Goal: Transaction & Acquisition: Subscribe to service/newsletter

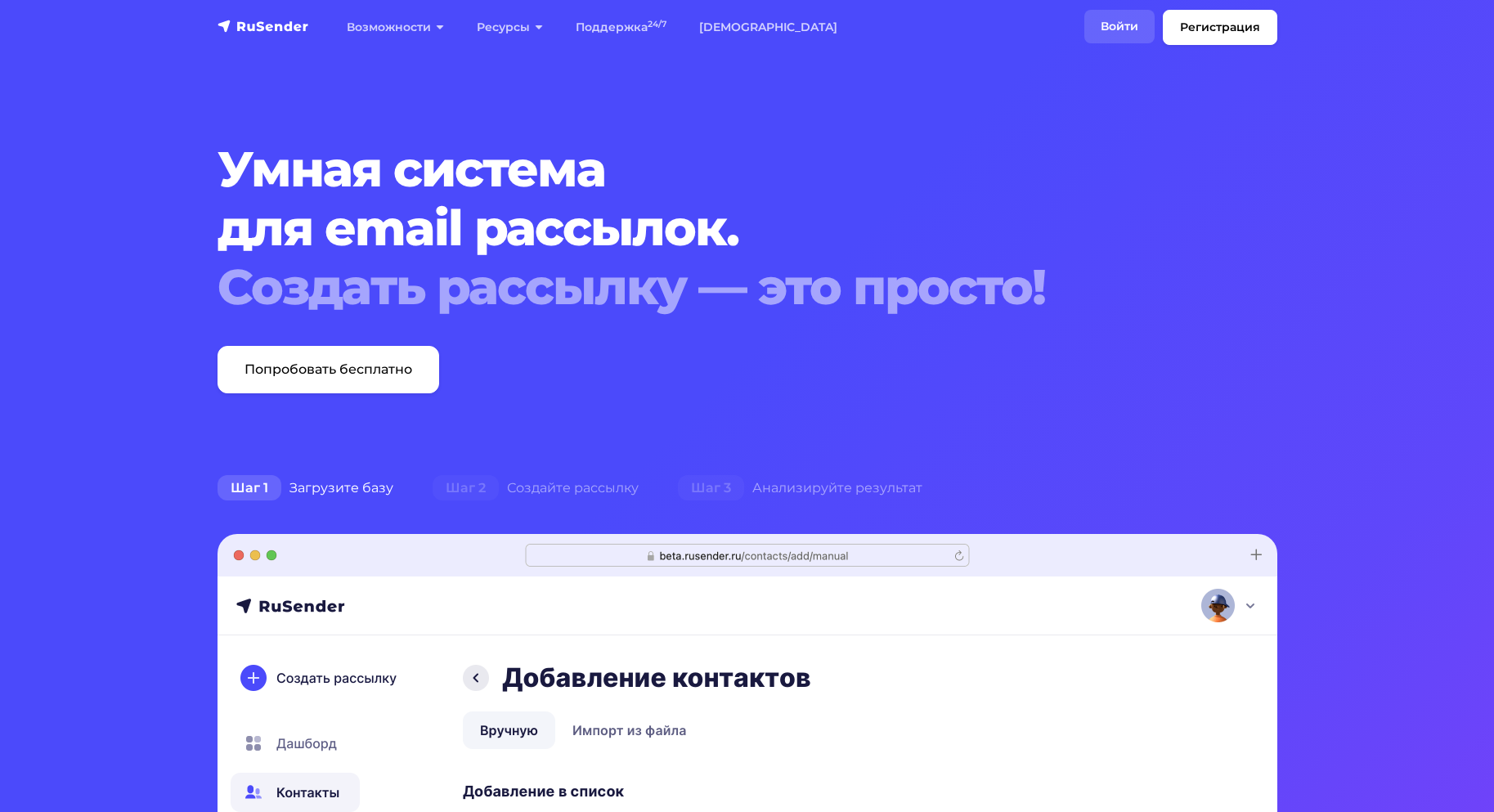
click at [1095, 22] on div "Возможности Конструктор писем Формы подписки A/B–тестирование API и SMTP новое …" at bounding box center [799, 28] width 955 height 35
click at [1112, 35] on link "Войти" at bounding box center [1119, 27] width 70 height 33
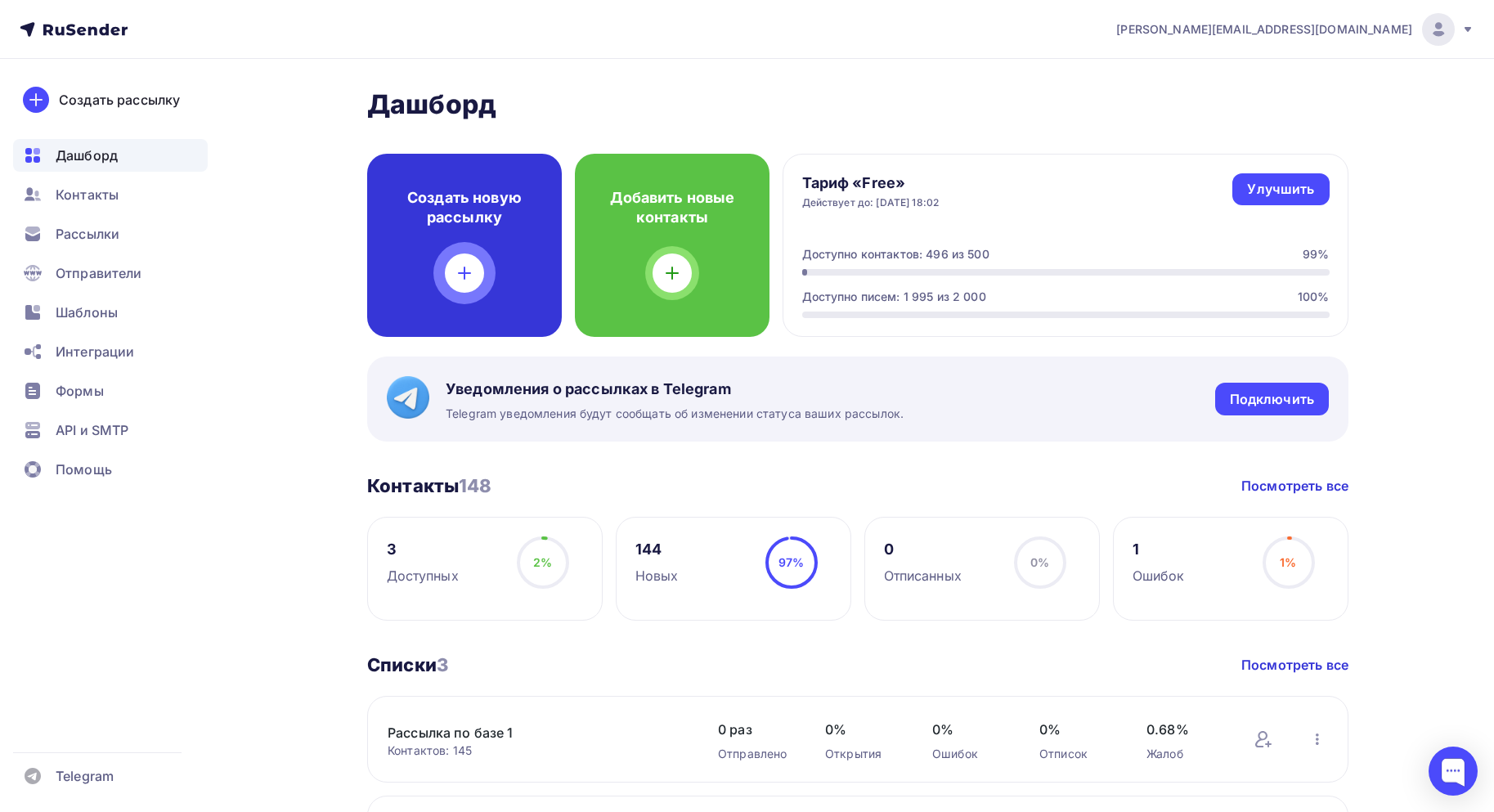
click at [510, 255] on div "Создать новую рассылку" at bounding box center [464, 245] width 194 height 183
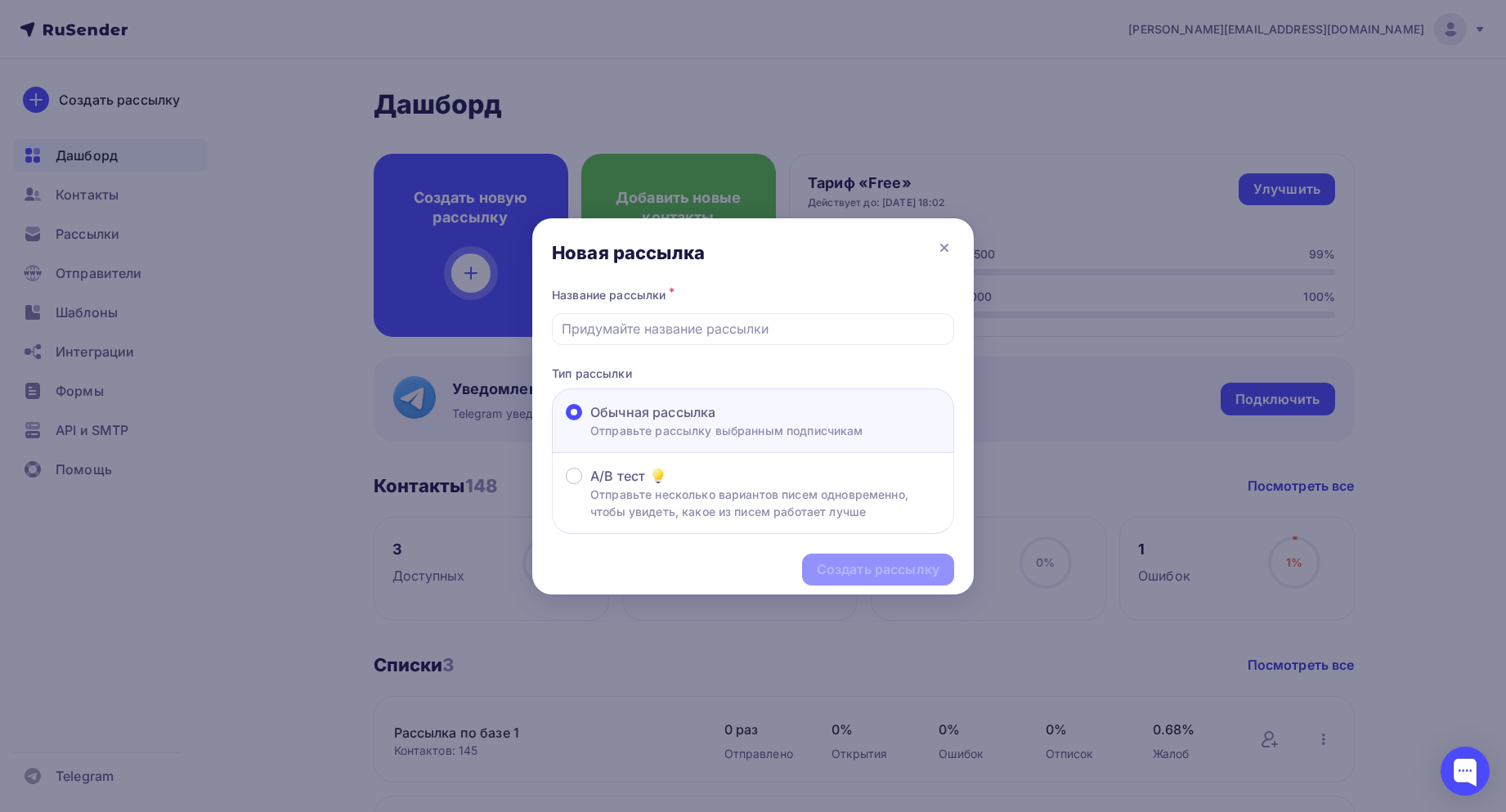
click at [660, 409] on span "Обычная рассылка" at bounding box center [652, 412] width 125 height 19
click at [590, 422] on input "Обычная рассылка Отправьте рассылку выбранным подписчикам" at bounding box center [590, 422] width 0 height 0
click at [673, 338] on div at bounding box center [753, 329] width 402 height 31
click at [651, 327] on input "text" at bounding box center [753, 328] width 384 height 19
type input "H"
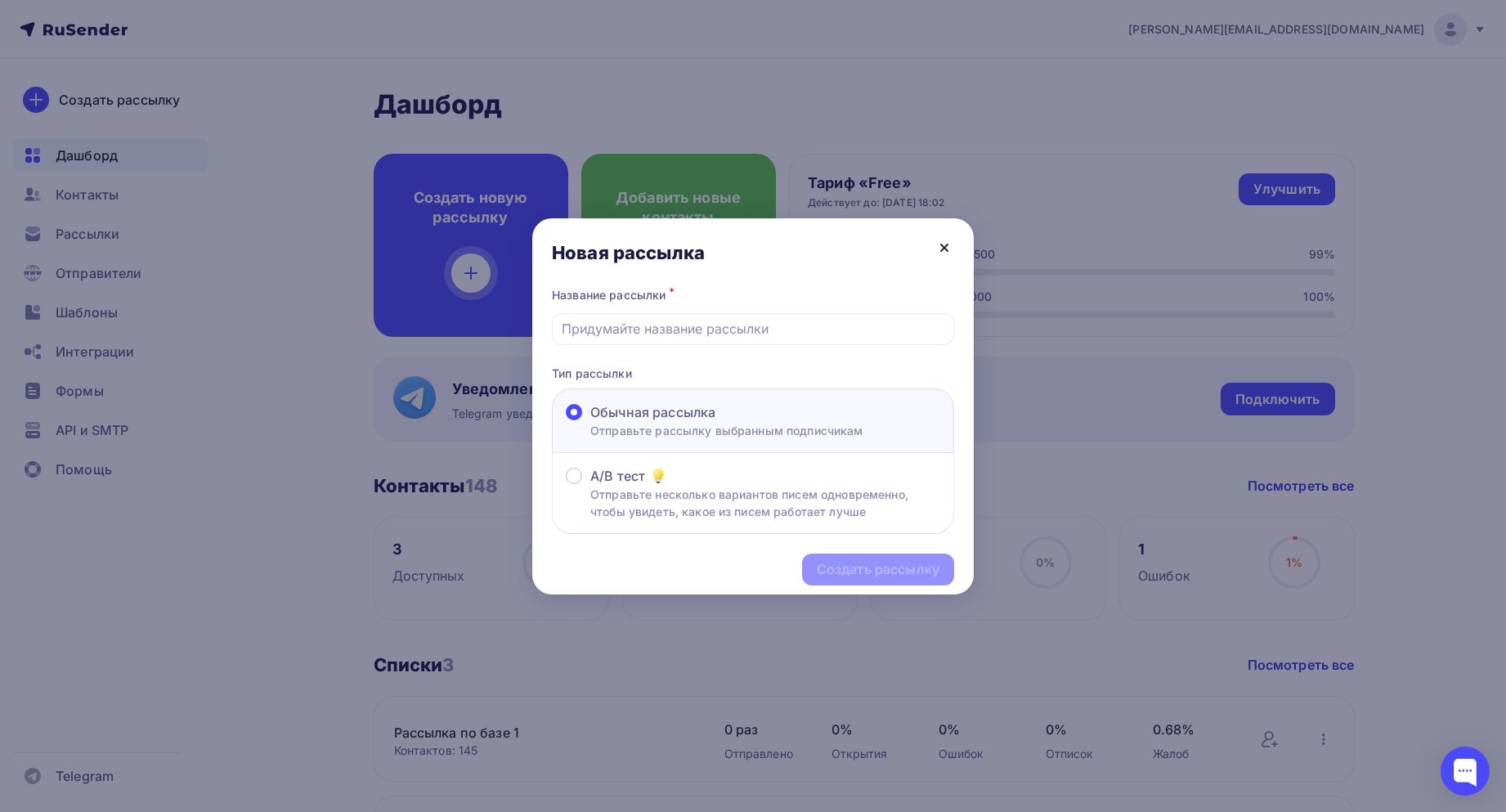
click at [950, 250] on icon at bounding box center [944, 247] width 19 height 19
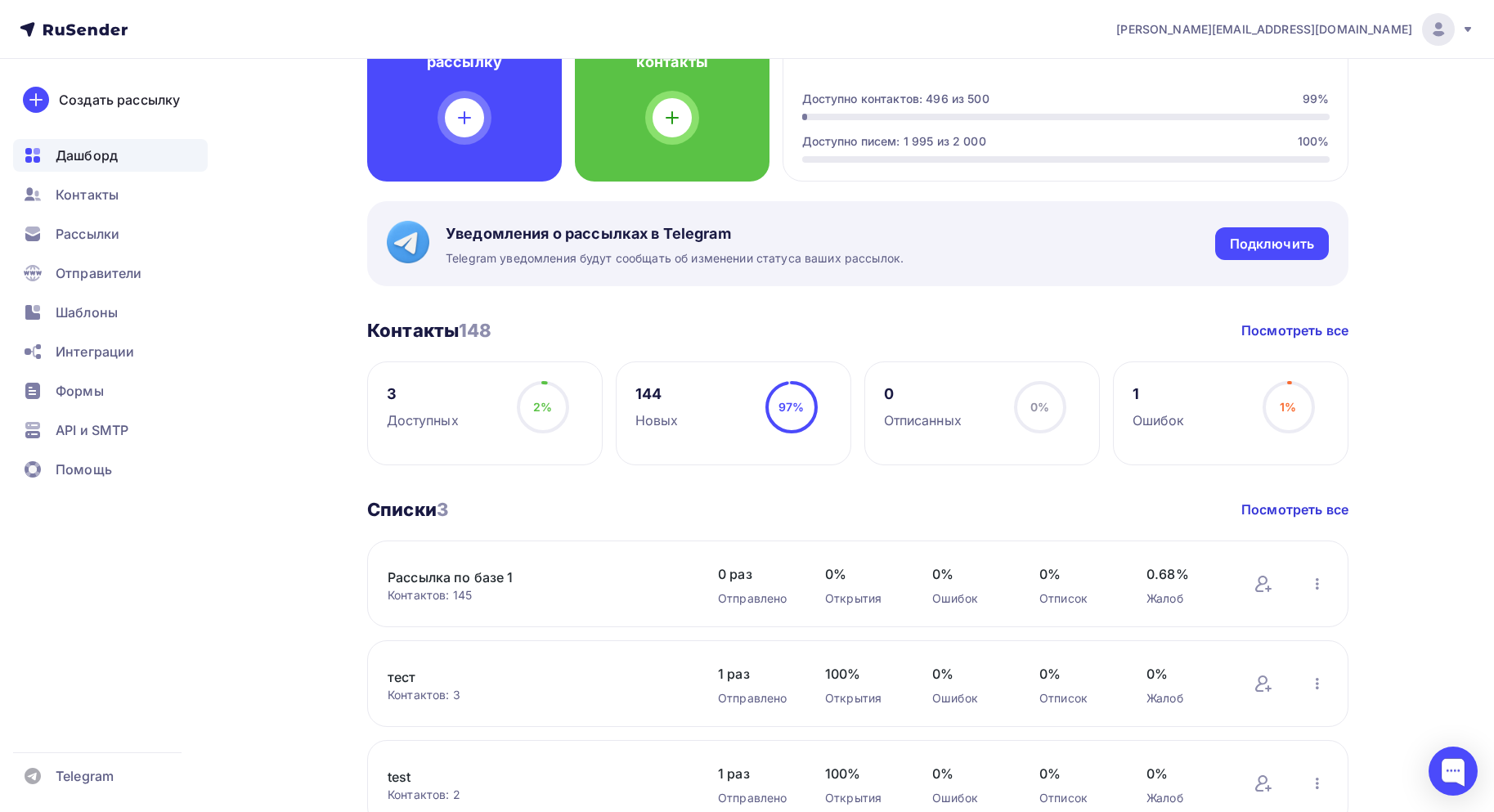
scroll to position [245, 0]
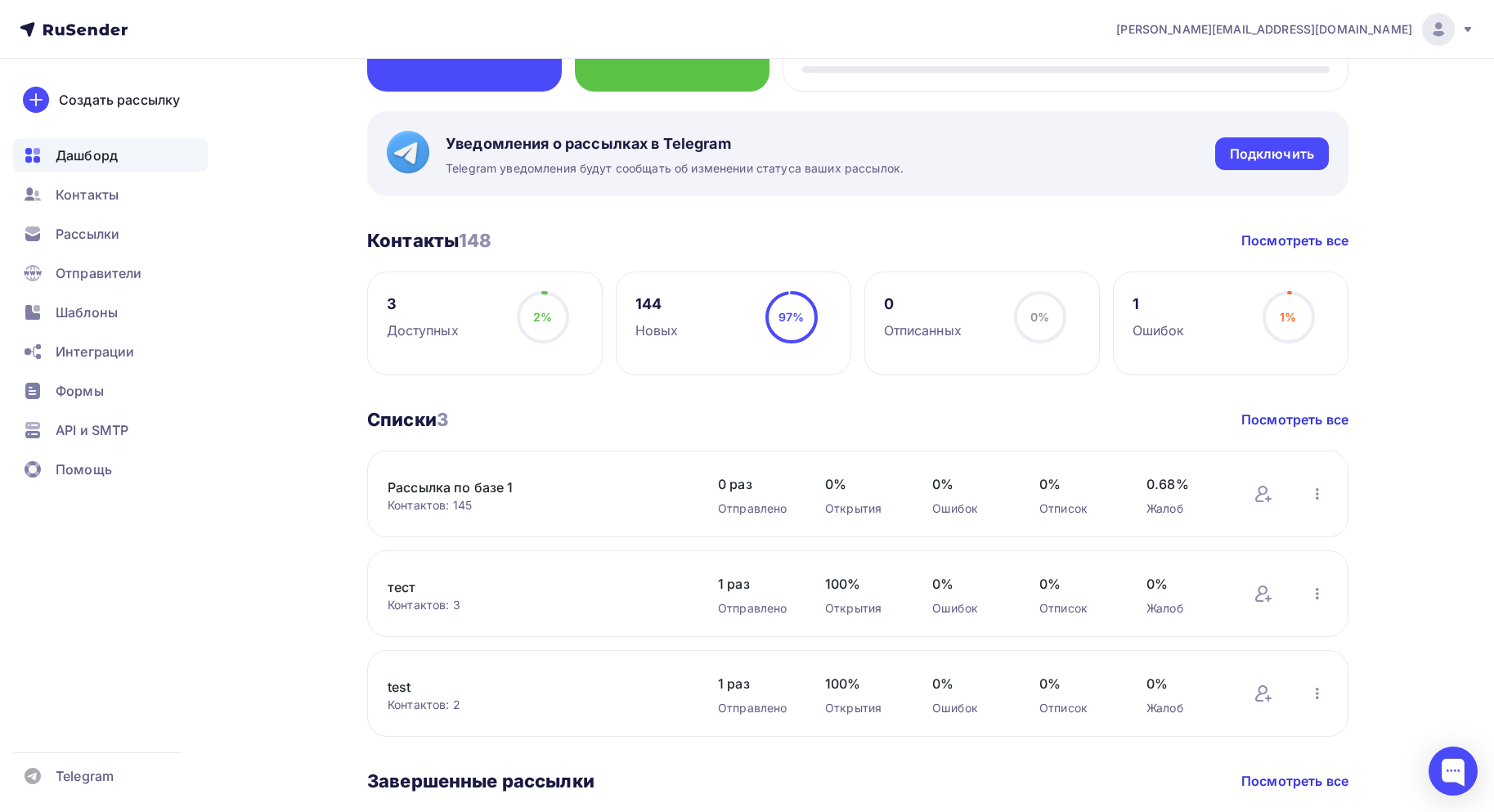
click at [470, 490] on link "Рассылка по базе 1" at bounding box center [526, 486] width 278 height 19
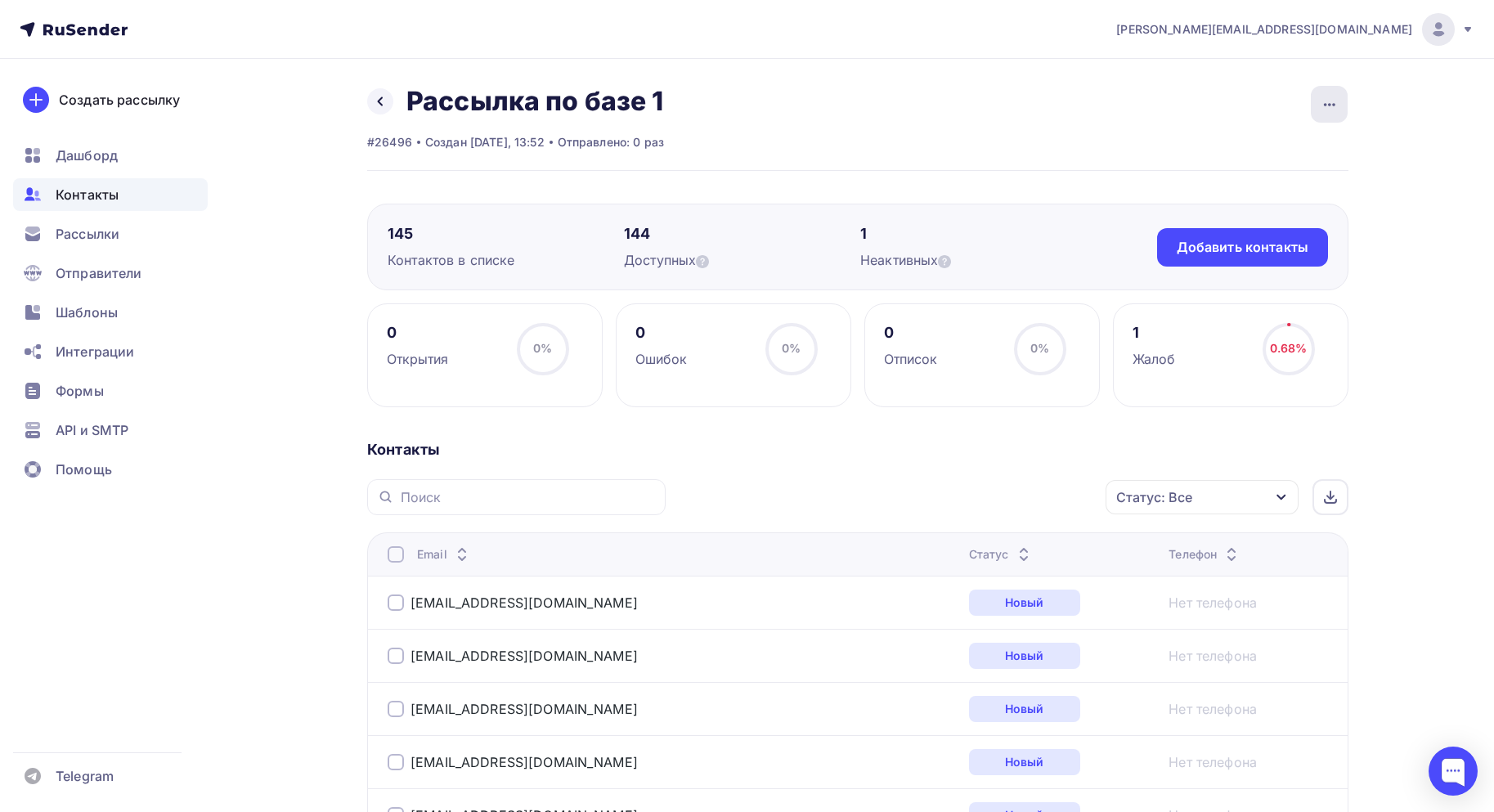
click at [1332, 102] on icon "button" at bounding box center [1329, 105] width 19 height 19
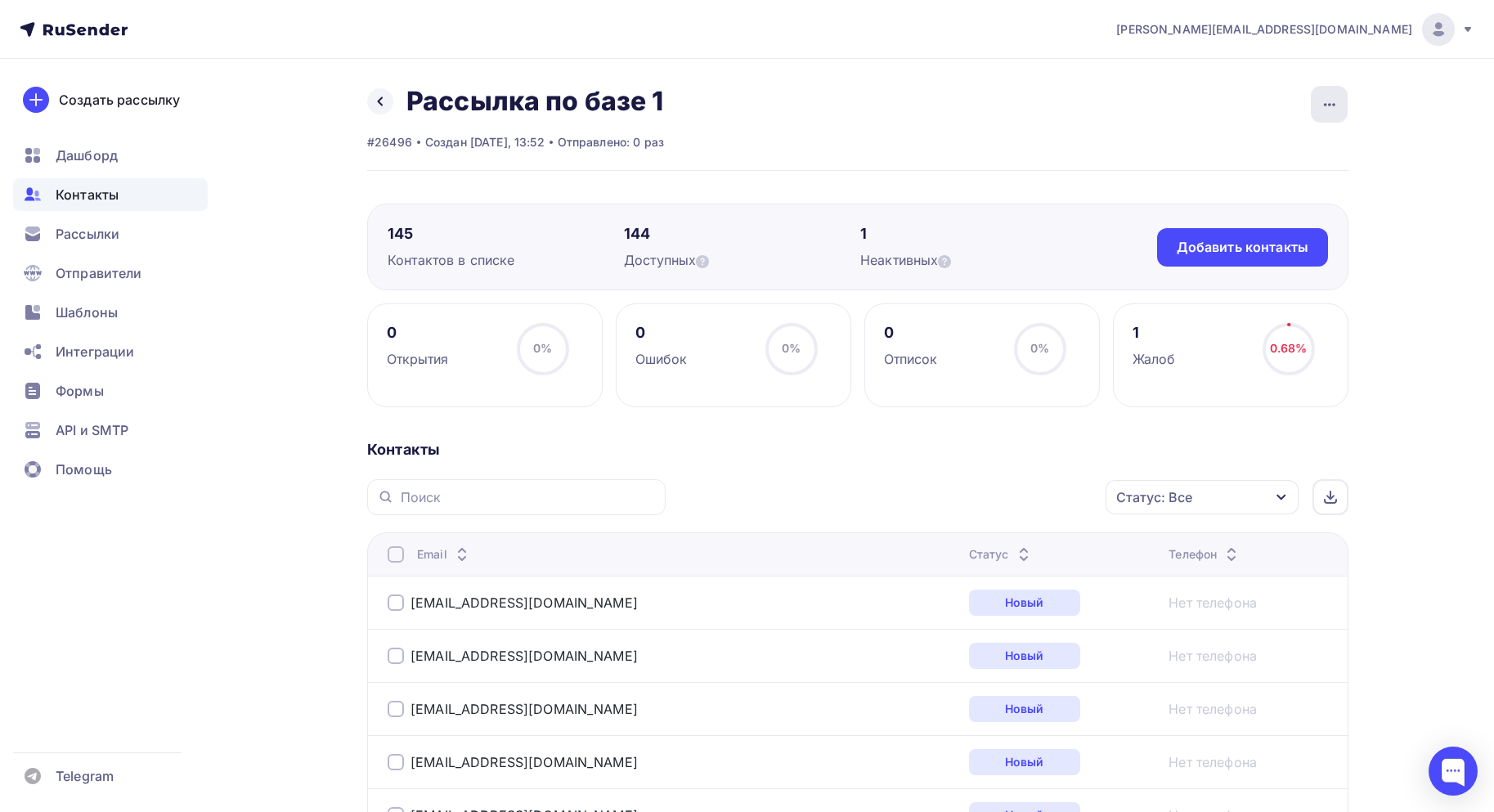
click at [1332, 108] on icon "button" at bounding box center [1329, 105] width 19 height 19
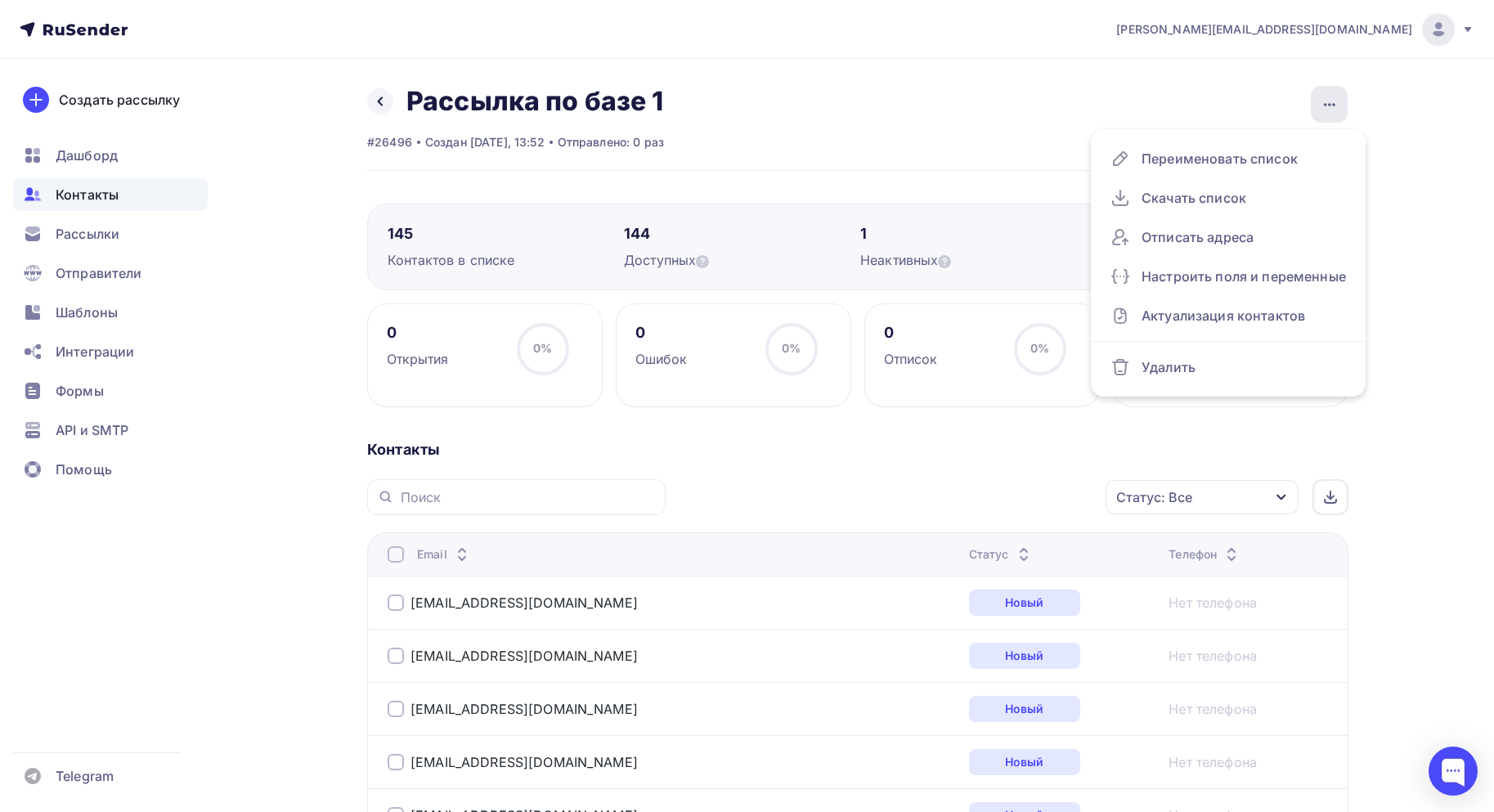
click at [1332, 109] on icon "button" at bounding box center [1329, 105] width 19 height 19
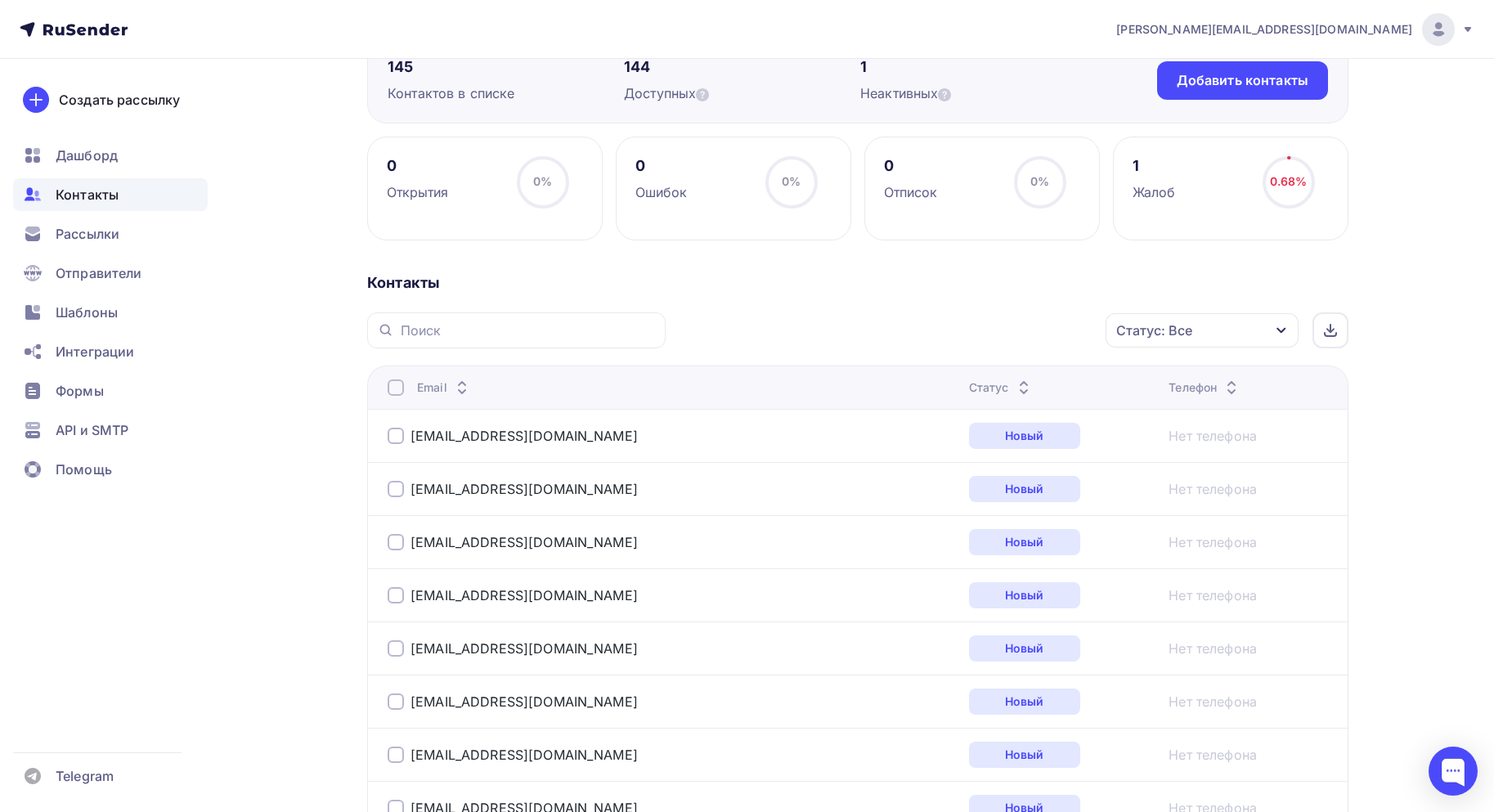
scroll to position [164, 0]
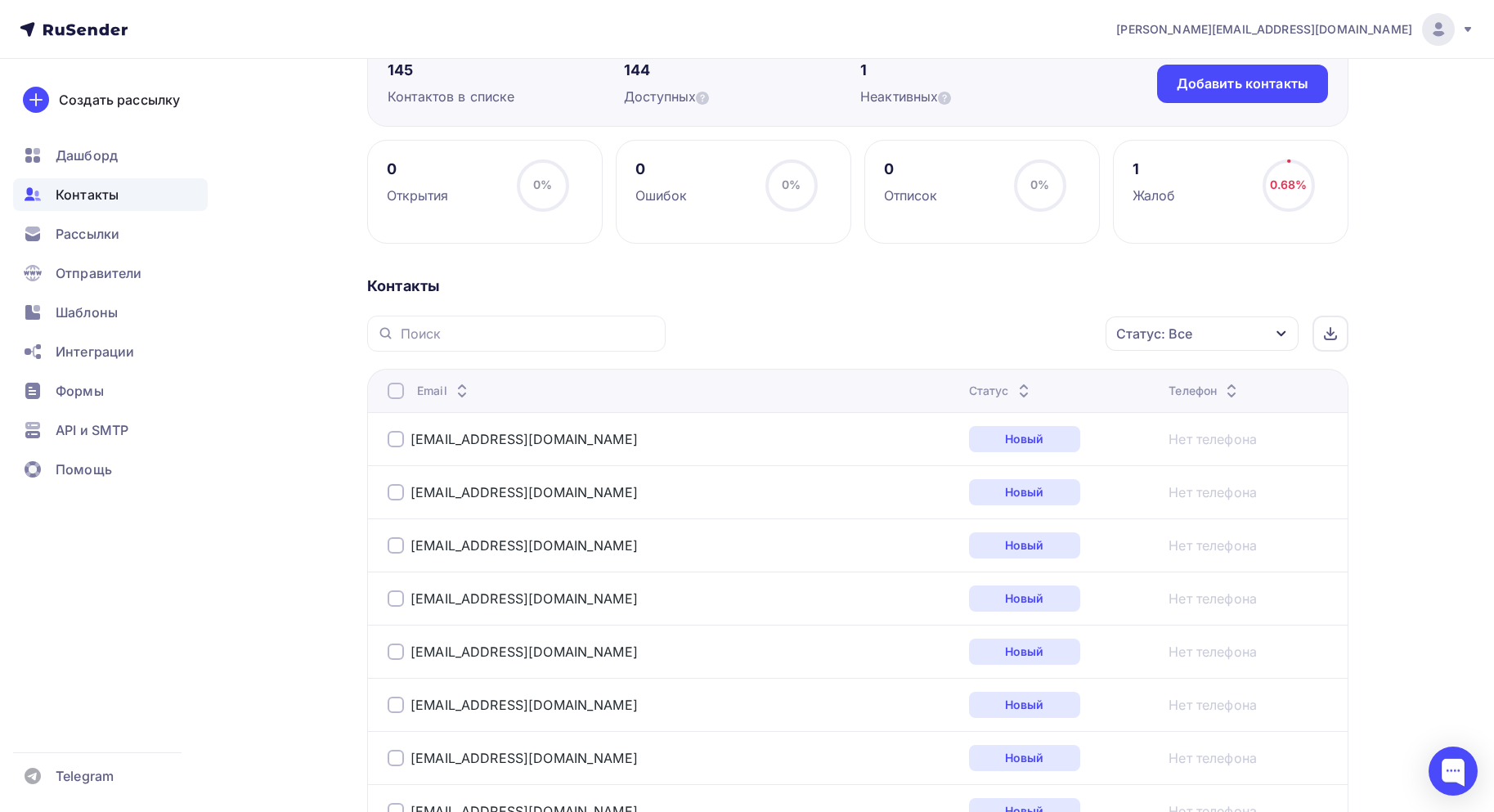
drag, startPoint x: 1309, startPoint y: 169, endPoint x: 1344, endPoint y: 173, distance: 35.2
click at [1344, 173] on div "1 Жалоб 0.68% 0.68%" at bounding box center [1230, 191] width 236 height 104
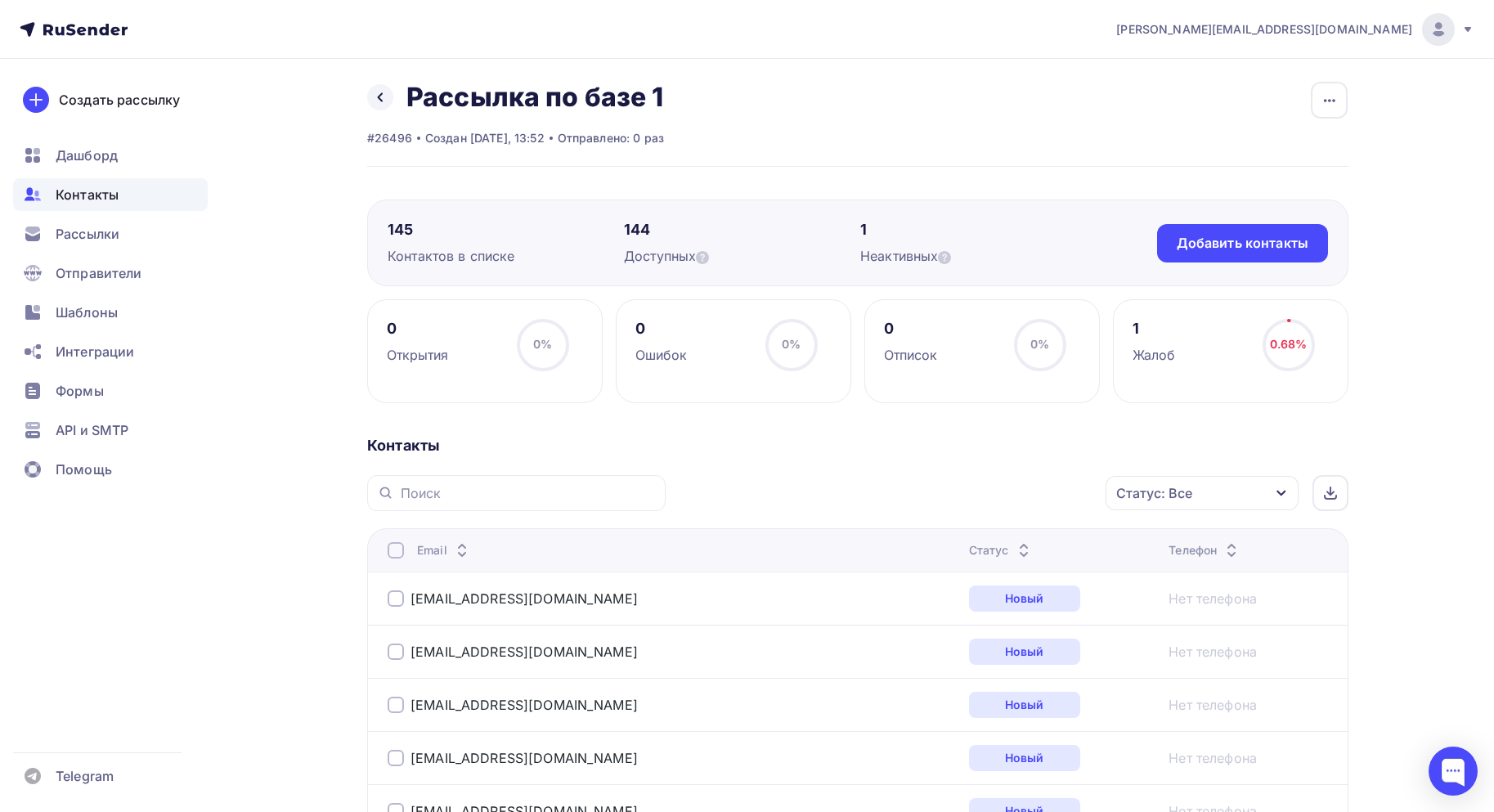
scroll to position [0, 0]
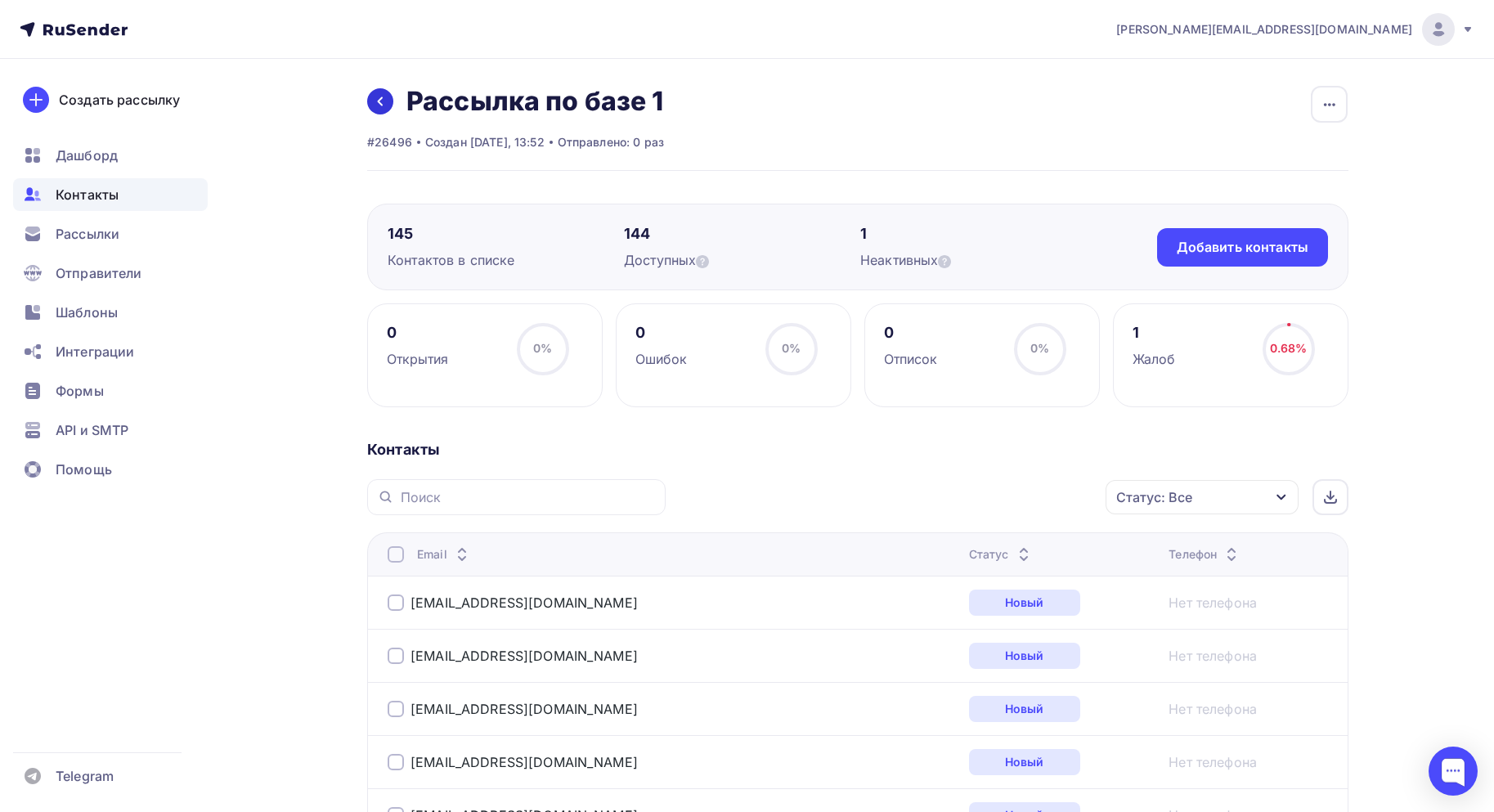
drag, startPoint x: 378, startPoint y: 119, endPoint x: 376, endPoint y: 101, distance: 18.1
click at [377, 116] on div "Назад Рассылка по базе 1 Переименовать список Скачать список Отписать адреса На…" at bounding box center [515, 117] width 297 height 66
click at [375, 101] on icon at bounding box center [380, 102] width 13 height 13
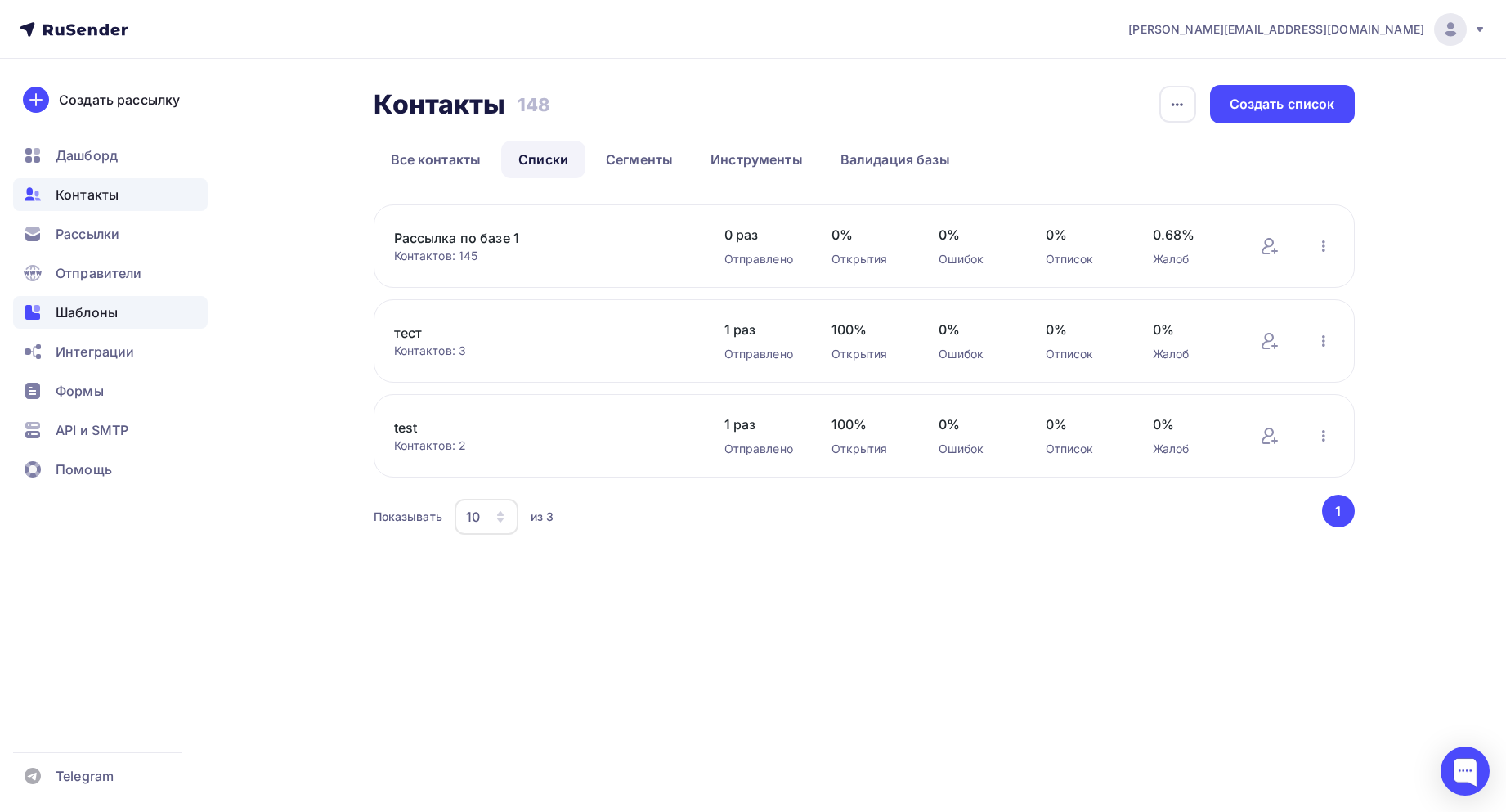
click at [95, 306] on span "Шаблоны" at bounding box center [86, 312] width 62 height 19
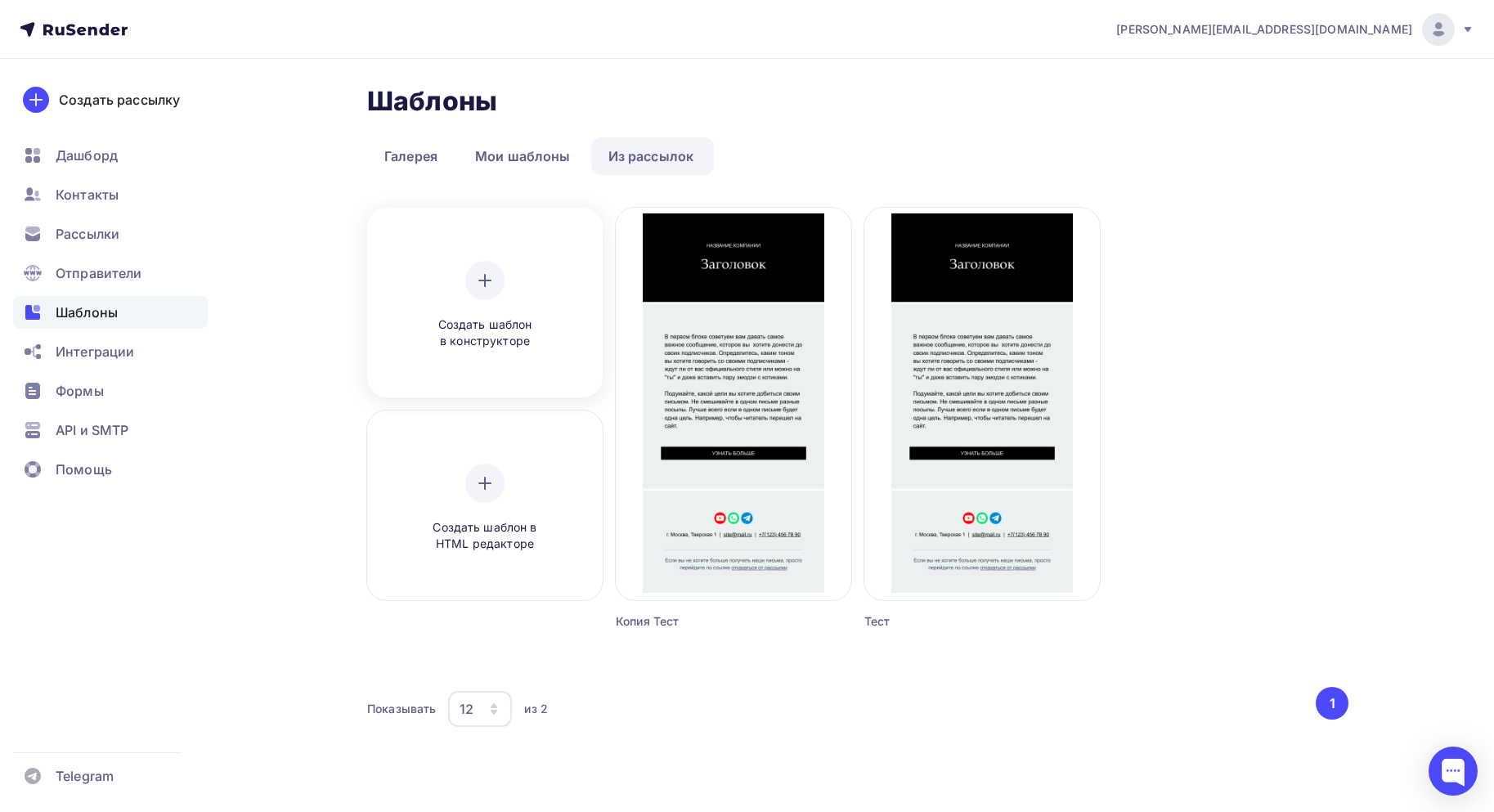
click at [510, 316] on span "Создать шаблон в конструкторе" at bounding box center [485, 333] width 155 height 33
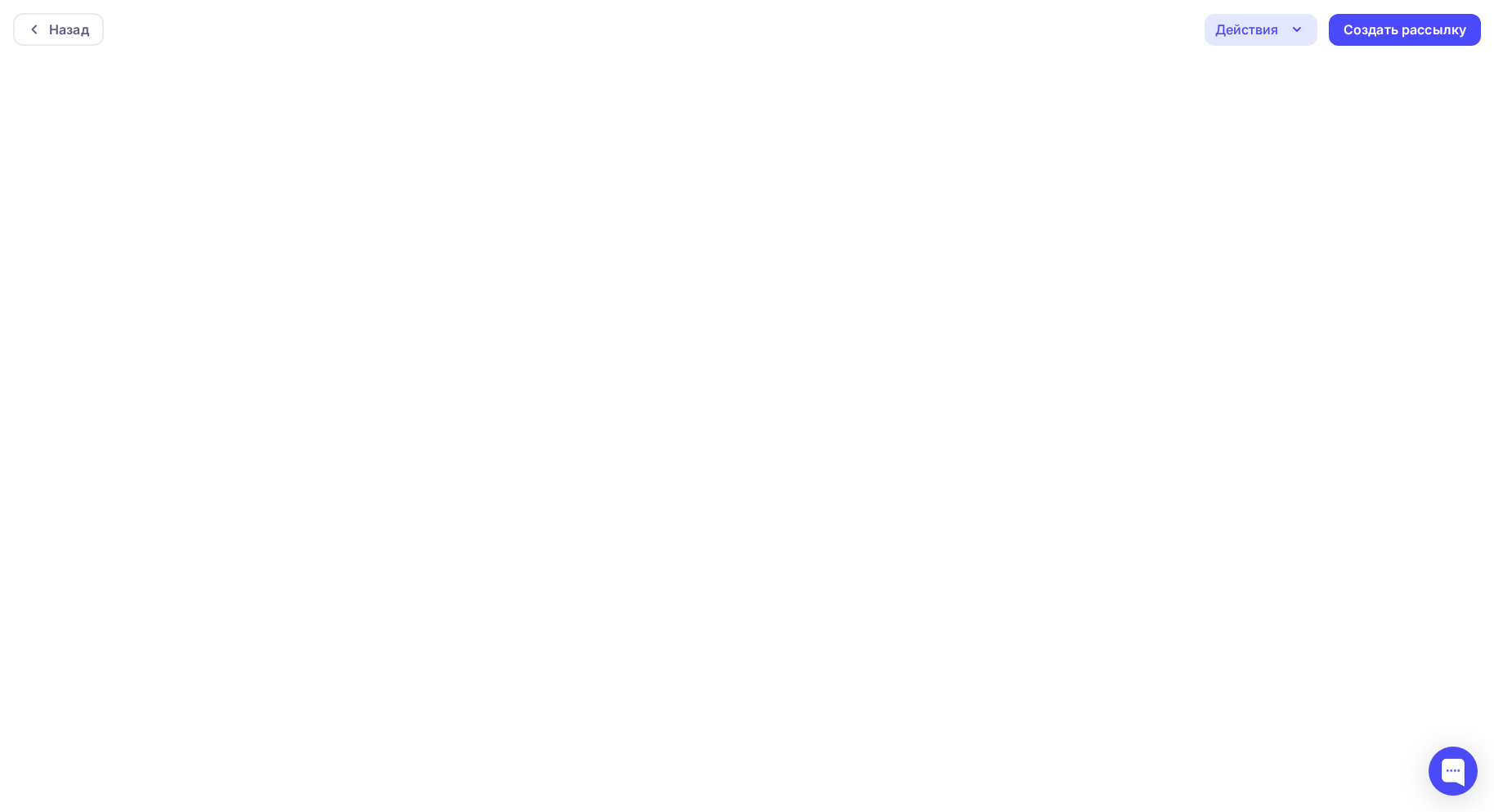
click at [1284, 34] on div "Действия" at bounding box center [1261, 30] width 113 height 31
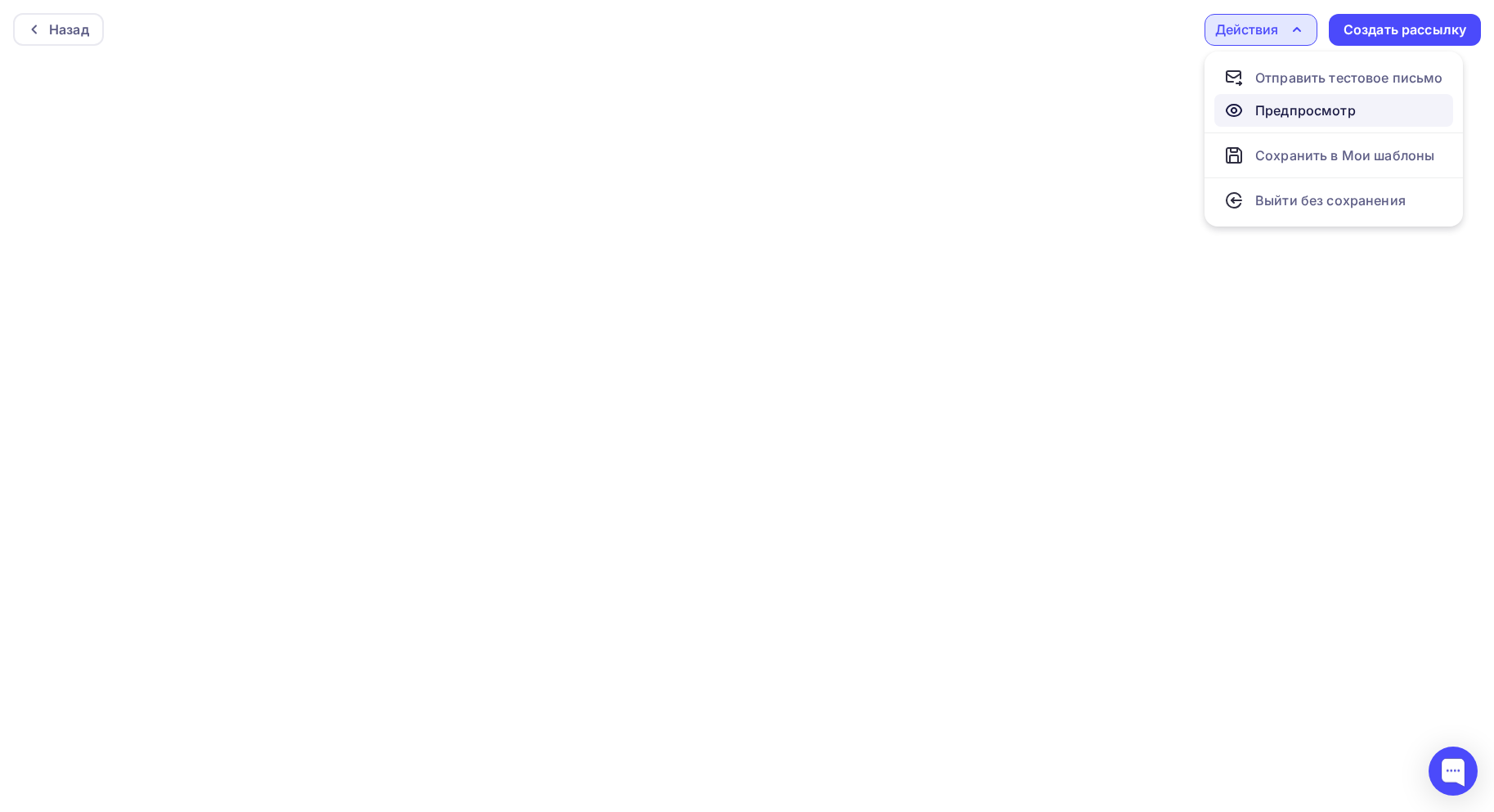
click at [1300, 110] on div "Предпросмотр" at bounding box center [1305, 110] width 101 height 19
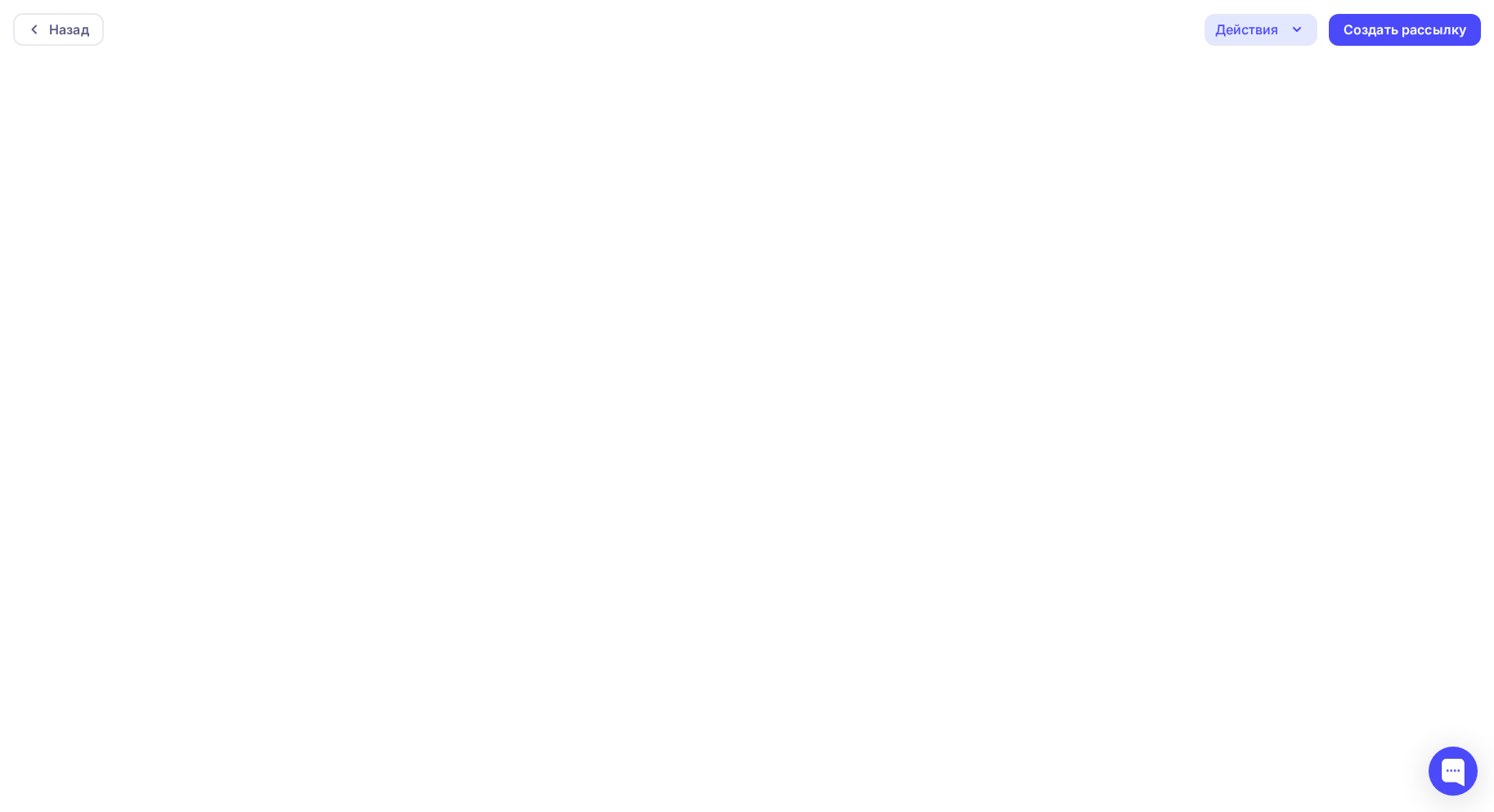
scroll to position [4, 0]
click at [1235, 30] on div "Действия" at bounding box center [1246, 25] width 63 height 19
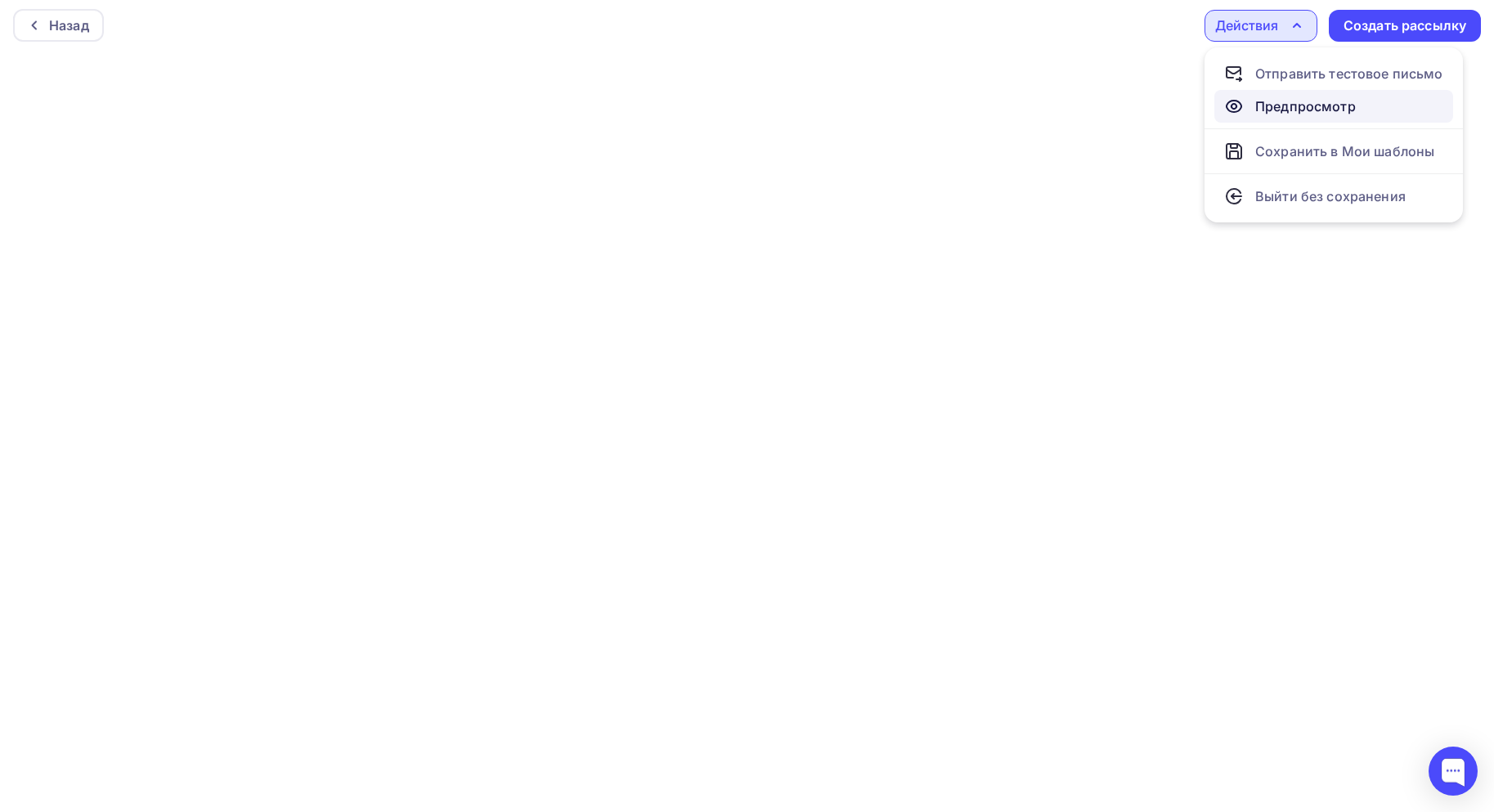
click at [1296, 96] on div "Предпросмотр" at bounding box center [1305, 105] width 101 height 19
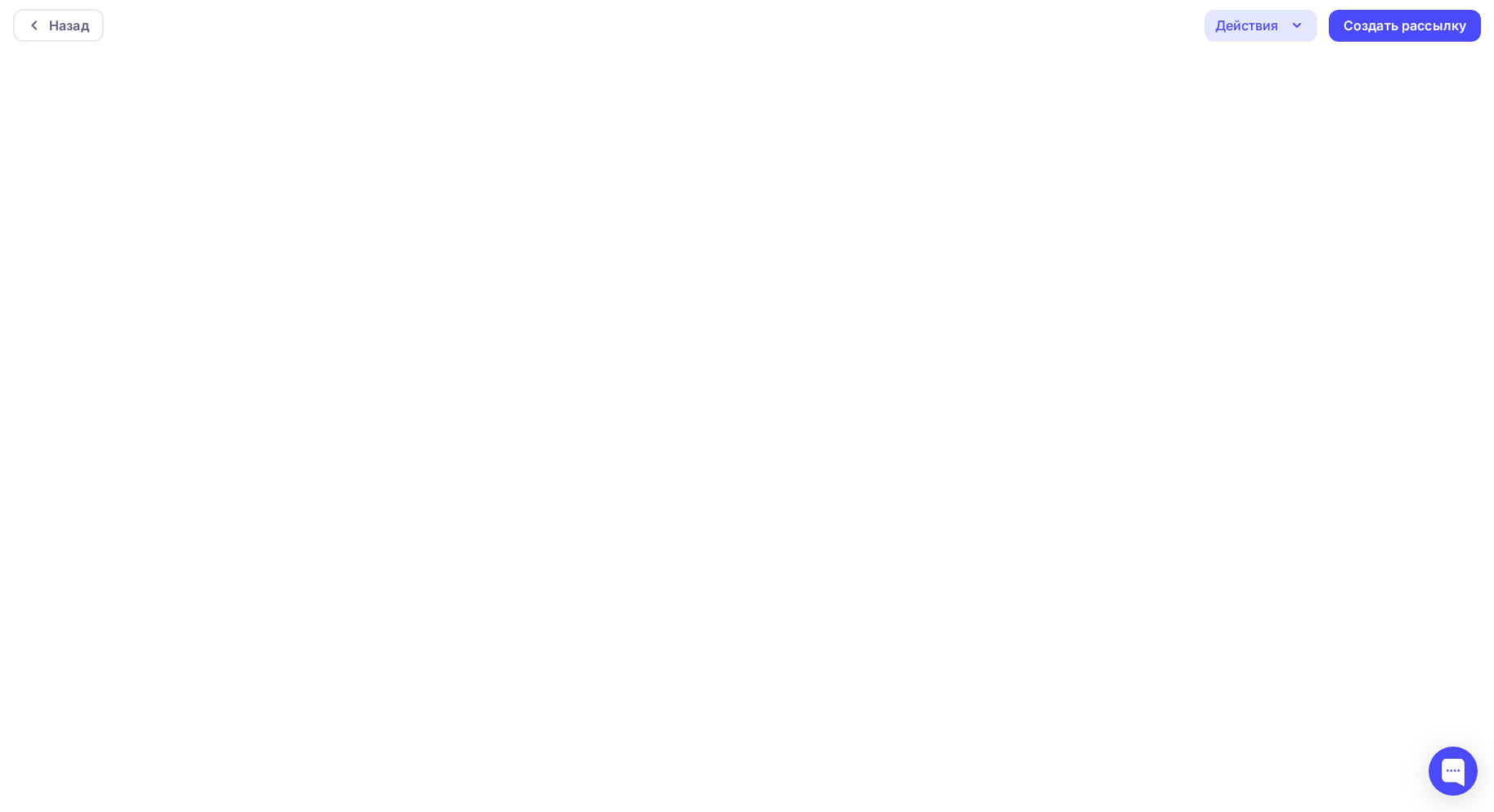
click at [1281, 38] on div "Действия" at bounding box center [1261, 26] width 113 height 31
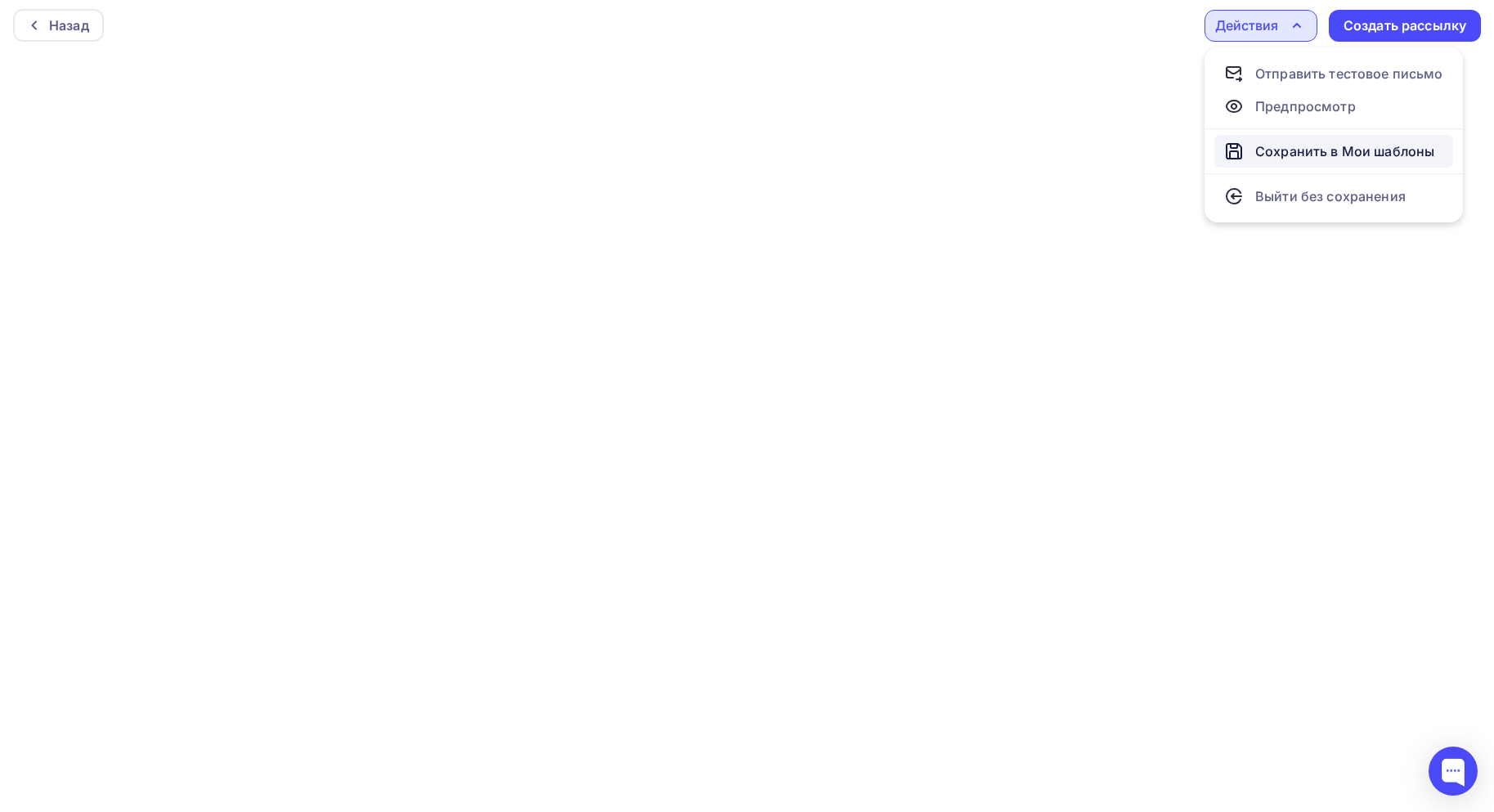
click at [1300, 150] on div "Сохранить в Мои шаблоны" at bounding box center [1345, 151] width 179 height 19
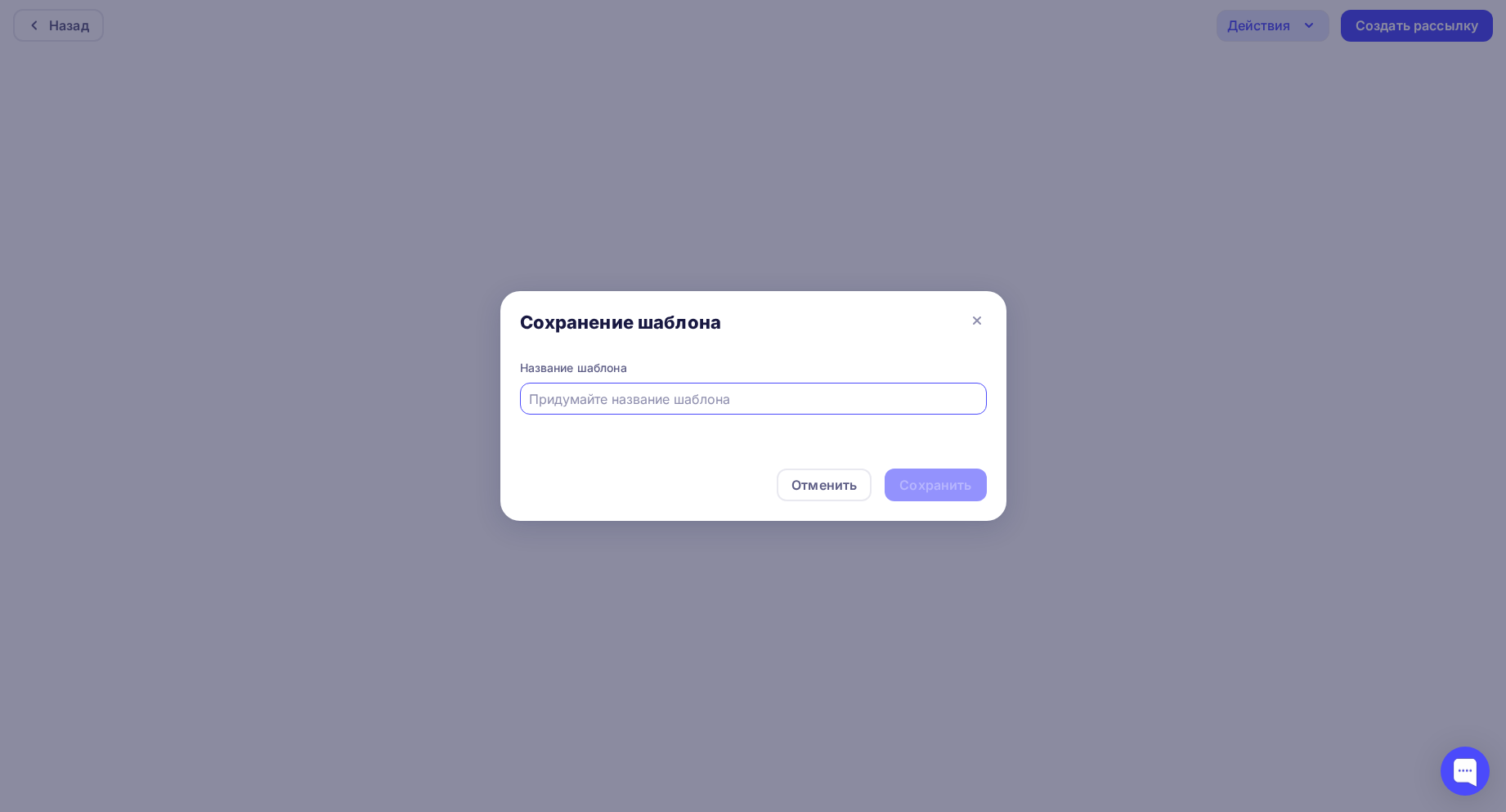
click at [770, 407] on input "text" at bounding box center [753, 399] width 448 height 19
type input "Р"
type input "Рассылка 1"
click at [922, 503] on div "Отменить Сохранить" at bounding box center [753, 487] width 506 height 66
click at [919, 497] on div "Сохранить" at bounding box center [935, 484] width 102 height 32
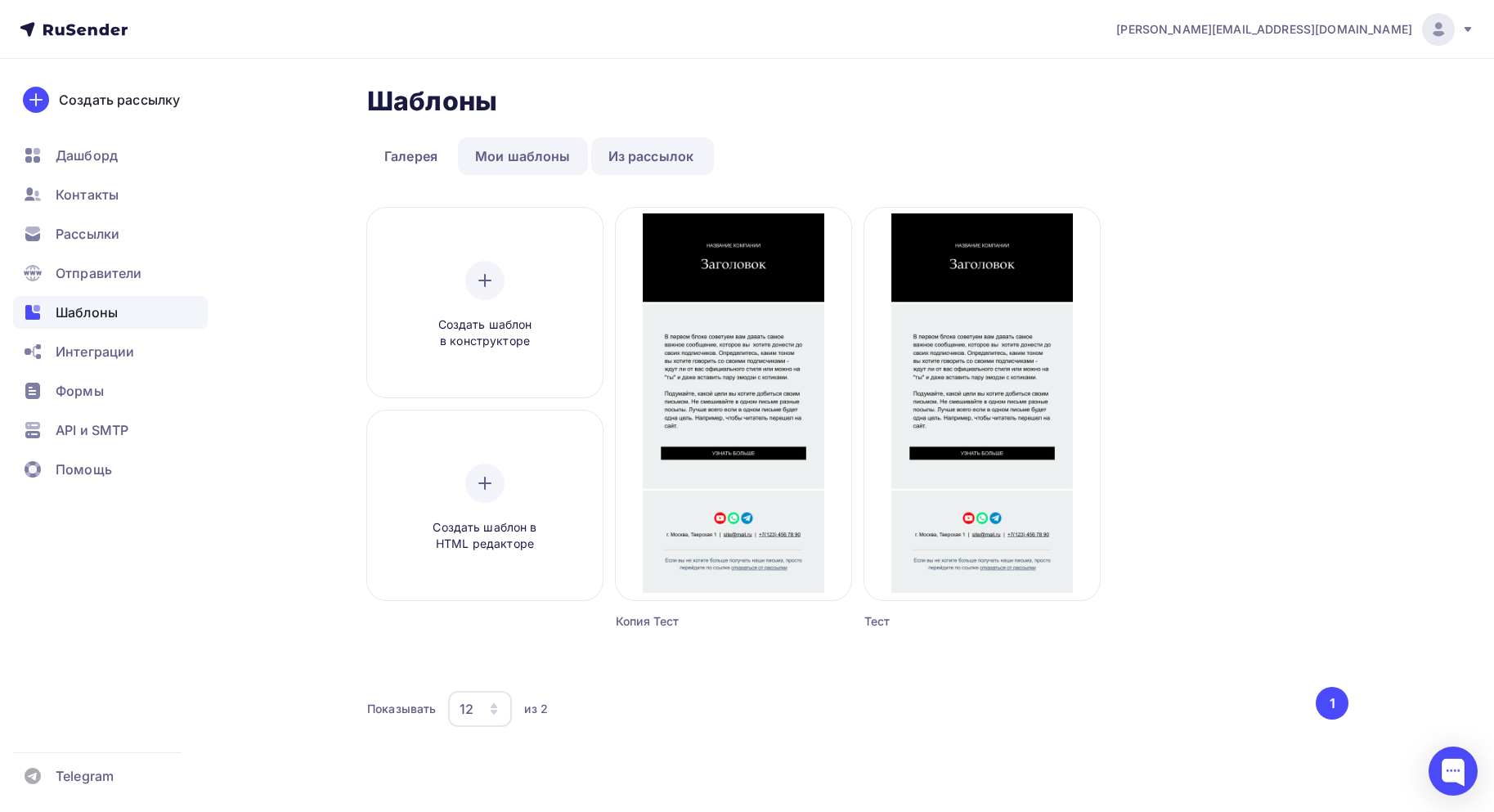
click at [503, 152] on link "Мои шаблоны" at bounding box center [523, 155] width 130 height 38
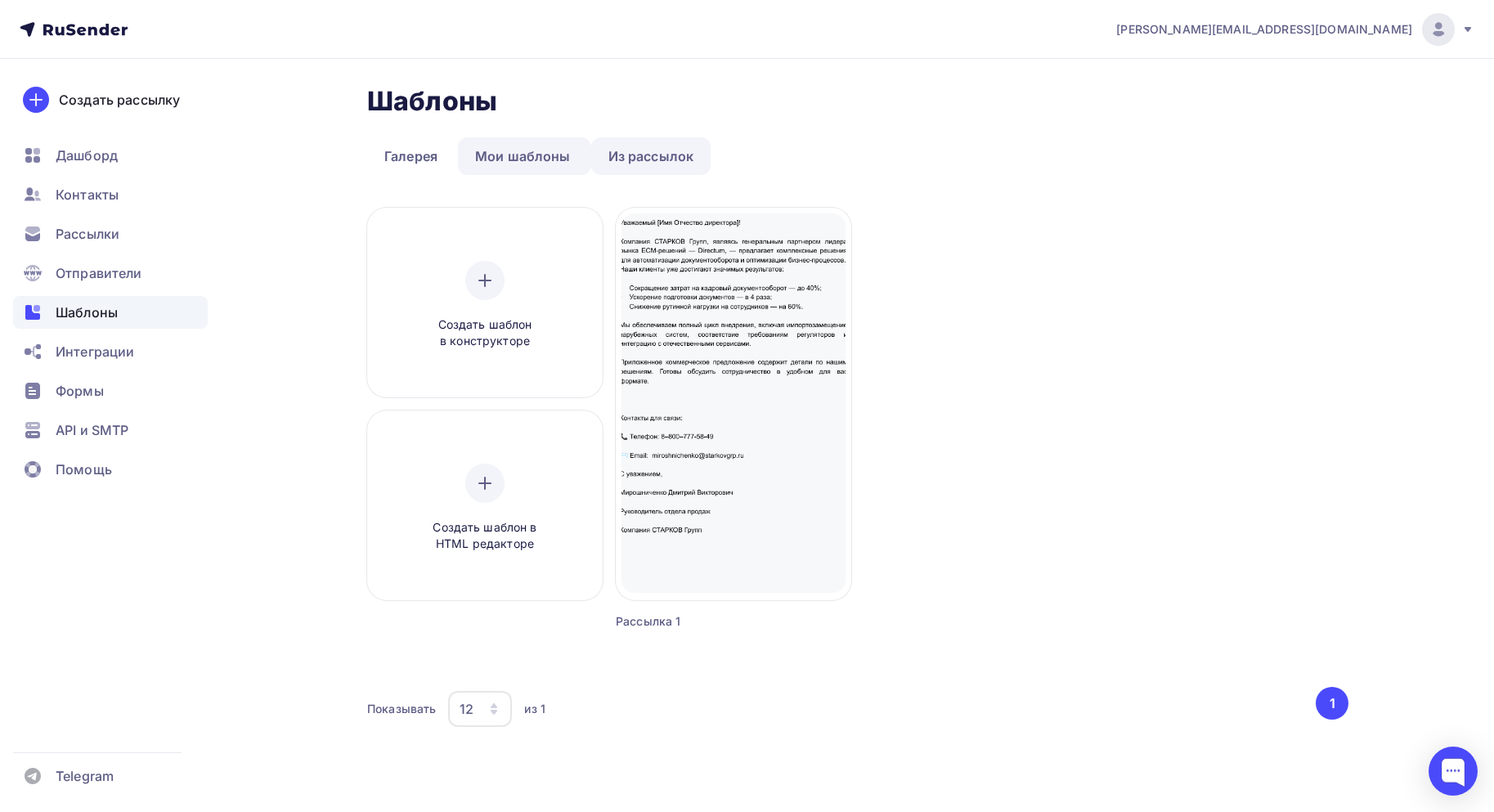
click at [636, 156] on link "Из рассылок" at bounding box center [651, 155] width 120 height 38
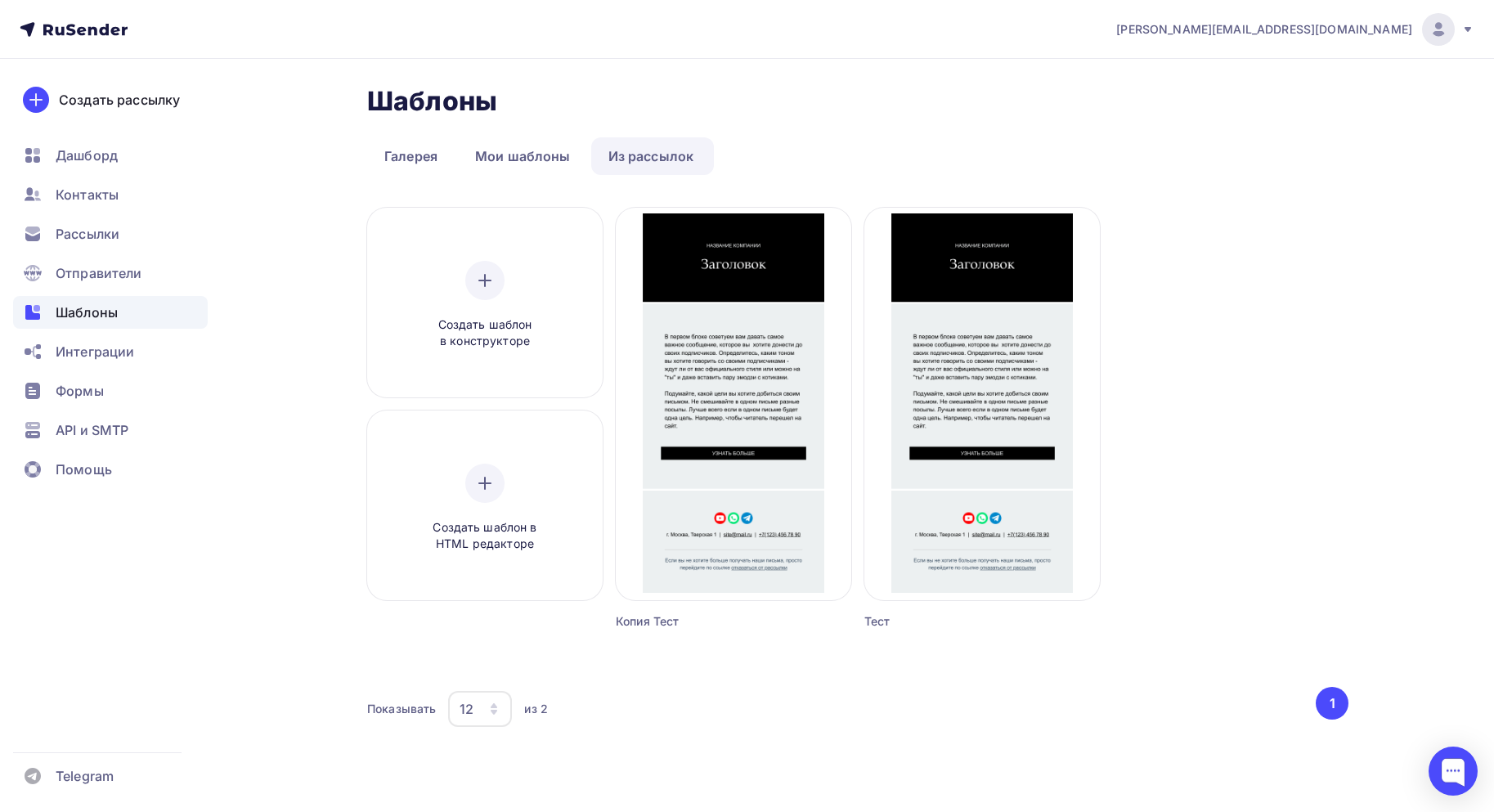
drag, startPoint x: 790, startPoint y: 296, endPoint x: 321, endPoint y: 272, distance: 469.6
click at [321, 272] on div "Шаблоны Шаблоны Галерея Мои шаблоны Из рассылок Создать шаблон в конструкторе С…" at bounding box center [747, 437] width 1340 height 755
click at [52, 196] on div "Контакты" at bounding box center [110, 194] width 194 height 32
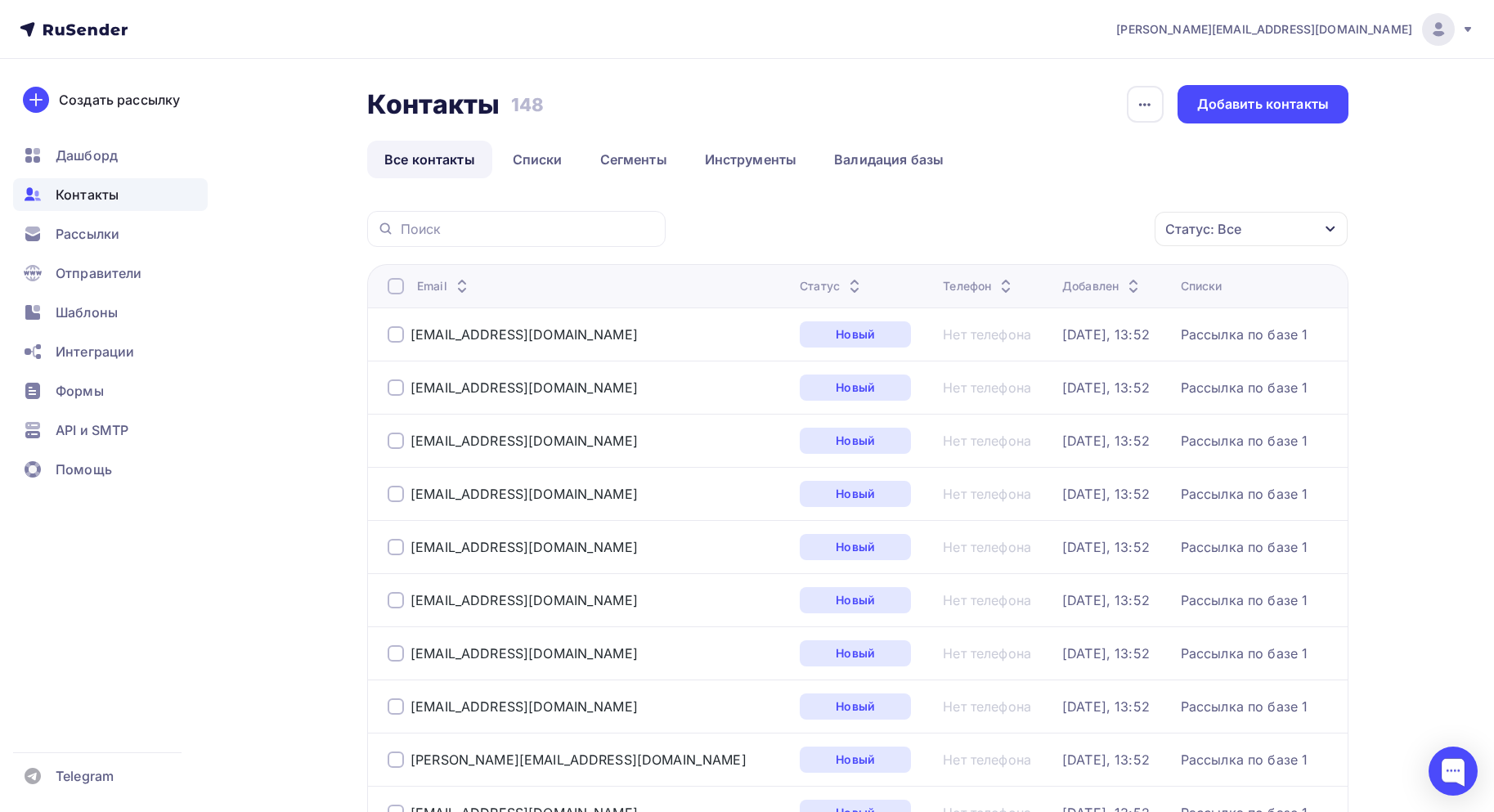
click at [455, 326] on div "[EMAIL_ADDRESS][DOMAIN_NAME]" at bounding box center [586, 334] width 399 height 26
click at [453, 332] on div "[EMAIL_ADDRESS][DOMAIN_NAME]" at bounding box center [525, 335] width 228 height 17
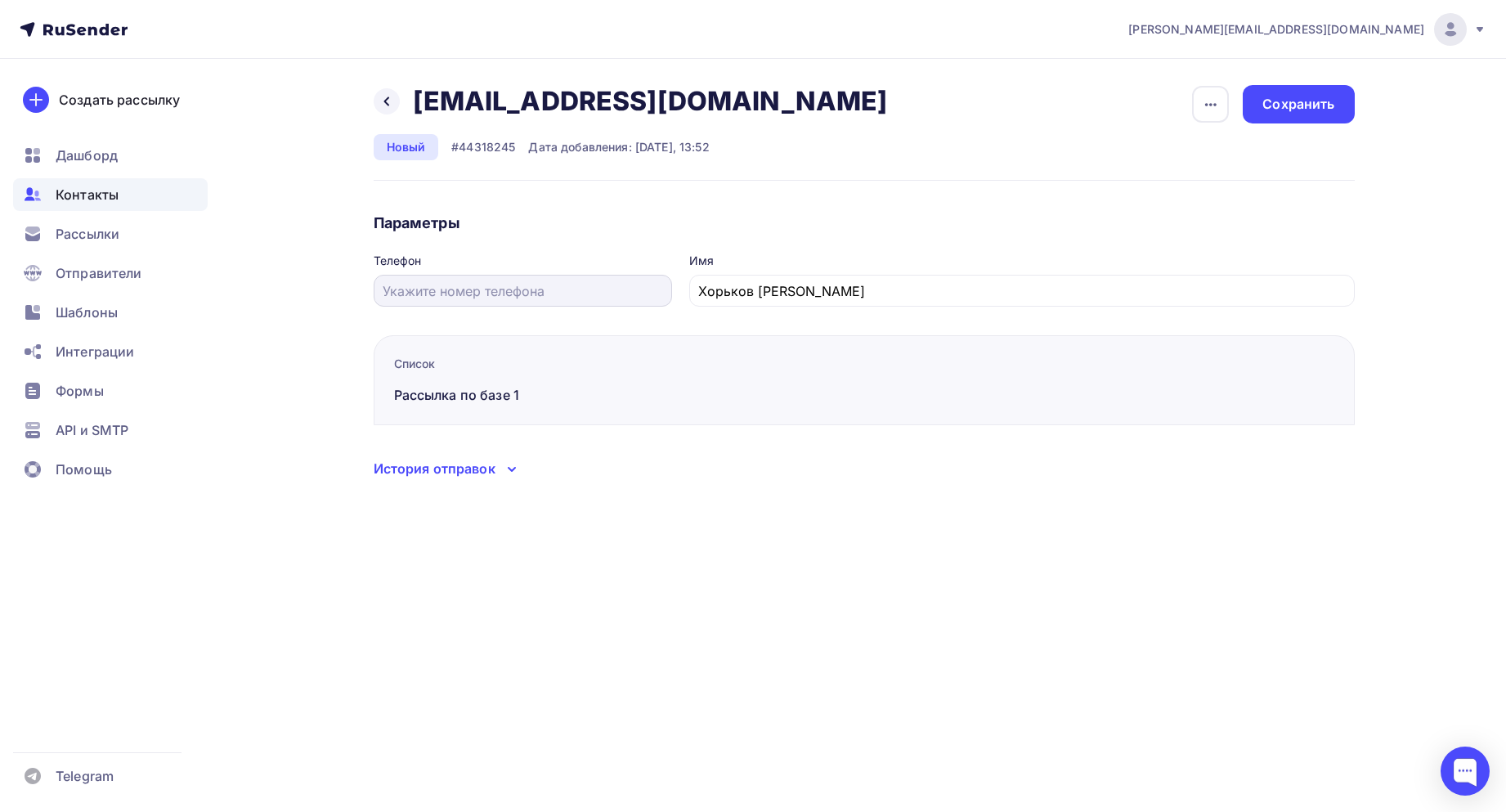
click at [488, 305] on div at bounding box center [523, 290] width 299 height 31
click at [665, 531] on div "Назад info40@legionural.ru info40@legionural.ru Удалить Отписать Новый #4431824…" at bounding box center [753, 301] width 1340 height 486
click at [506, 467] on icon at bounding box center [512, 469] width 19 height 19
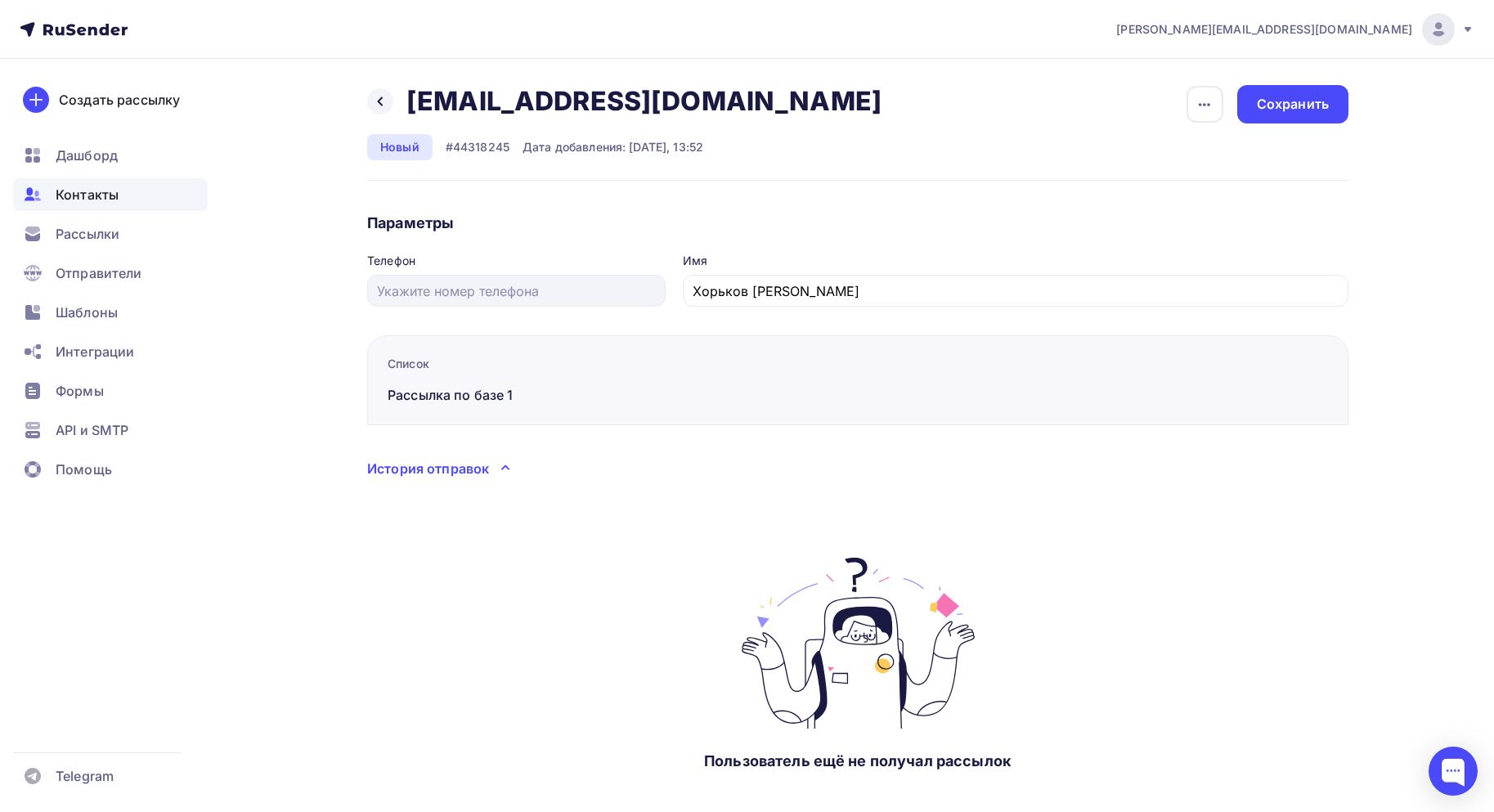
click at [506, 467] on icon at bounding box center [505, 468] width 6 height 4
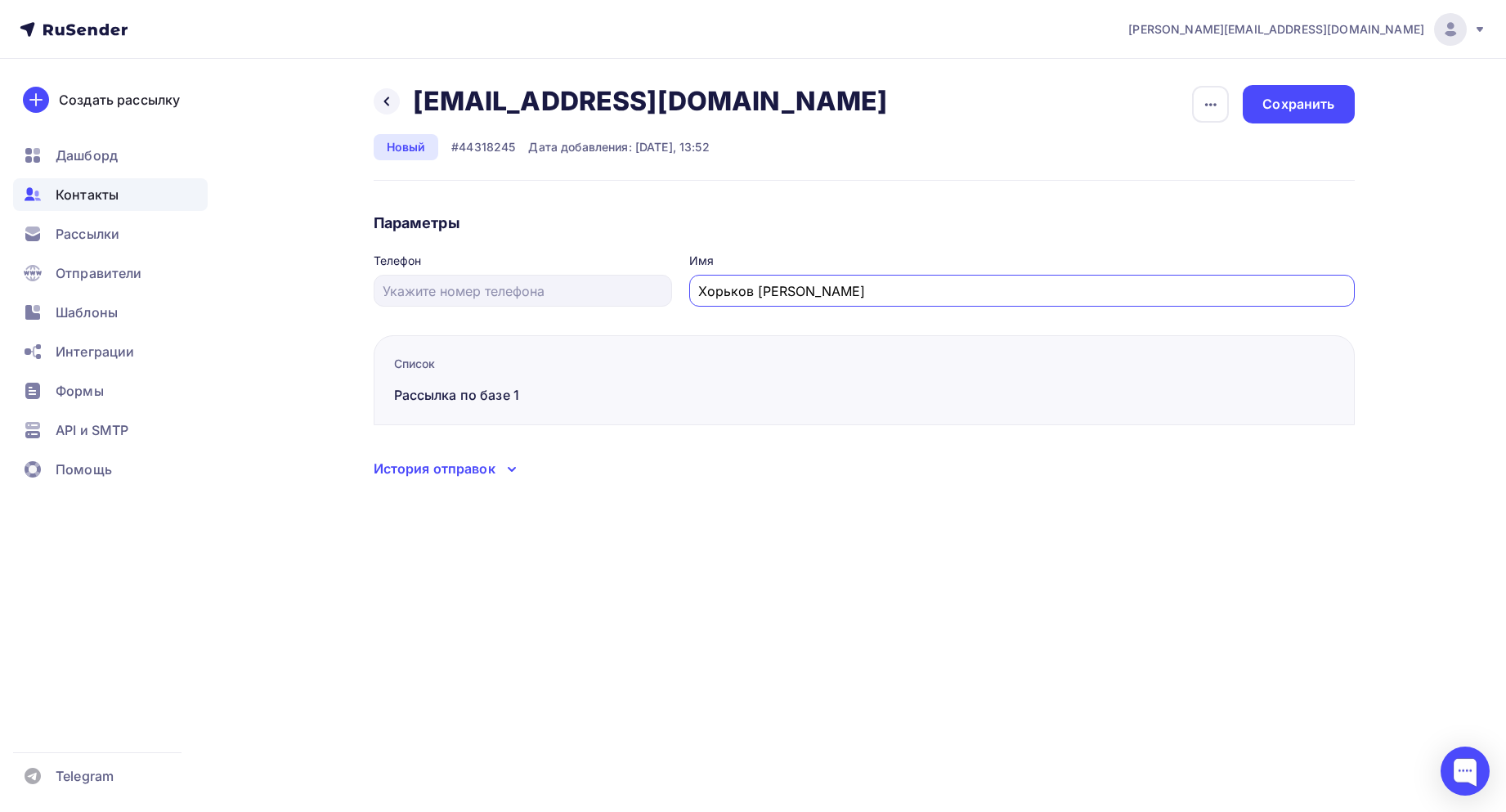
click at [766, 291] on input "Хорьков Максим Владимирович" at bounding box center [1021, 290] width 647 height 19
click at [764, 290] on input "Хорьков Максим Владимирович" at bounding box center [1021, 290] width 647 height 19
drag, startPoint x: 764, startPoint y: 290, endPoint x: 741, endPoint y: 293, distance: 23.2
click at [763, 290] on input "Хорьков Максим Владимирович" at bounding box center [1021, 290] width 647 height 19
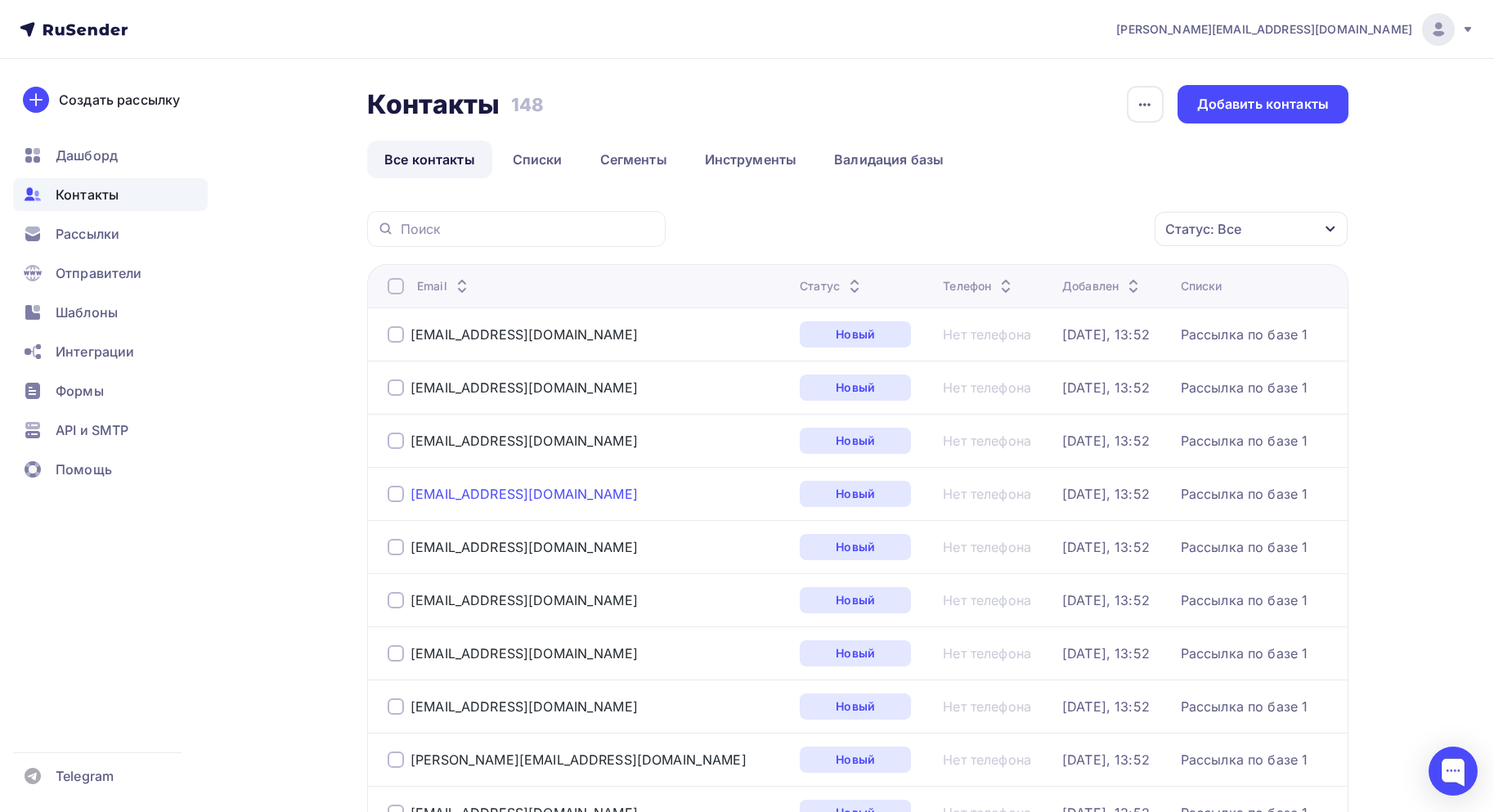
click at [454, 494] on div "[EMAIL_ADDRESS][DOMAIN_NAME]" at bounding box center [525, 494] width 228 height 17
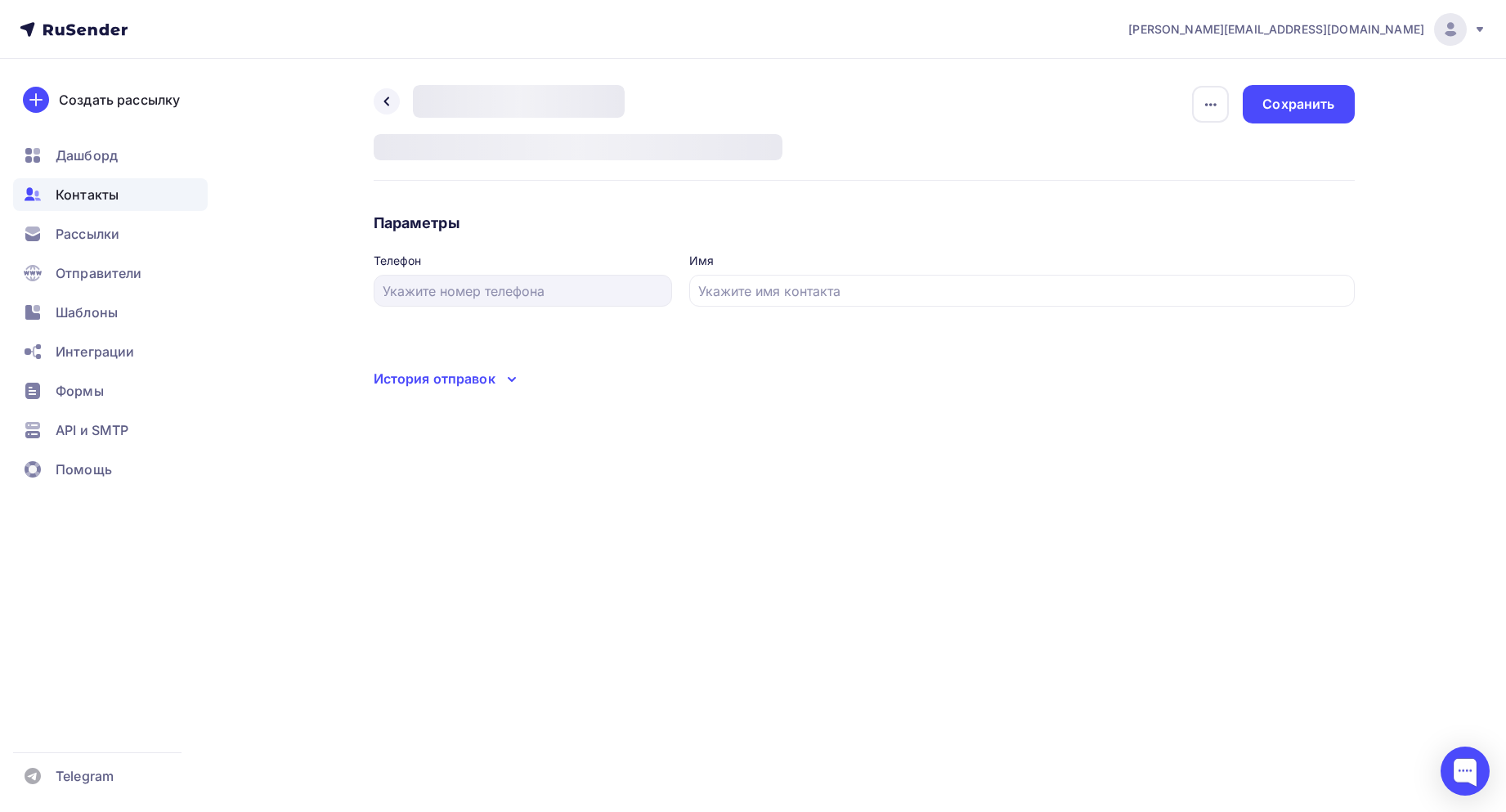
type input "Беспамятных Юрий Семенович"
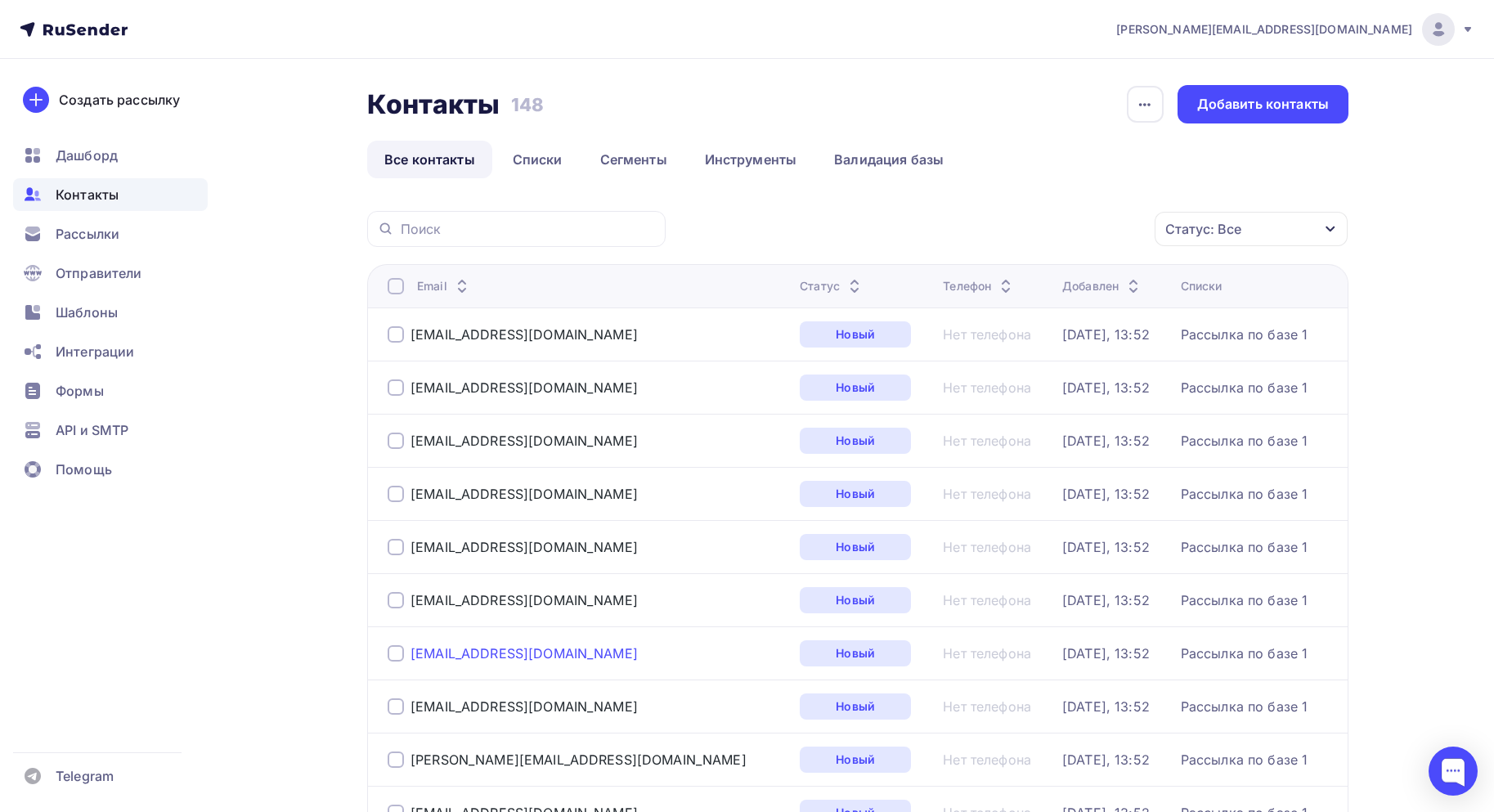
click at [477, 651] on div "[EMAIL_ADDRESS][DOMAIN_NAME]" at bounding box center [525, 653] width 228 height 17
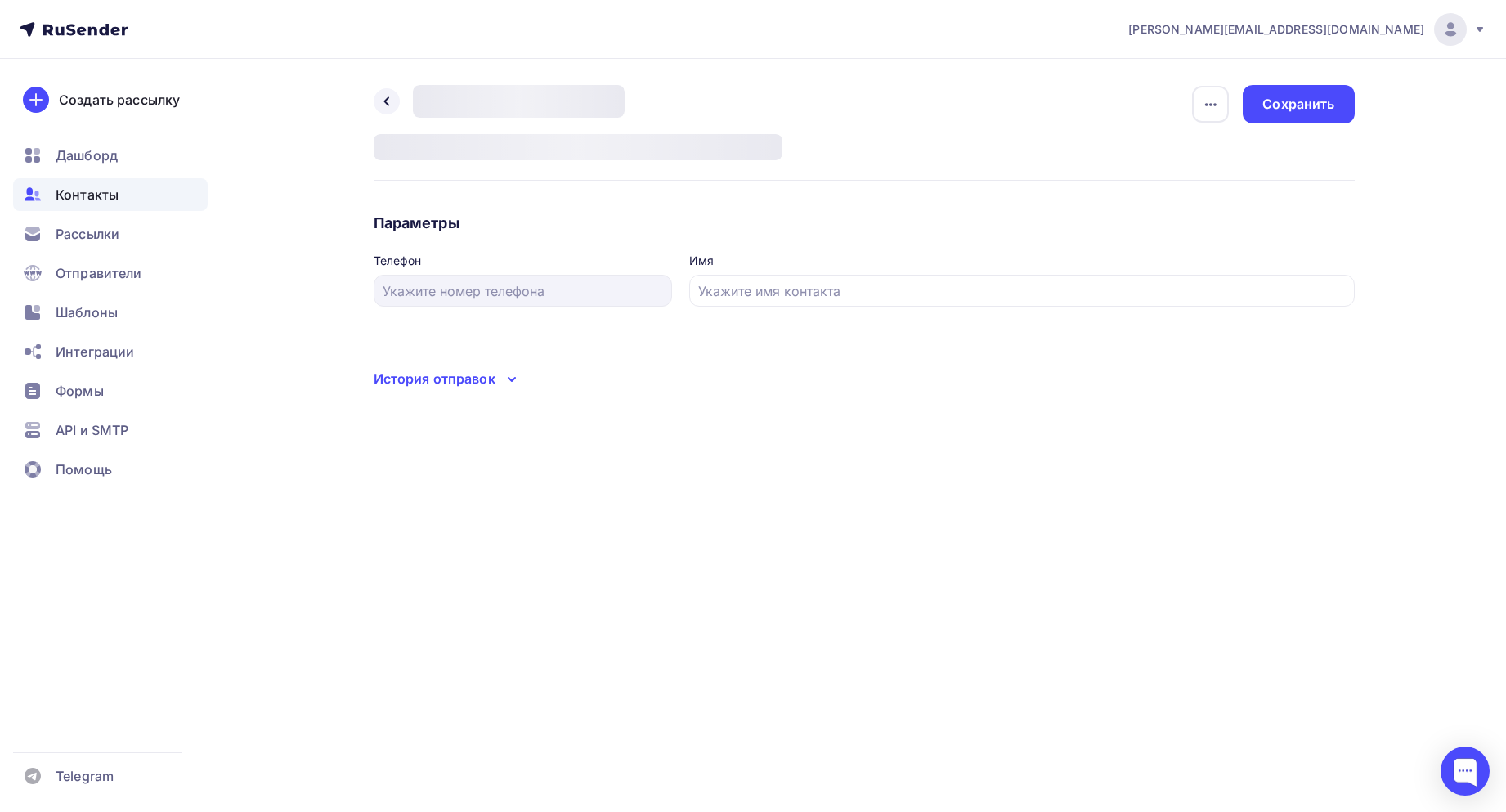
type input "Глазырин Евгений Владимирович"
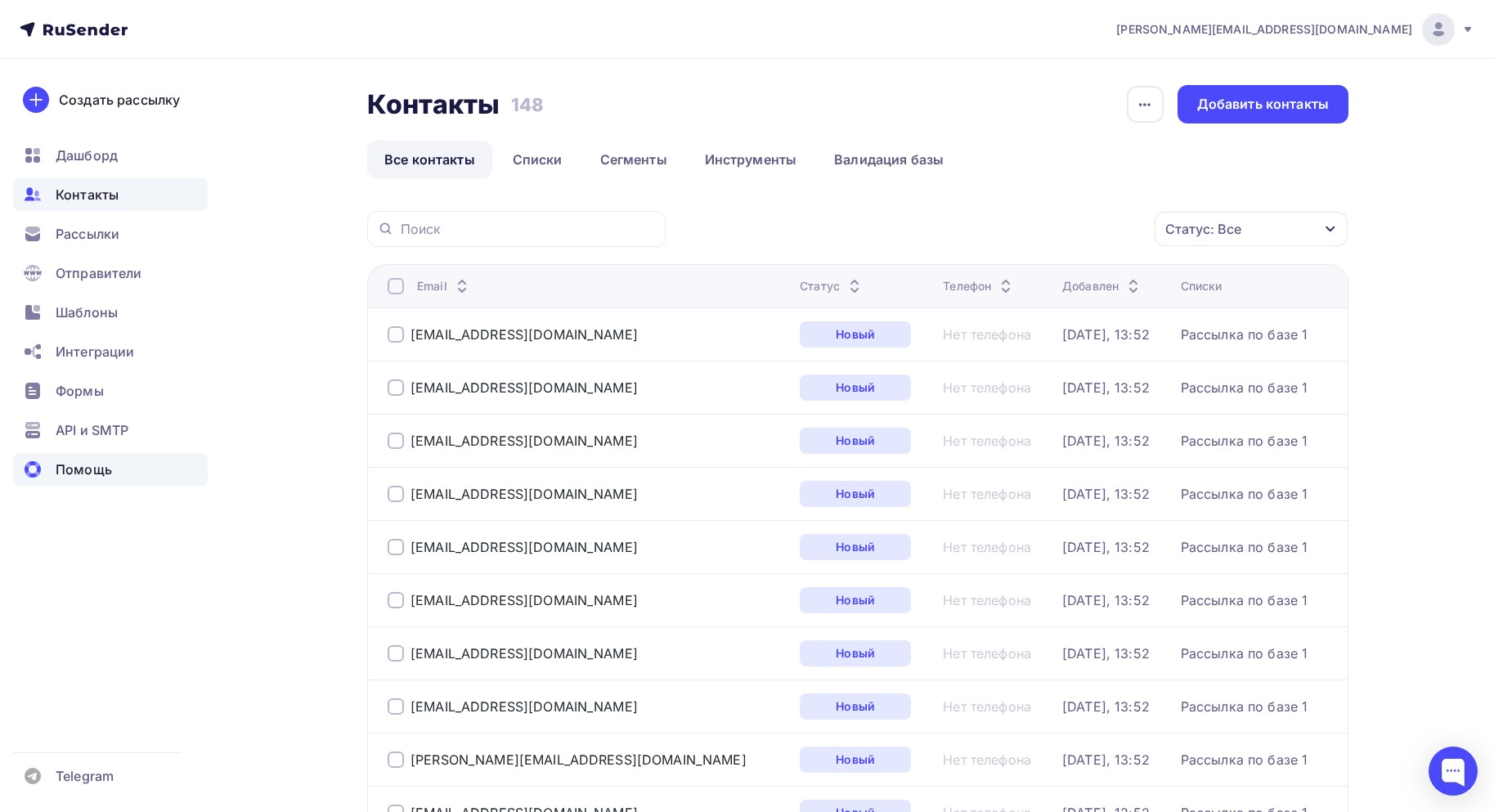
click at [65, 478] on span "Помощь" at bounding box center [83, 469] width 56 height 19
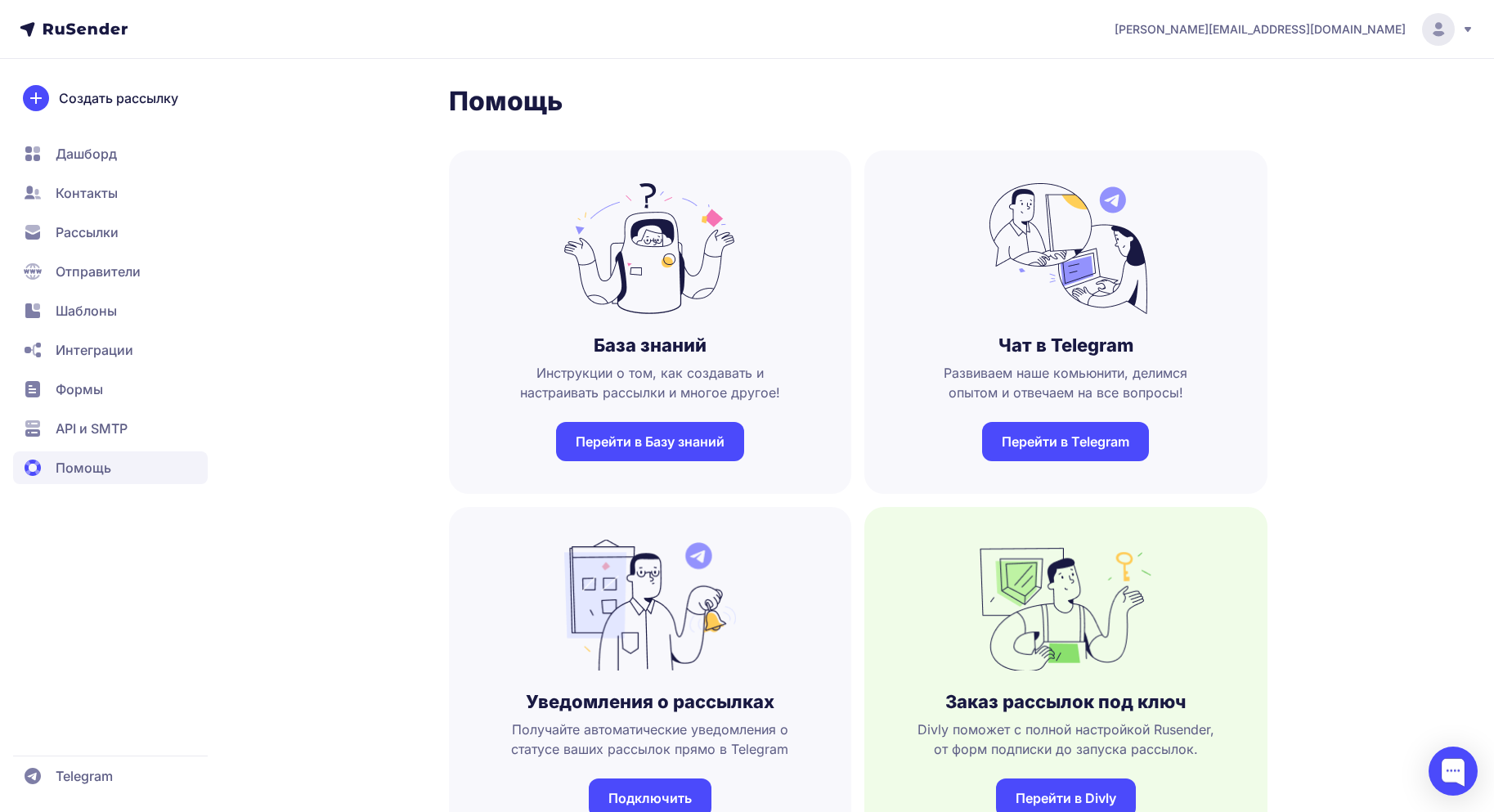
click at [662, 453] on link "Перейти в Базу знаний" at bounding box center [649, 441] width 188 height 39
click at [37, 311] on icon at bounding box center [32, 310] width 19 height 19
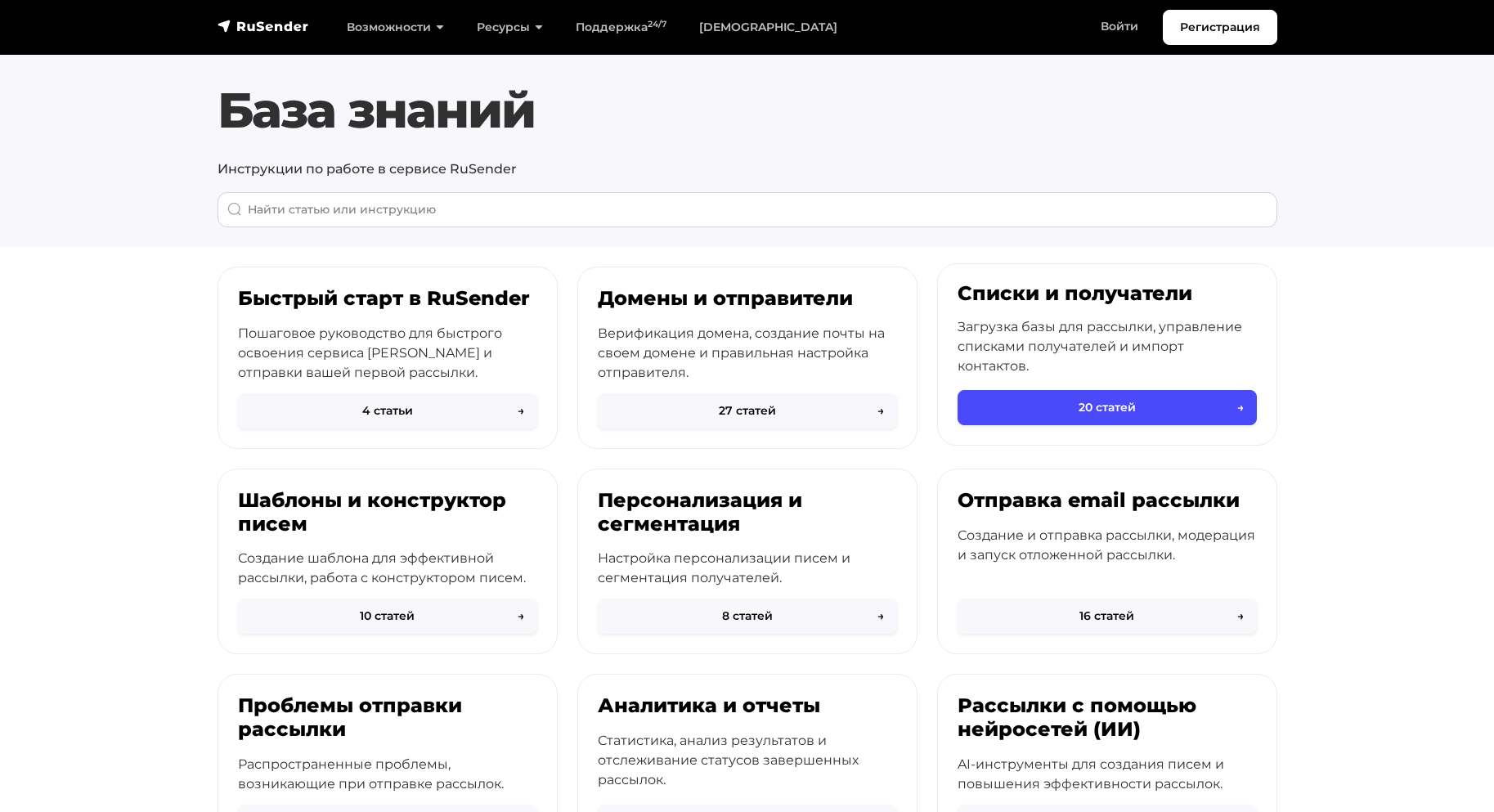
click at [1153, 289] on h3 "Списки и получатели" at bounding box center [1107, 294] width 300 height 24
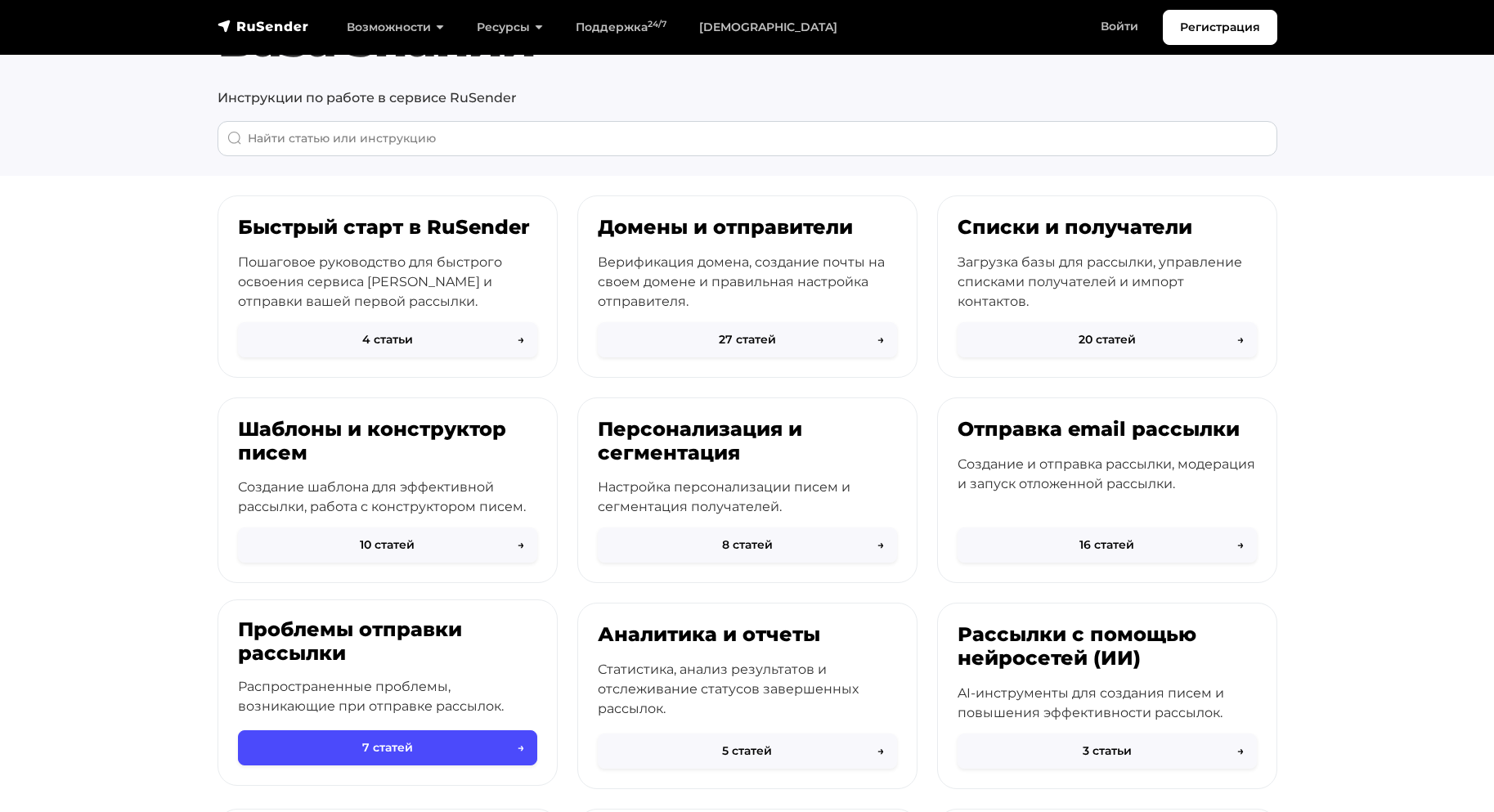
scroll to position [164, 0]
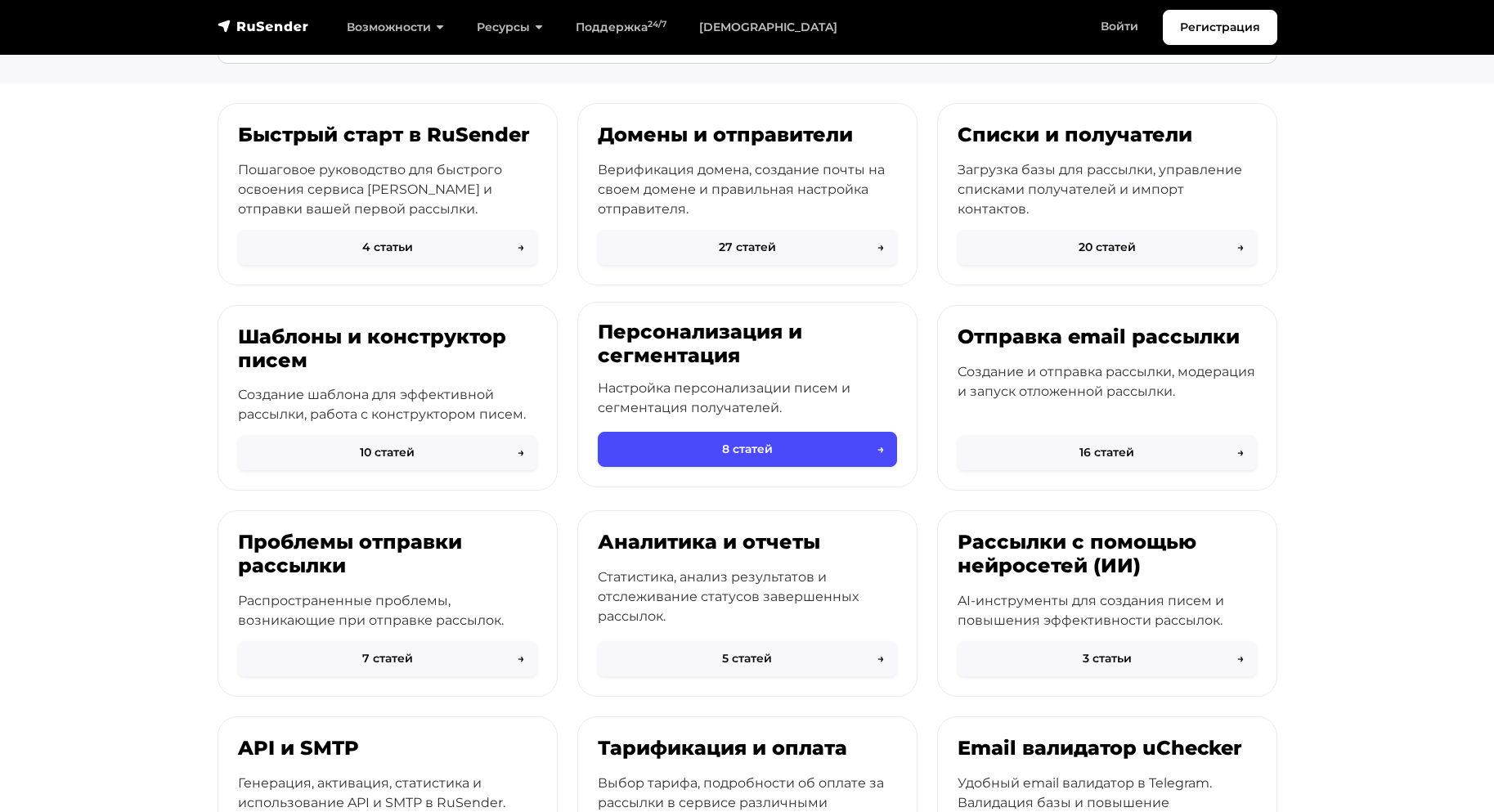
click at [654, 358] on h3 "Персонализация и сегментация" at bounding box center [747, 343] width 300 height 47
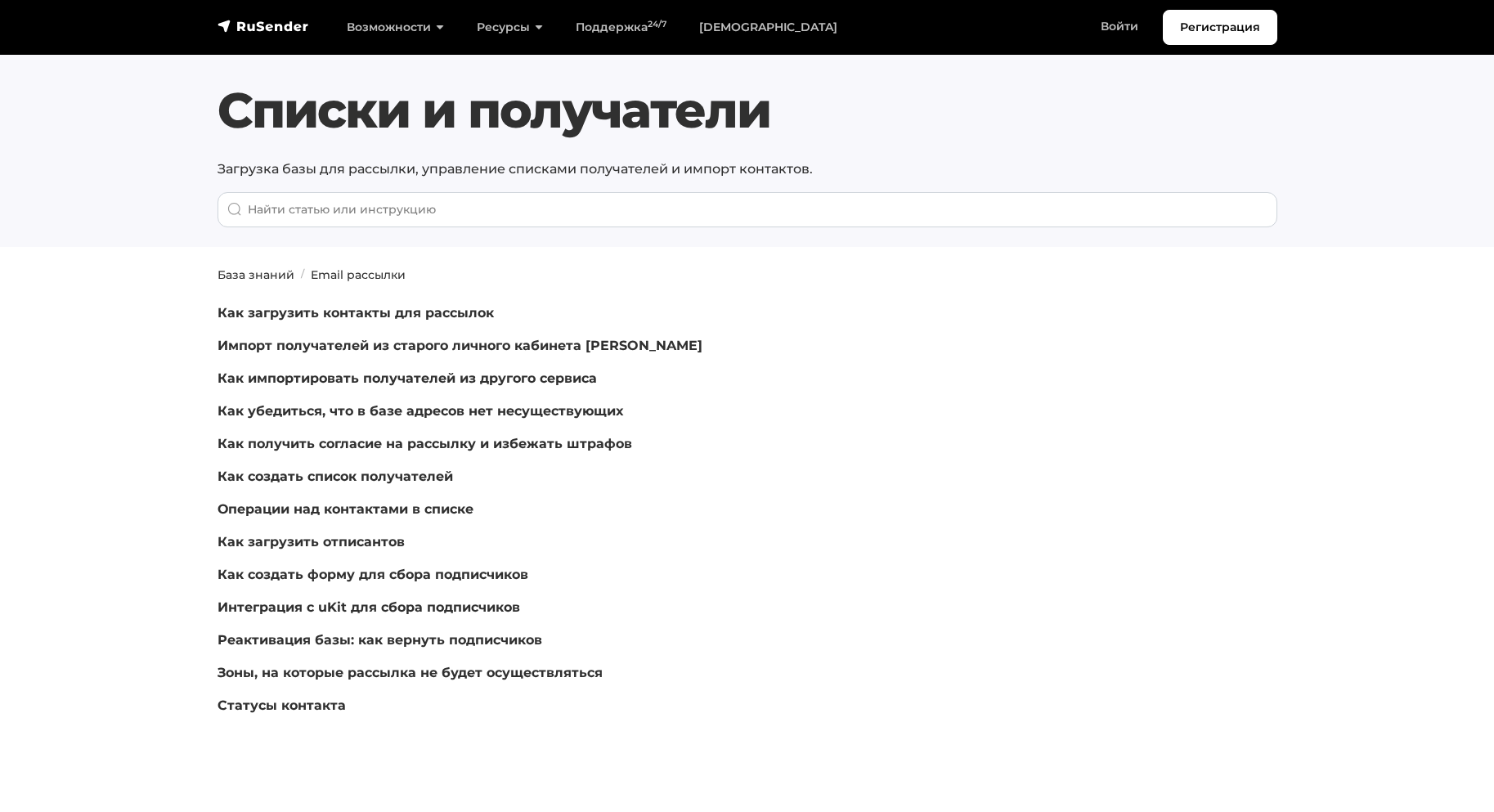
scroll to position [81, 0]
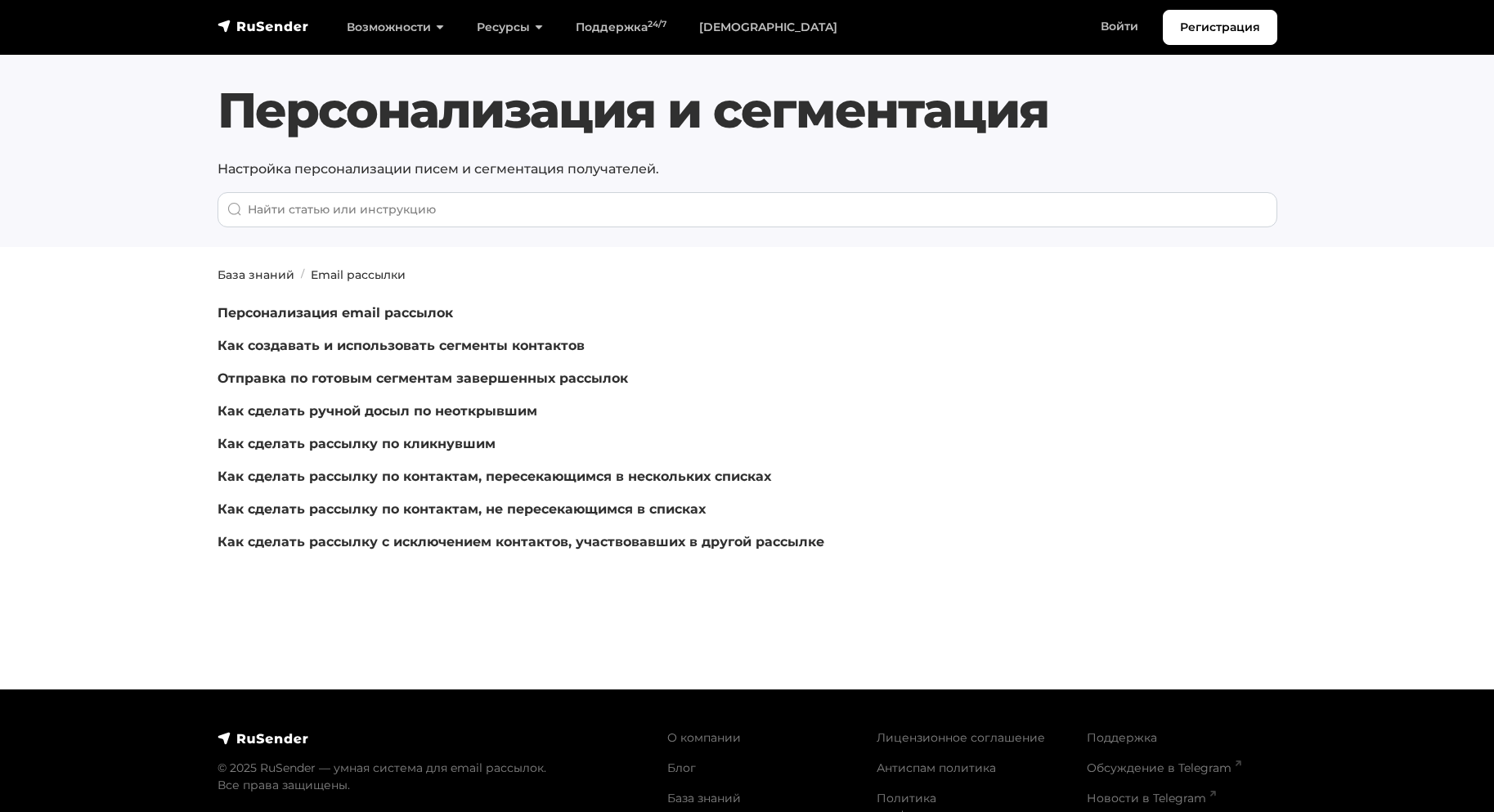
click at [355, 304] on p "Персонализация email рассылок" at bounding box center [567, 313] width 700 height 19
click at [358, 308] on link "Персонализация email рассылок" at bounding box center [335, 313] width 236 height 16
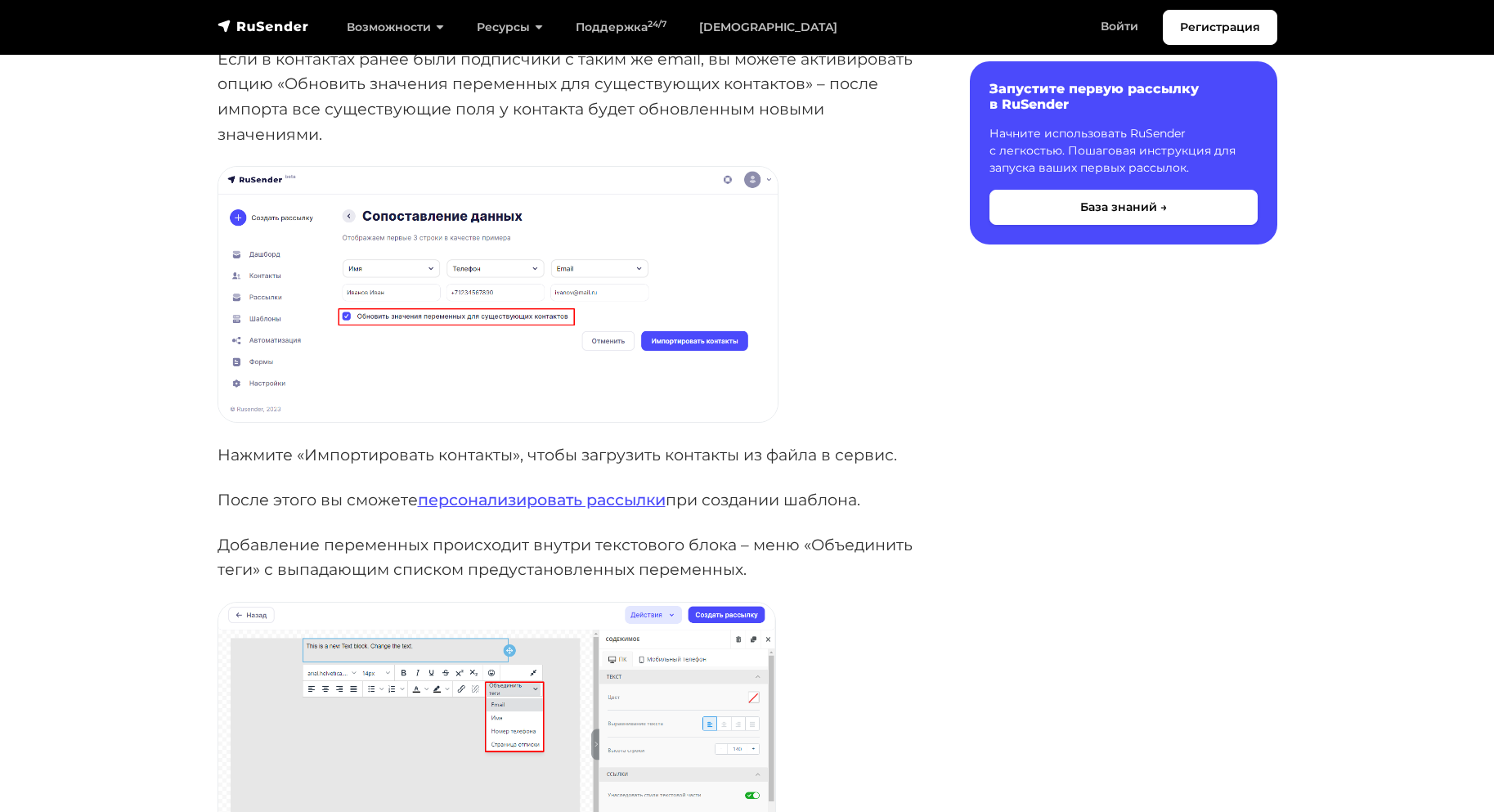
scroll to position [981, 0]
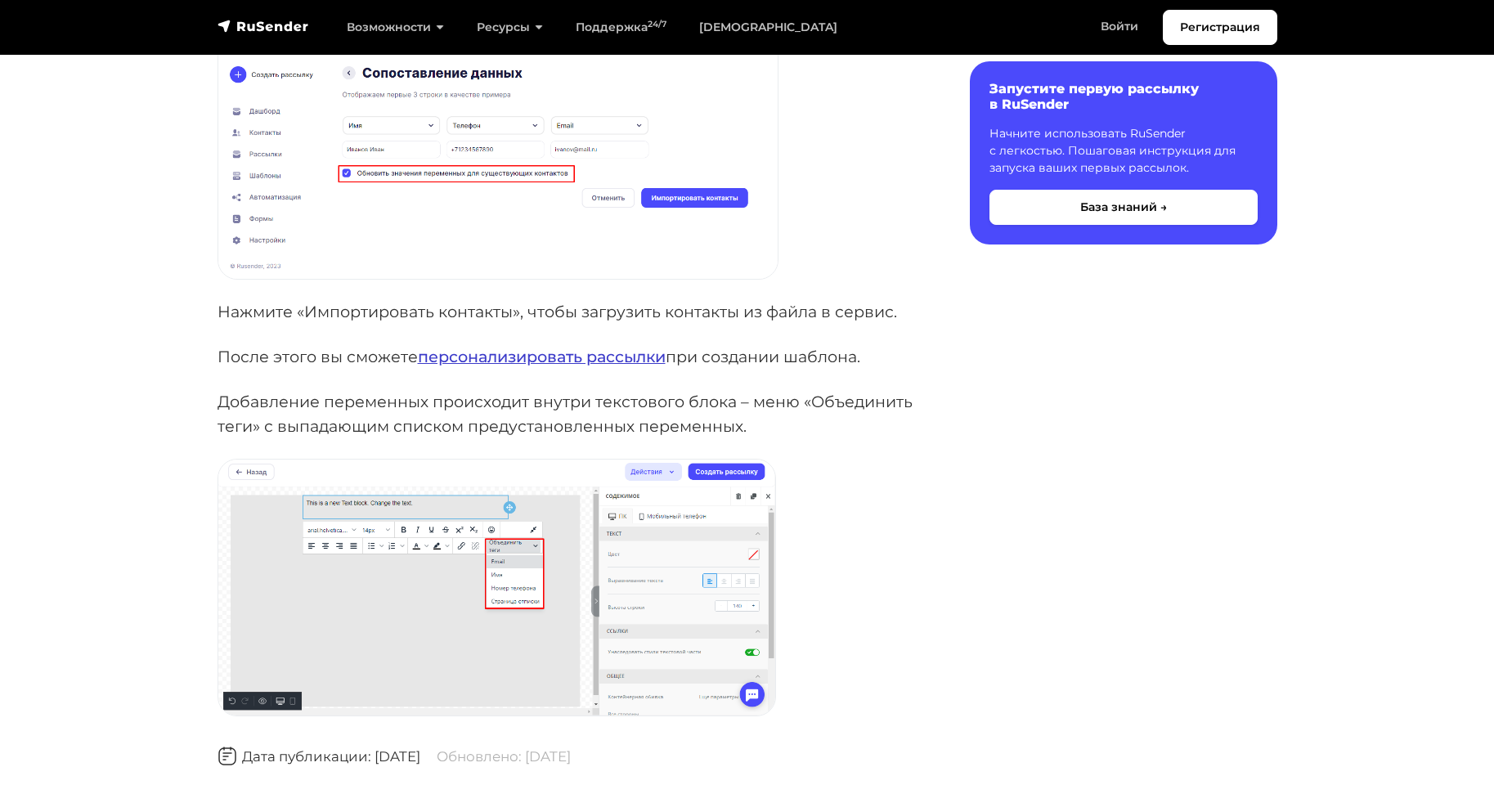
click at [539, 355] on link "персонализировать рассылки" at bounding box center [542, 356] width 248 height 19
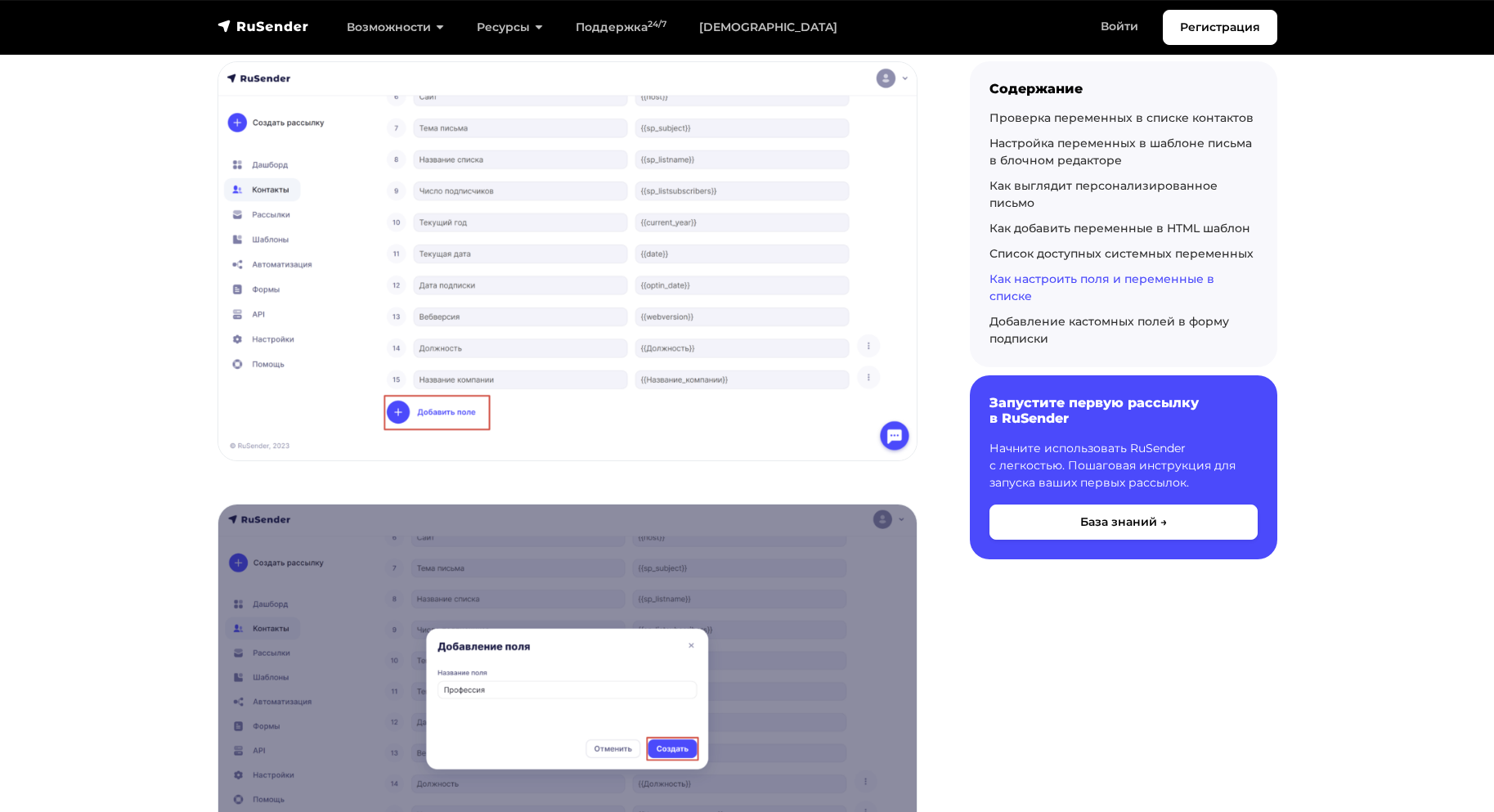
scroll to position [8921, 0]
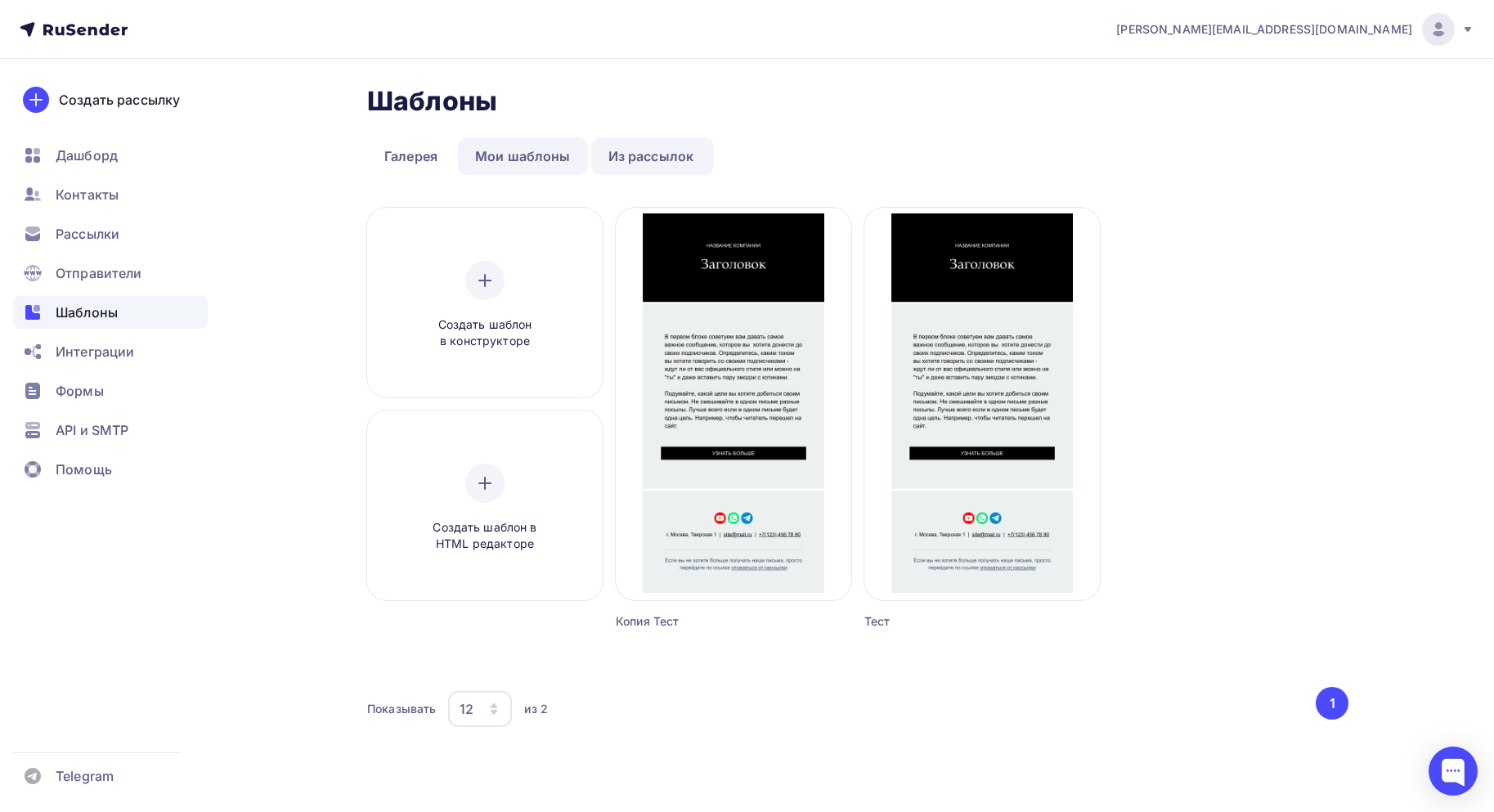
click at [496, 148] on link "Мои шаблоны" at bounding box center [523, 155] width 130 height 38
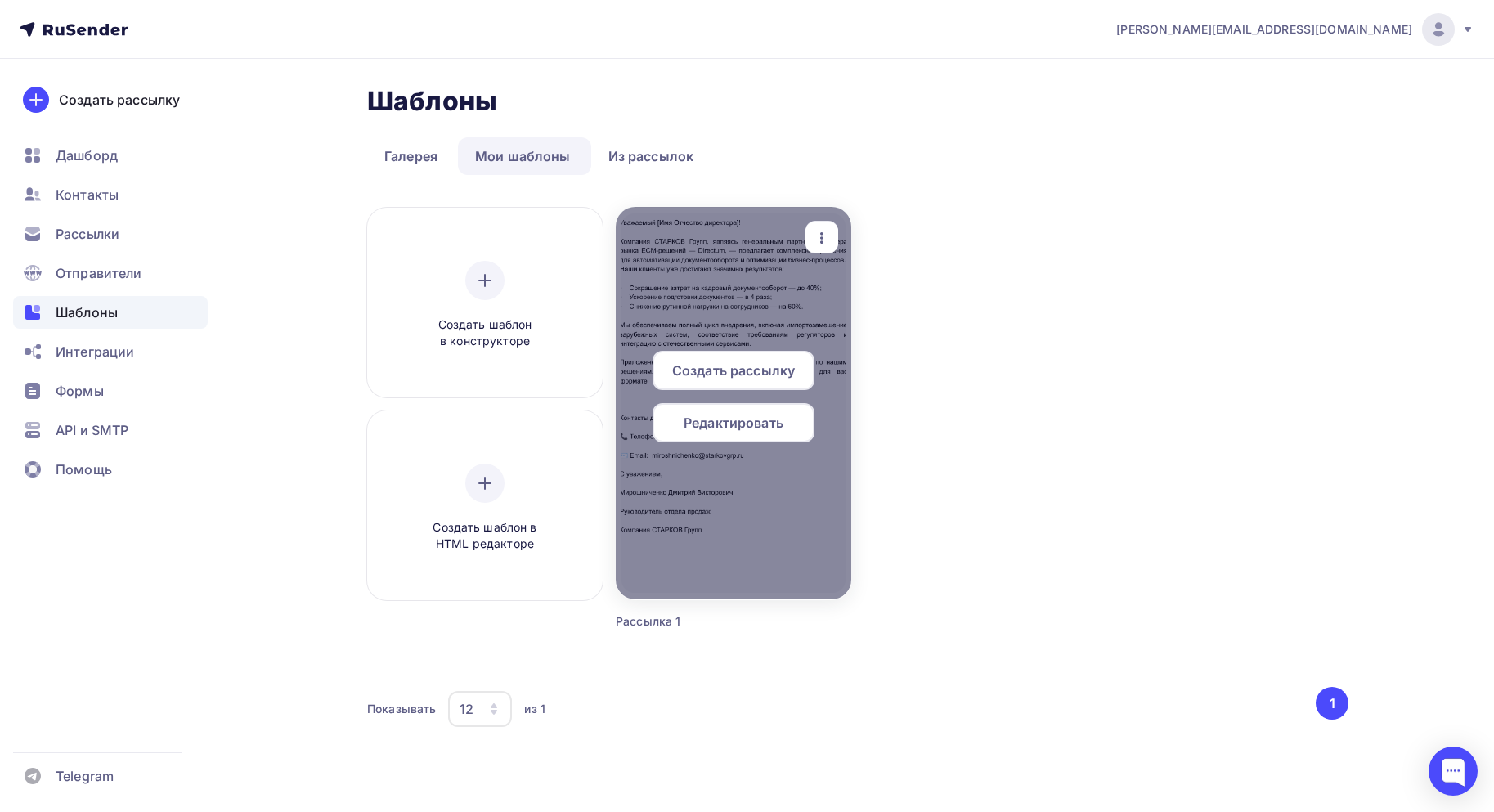
click at [754, 425] on span "Редактировать" at bounding box center [734, 422] width 100 height 19
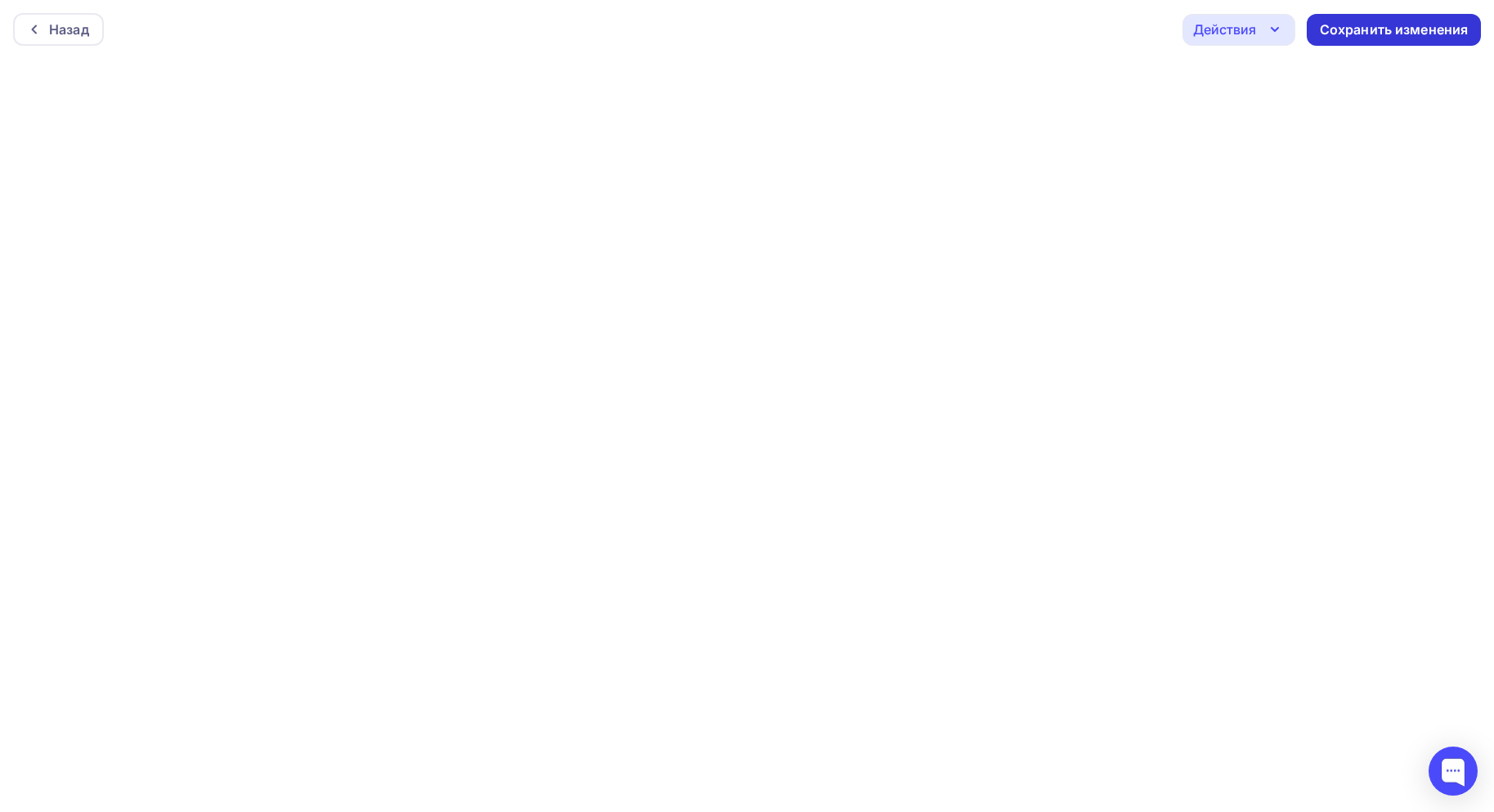
click at [1338, 25] on div "Сохранить изменения" at bounding box center [1394, 30] width 149 height 18
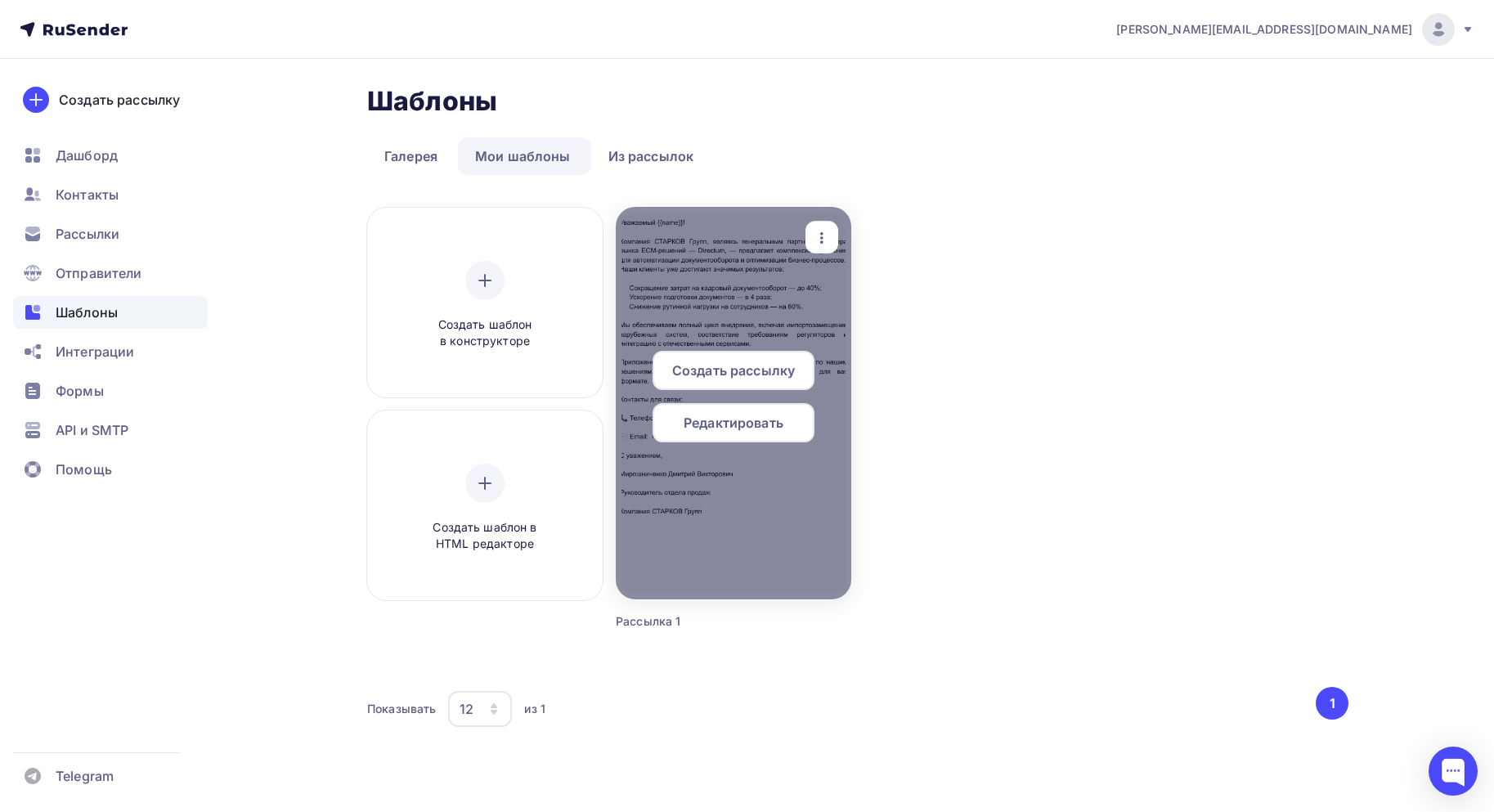
click at [746, 322] on div at bounding box center [734, 403] width 236 height 392
click at [712, 419] on span "Редактировать" at bounding box center [734, 422] width 100 height 19
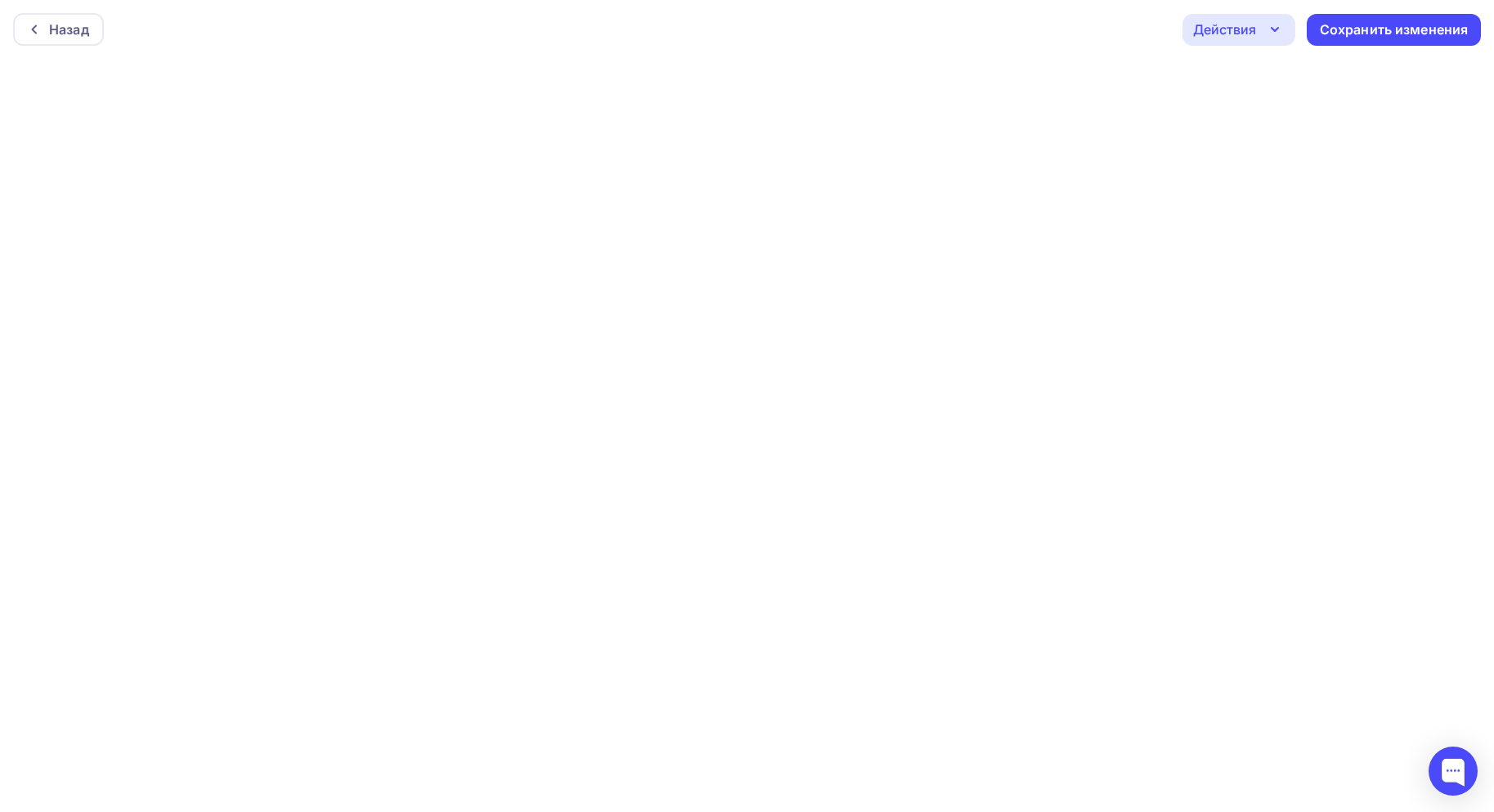
click at [918, 44] on div "Назад Действия Отправить тестовое письмо Предпросмотр Выйти без сохранения Сохр…" at bounding box center [747, 30] width 1494 height 59
click at [1371, 25] on div "Сохранить изменения" at bounding box center [1394, 30] width 149 height 18
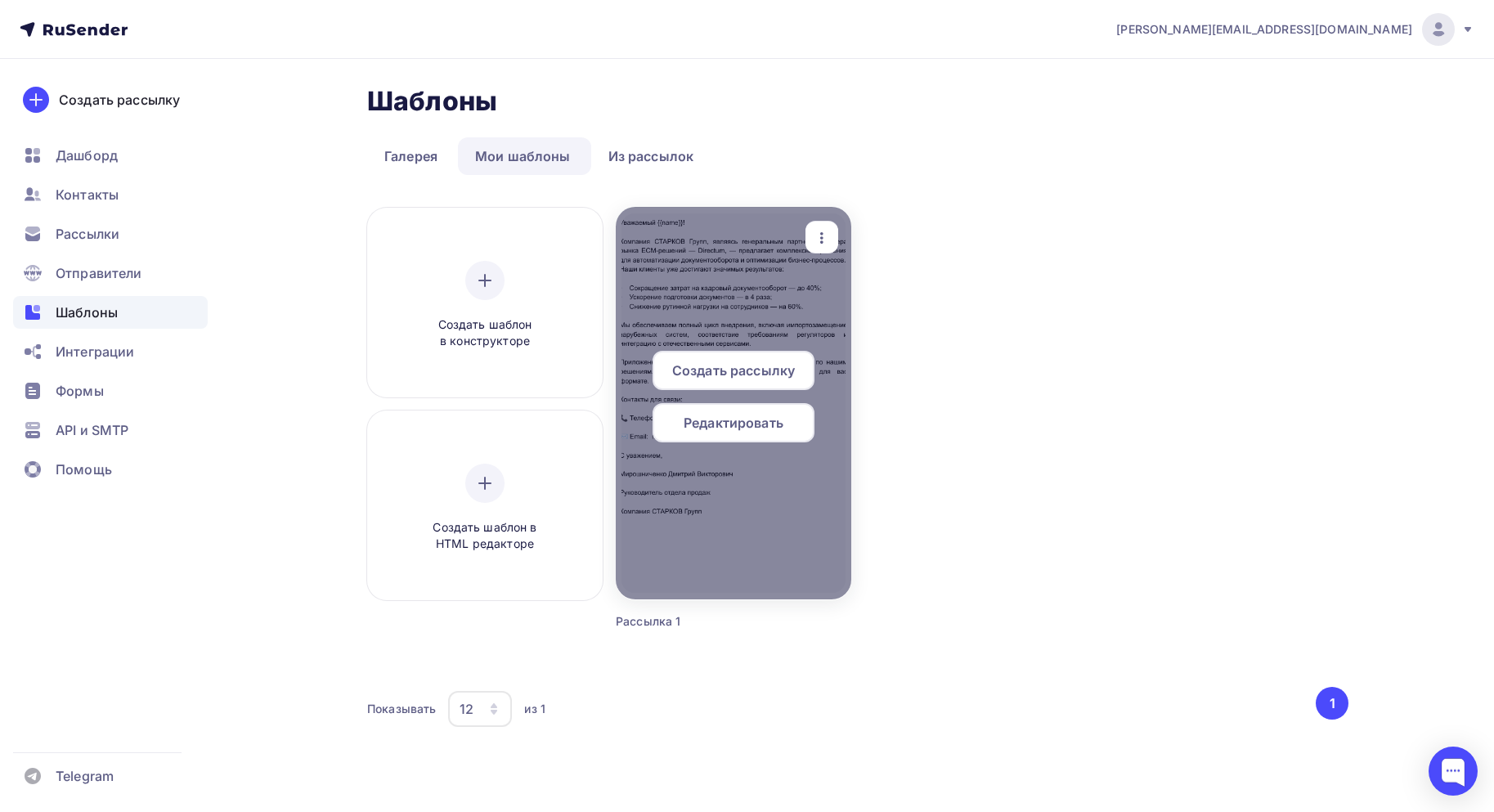
click at [741, 426] on span "Редактировать" at bounding box center [734, 422] width 100 height 19
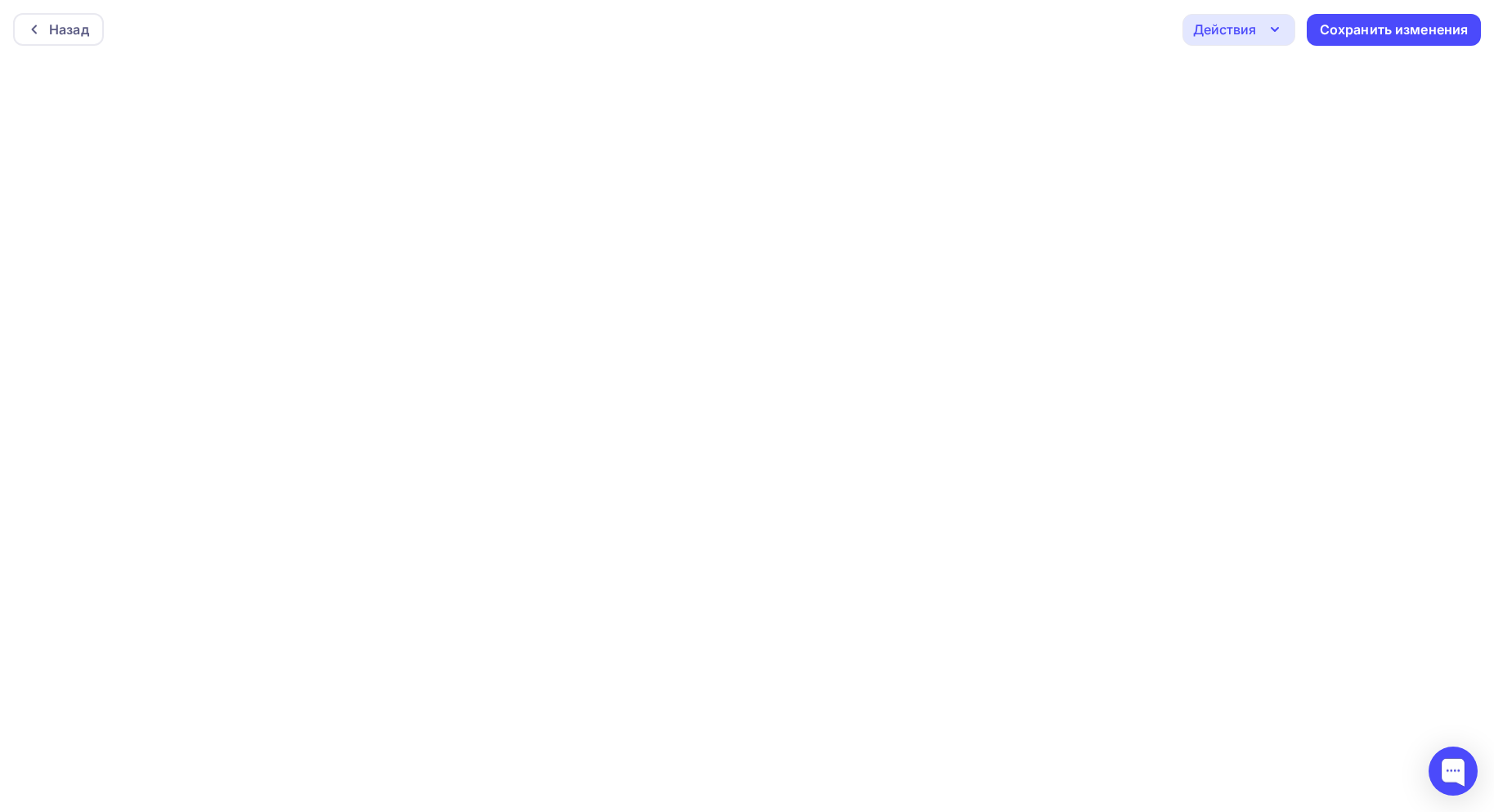
click at [1265, 18] on div "Действия" at bounding box center [1239, 30] width 113 height 31
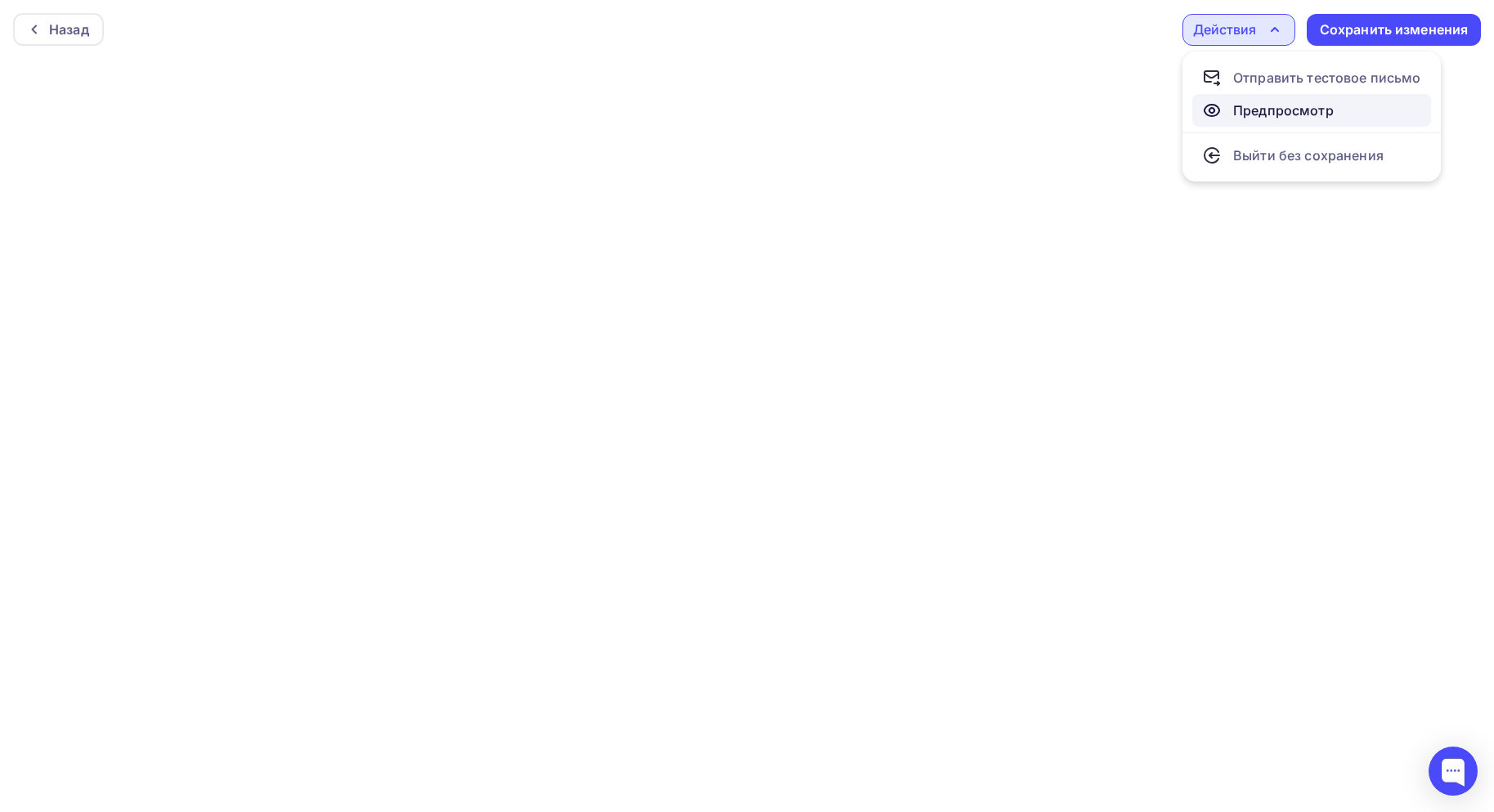
click at [1287, 115] on div "Предпросмотр" at bounding box center [1283, 110] width 101 height 19
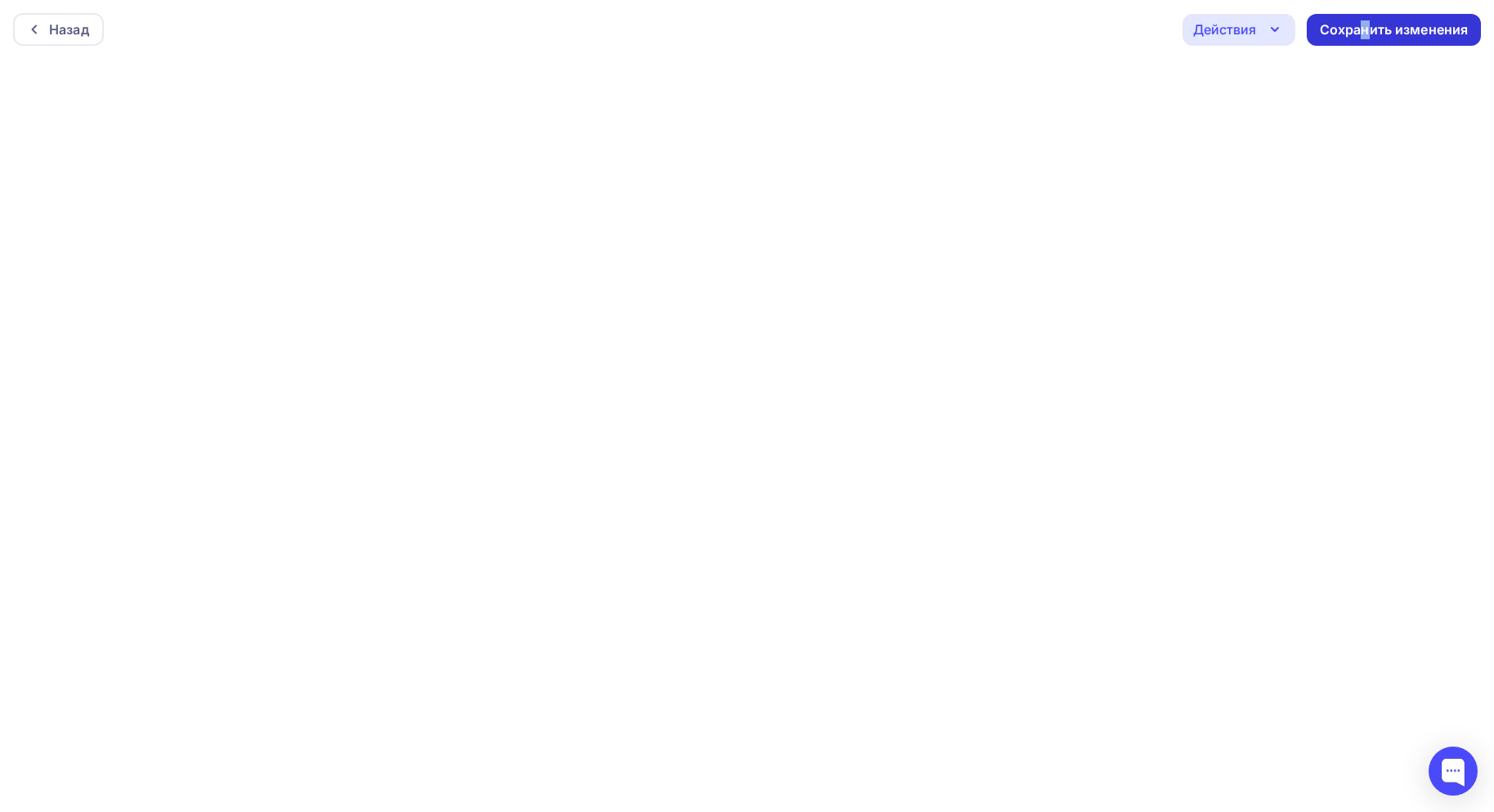
click at [1364, 25] on div "Сохранить изменения" at bounding box center [1394, 30] width 149 height 18
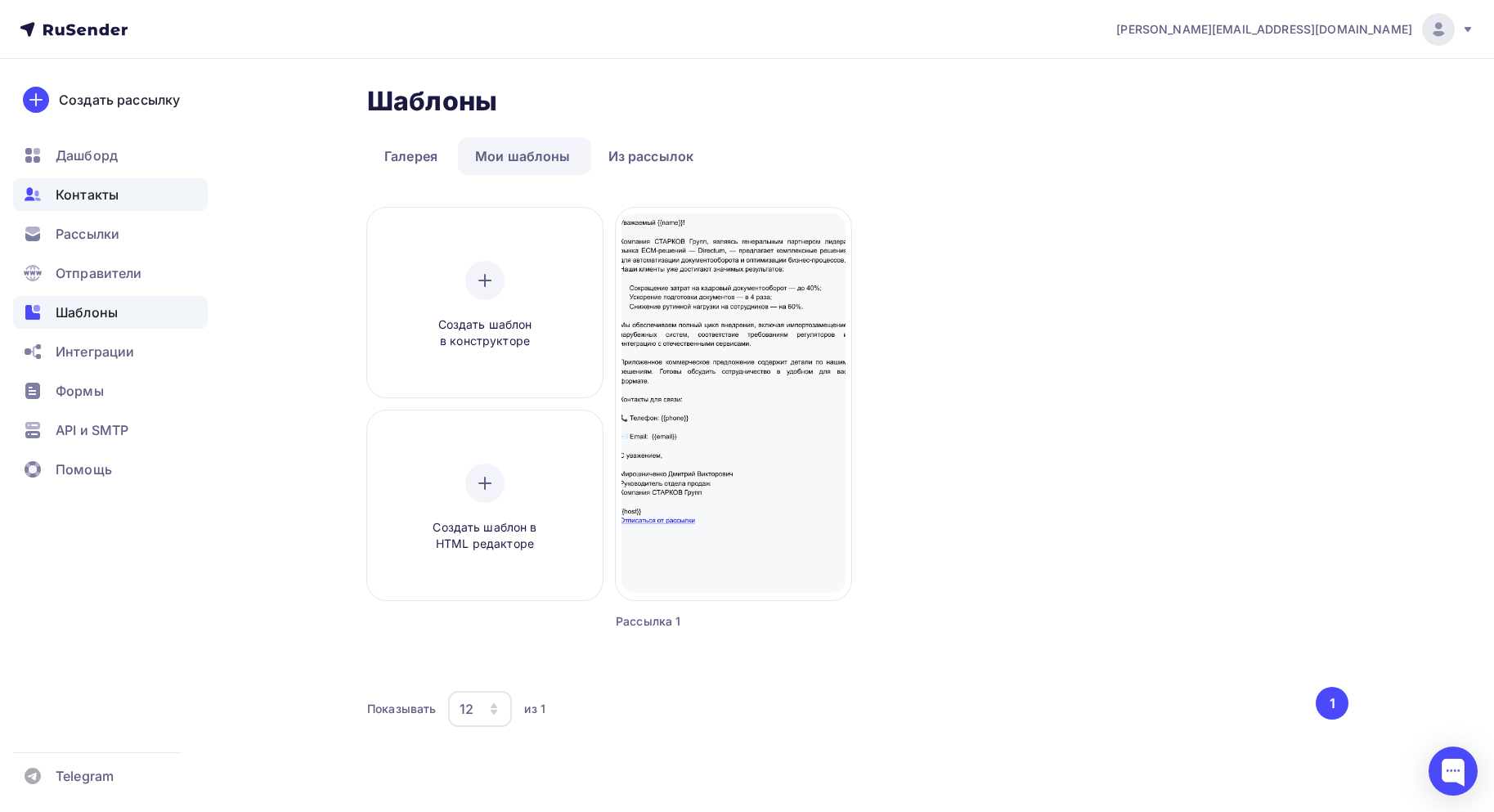
click at [103, 185] on span "Контакты" at bounding box center [87, 194] width 63 height 19
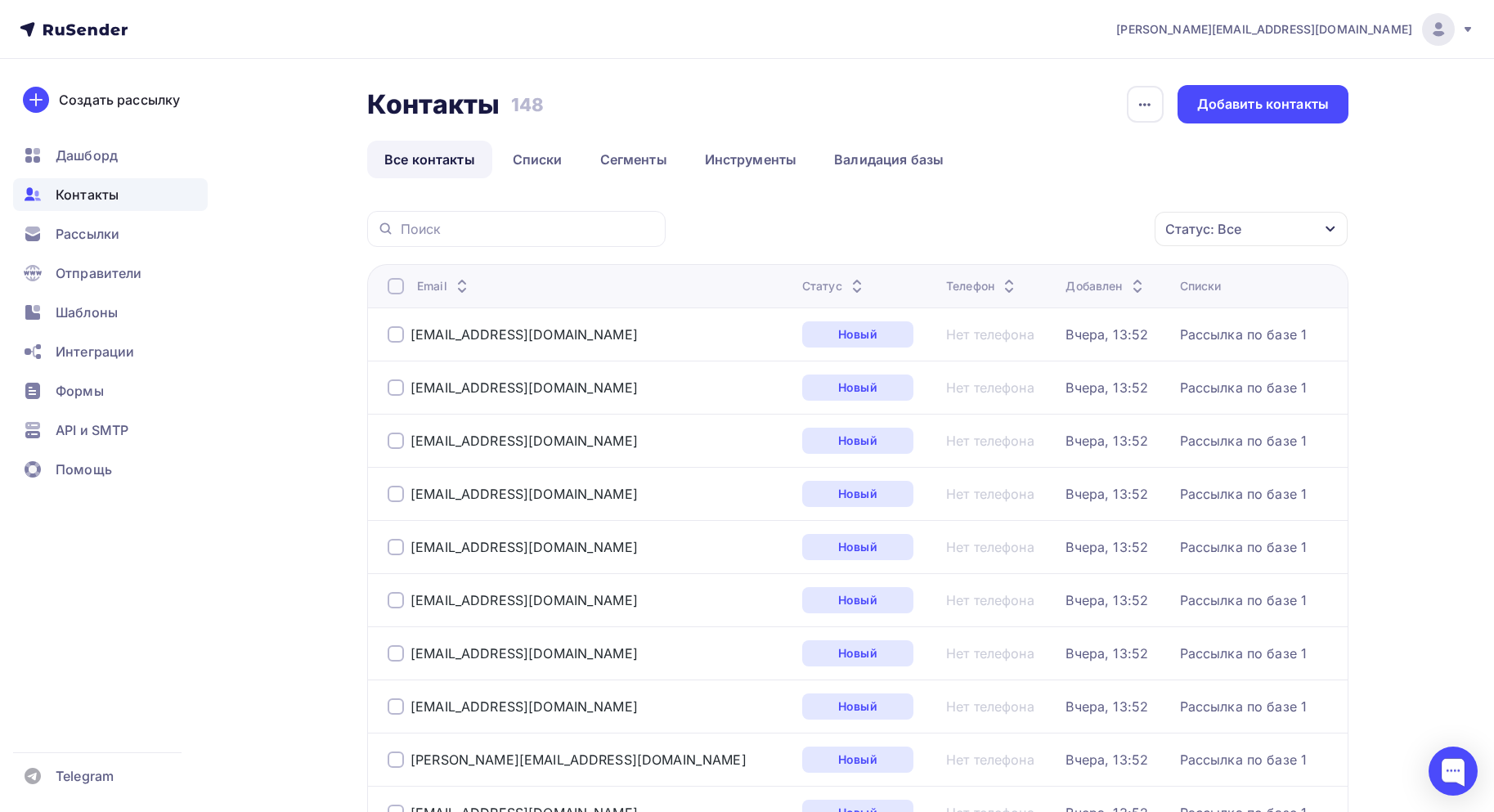
drag, startPoint x: 1187, startPoint y: 105, endPoint x: 1166, endPoint y: 129, distance: 31.9
click at [1167, 151] on div "Контакты Контакты 148 148 История импорта Добавить контакты Все контакты Списки…" at bounding box center [858, 131] width 982 height 93
drag, startPoint x: 1109, startPoint y: 110, endPoint x: 1140, endPoint y: 104, distance: 31.6
click at [1114, 109] on div "Контакты Контакты 148 148 История импорта Добавить контакты" at bounding box center [858, 105] width 982 height 39
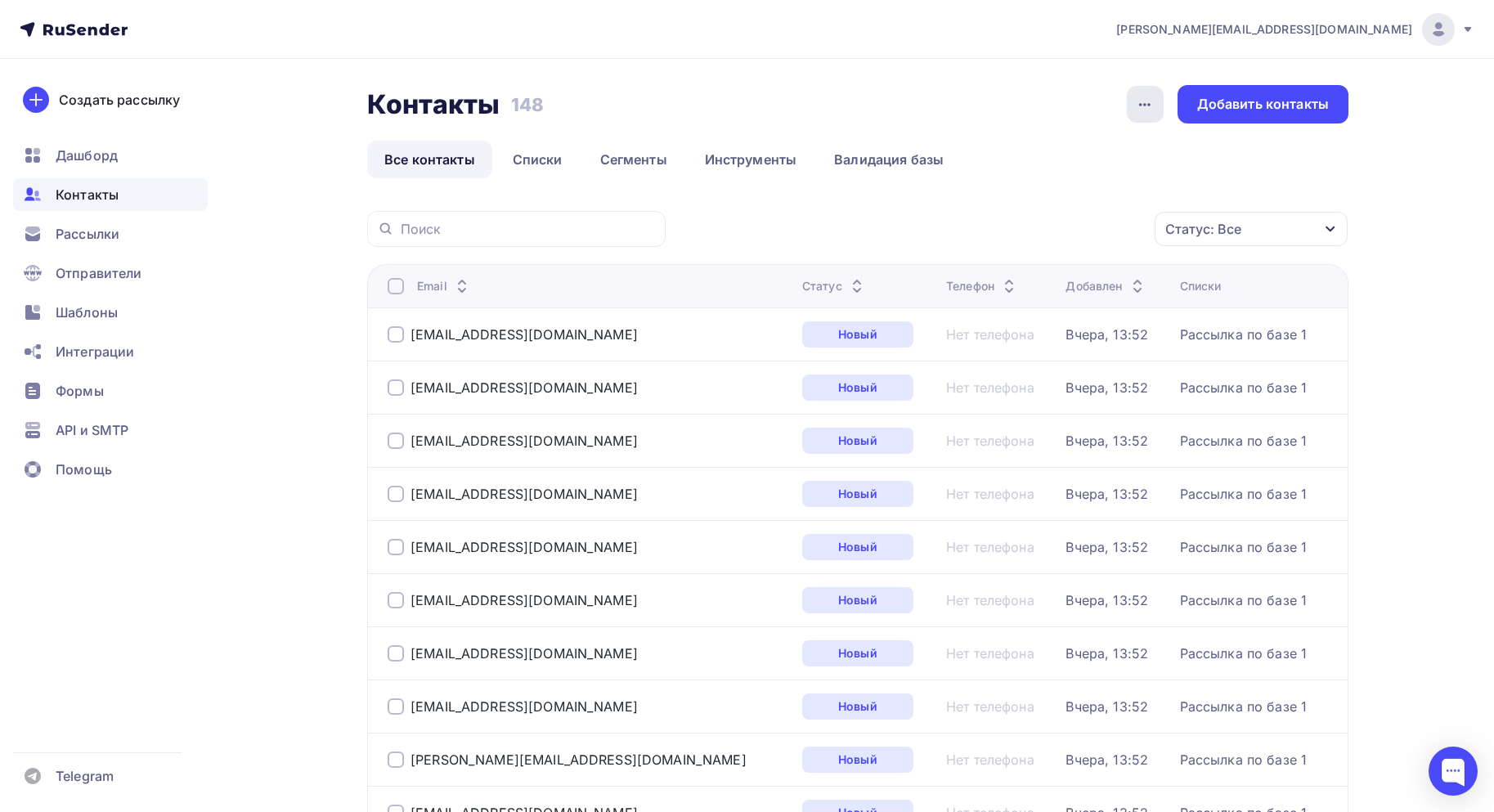
click at [1140, 104] on icon "button" at bounding box center [1144, 105] width 19 height 19
click at [1351, 24] on span "[PERSON_NAME][EMAIL_ADDRESS][DOMAIN_NAME]" at bounding box center [1265, 30] width 296 height 17
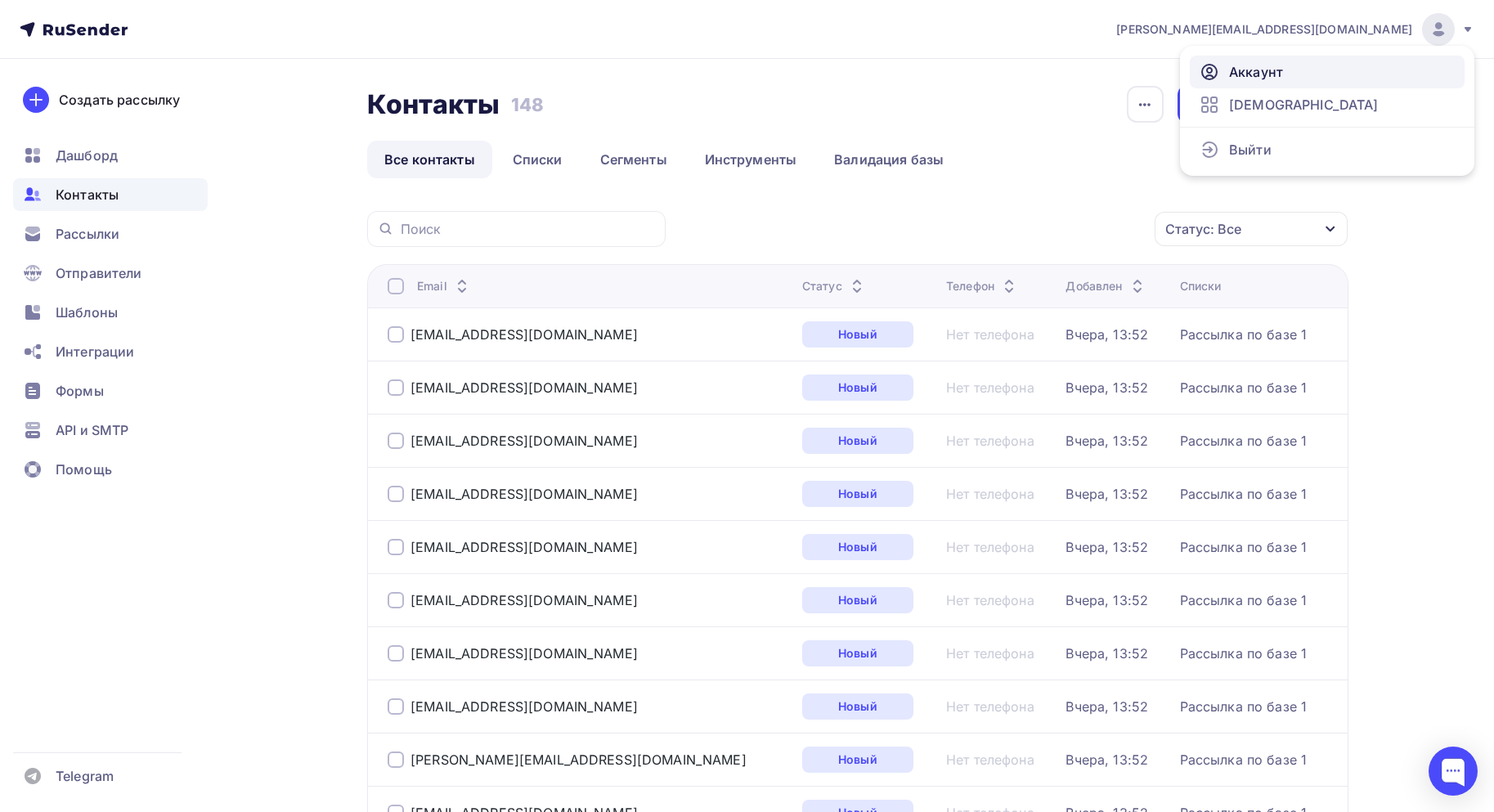
click at [1258, 69] on span "Аккаунт" at bounding box center [1255, 71] width 54 height 19
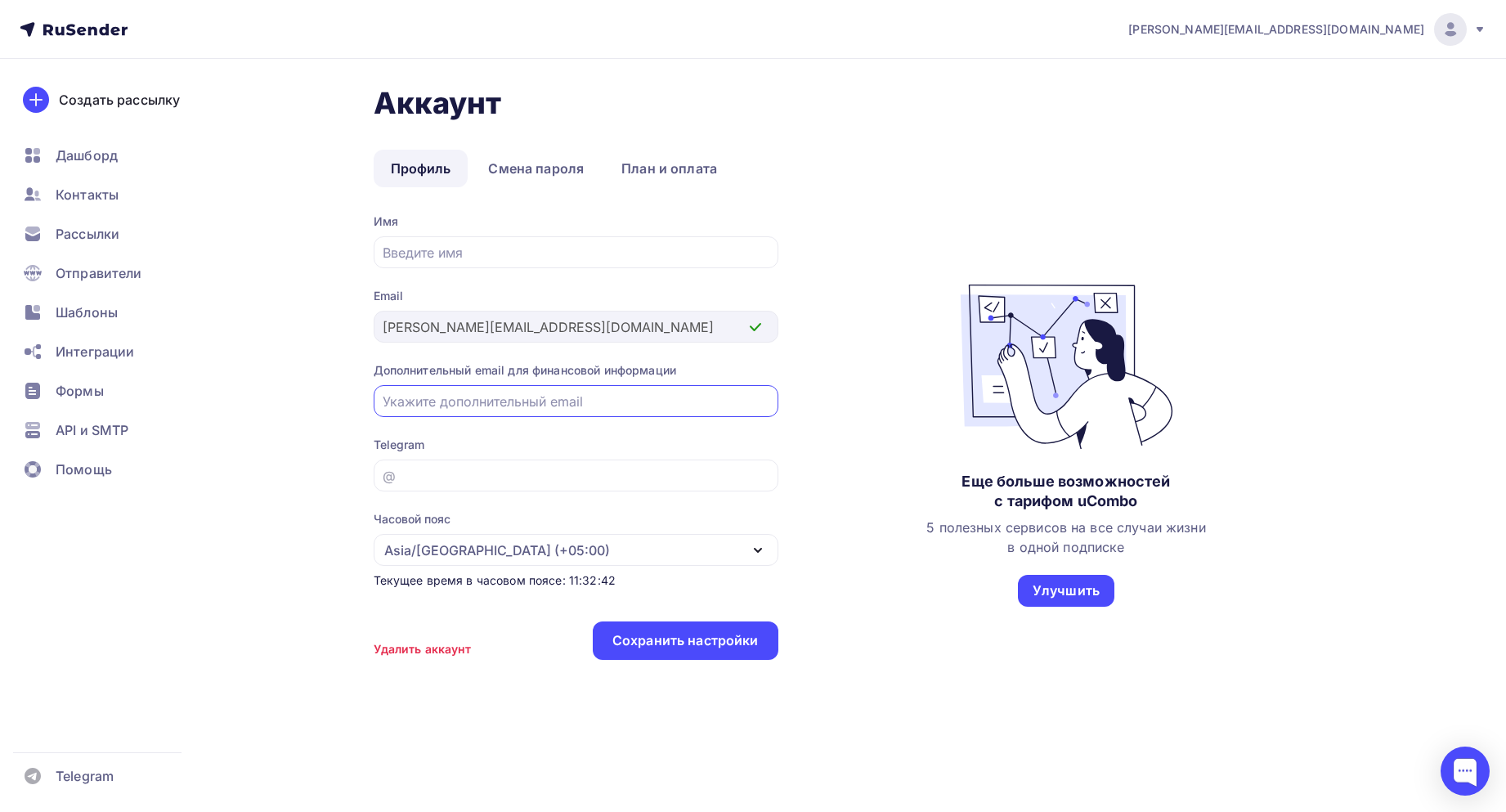
click at [484, 400] on input "email" at bounding box center [575, 400] width 386 height 19
click at [570, 403] on input "email" at bounding box center [575, 400] width 386 height 19
click at [572, 404] on input "email" at bounding box center [575, 400] width 386 height 19
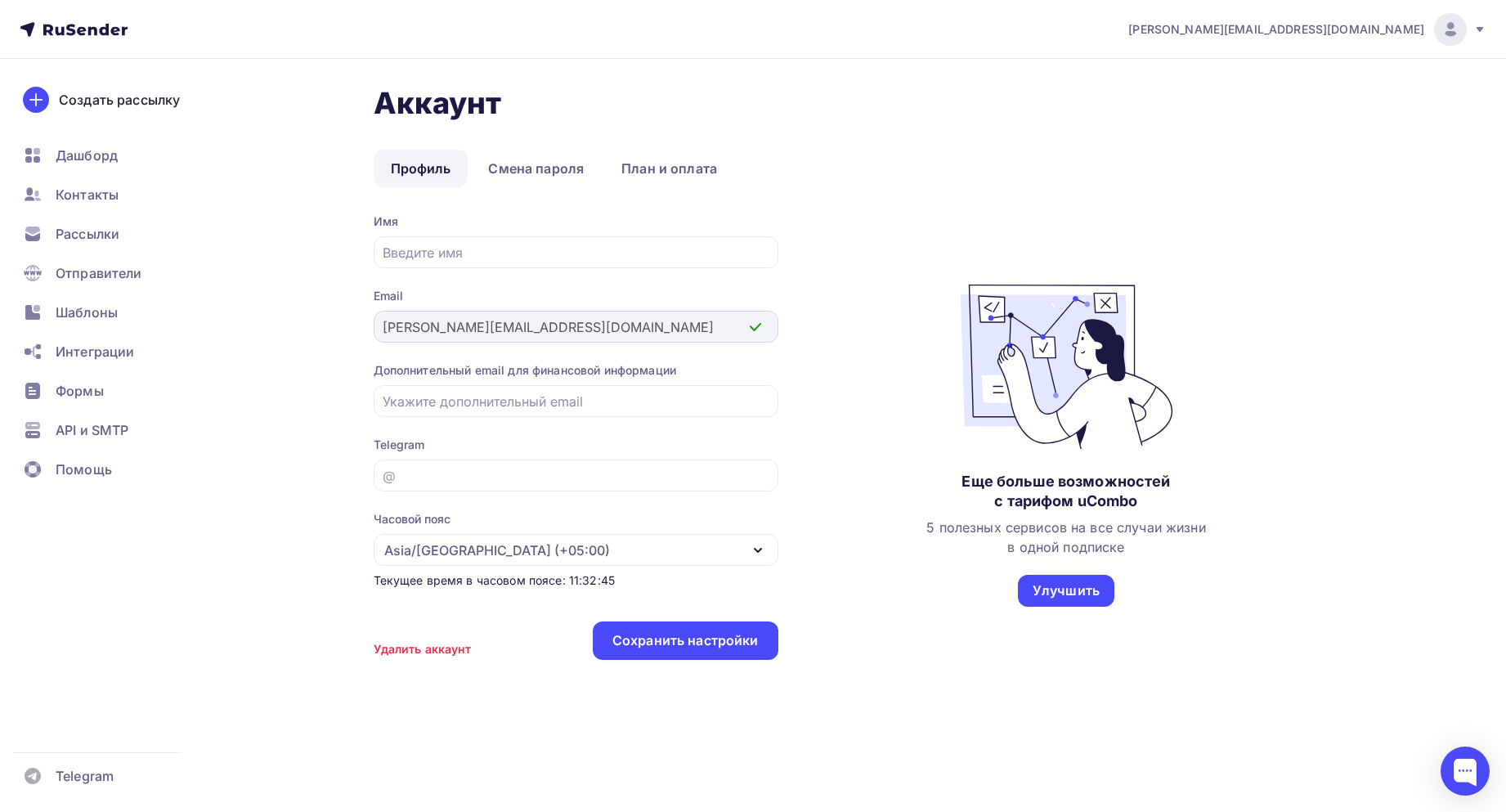
click at [673, 337] on div "[PERSON_NAME][EMAIL_ADDRESS][DOMAIN_NAME]" at bounding box center [576, 326] width 405 height 31
click at [562, 412] on div at bounding box center [576, 400] width 405 height 31
click at [545, 170] on link "Смена пароля" at bounding box center [536, 168] width 130 height 38
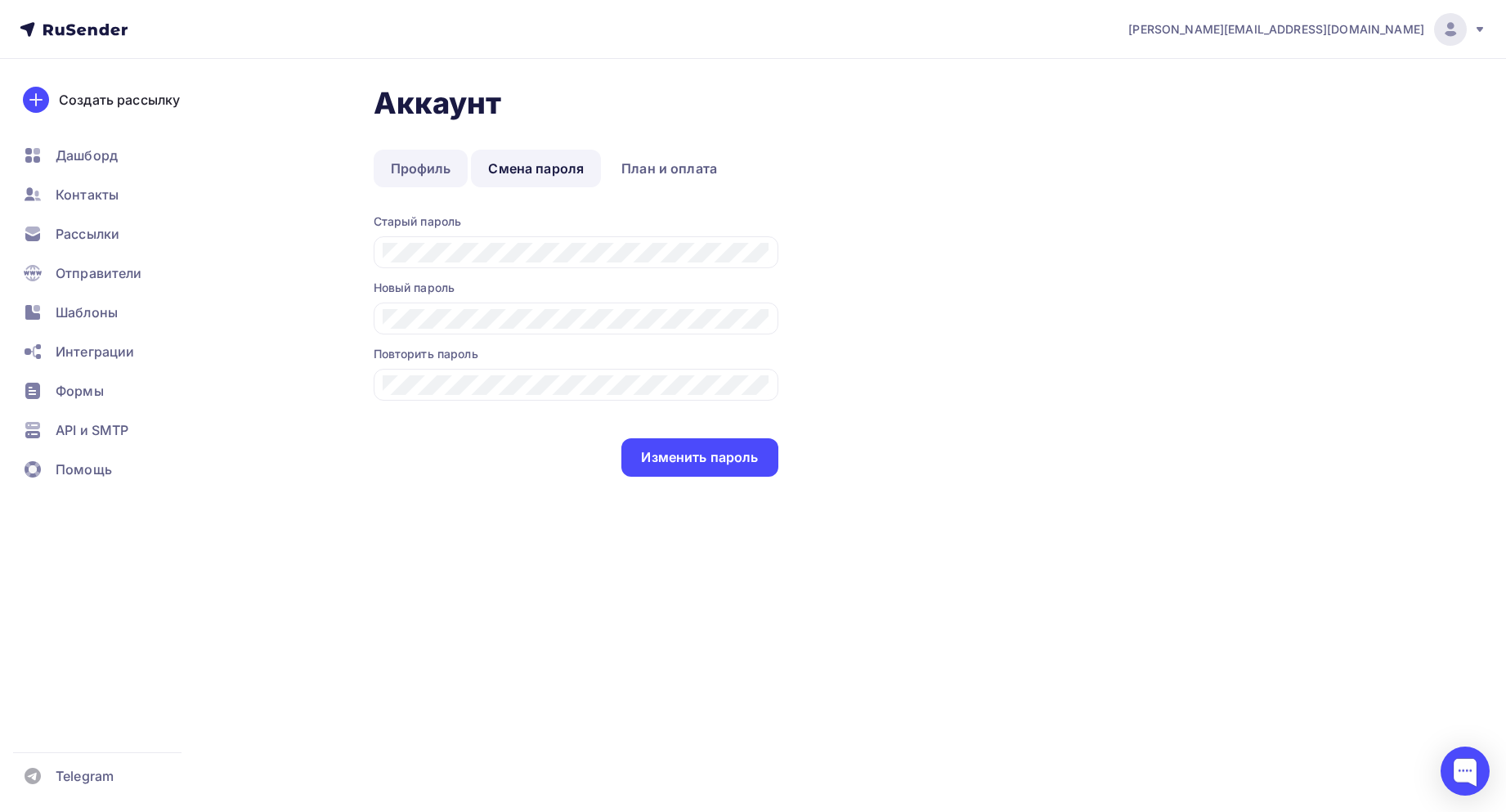
click at [434, 170] on link "Профиль" at bounding box center [421, 168] width 95 height 38
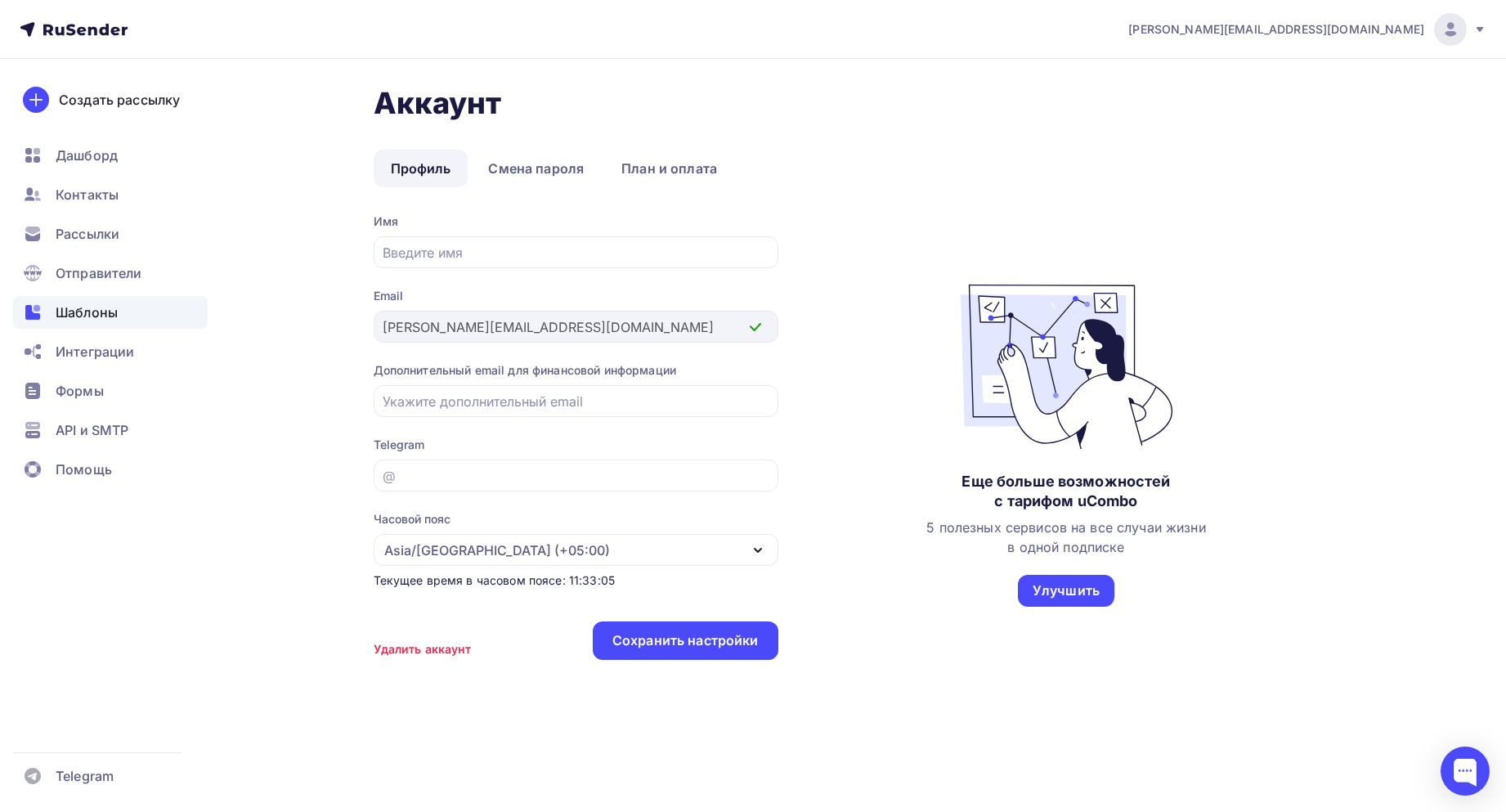
click at [104, 322] on div "Шаблоны" at bounding box center [110, 312] width 194 height 32
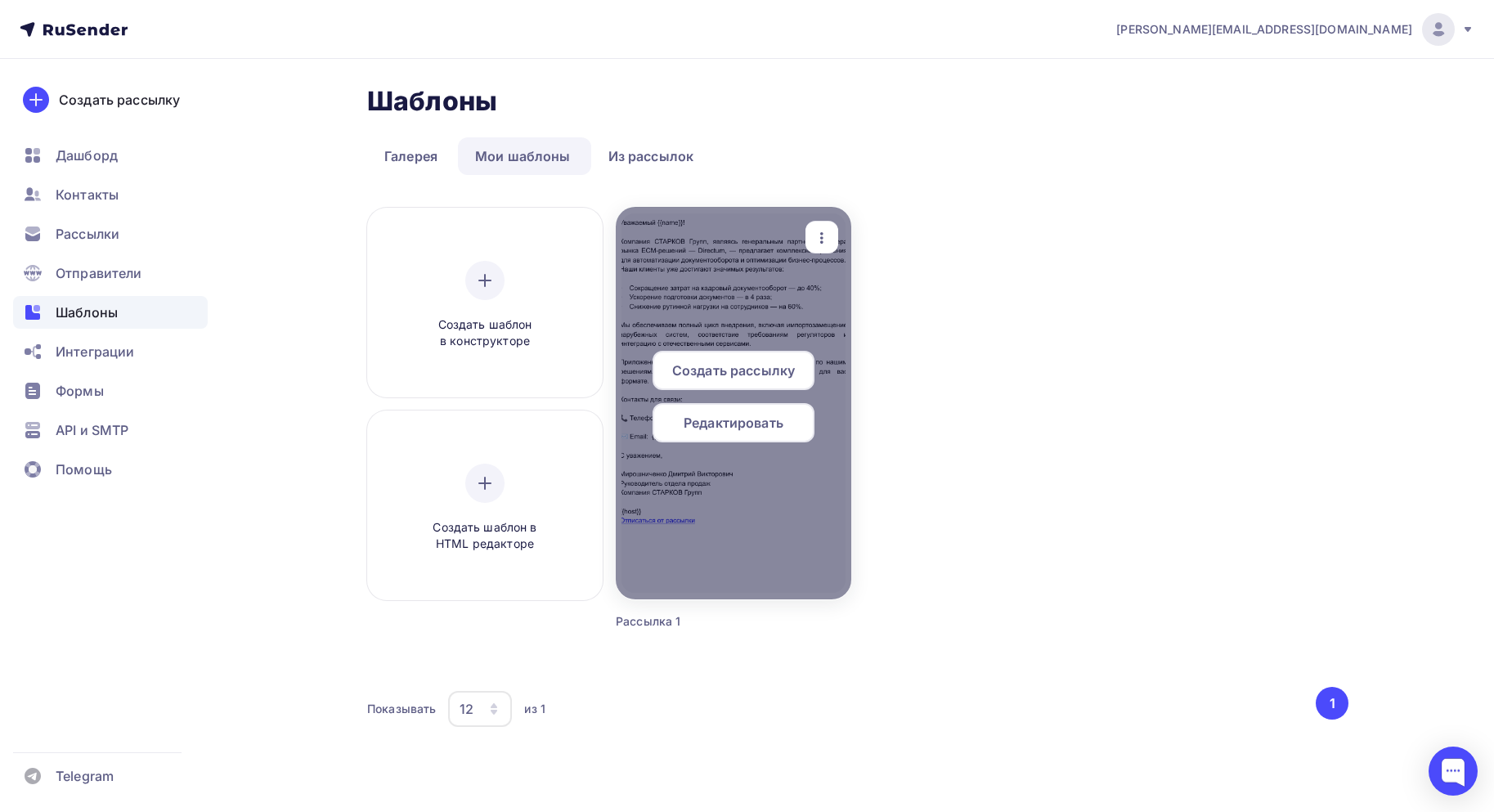
click at [719, 436] on div "Редактировать" at bounding box center [733, 423] width 162 height 39
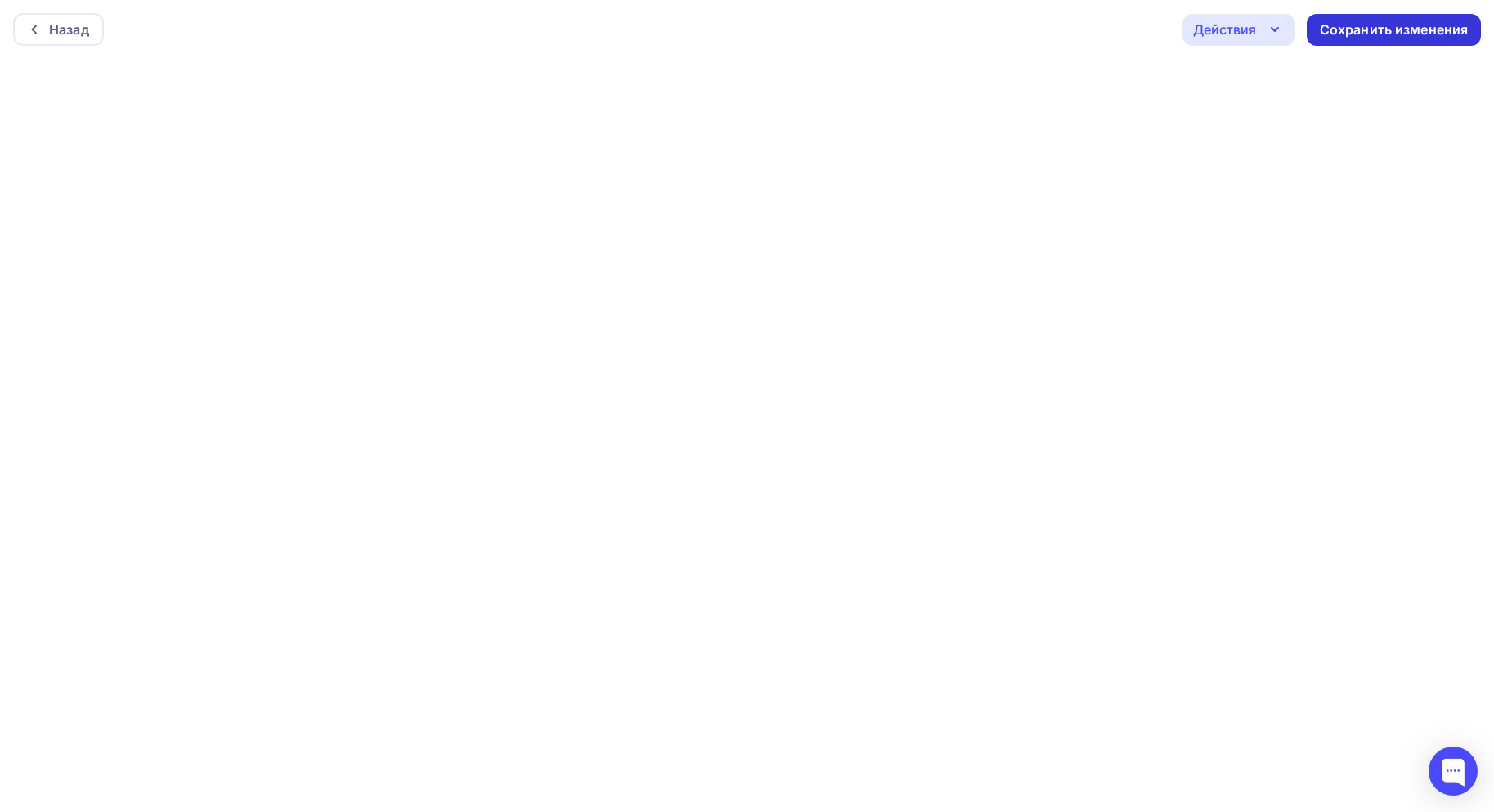
click at [1411, 31] on div "Сохранить изменения" at bounding box center [1394, 30] width 149 height 18
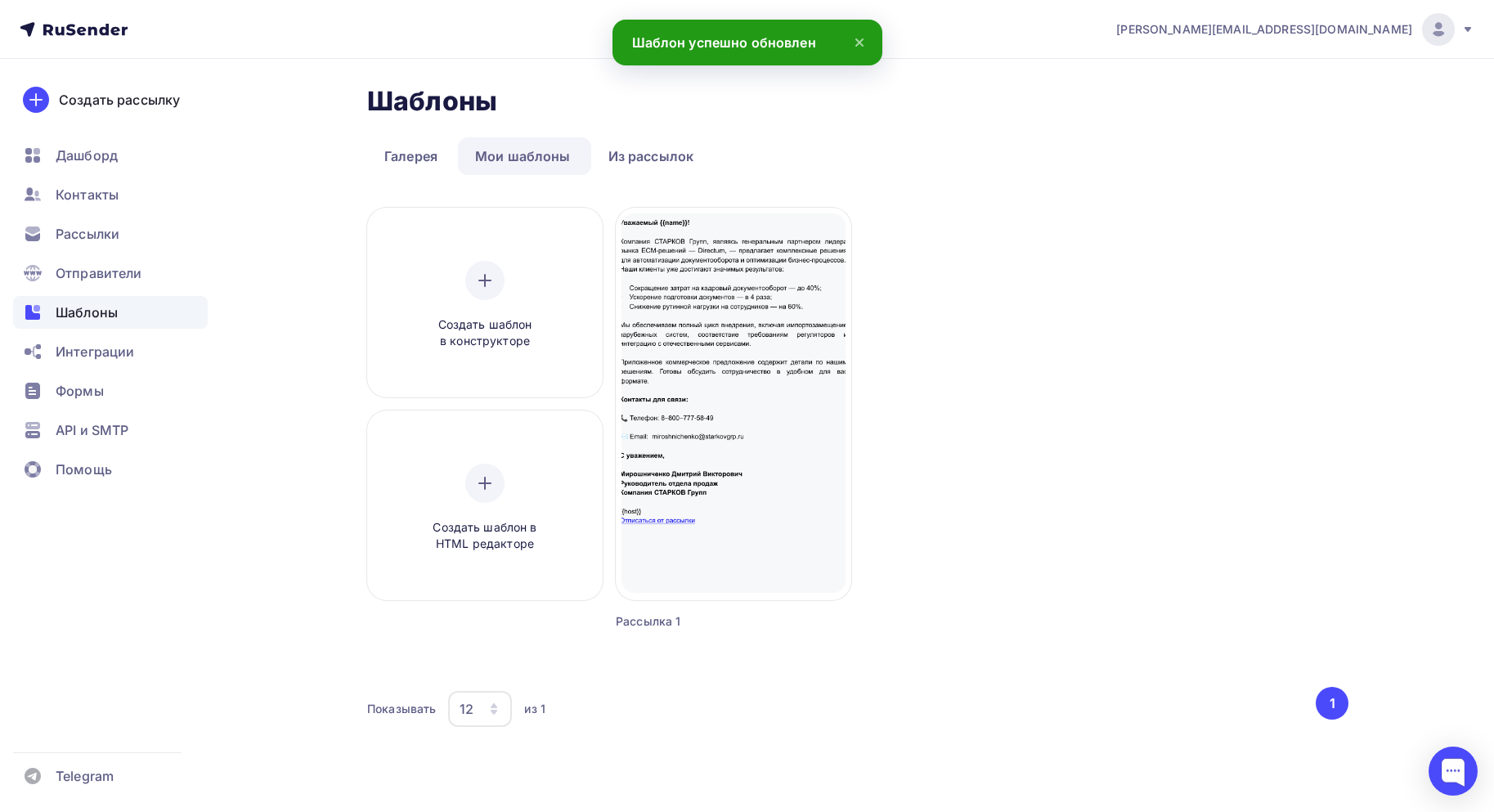
click at [1041, 324] on div "Создать шаблон в конструкторе Создать шаблон в HTML редакторе Создать рассылку …" at bounding box center [858, 438] width 982 height 461
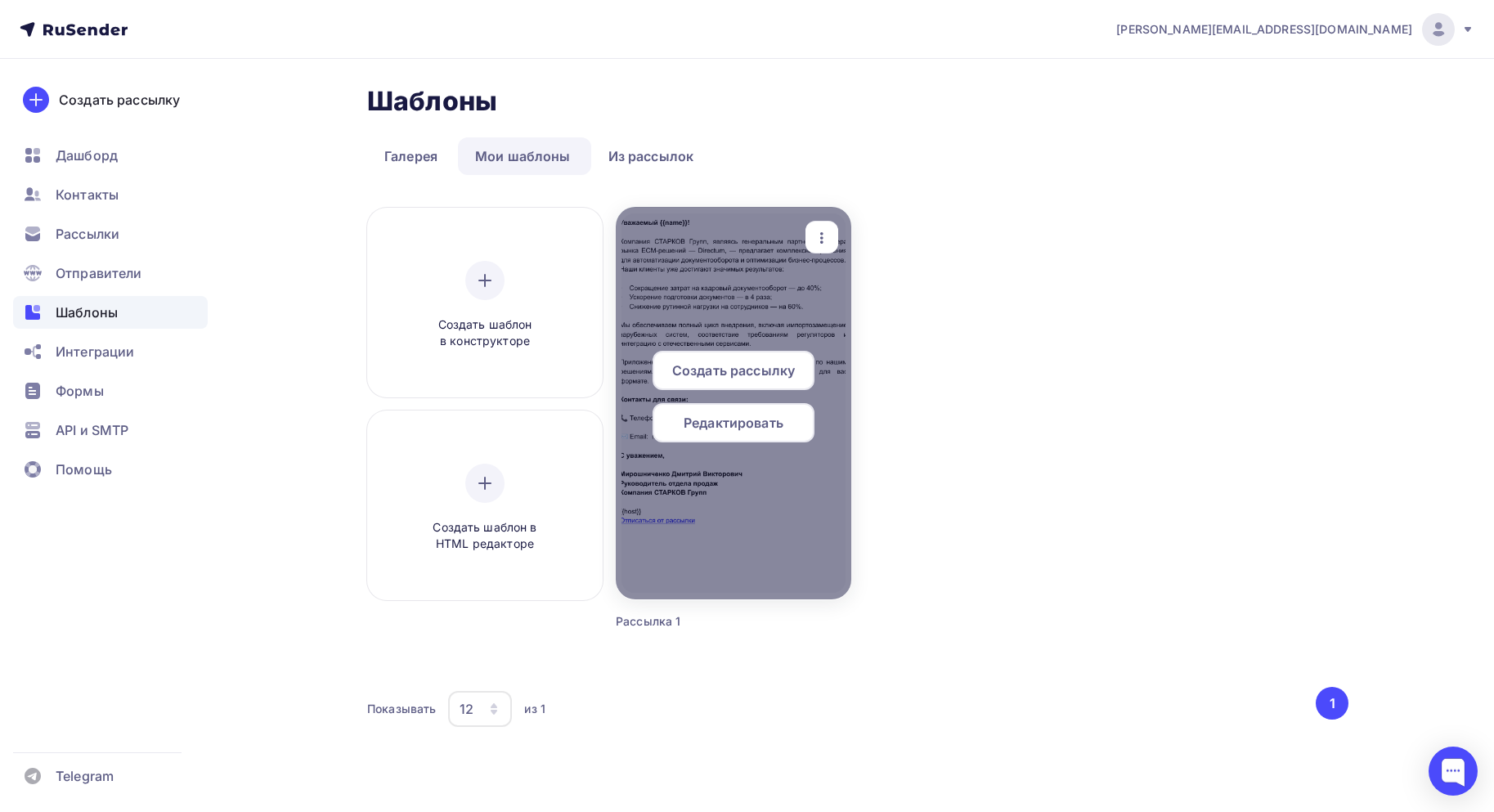
click at [732, 426] on span "Редактировать" at bounding box center [734, 422] width 100 height 19
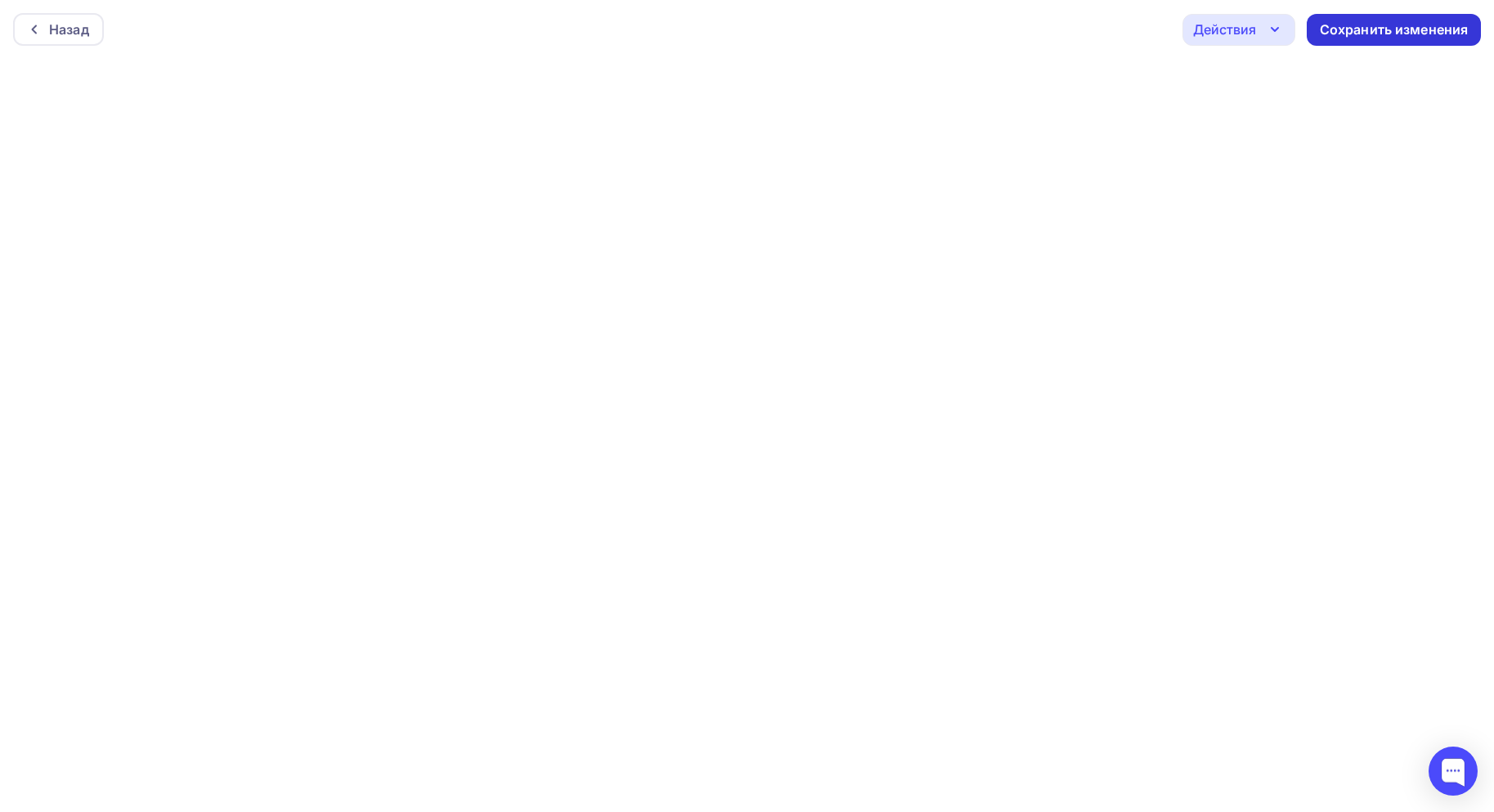
click at [1393, 25] on div "Сохранить изменения" at bounding box center [1394, 30] width 149 height 18
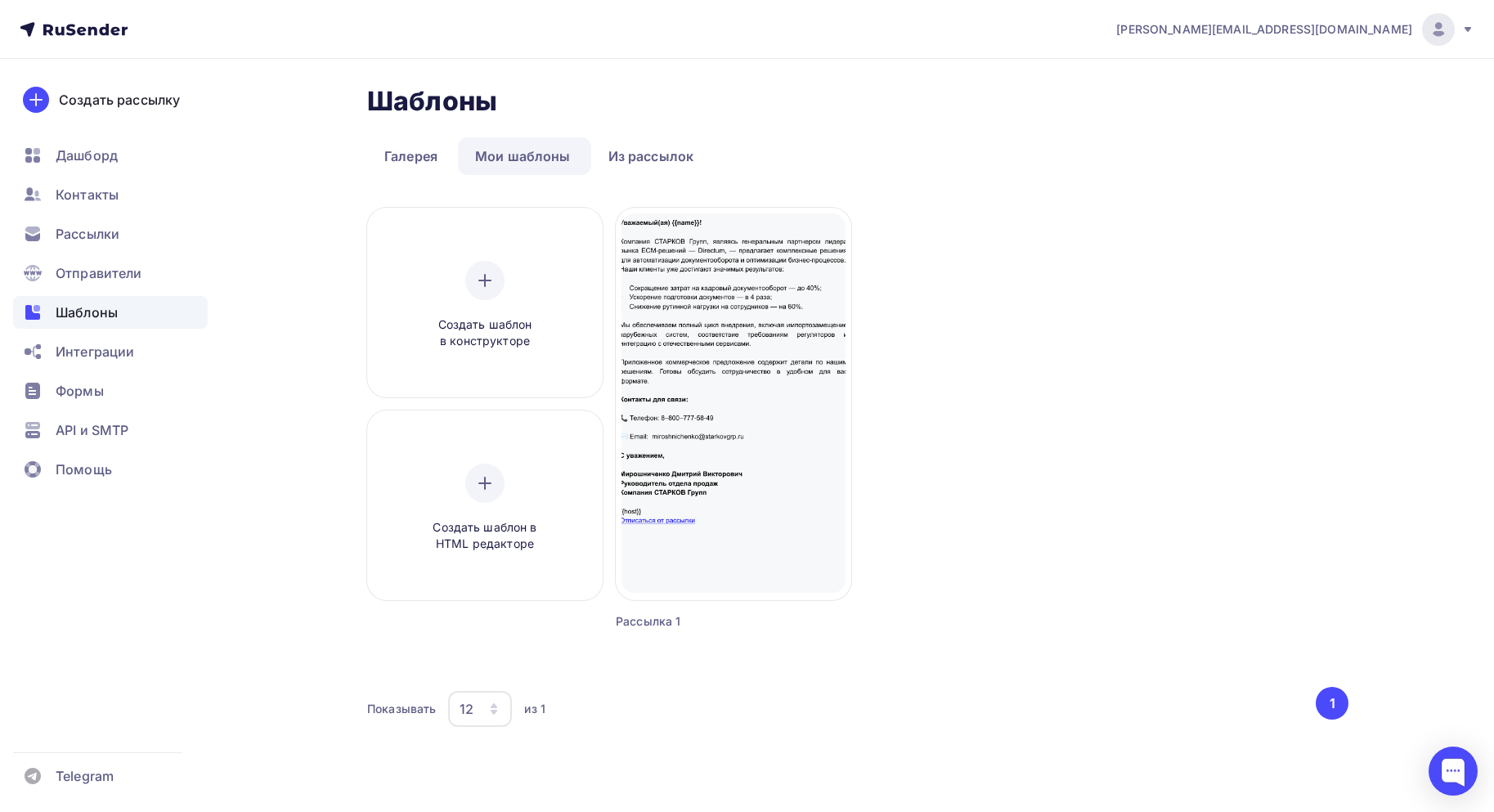
click at [1143, 487] on div "Создать шаблон в конструкторе Создать шаблон в HTML редакторе Создать рассылку …" at bounding box center [858, 438] width 982 height 461
click at [670, 148] on link "Из рассылок" at bounding box center [651, 155] width 120 height 38
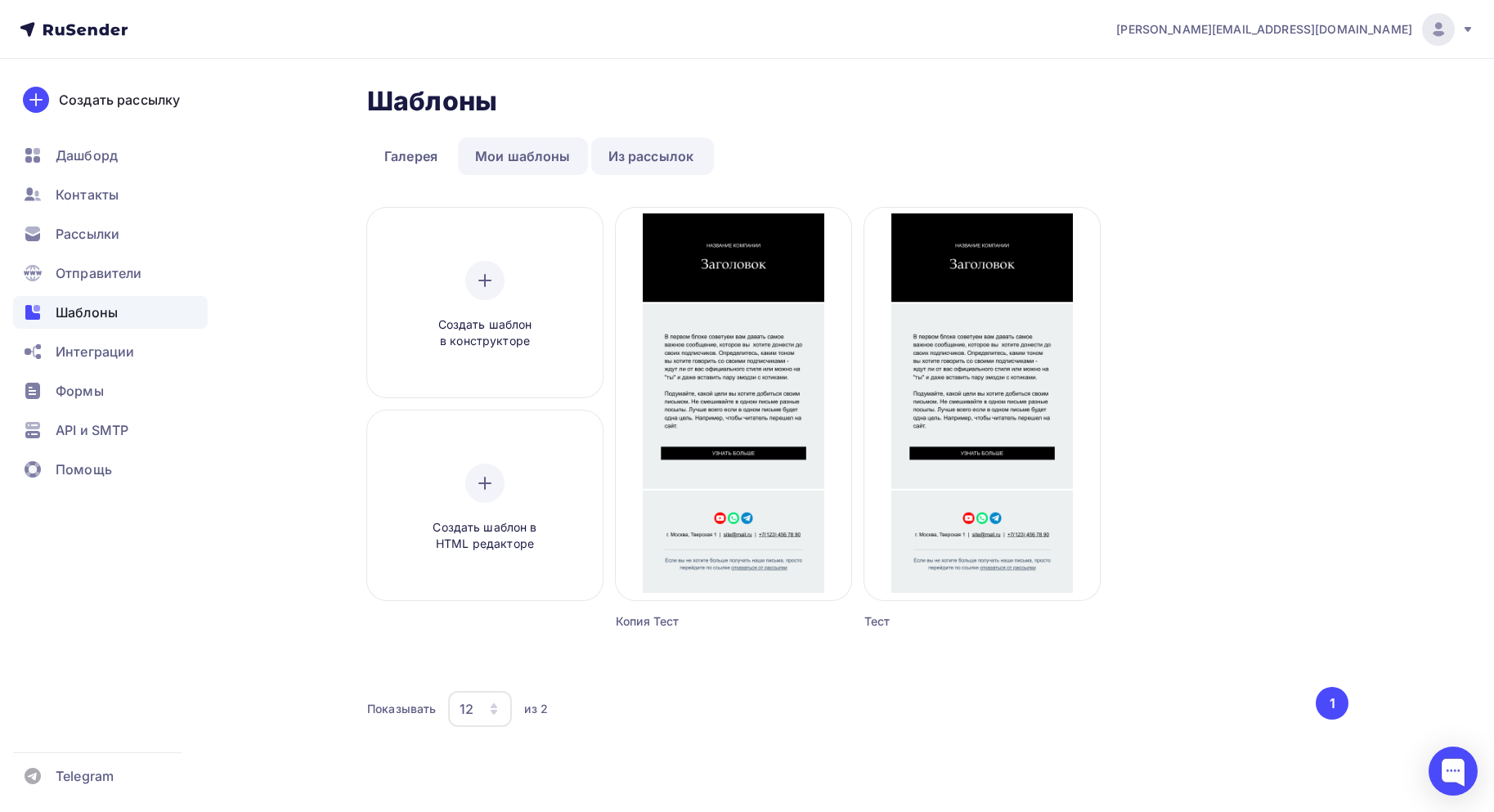
click at [494, 145] on link "Мои шаблоны" at bounding box center [523, 155] width 130 height 38
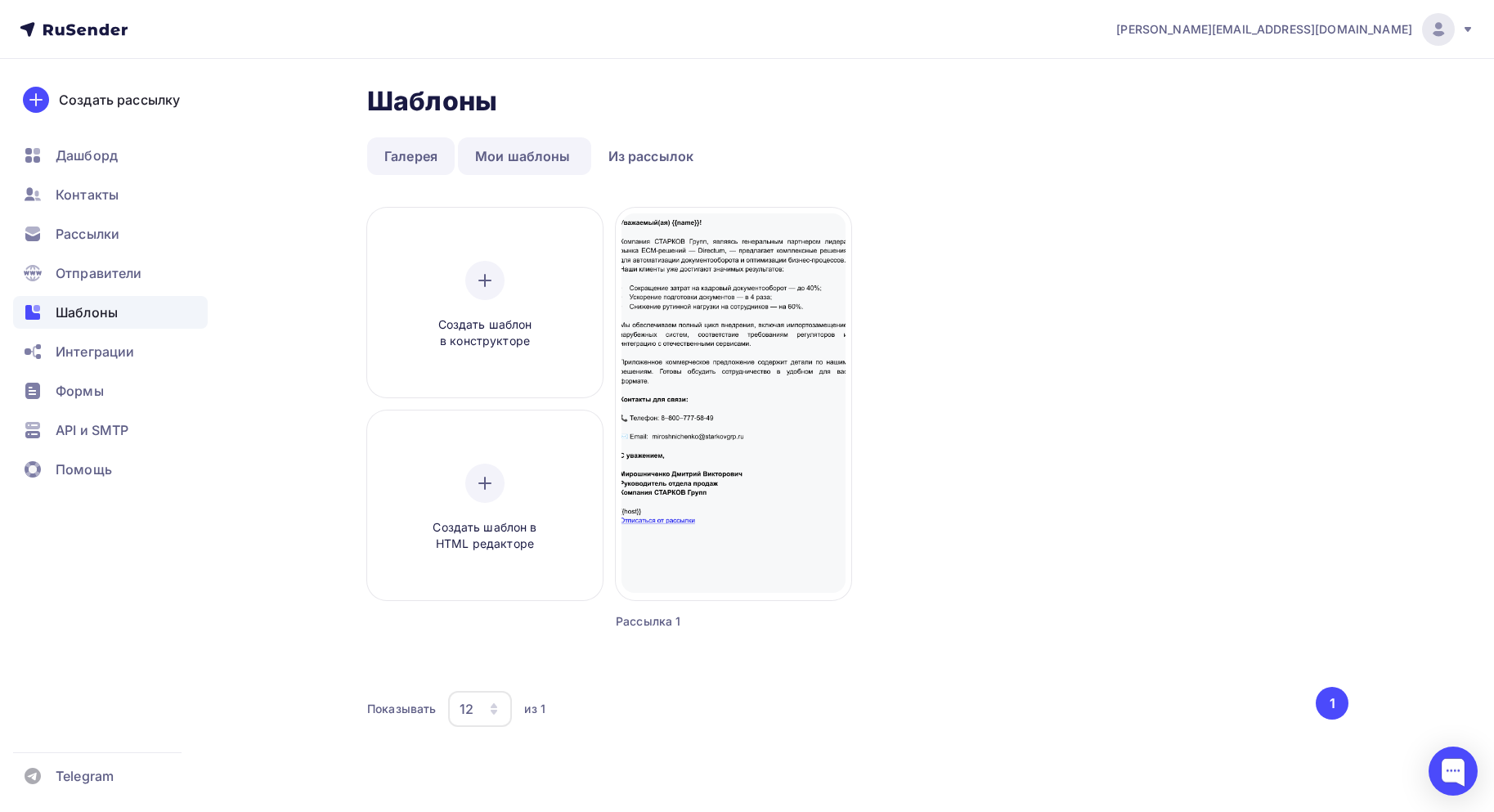
click at [405, 141] on link "Галерея" at bounding box center [411, 155] width 88 height 38
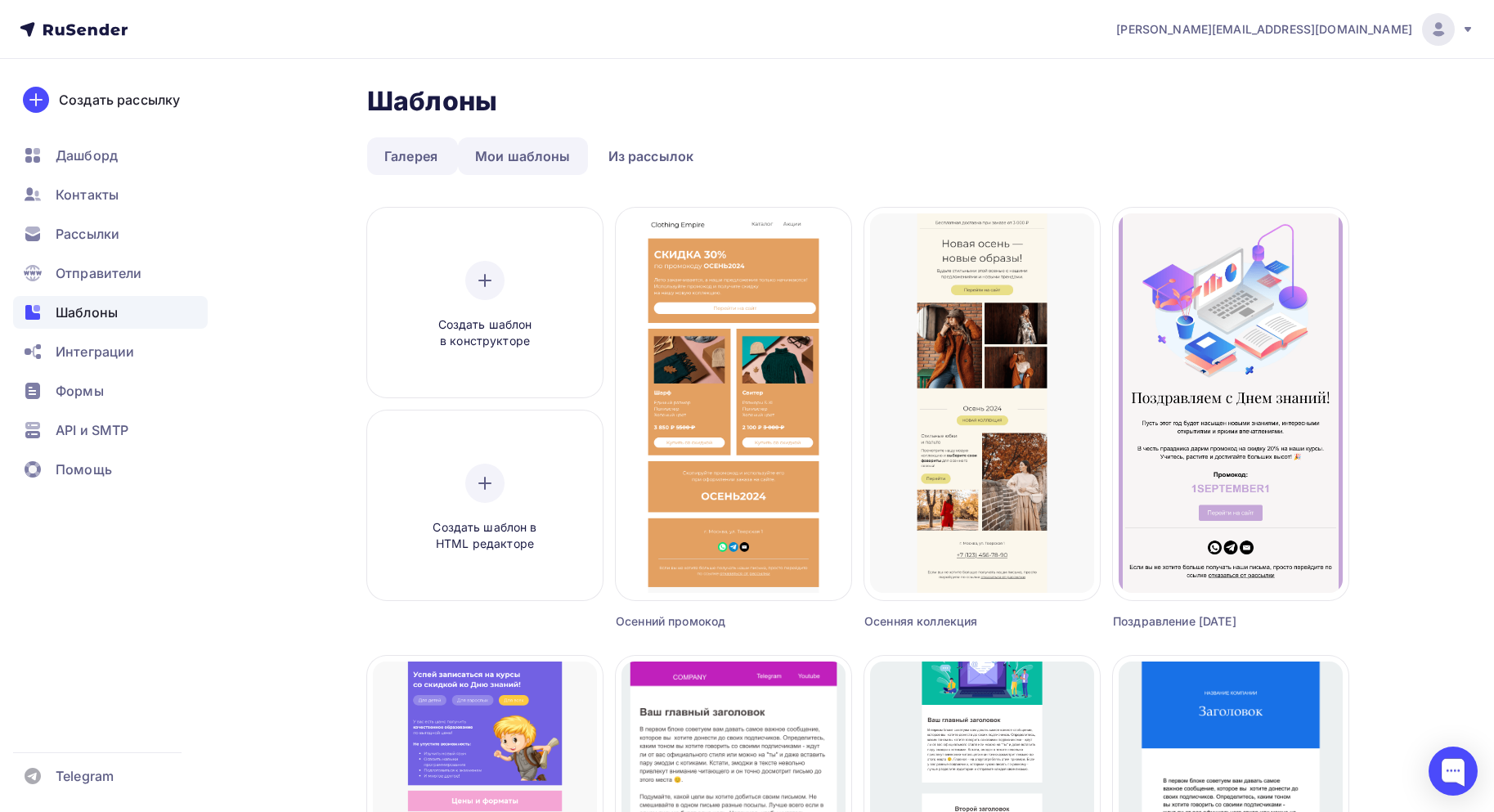
click at [534, 141] on link "Мои шаблоны" at bounding box center [523, 155] width 130 height 38
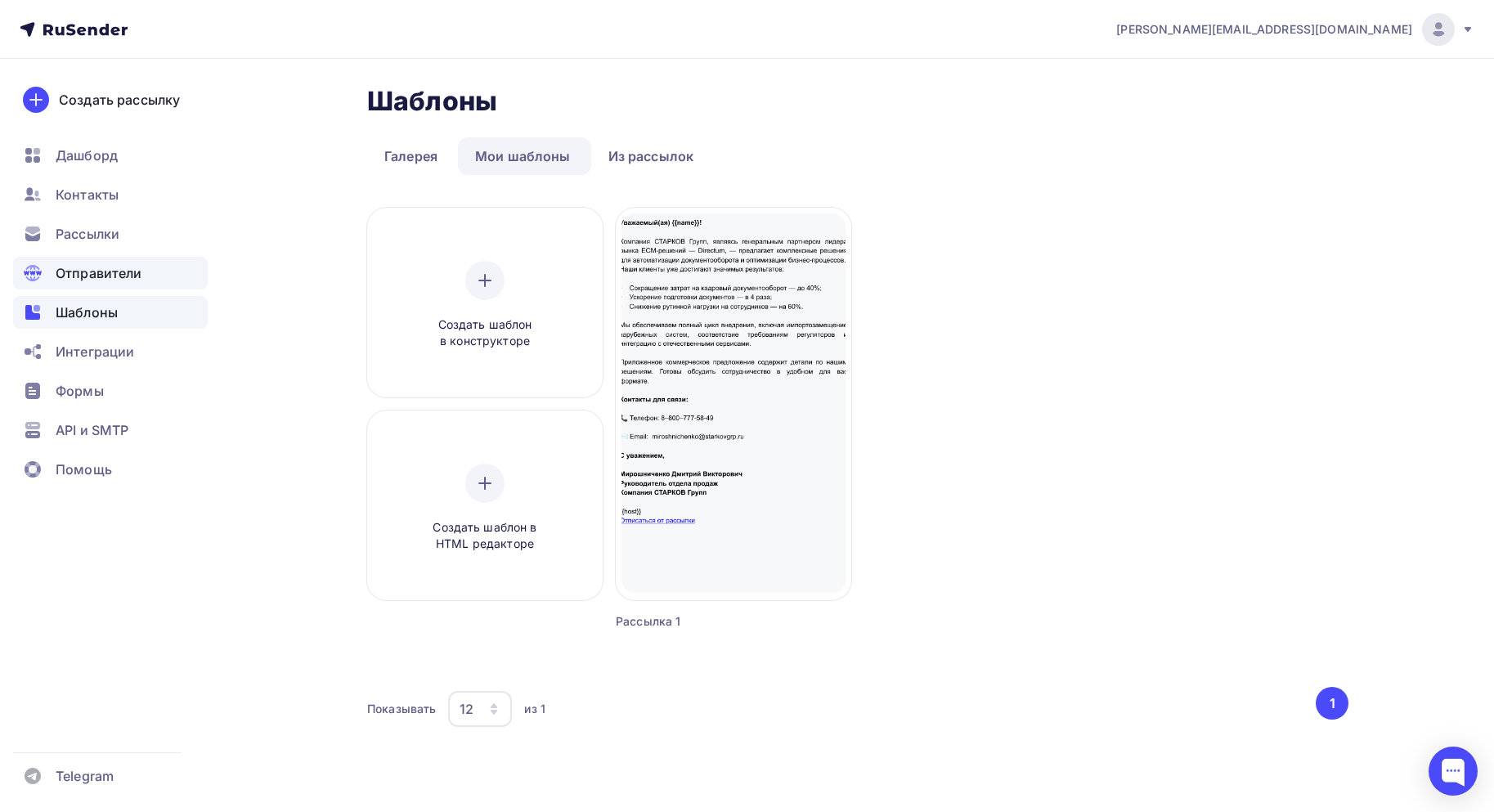
click at [96, 274] on span "Отправители" at bounding box center [99, 273] width 87 height 19
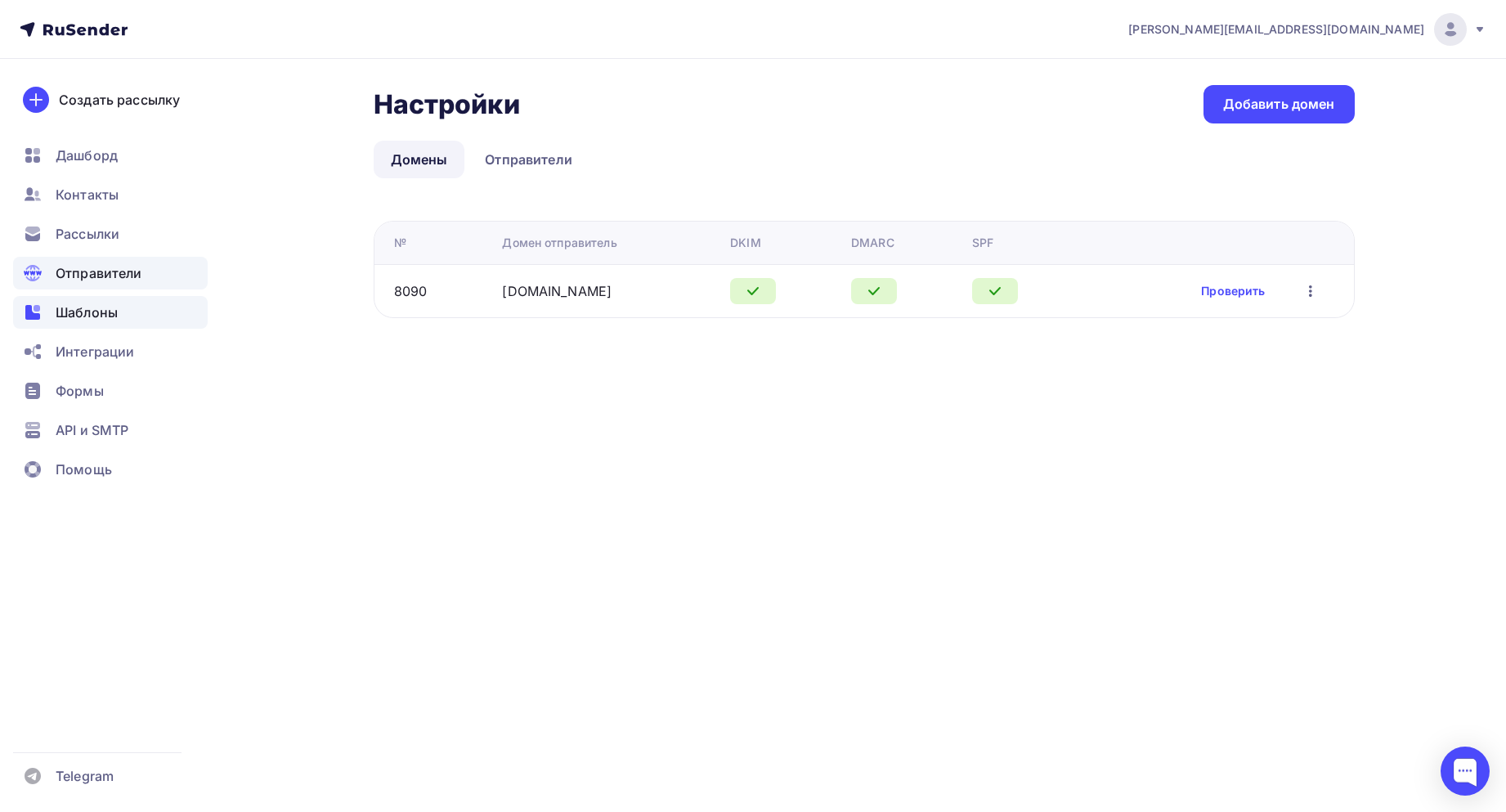
click at [74, 306] on span "Шаблоны" at bounding box center [86, 312] width 62 height 19
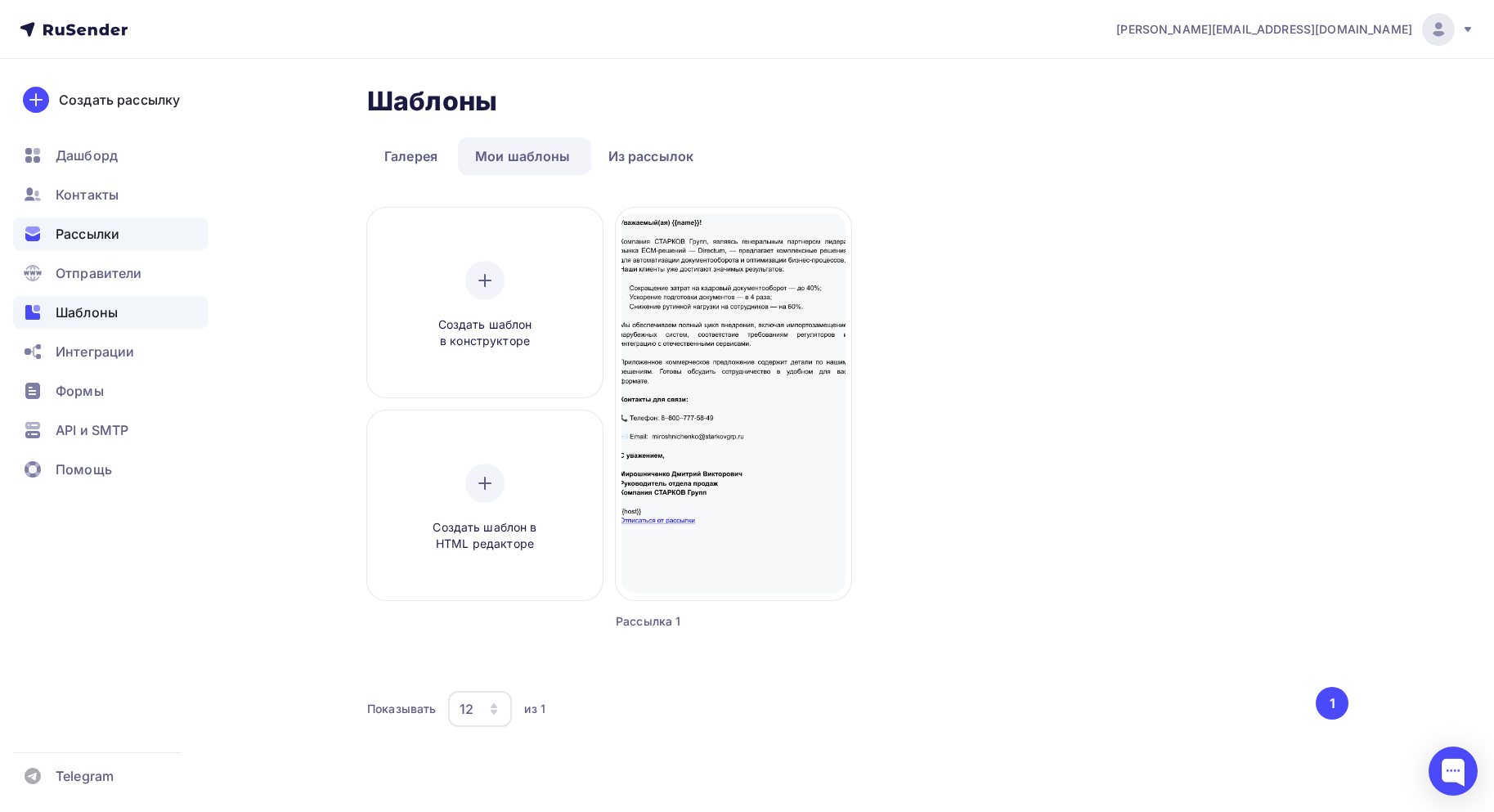
click at [93, 234] on span "Рассылки" at bounding box center [87, 233] width 64 height 19
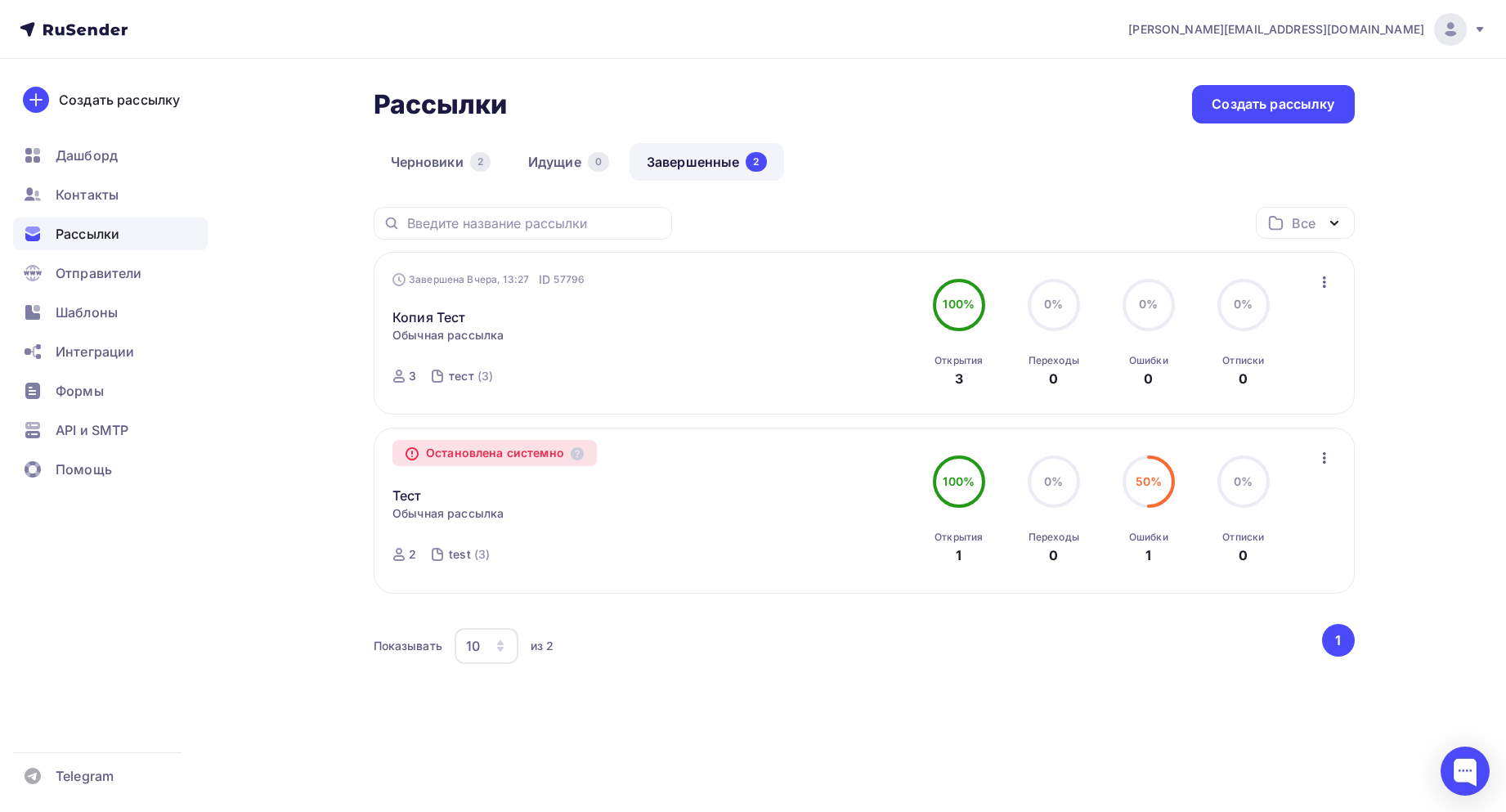
click at [1327, 449] on icon "button" at bounding box center [1324, 457] width 19 height 19
click at [755, 762] on div "Рассылки Рассылки Создать рассылку Черновики 2 Идущие 0 Завершенные 2 Завершенн…" at bounding box center [753, 424] width 1340 height 732
click at [80, 262] on div "Отправители" at bounding box center [110, 273] width 194 height 32
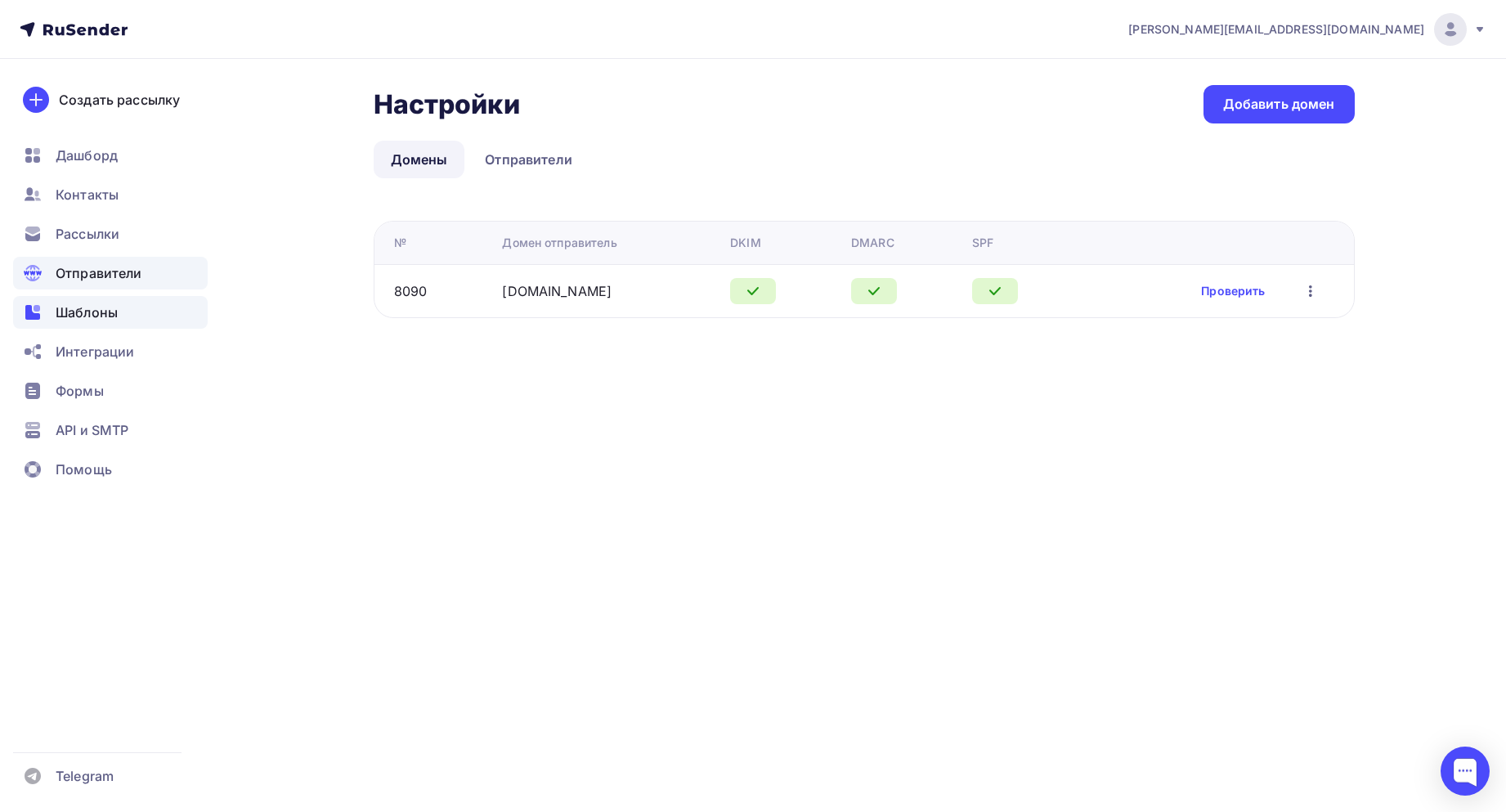
click at [74, 306] on span "Шаблоны" at bounding box center [86, 312] width 62 height 19
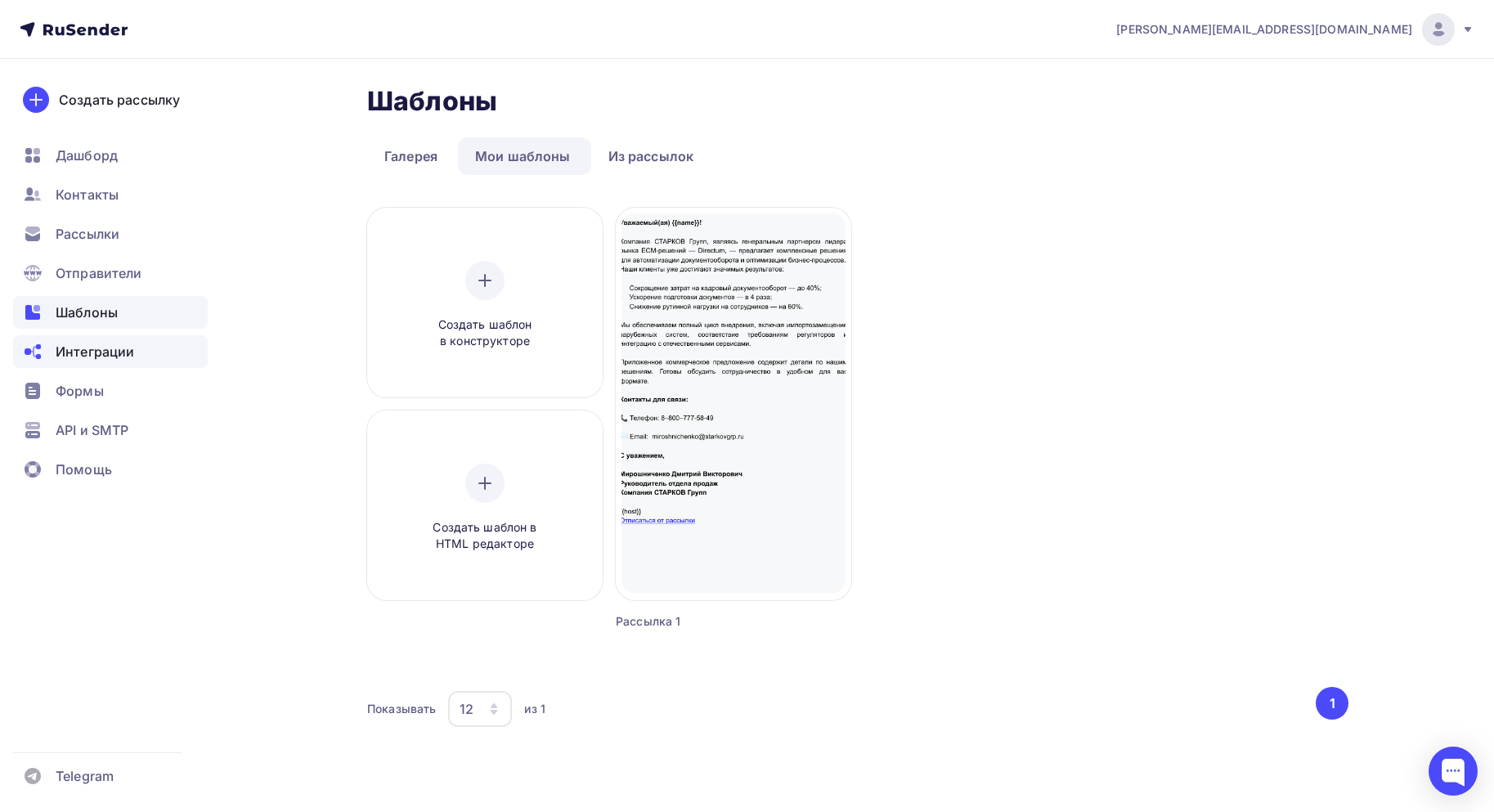
click at [100, 344] on span "Интеграции" at bounding box center [94, 351] width 79 height 19
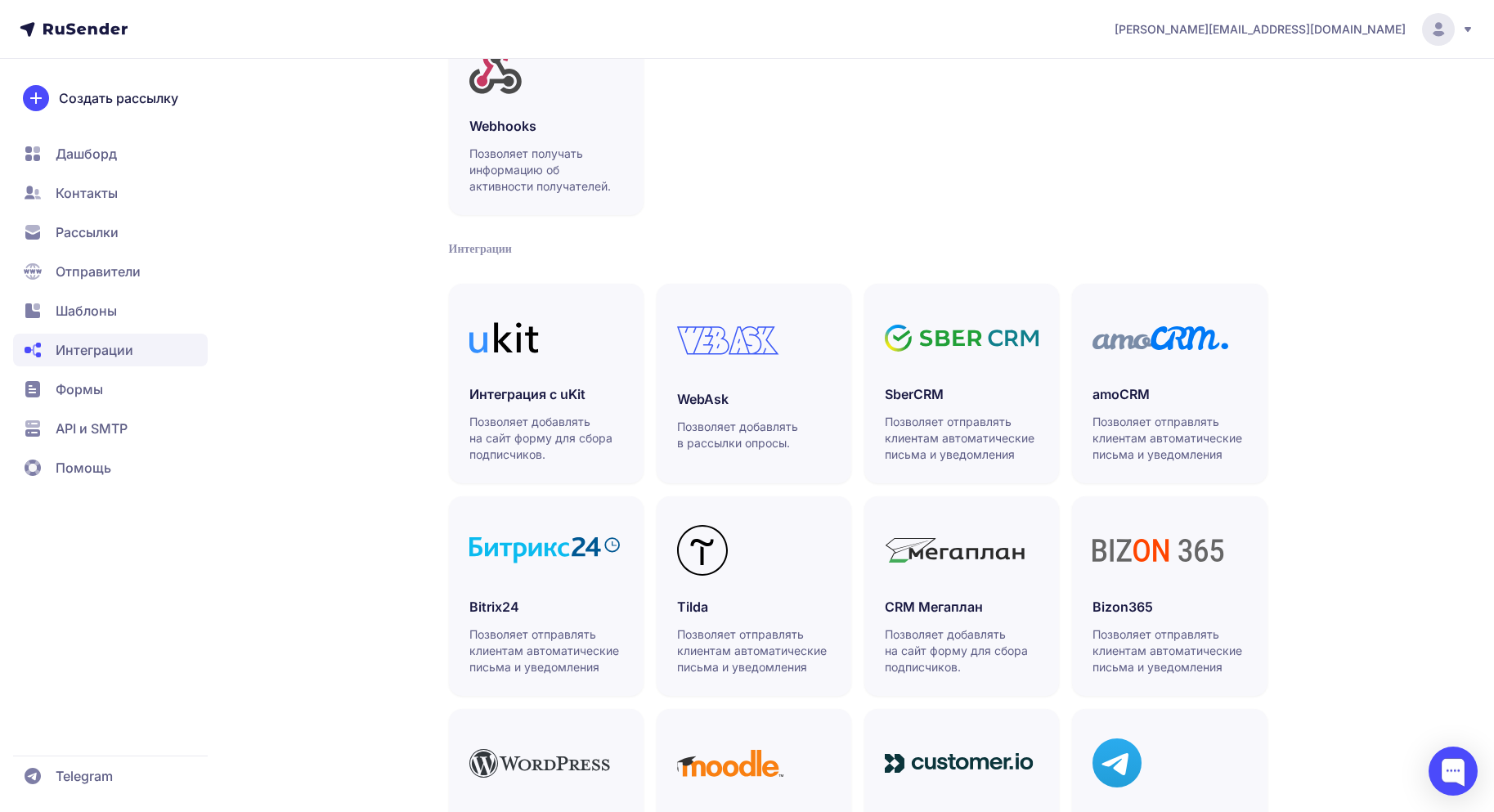
scroll to position [149, 0]
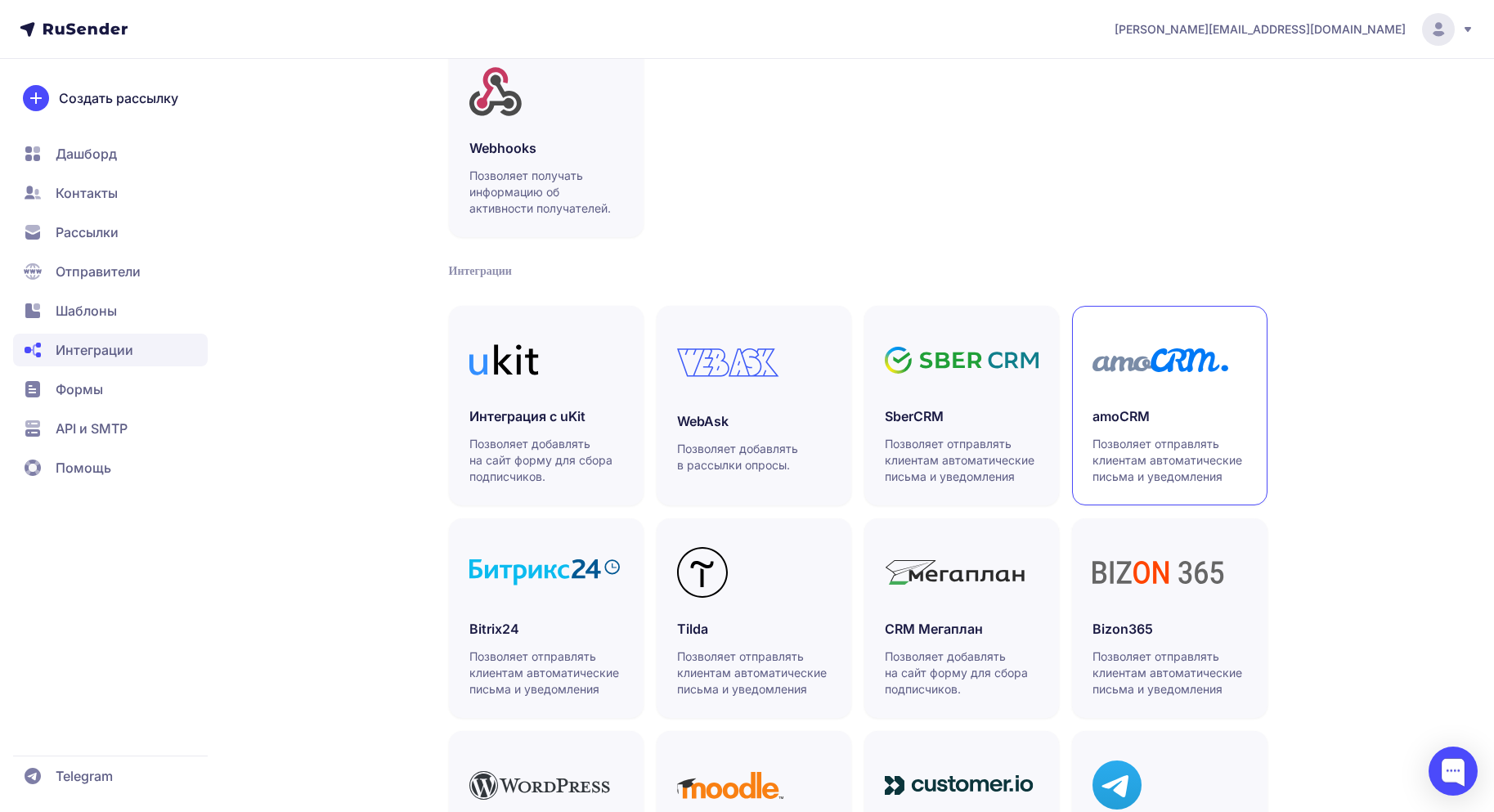
click at [1156, 351] on icon at bounding box center [1186, 361] width 68 height 24
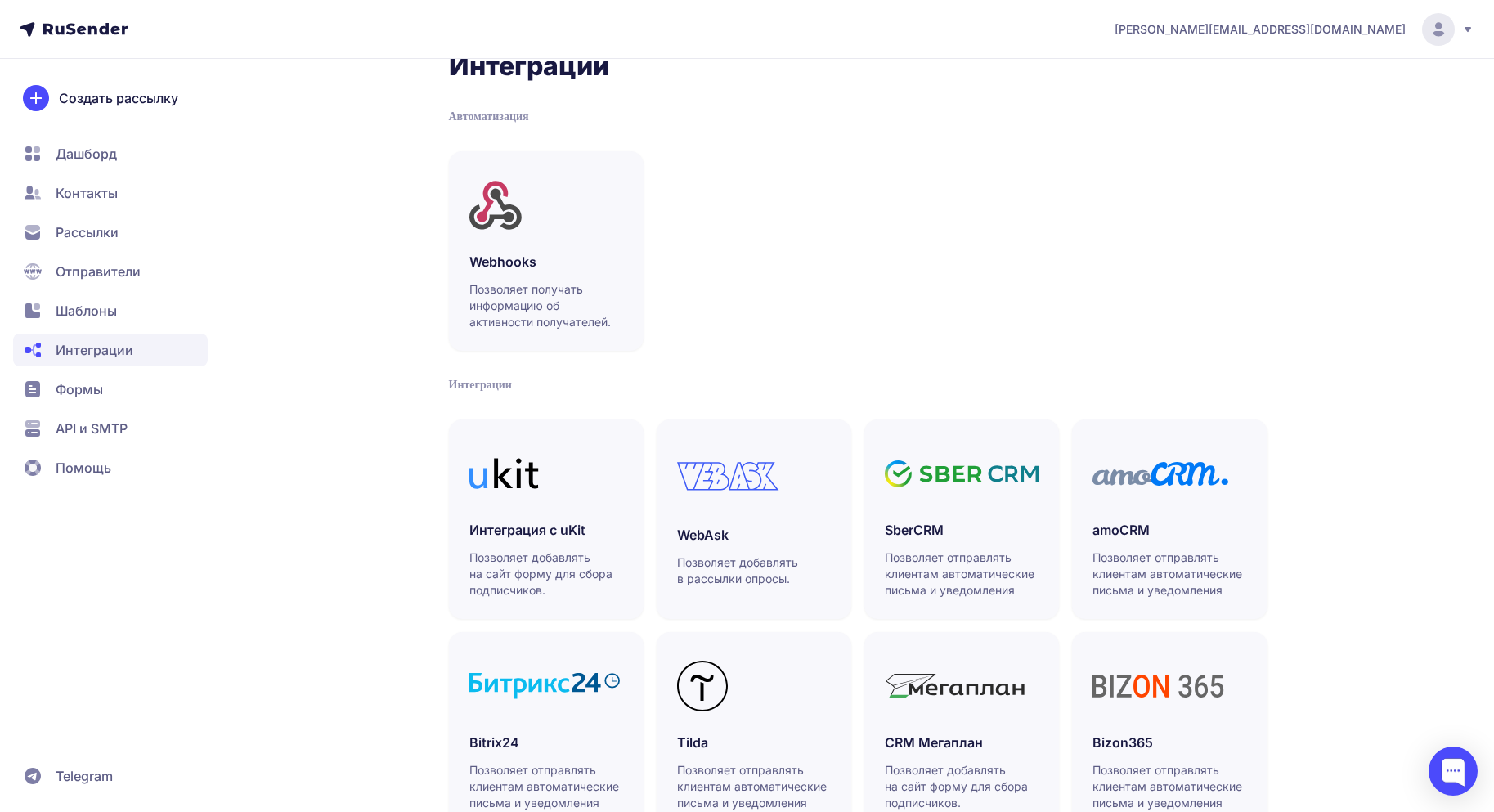
scroll to position [0, 0]
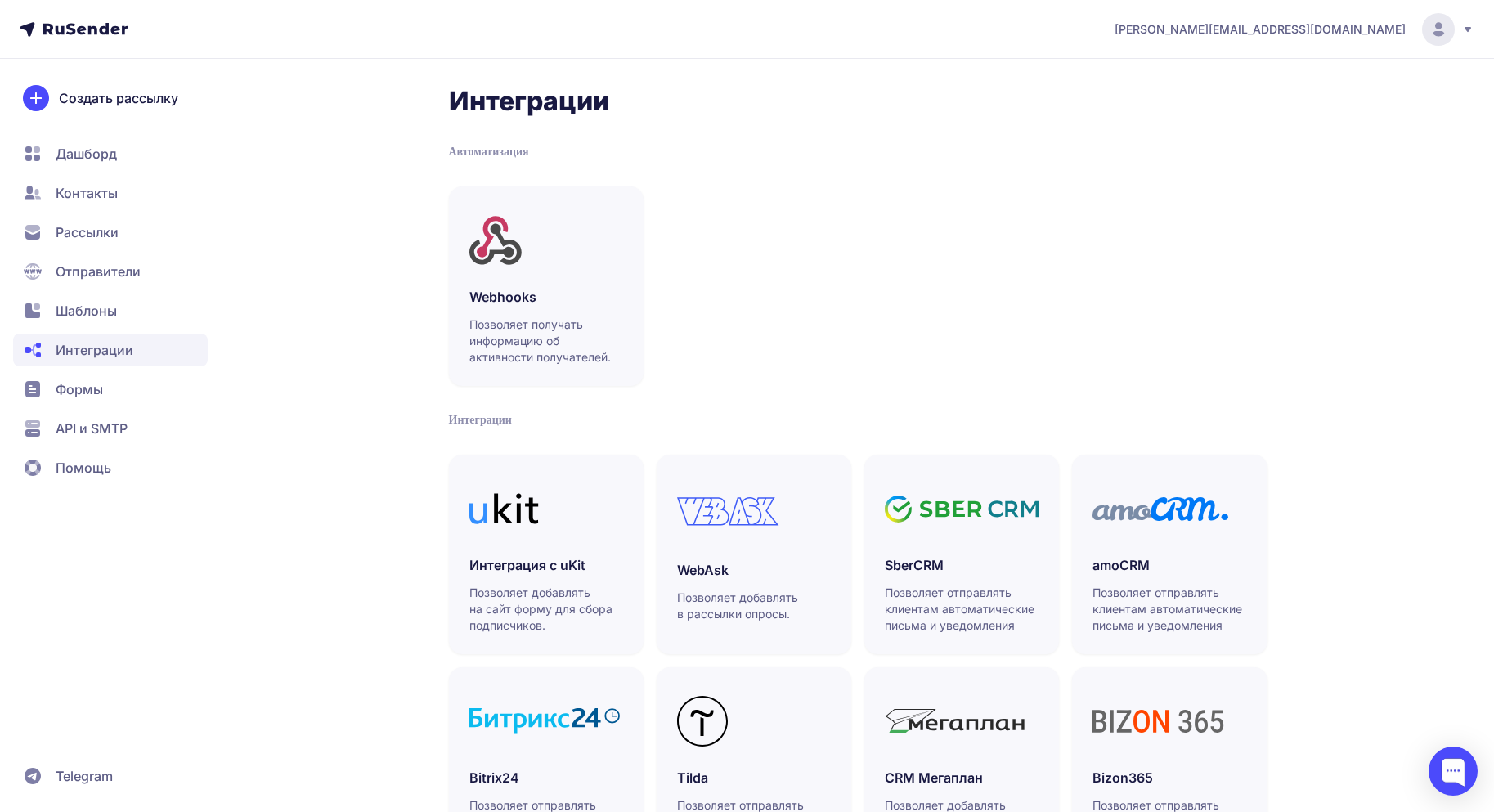
click at [63, 387] on span "Формы" at bounding box center [79, 388] width 47 height 19
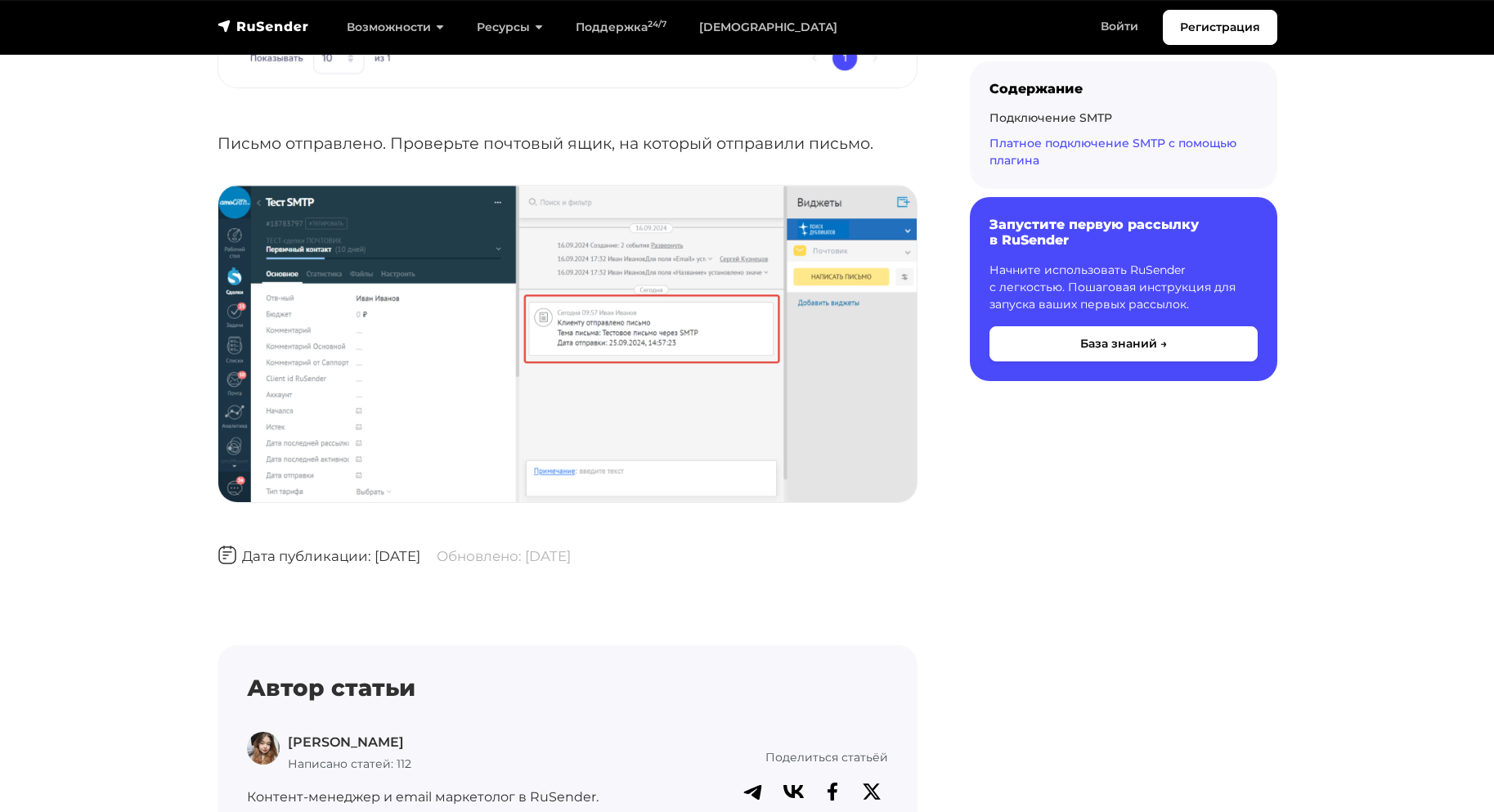
scroll to position [9073, 0]
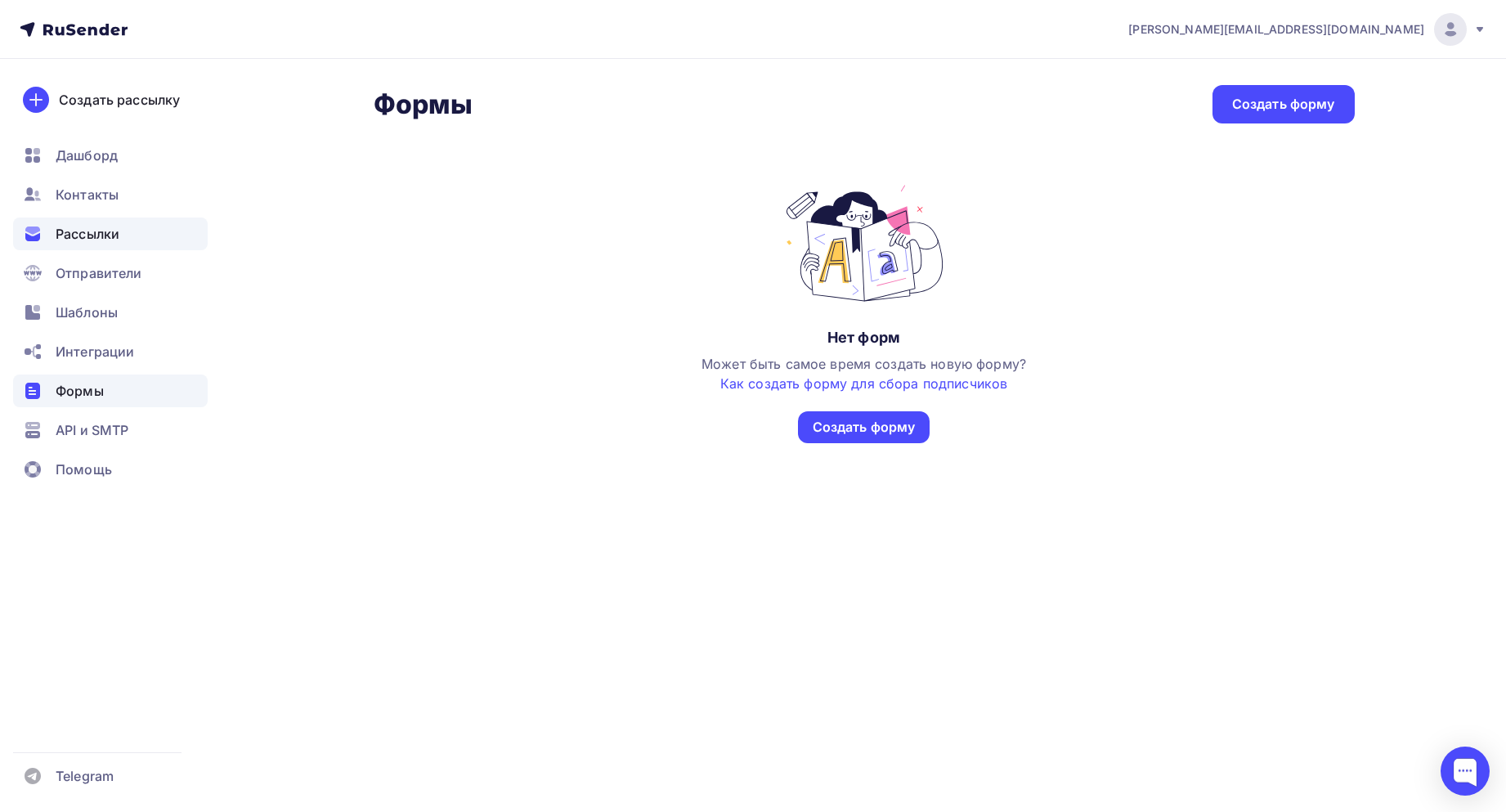
click at [88, 217] on div "Рассылки" at bounding box center [110, 233] width 194 height 32
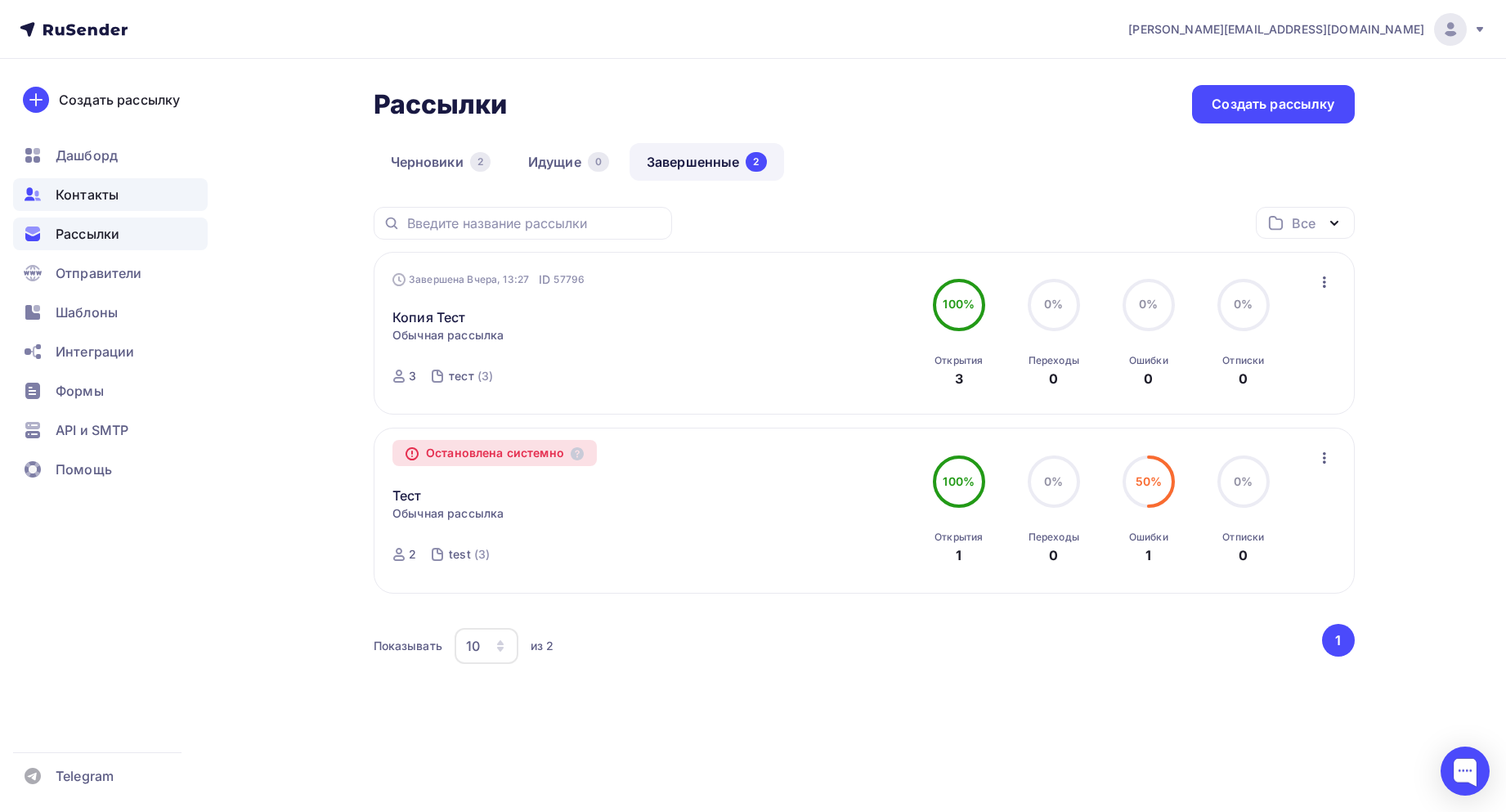
click at [93, 208] on div "Контакты" at bounding box center [110, 194] width 194 height 32
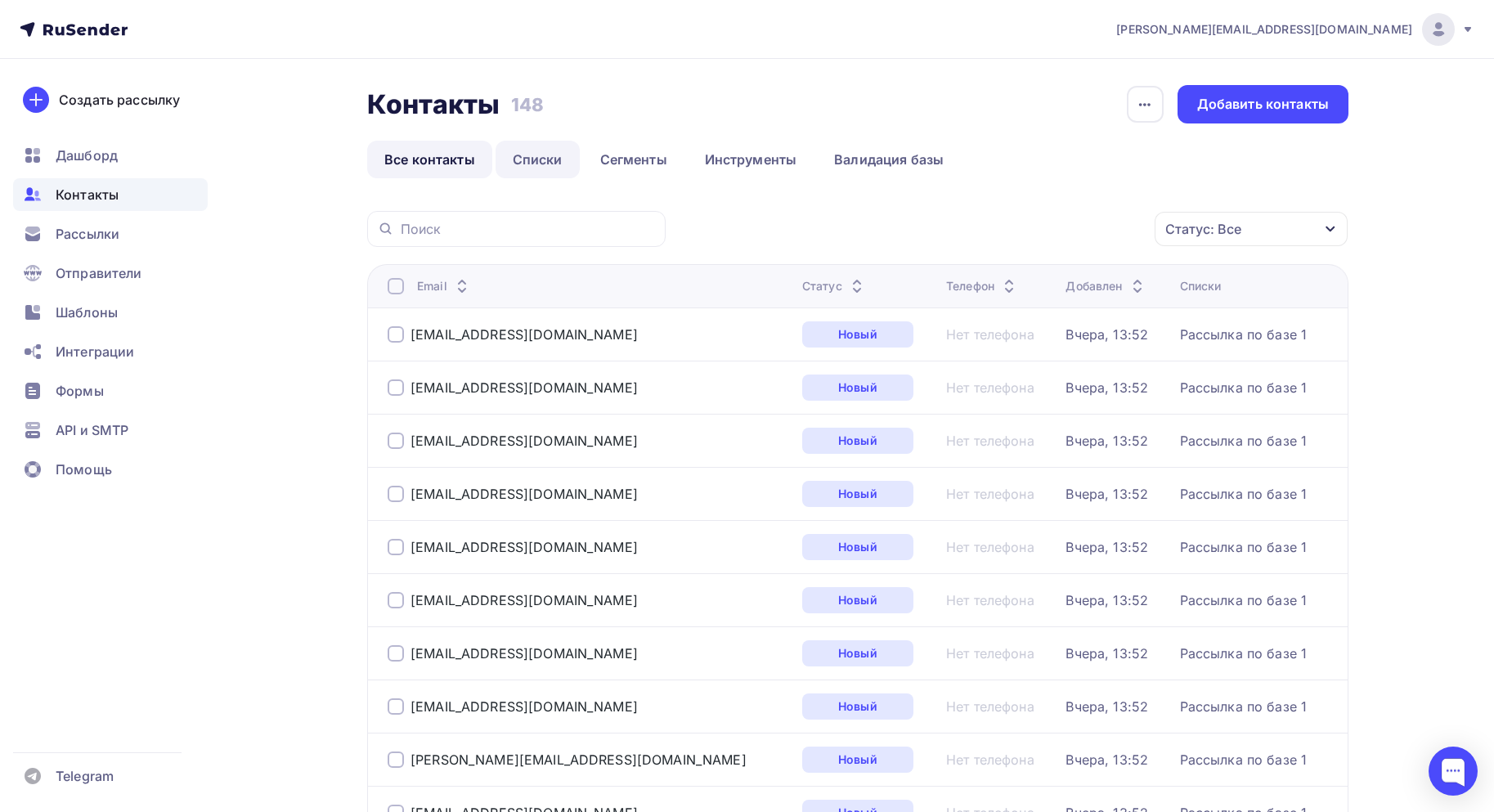
click at [524, 168] on link "Списки" at bounding box center [537, 159] width 84 height 38
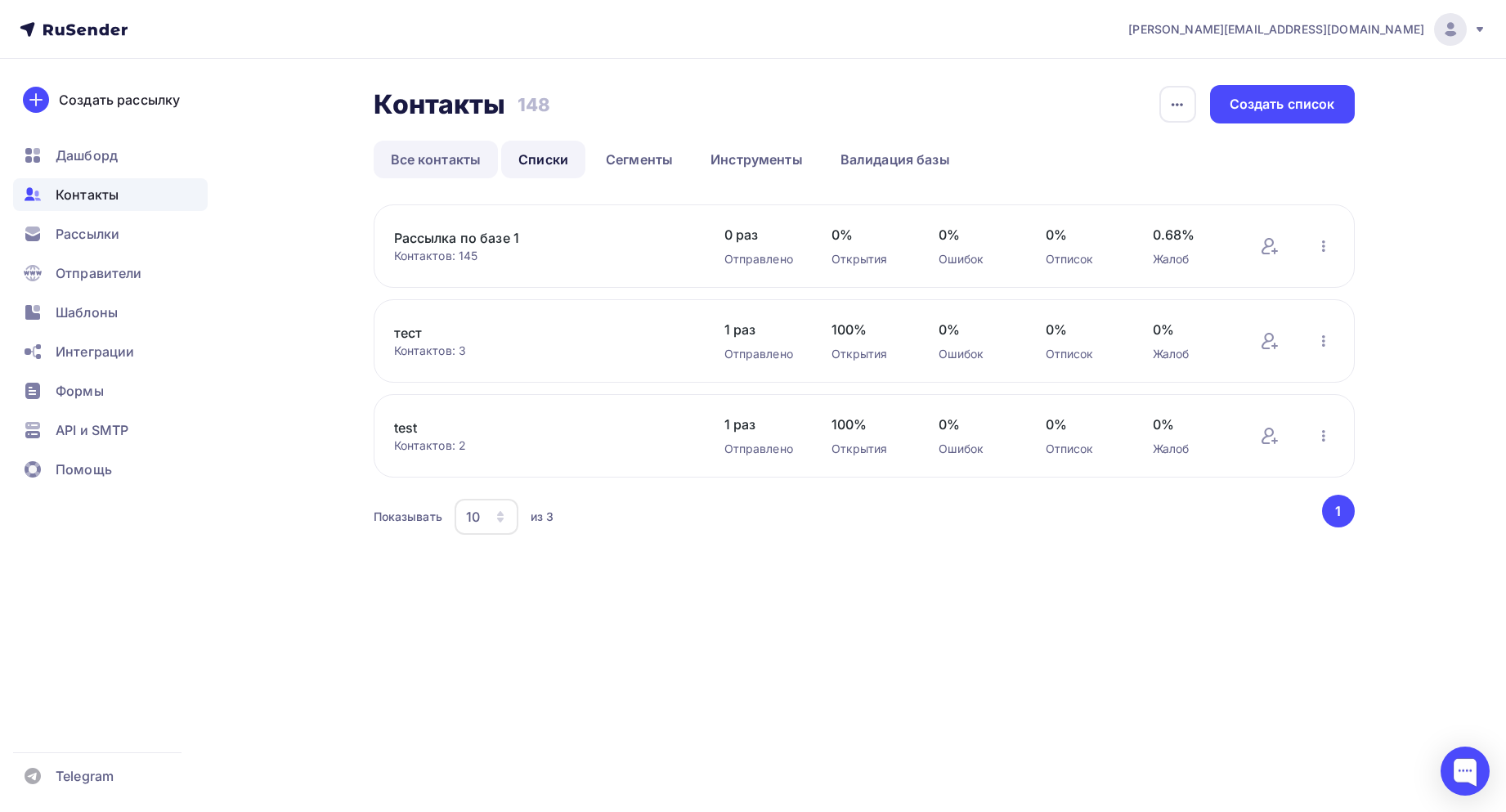
click at [489, 166] on link "Все контакты" at bounding box center [436, 159] width 125 height 38
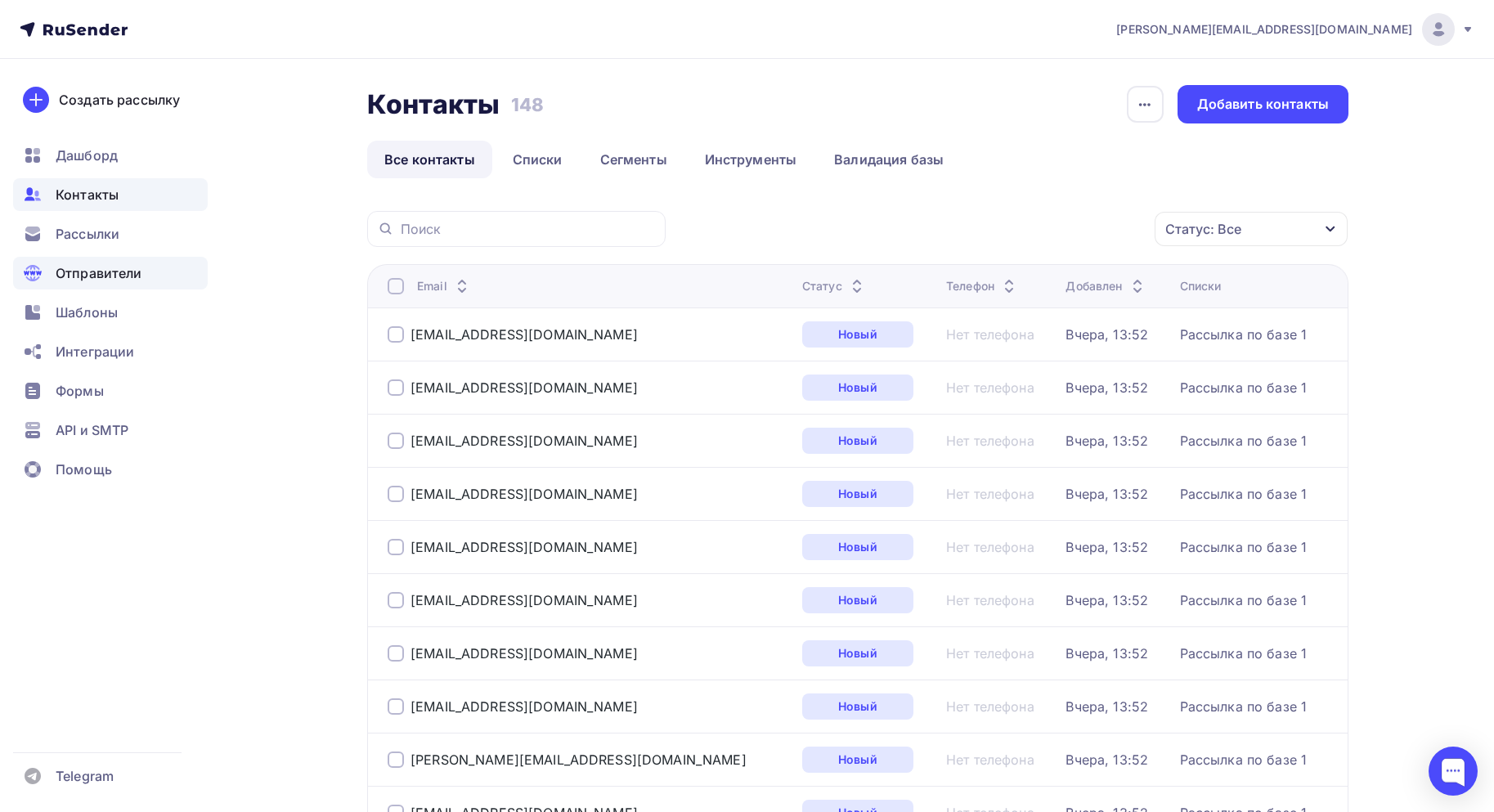
click at [94, 274] on span "Отправители" at bounding box center [99, 273] width 87 height 19
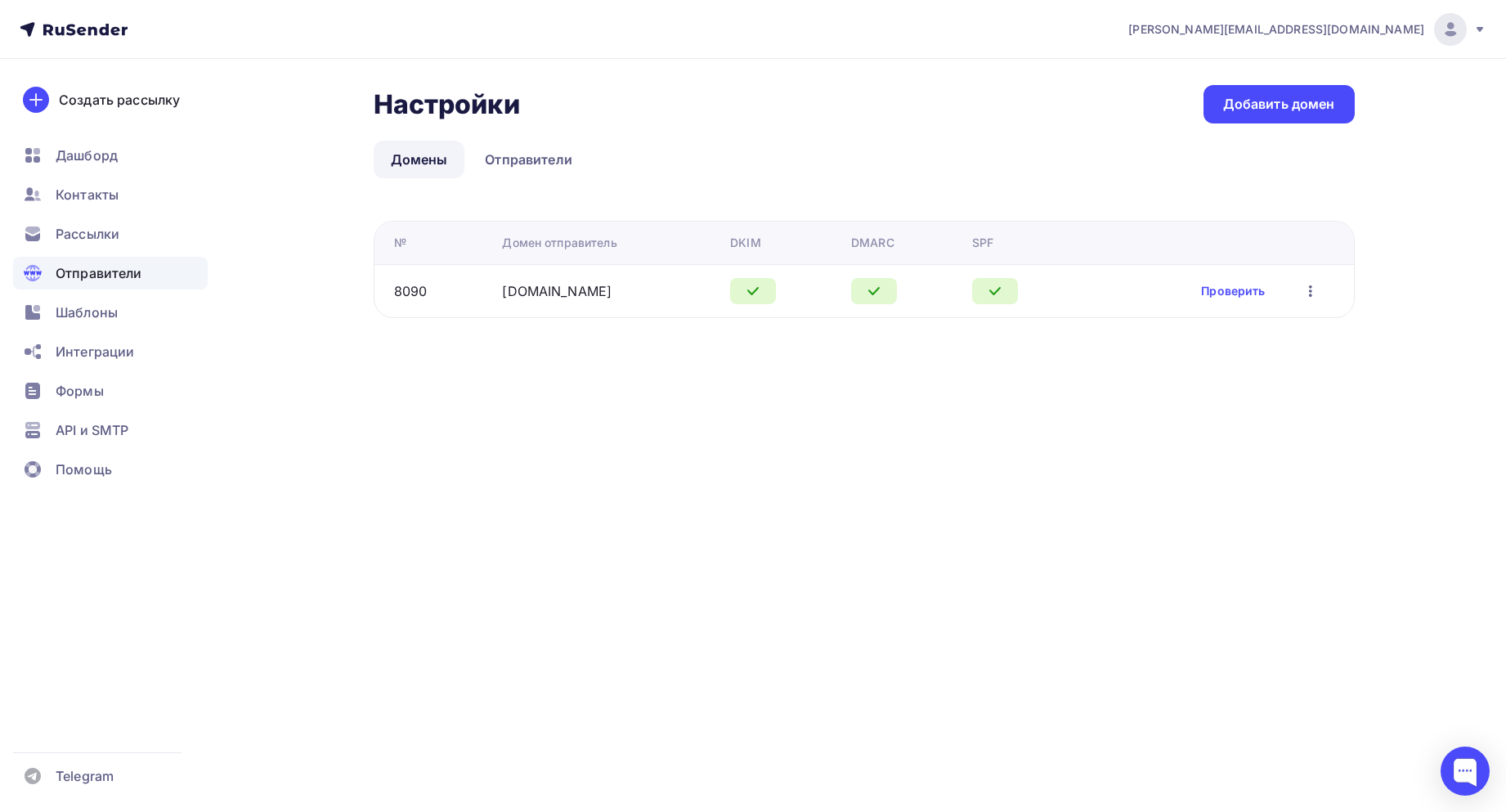
click at [95, 294] on ul "Дашборд Контакты Рассылки Отправители Шаблоны Интеграции Формы API и SMTP Помощь" at bounding box center [110, 316] width 194 height 355
click at [93, 341] on div "Интеграции" at bounding box center [110, 351] width 194 height 32
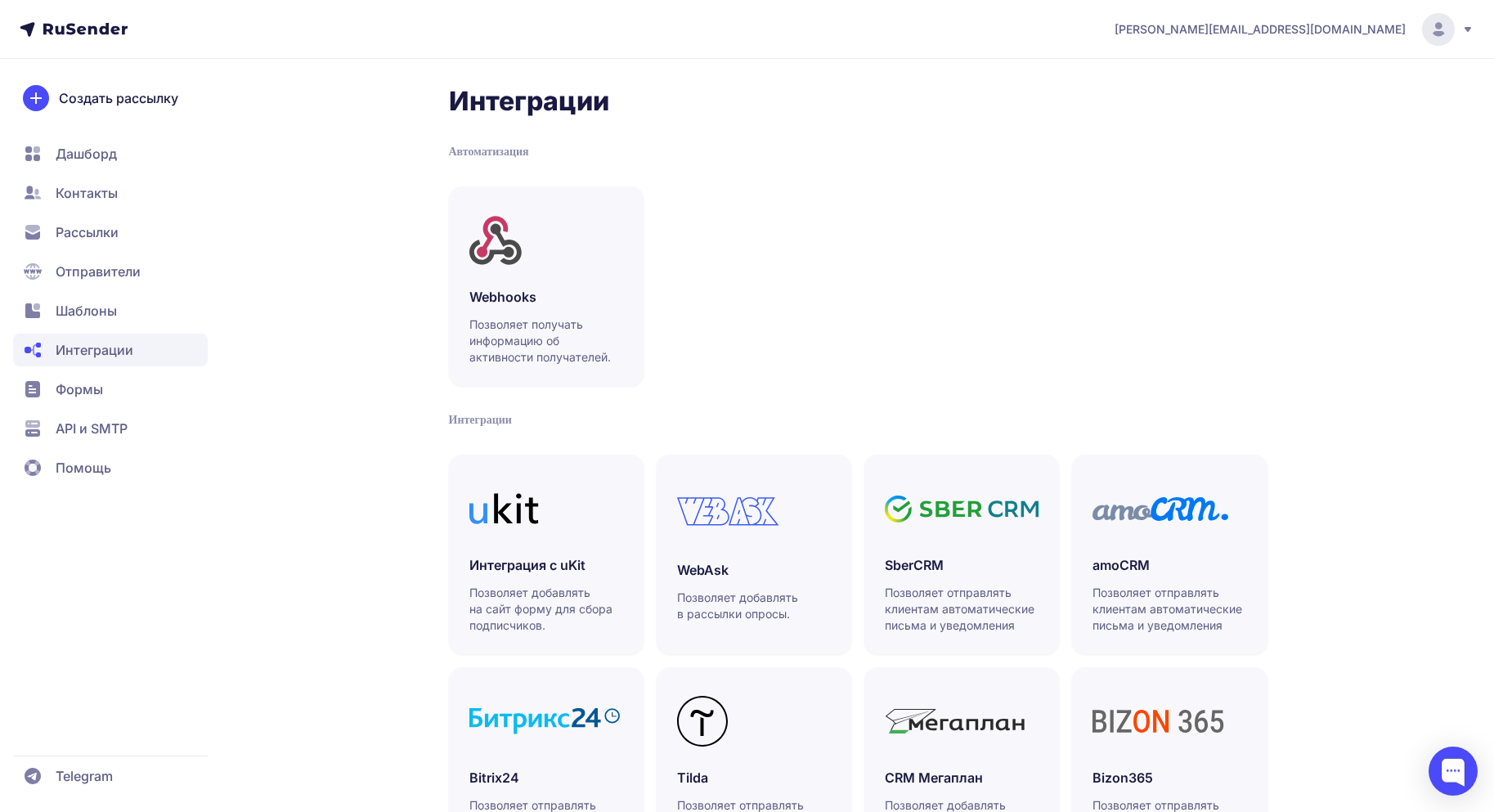
click at [101, 334] on span "Шаблоны" at bounding box center [110, 350] width 194 height 32
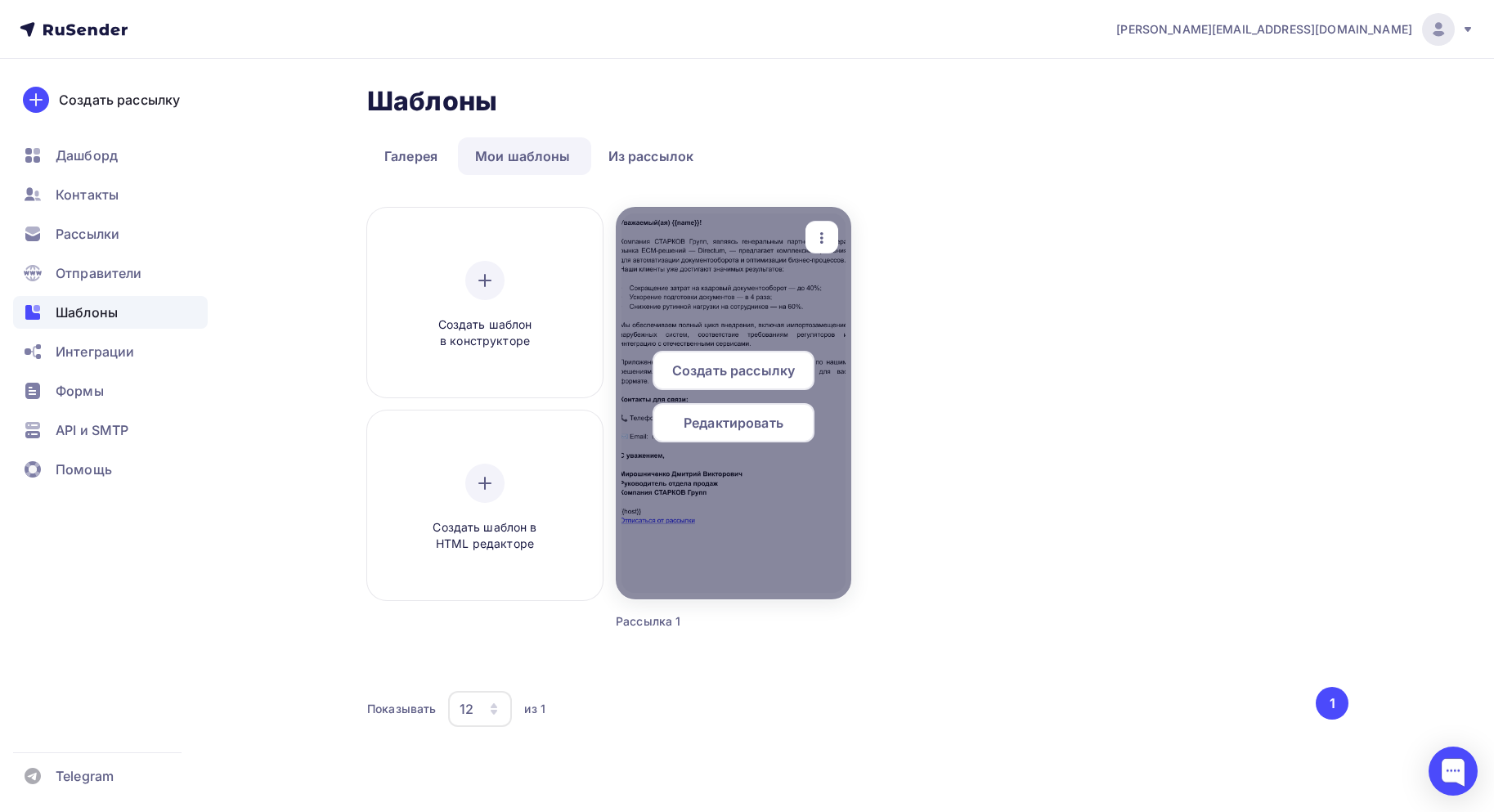
click at [729, 428] on span "Редактировать" at bounding box center [734, 422] width 100 height 19
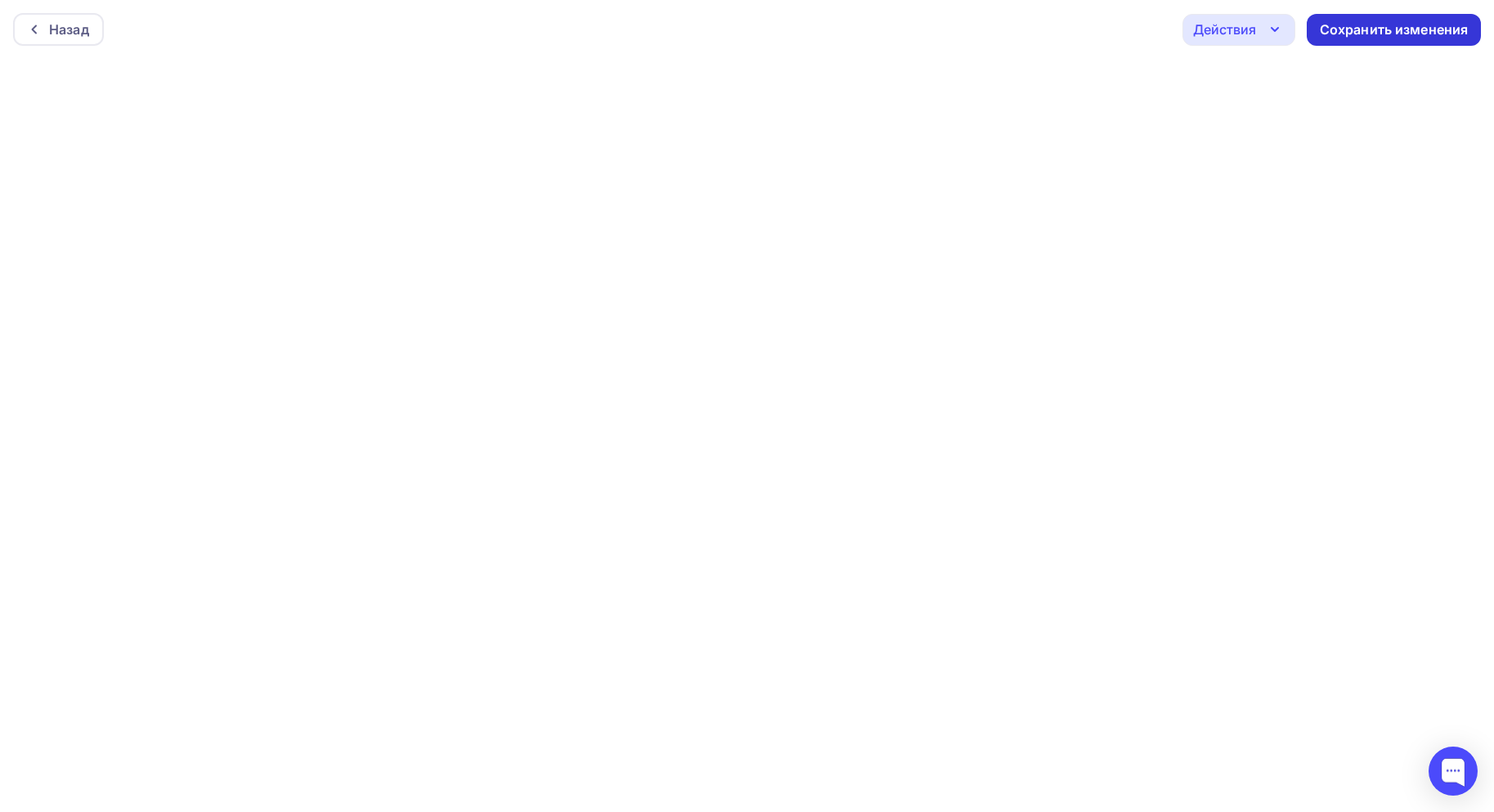
click at [1422, 38] on div "Сохранить изменения" at bounding box center [1394, 30] width 149 height 18
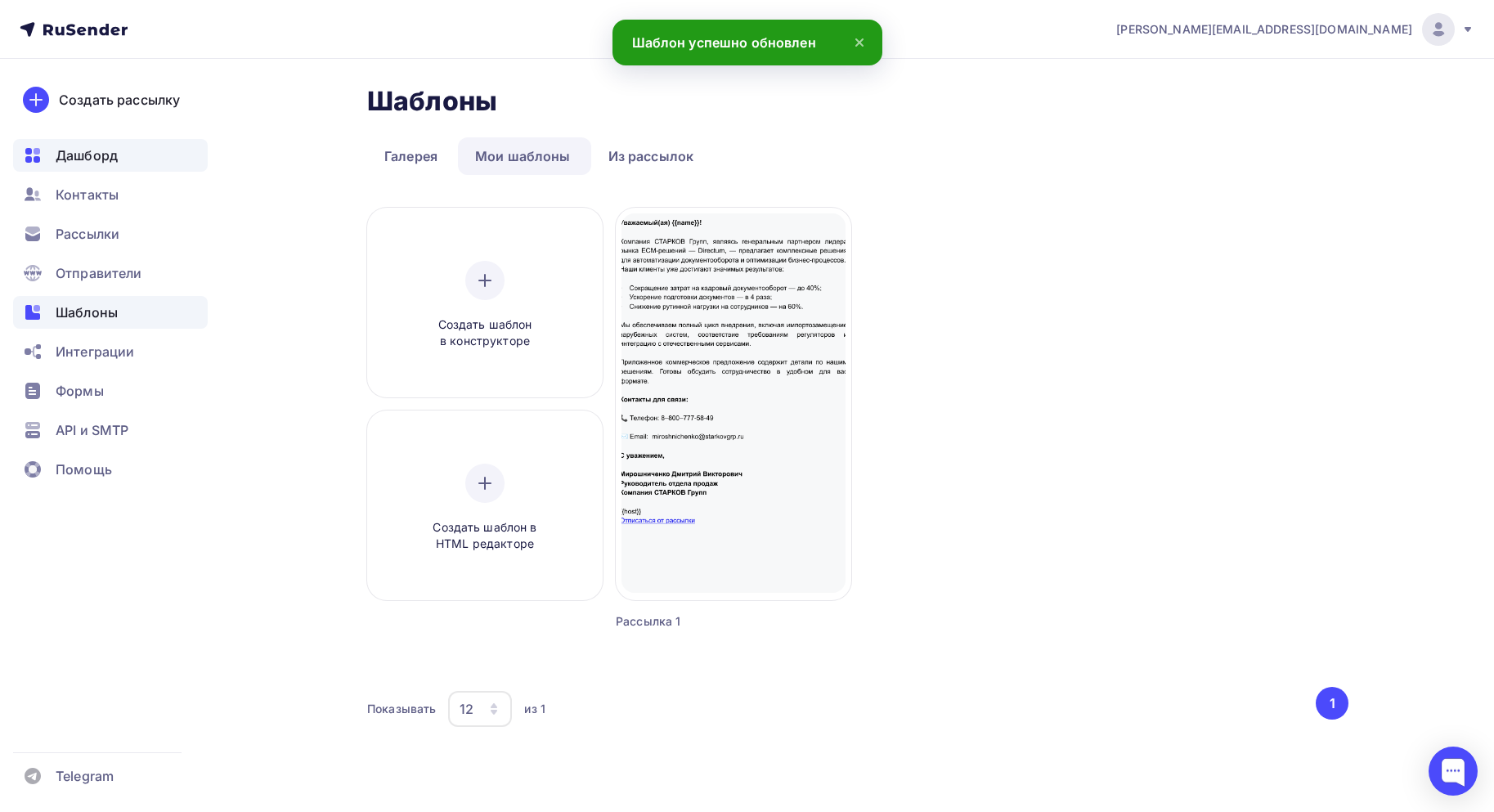
click at [95, 166] on div "Дашборд" at bounding box center [110, 154] width 194 height 32
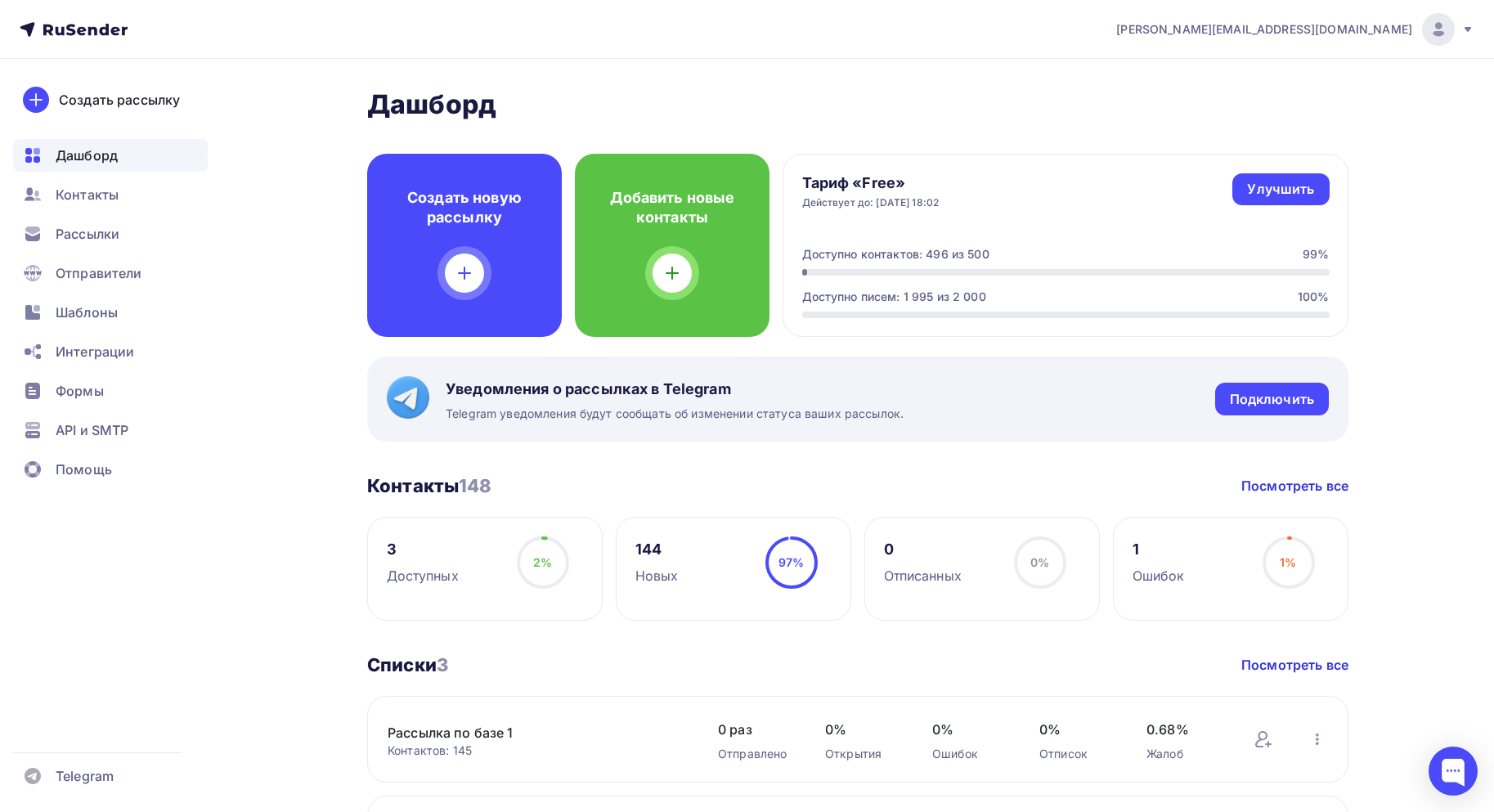
drag, startPoint x: 534, startPoint y: 560, endPoint x: 530, endPoint y: 553, distance: 8.1
click at [534, 560] on span "2%" at bounding box center [542, 561] width 19 height 14
click at [391, 547] on div "3" at bounding box center [423, 548] width 72 height 19
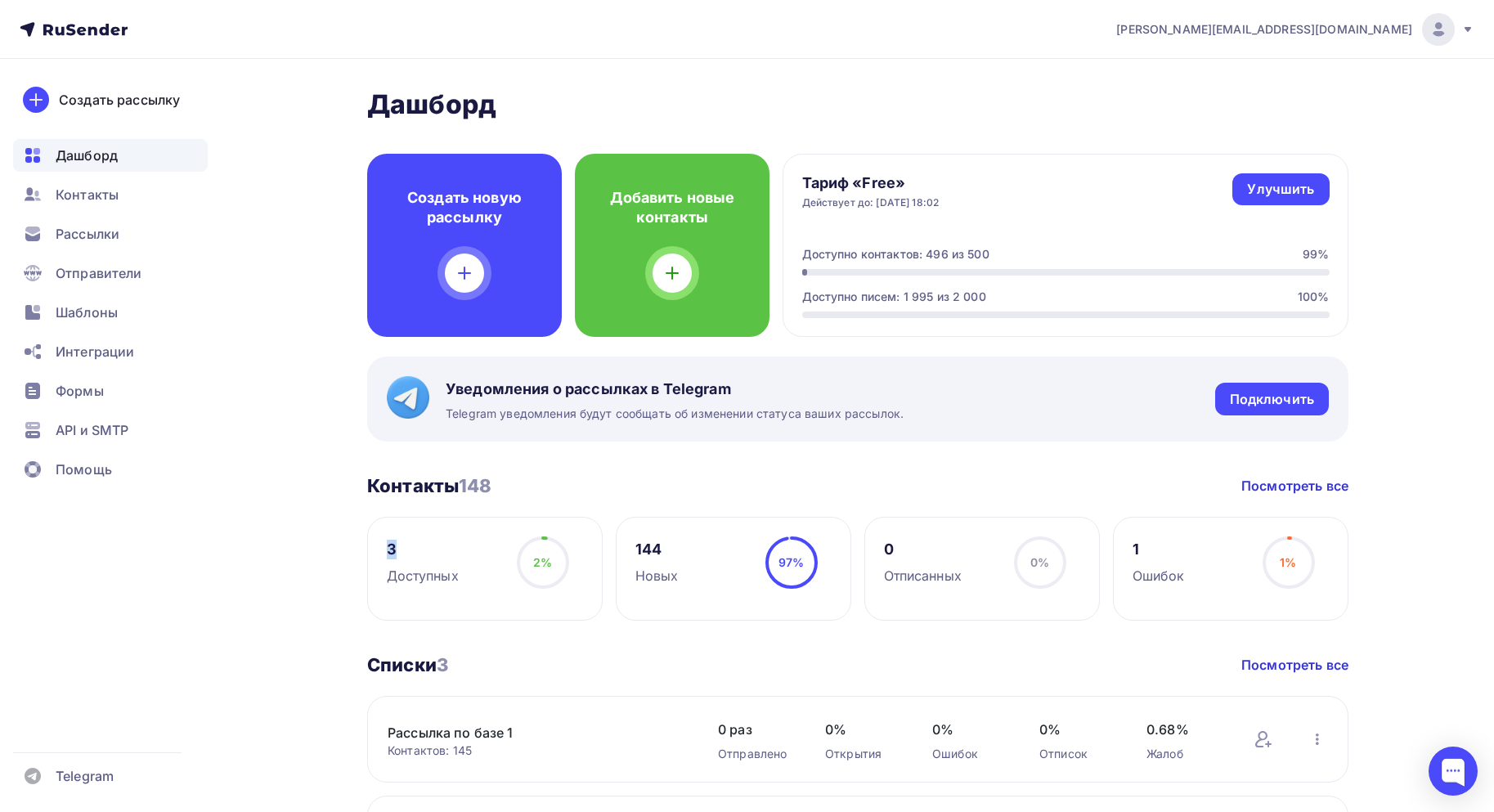
click at [391, 547] on div "3" at bounding box center [423, 548] width 72 height 19
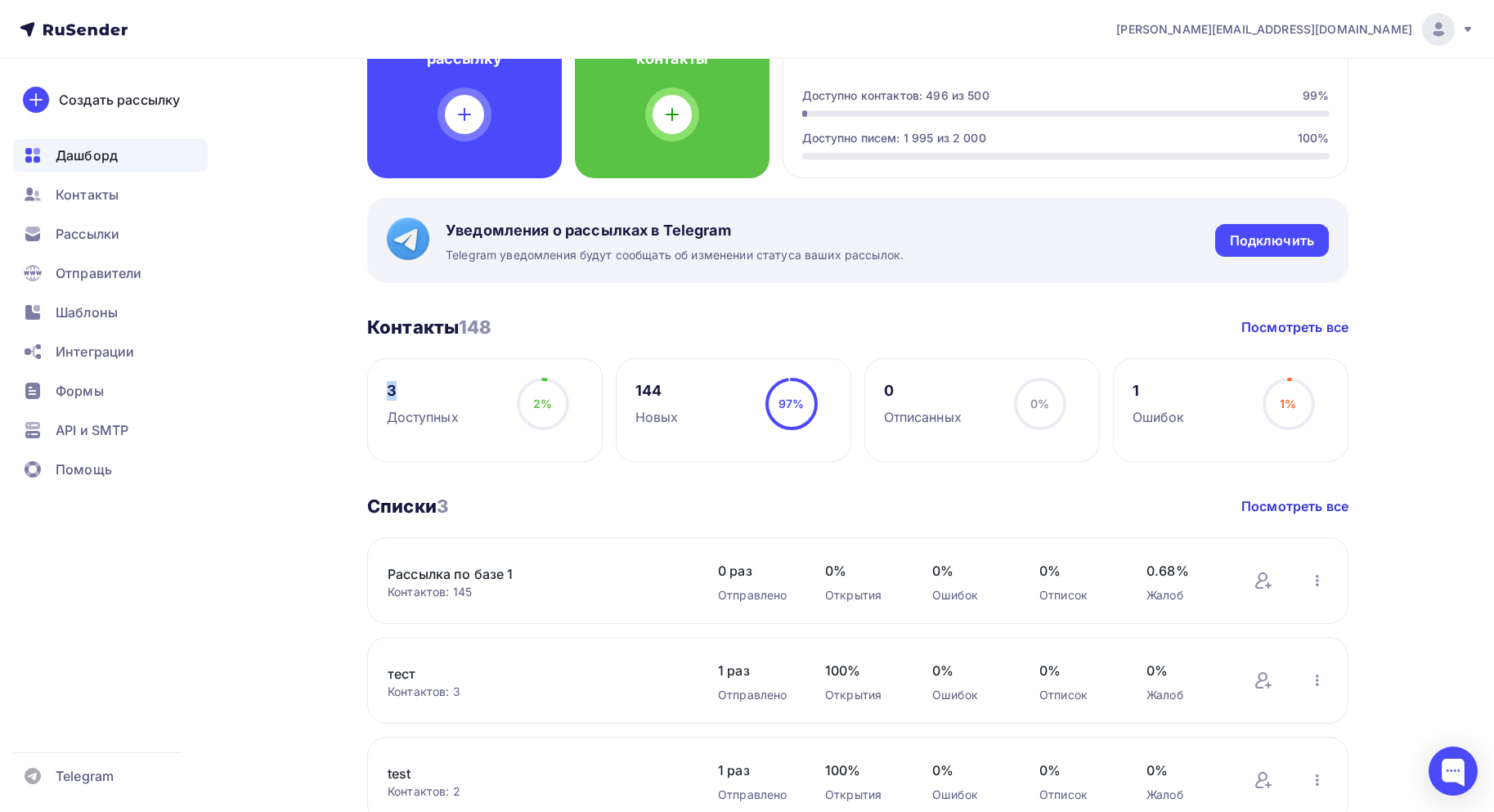
scroll to position [245, 0]
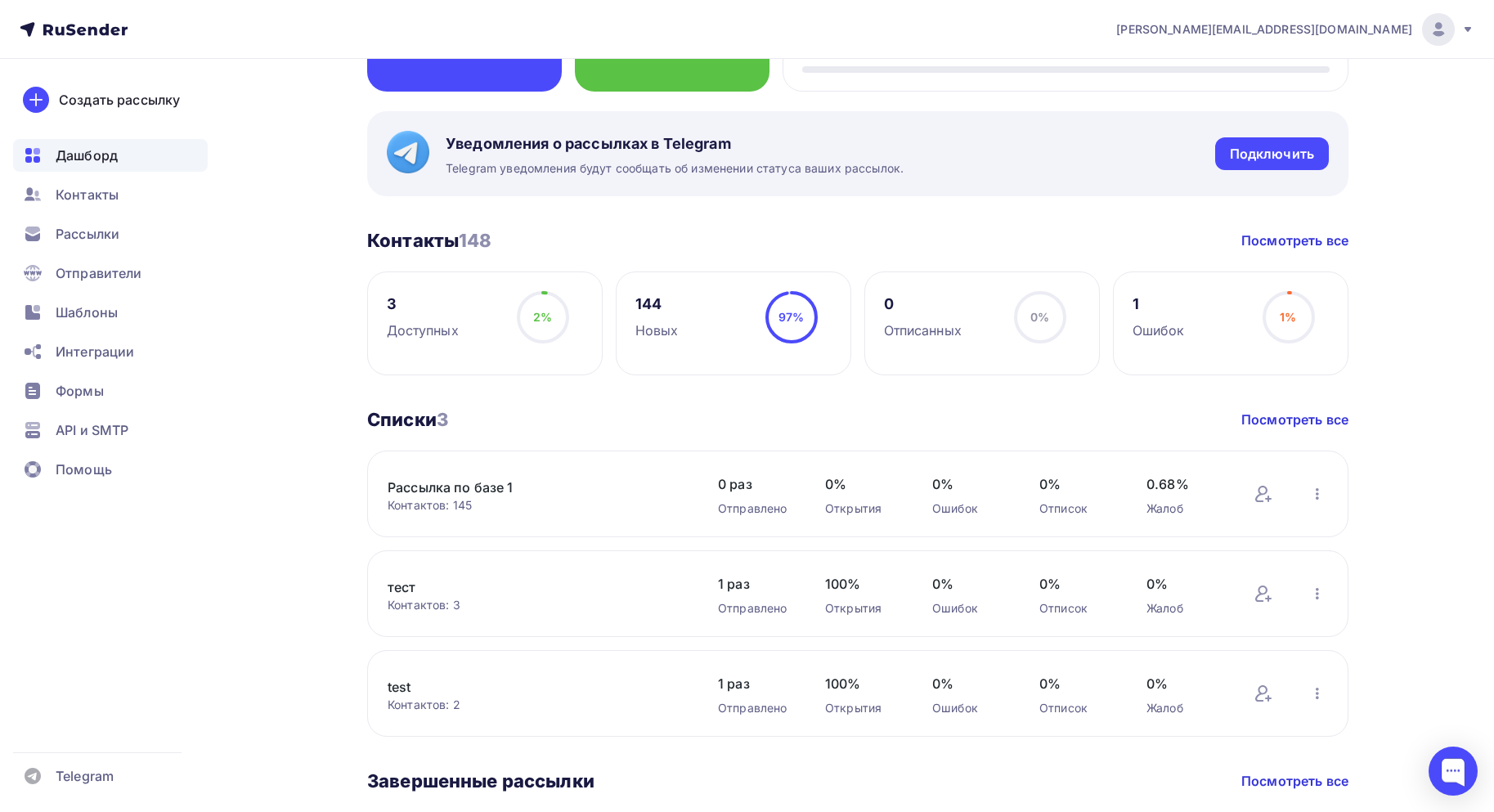
click at [406, 595] on link "тест" at bounding box center [526, 586] width 278 height 19
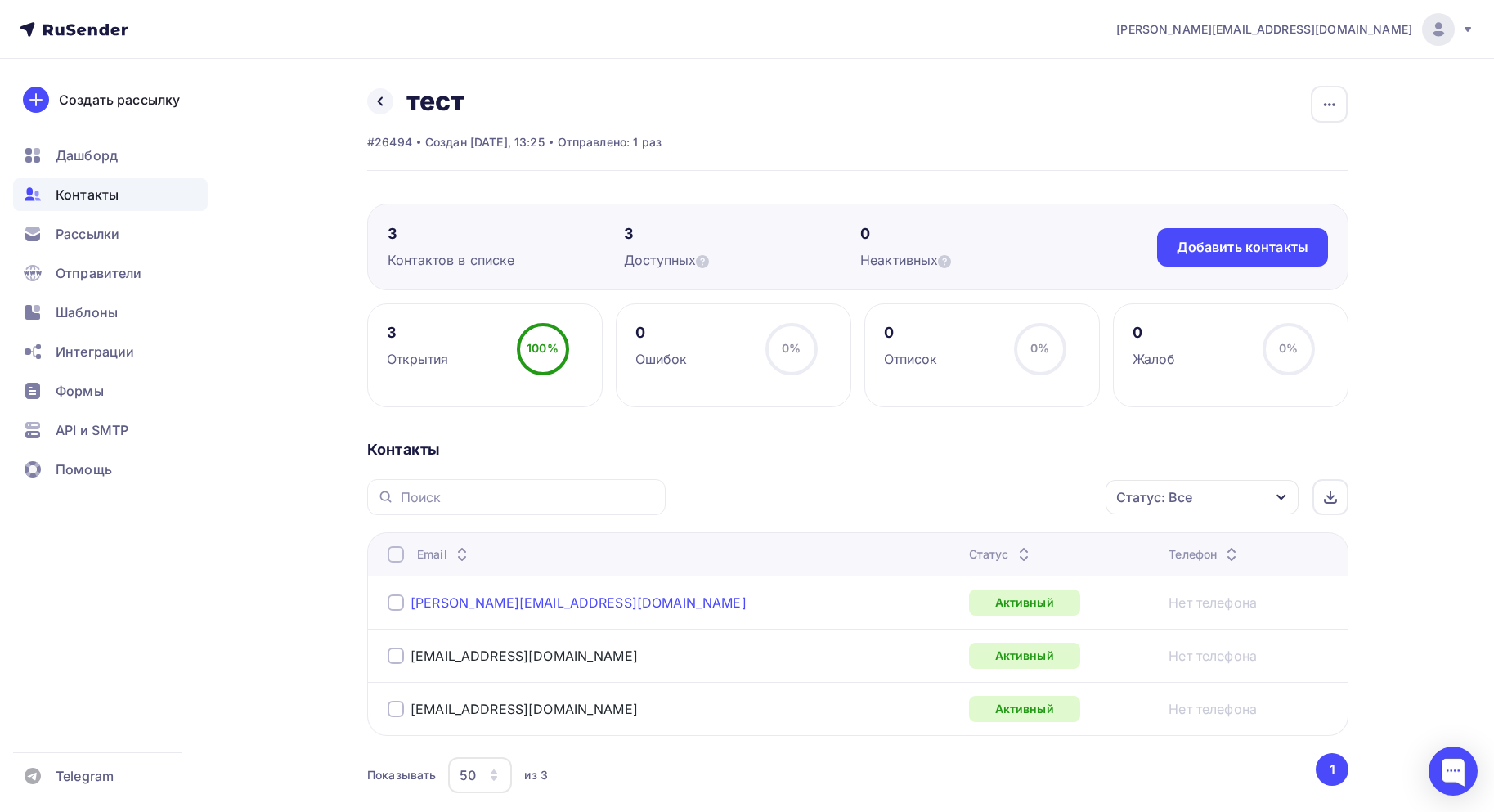
click at [488, 609] on link "[PERSON_NAME][EMAIL_ADDRESS][DOMAIN_NAME]" at bounding box center [578, 603] width 336 height 17
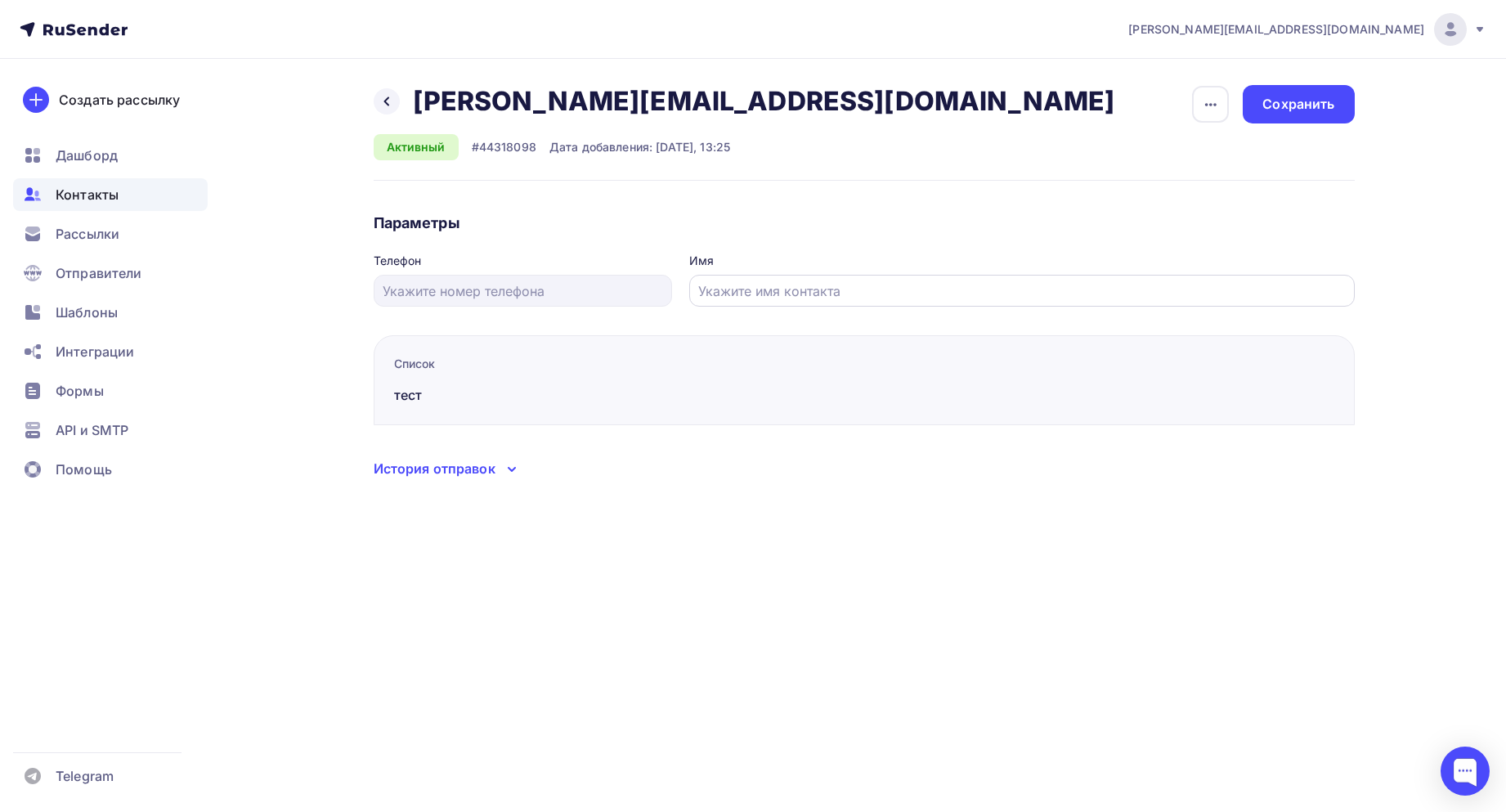
click at [760, 278] on div at bounding box center [1021, 290] width 665 height 31
click at [753, 284] on input "text" at bounding box center [1021, 290] width 647 height 19
type input "Агабекян Сергей Сейранович"
drag, startPoint x: 988, startPoint y: 720, endPoint x: 1408, endPoint y: 306, distance: 589.7
click at [1012, 700] on div "agabekyan@starkovgrp.ru Аккаунт Тарифы Выйти Создать рассылку Дашборд Контакты …" at bounding box center [753, 406] width 1506 height 812
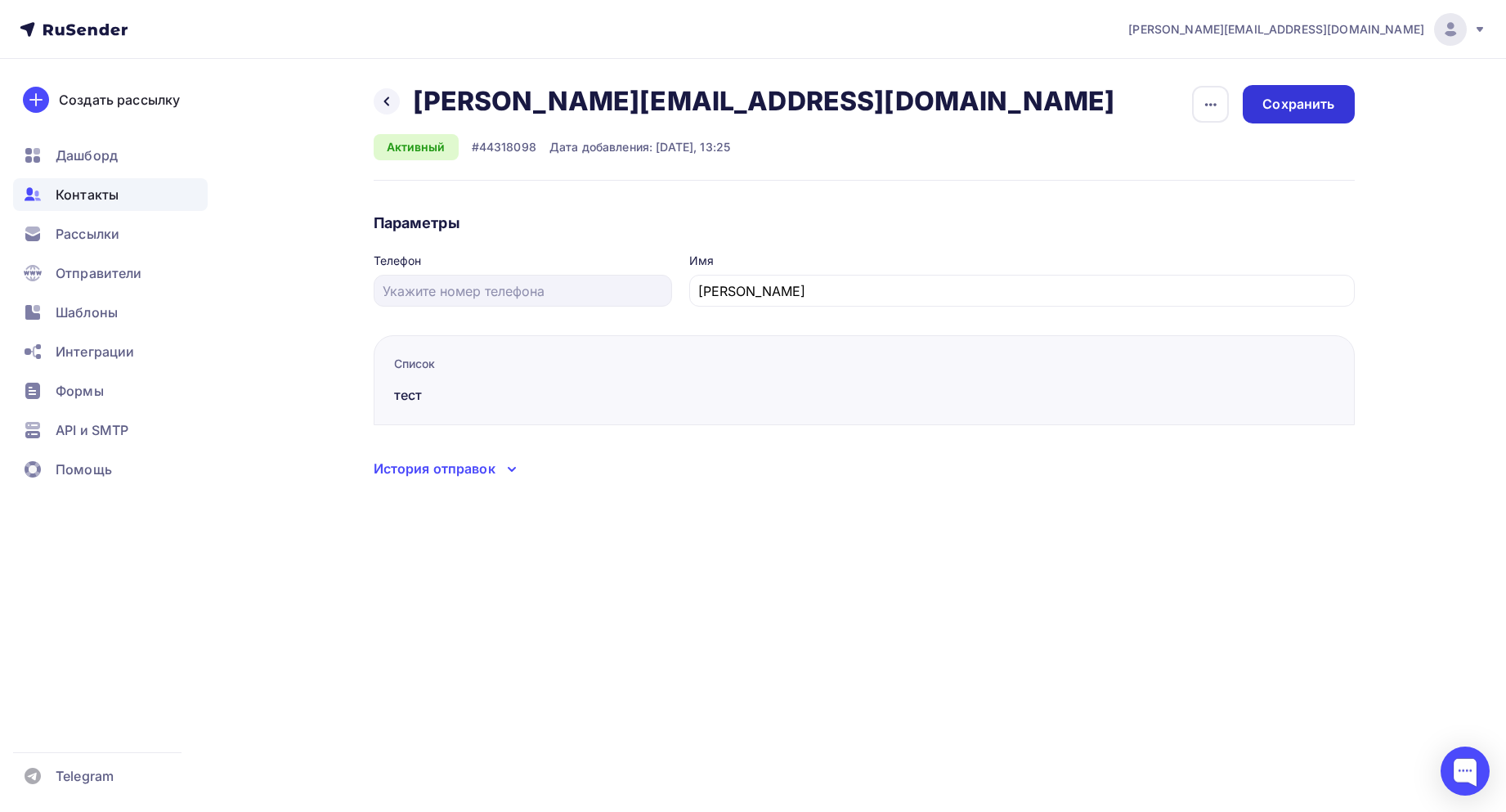
click at [1292, 97] on div "Сохранить" at bounding box center [1299, 105] width 72 height 18
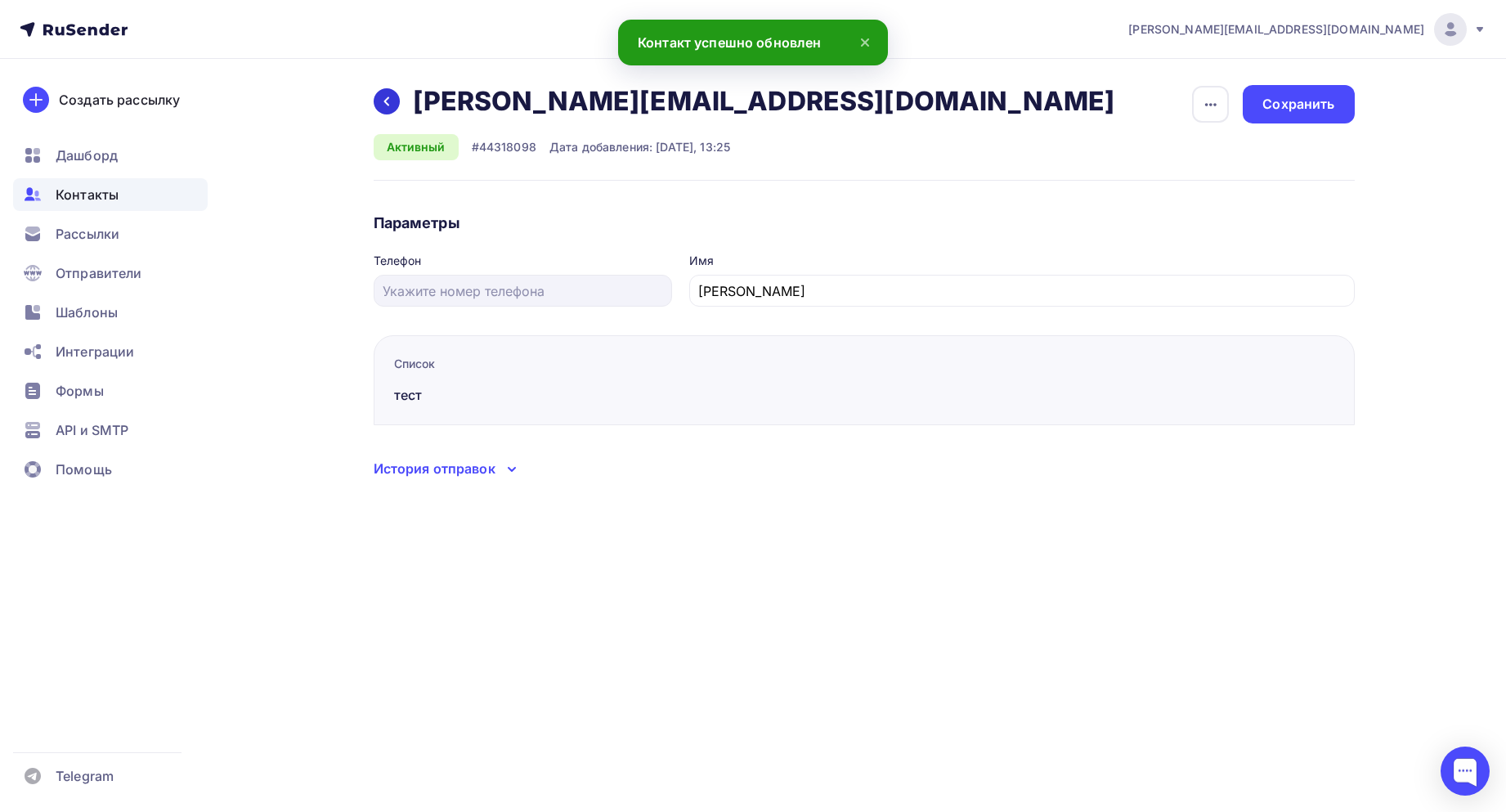
click at [393, 102] on div at bounding box center [387, 101] width 26 height 26
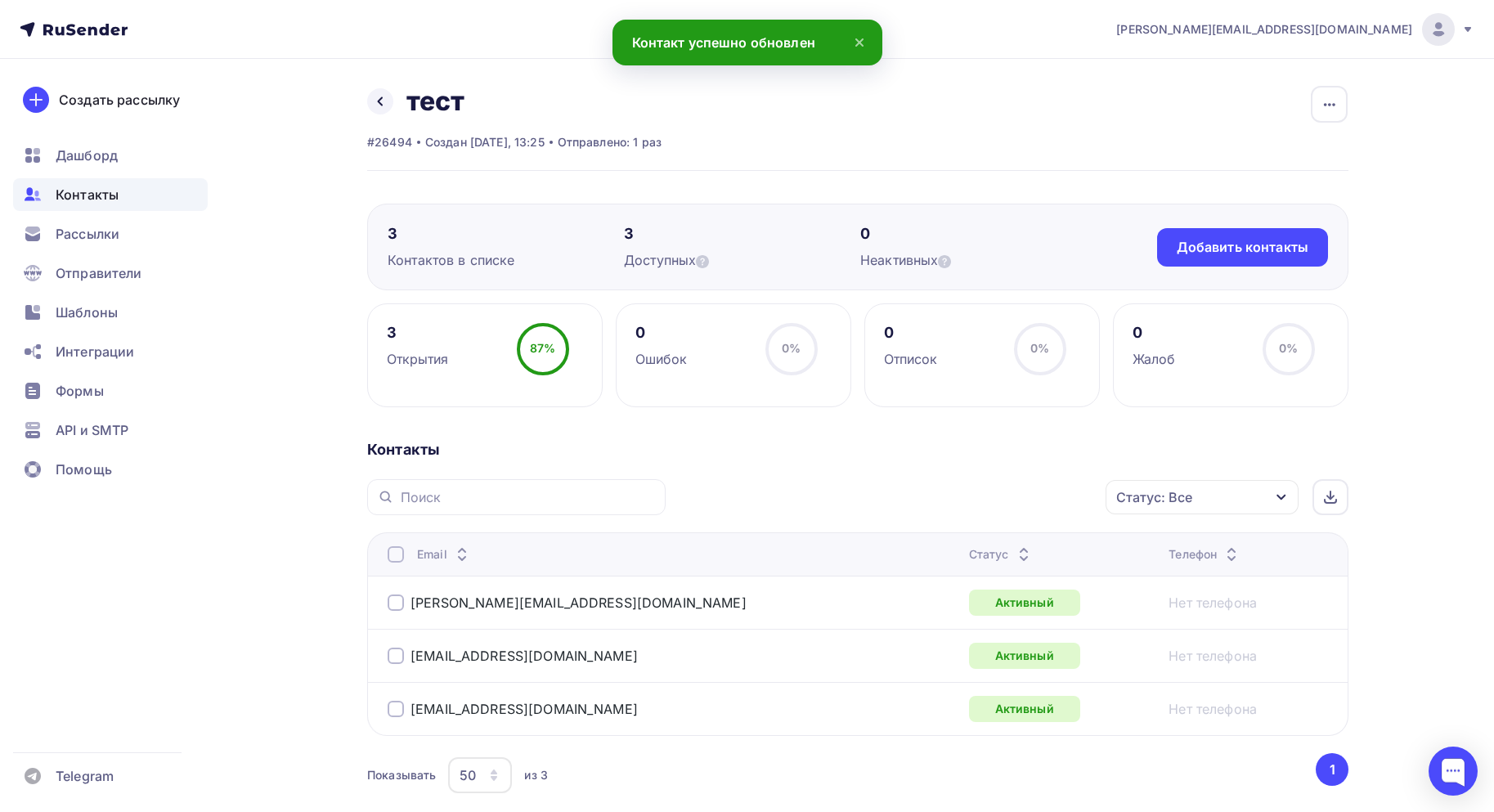
click at [462, 645] on div "[EMAIL_ADDRESS][DOMAIN_NAME]" at bounding box center [592, 656] width 409 height 26
click at [462, 646] on div "[EMAIL_ADDRESS][DOMAIN_NAME]" at bounding box center [592, 656] width 409 height 26
click at [458, 651] on link "[EMAIL_ADDRESS][DOMAIN_NAME]" at bounding box center [525, 656] width 228 height 17
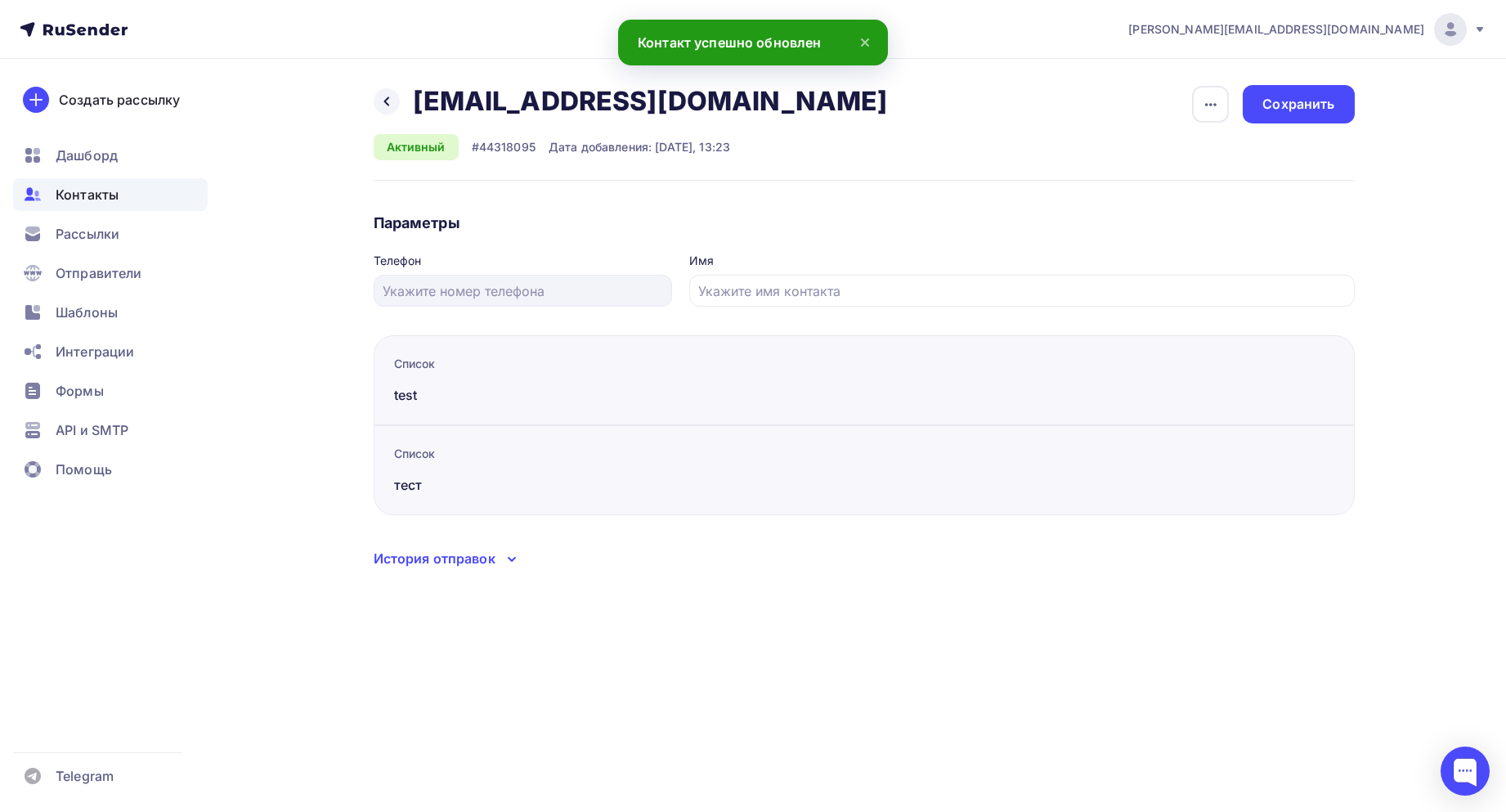
click at [697, 319] on div "Назад nokhrina@starkovgrp.ru nokhrina@starkovgrp.ru Удалить Отписать Активный #…" at bounding box center [864, 326] width 981 height 484
click at [728, 298] on input "text" at bounding box center [1021, 290] width 647 height 19
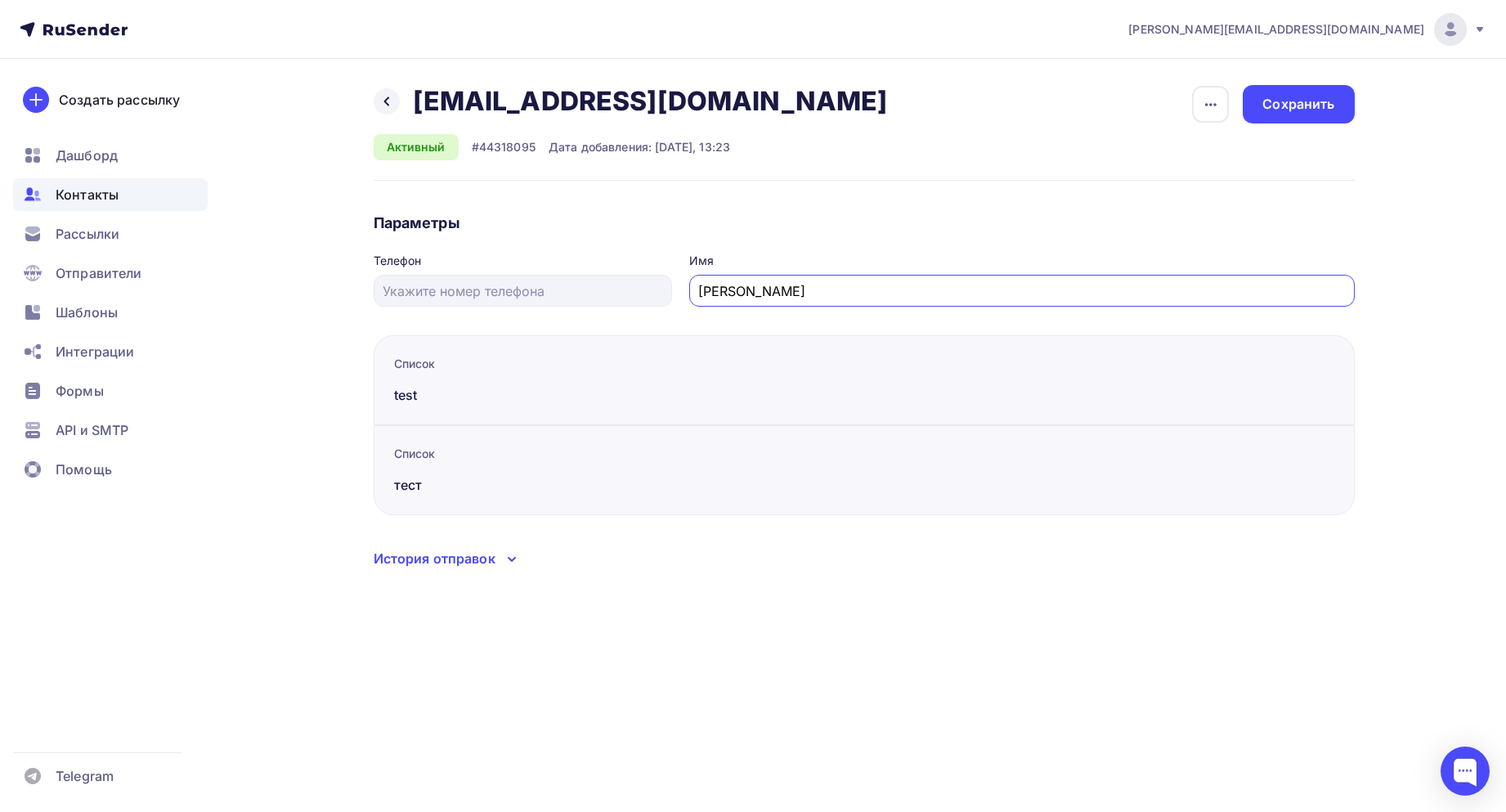
type input "Нохрина Екатерина Сергеевна"
click at [1394, 168] on div "Назад nokhrina@starkovgrp.ru nokhrina@starkovgrp.ru Удалить Отписать Активный #…" at bounding box center [753, 347] width 1340 height 575
click at [1306, 105] on div "Сохранить" at bounding box center [1299, 105] width 72 height 18
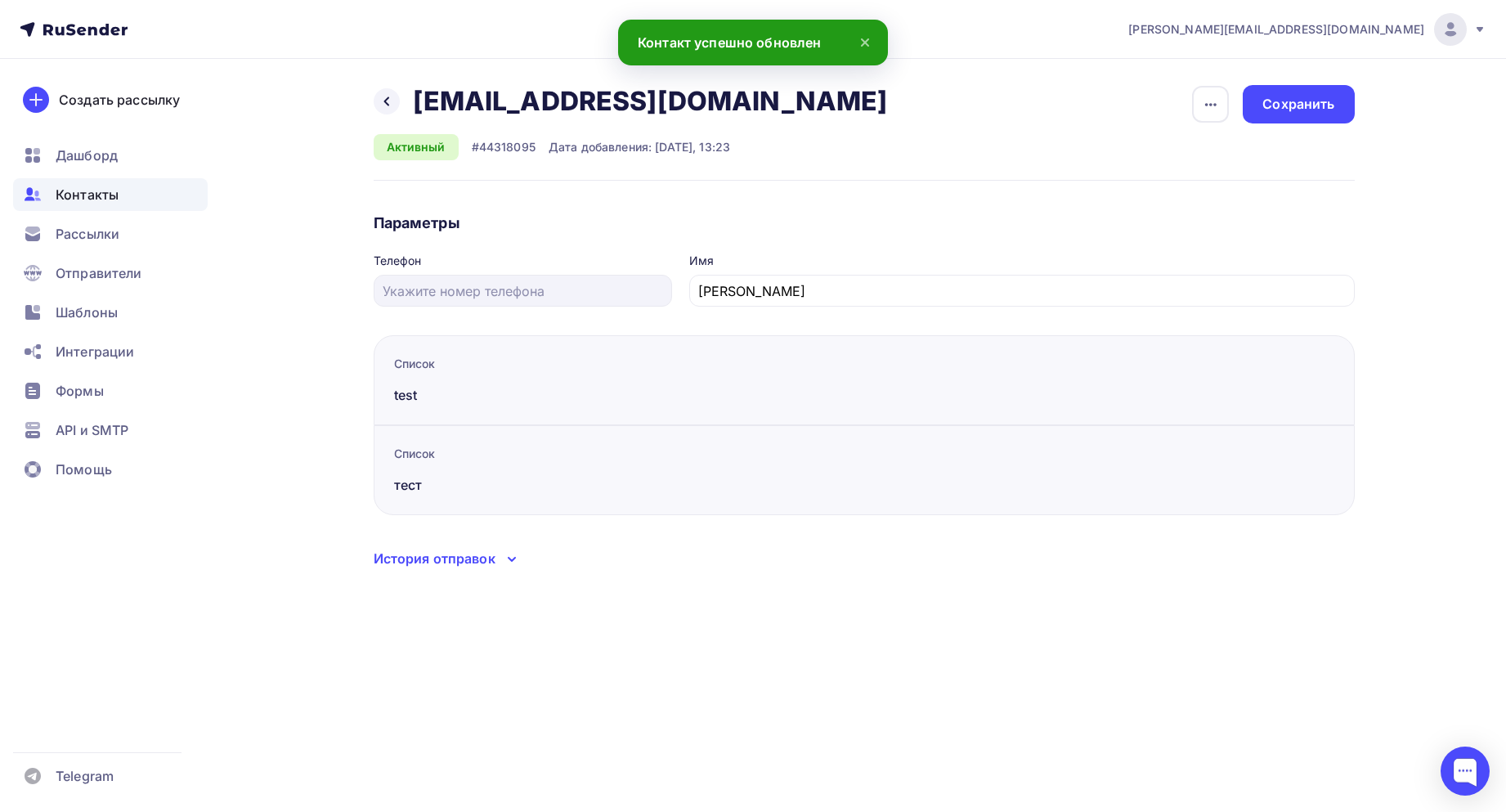
drag, startPoint x: 216, startPoint y: 271, endPoint x: 217, endPoint y: 260, distance: 11.0
click at [216, 268] on div "Создать рассылку Дашборд Контакты Рассылки Отправители Шаблоны Интеграции Формы…" at bounding box center [110, 436] width 221 height 753
click at [114, 174] on ul "Дашборд Контакты Рассылки Отправители Шаблоны Интеграции Формы API и SMTP Помощь" at bounding box center [110, 316] width 194 height 355
click at [93, 194] on span "Контакты" at bounding box center [87, 194] width 63 height 19
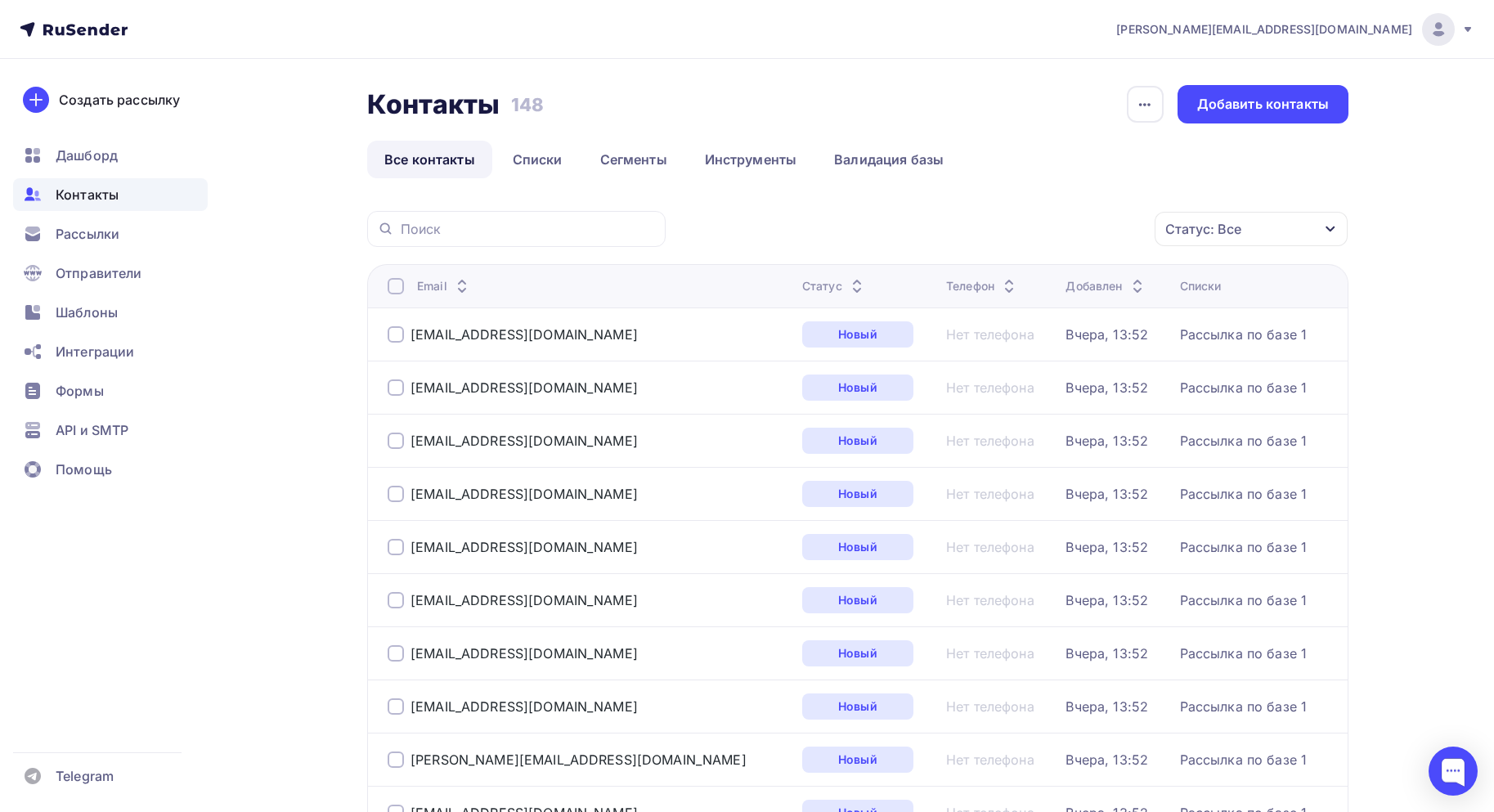
click at [112, 197] on span "Контакты" at bounding box center [87, 194] width 63 height 19
click at [514, 154] on link "Списки" at bounding box center [537, 159] width 84 height 38
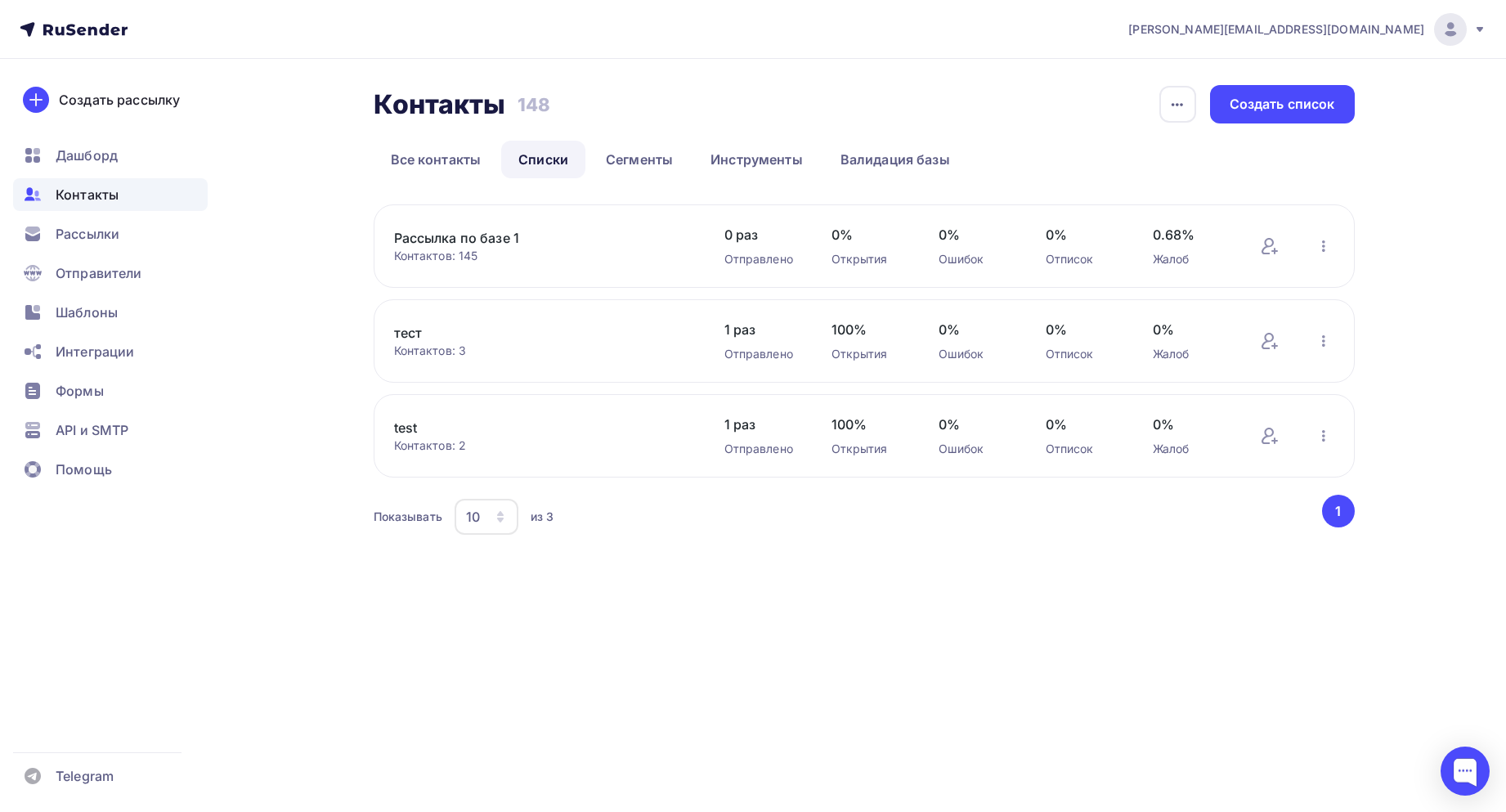
click at [417, 326] on link "тест" at bounding box center [533, 332] width 278 height 19
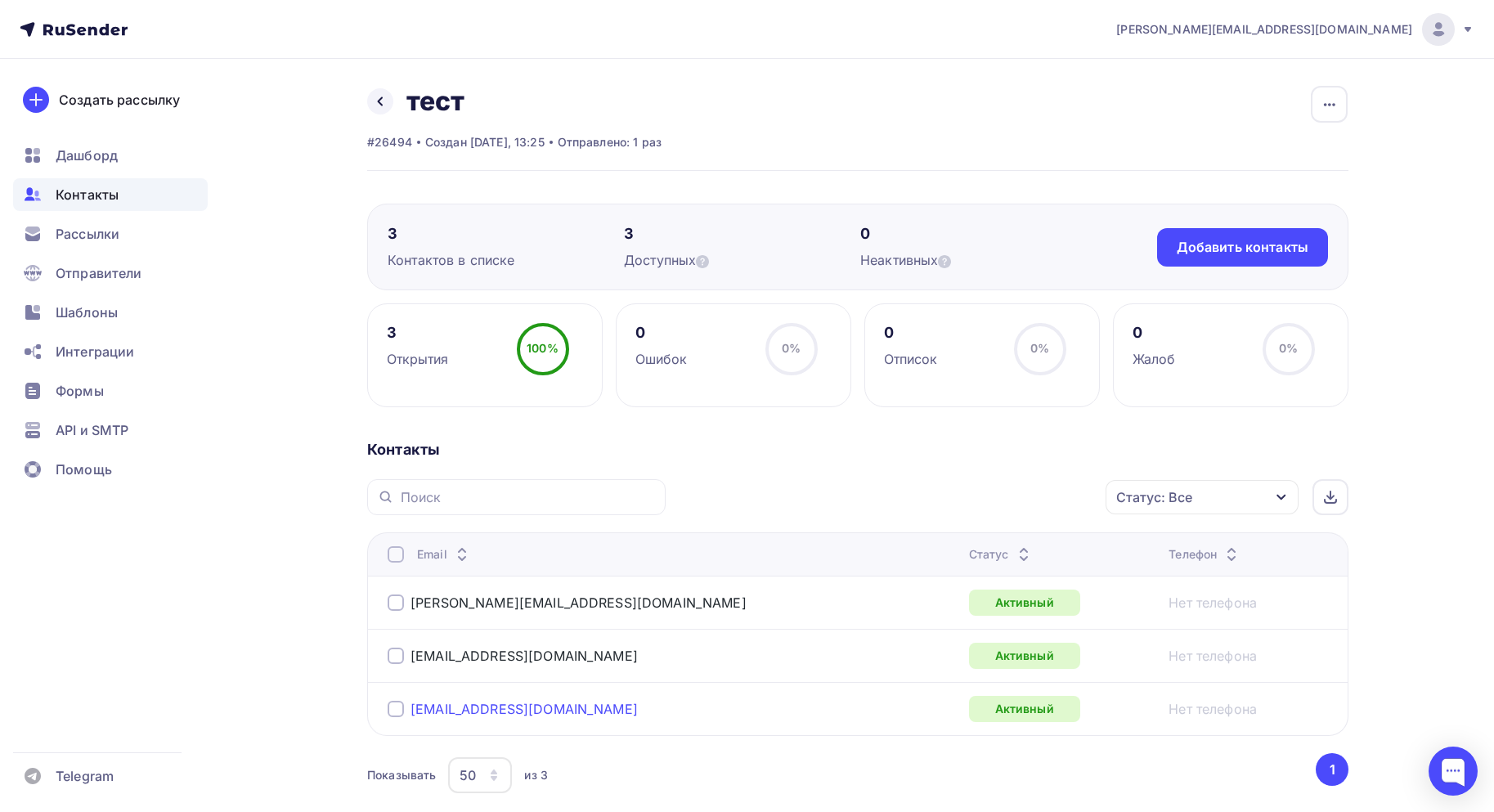
click at [505, 707] on link "[EMAIL_ADDRESS][DOMAIN_NAME]" at bounding box center [525, 708] width 228 height 17
click at [109, 262] on div "Отправители" at bounding box center [110, 273] width 194 height 32
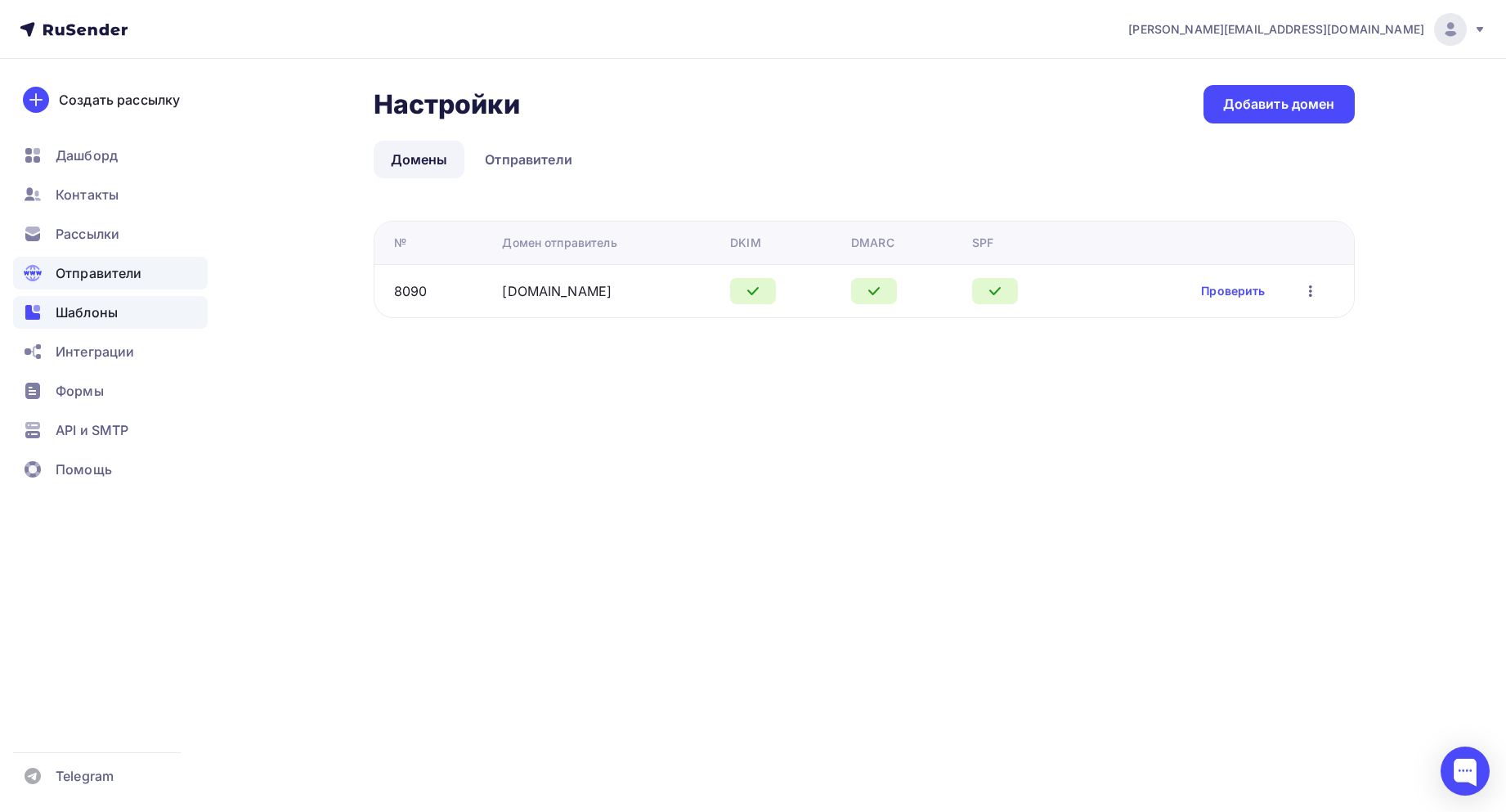
click at [72, 320] on span "Шаблоны" at bounding box center [86, 312] width 62 height 19
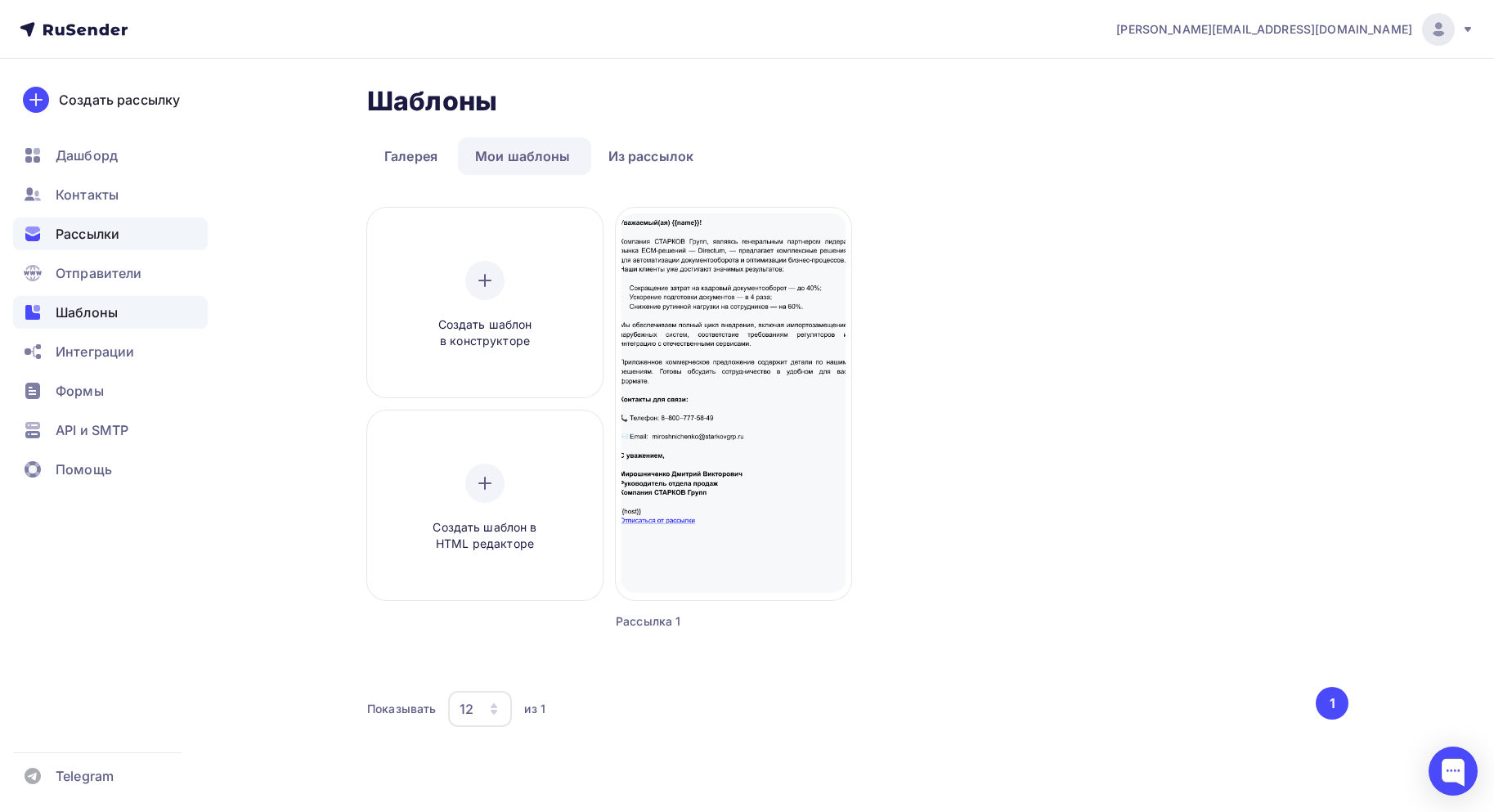
click at [102, 226] on span "Рассылки" at bounding box center [87, 233] width 64 height 19
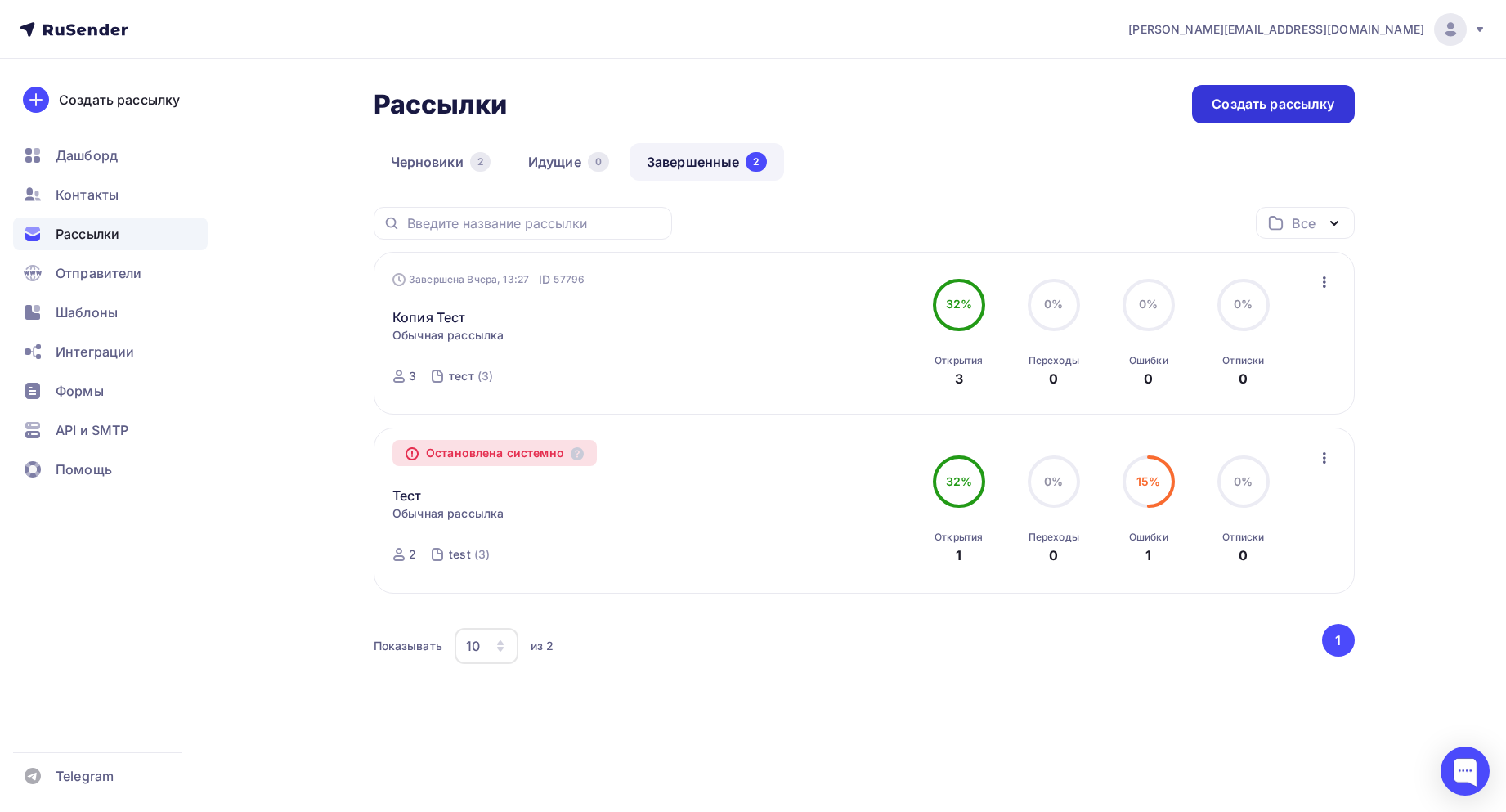
click at [1292, 113] on div "Создать рассылку" at bounding box center [1273, 105] width 123 height 18
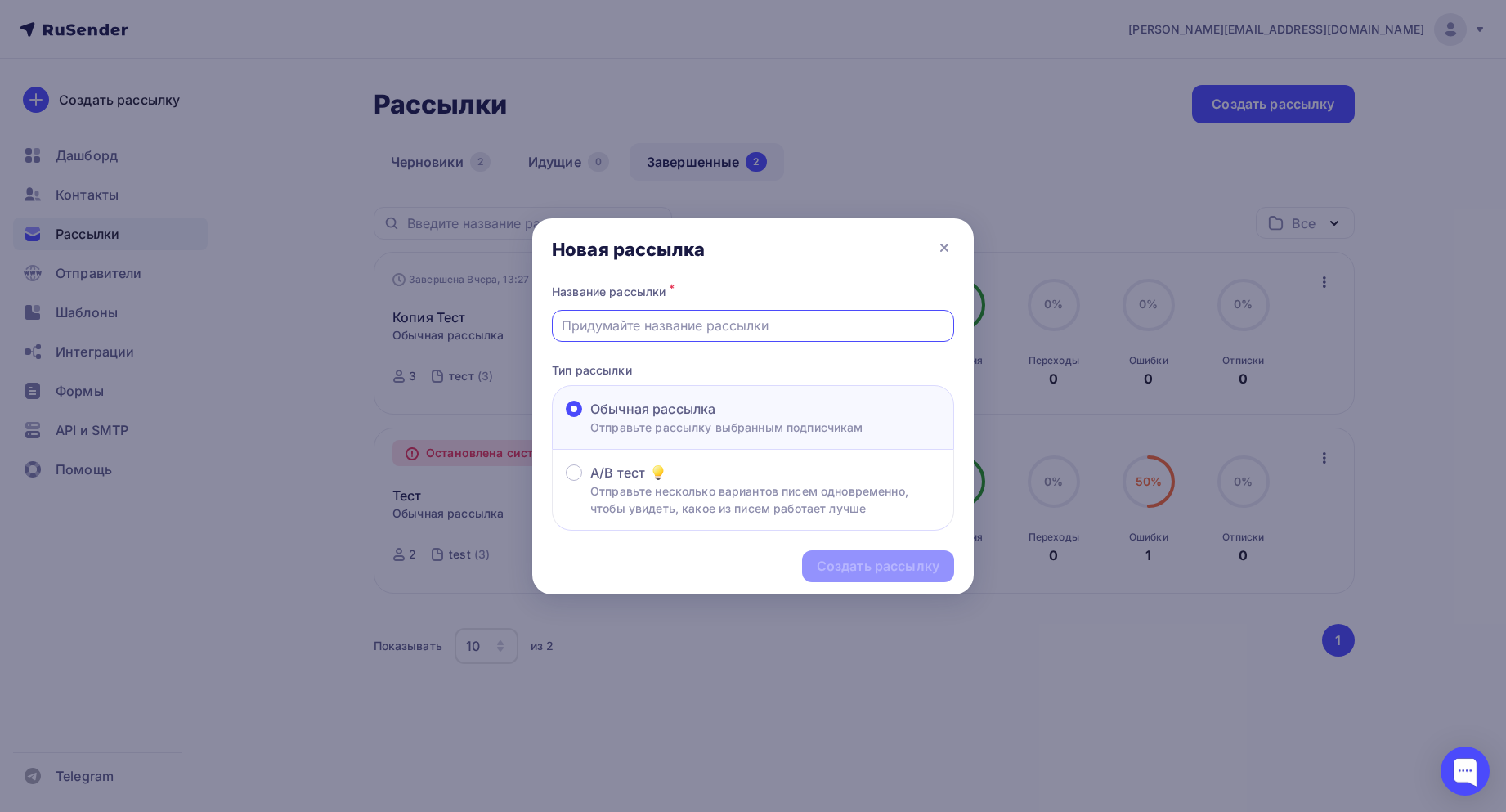
click at [690, 327] on input "text" at bounding box center [753, 325] width 384 height 19
type input "Тест"
click at [916, 578] on div "Создать рассылку" at bounding box center [878, 566] width 152 height 31
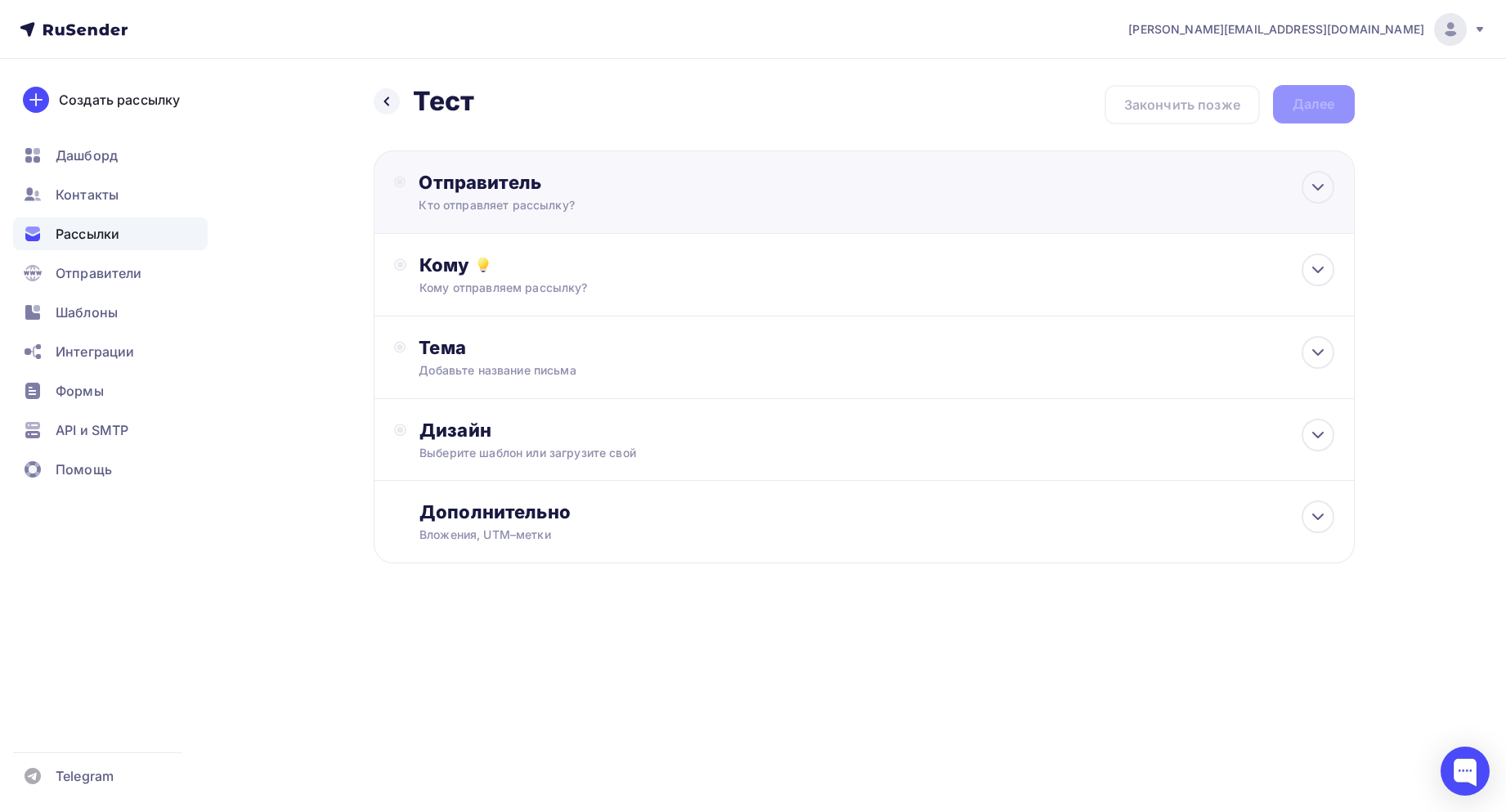
click at [504, 191] on div "Отправитель" at bounding box center [596, 182] width 354 height 23
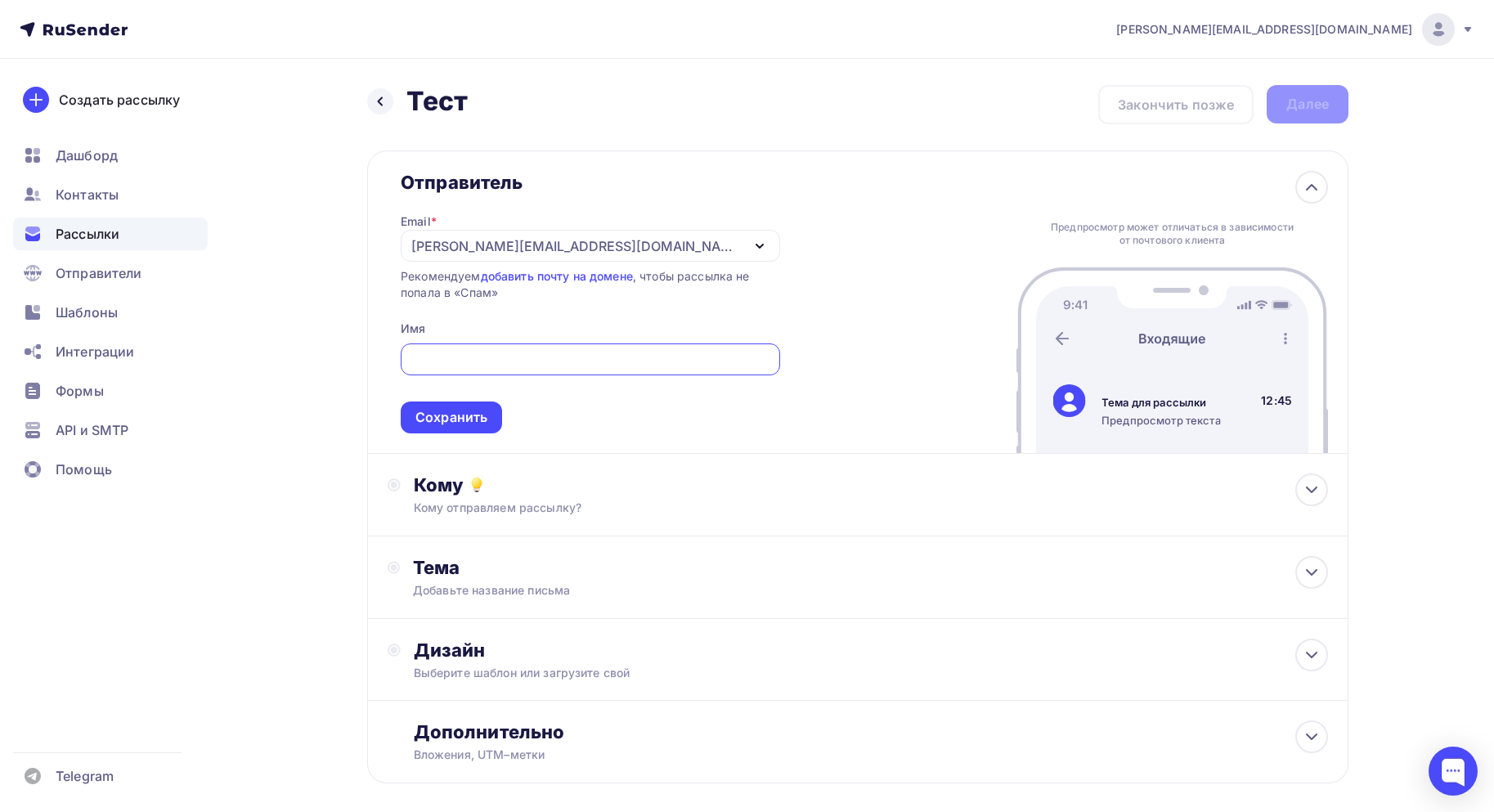
click at [560, 239] on div "[PERSON_NAME][EMAIL_ADDRESS][DOMAIN_NAME]" at bounding box center [576, 245] width 329 height 19
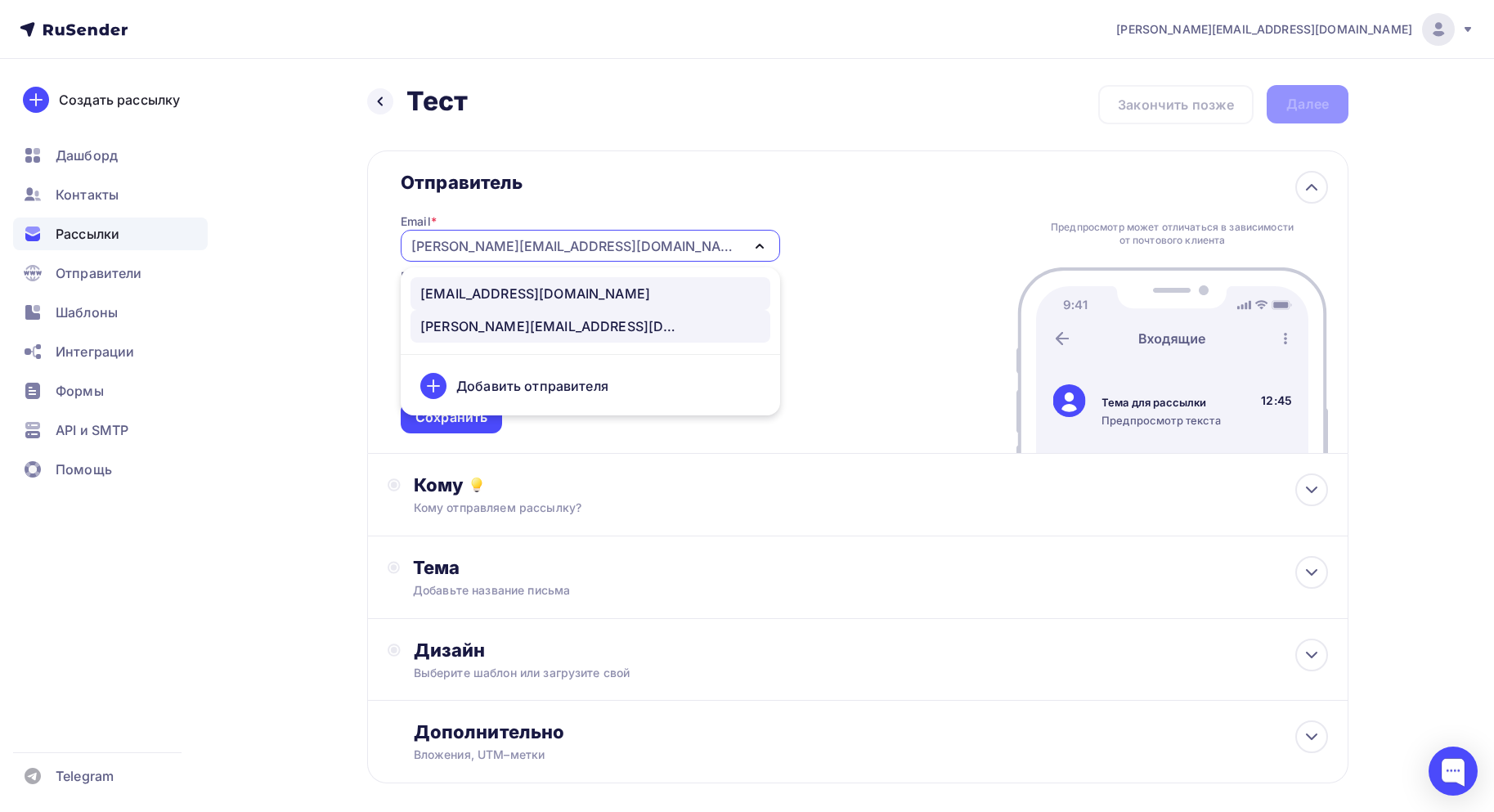
click at [518, 292] on div "sales@starkovgrp.ru" at bounding box center [535, 293] width 229 height 19
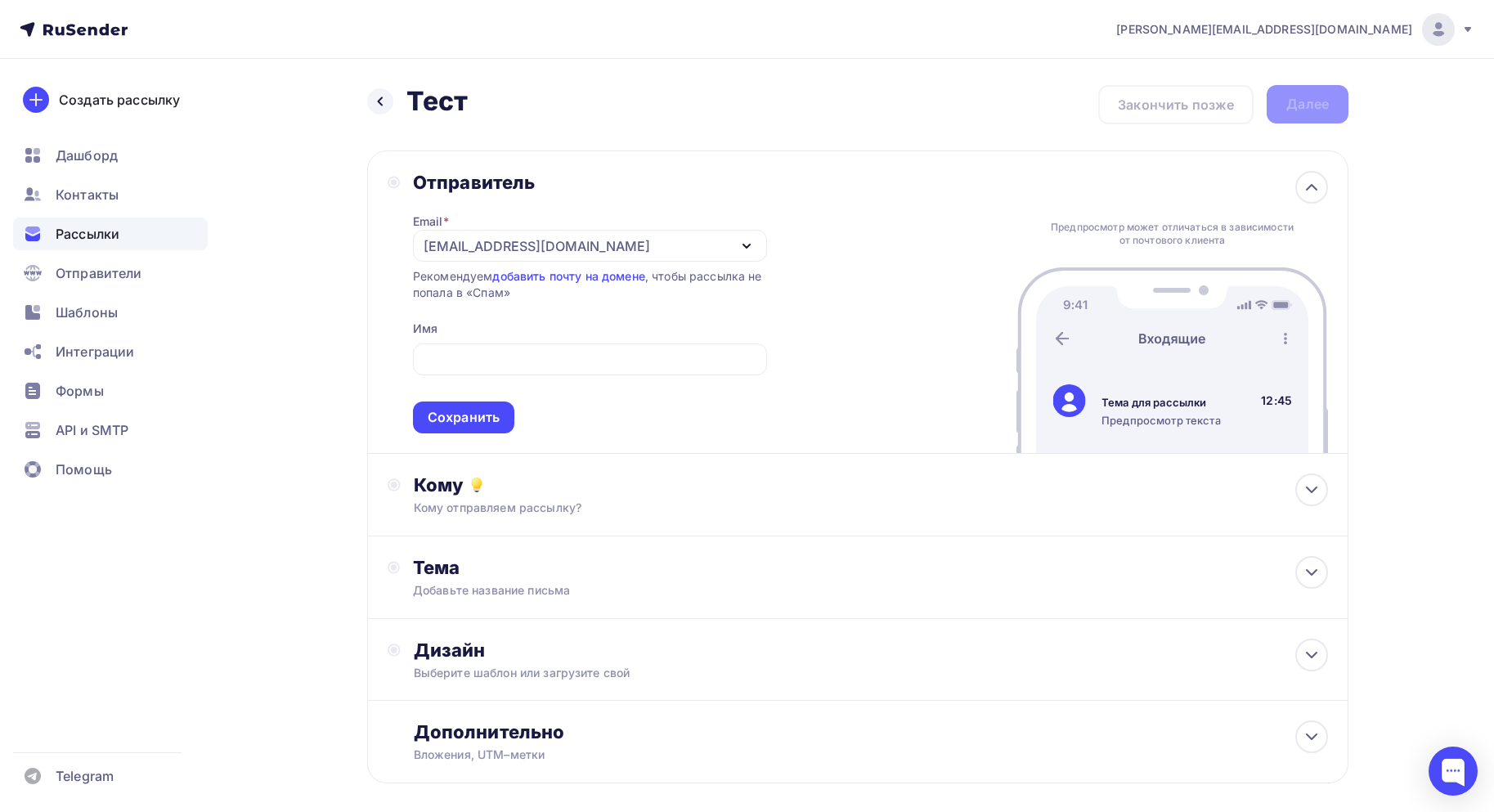
click at [672, 292] on div "Рекомендуем добавить почту на домене , чтобы рассылка не попала в «Спам»" at bounding box center [589, 284] width 354 height 32
drag, startPoint x: 512, startPoint y: 389, endPoint x: 523, endPoint y: 363, distance: 28.2
click at [513, 387] on span "Сохранить" at bounding box center [589, 385] width 354 height 96
click at [523, 363] on input "text" at bounding box center [589, 359] width 335 height 19
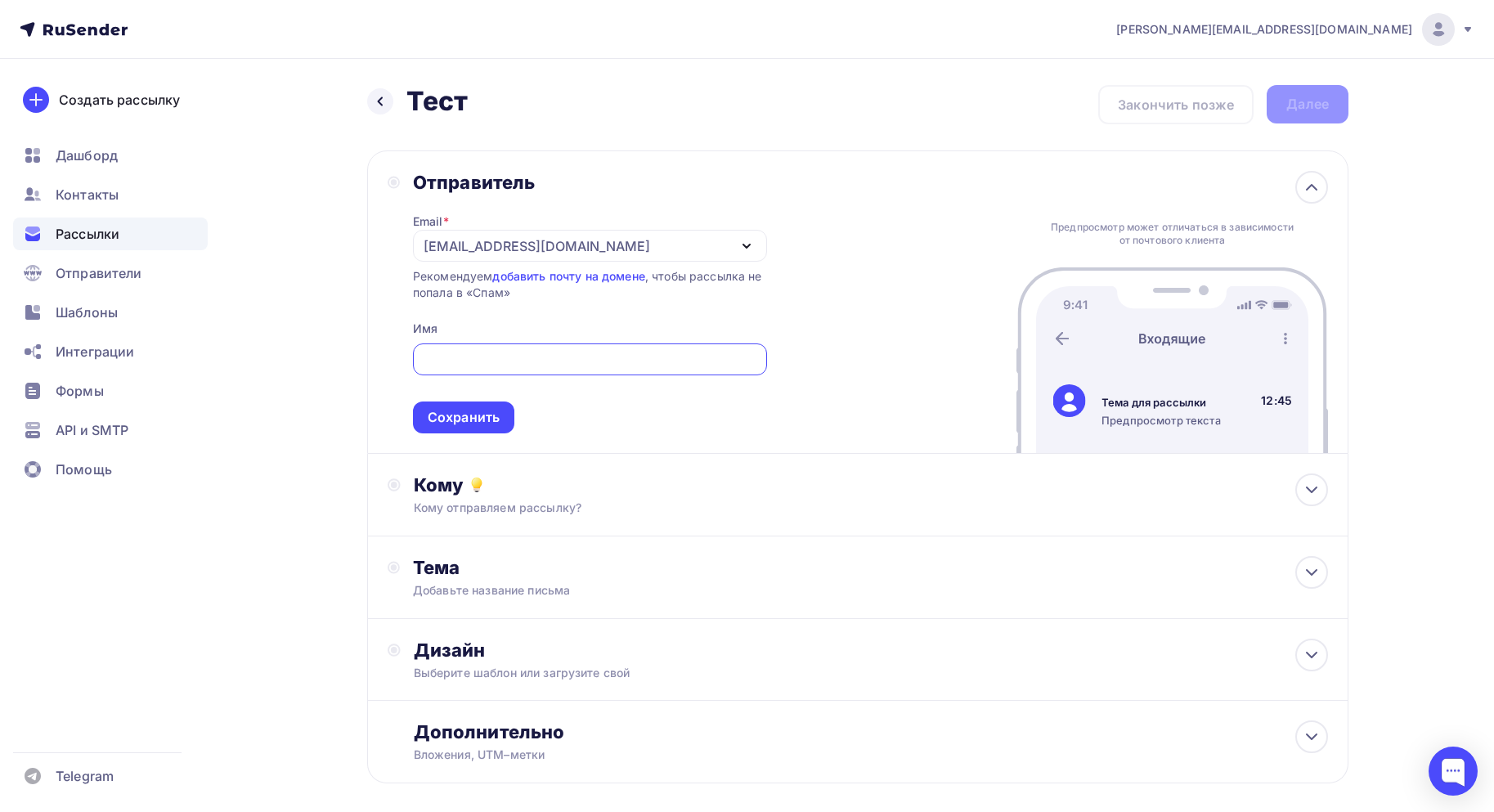
click at [523, 363] on input "text" at bounding box center [589, 359] width 335 height 19
type input "СТАРКОВ Групп"
drag, startPoint x: 570, startPoint y: 408, endPoint x: 398, endPoint y: 408, distance: 172.0
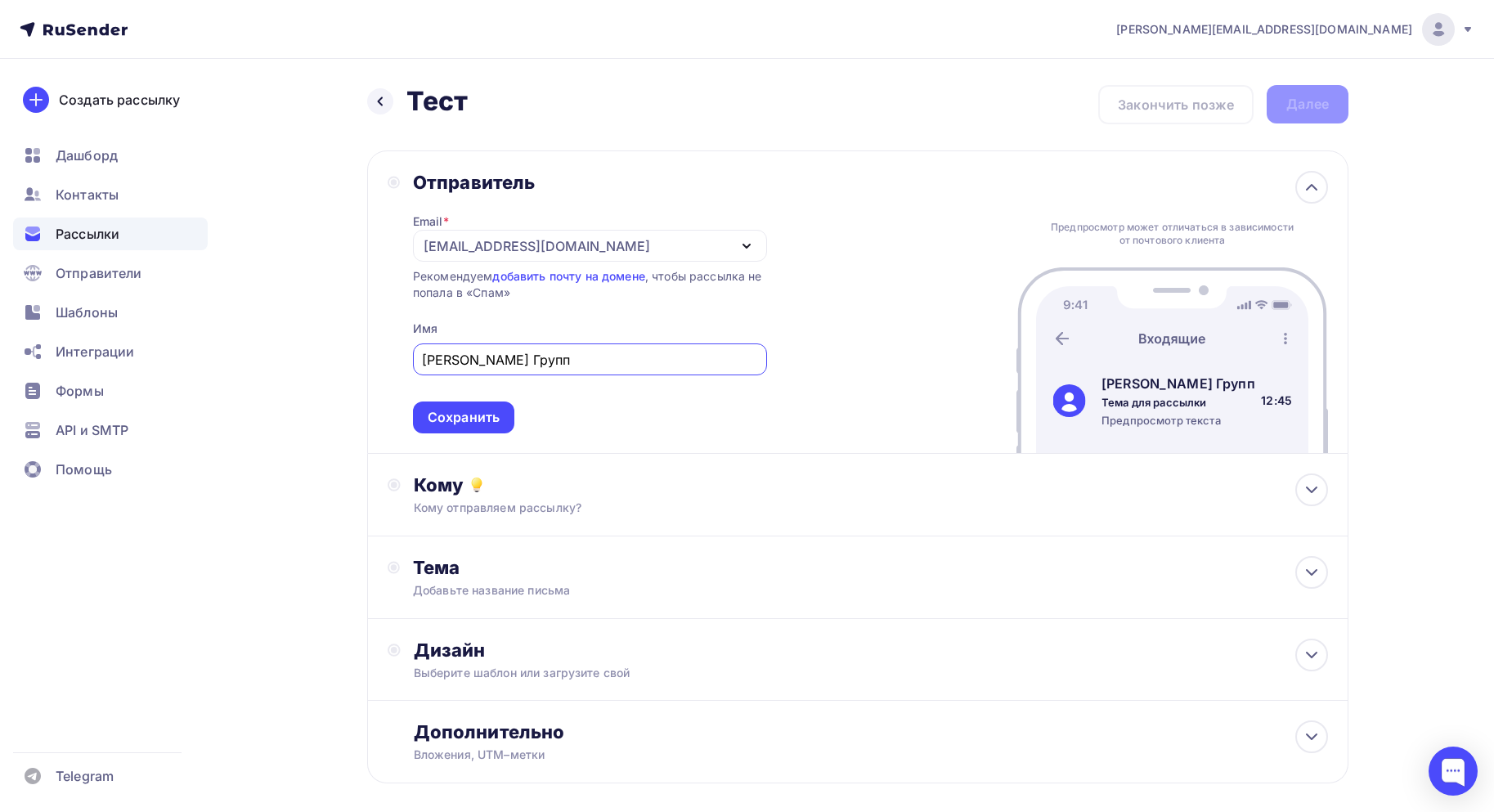
click at [566, 408] on span "СТАРКОВ Групп Сохранить" at bounding box center [589, 385] width 354 height 96
click at [445, 416] on div "Сохранить" at bounding box center [463, 417] width 72 height 18
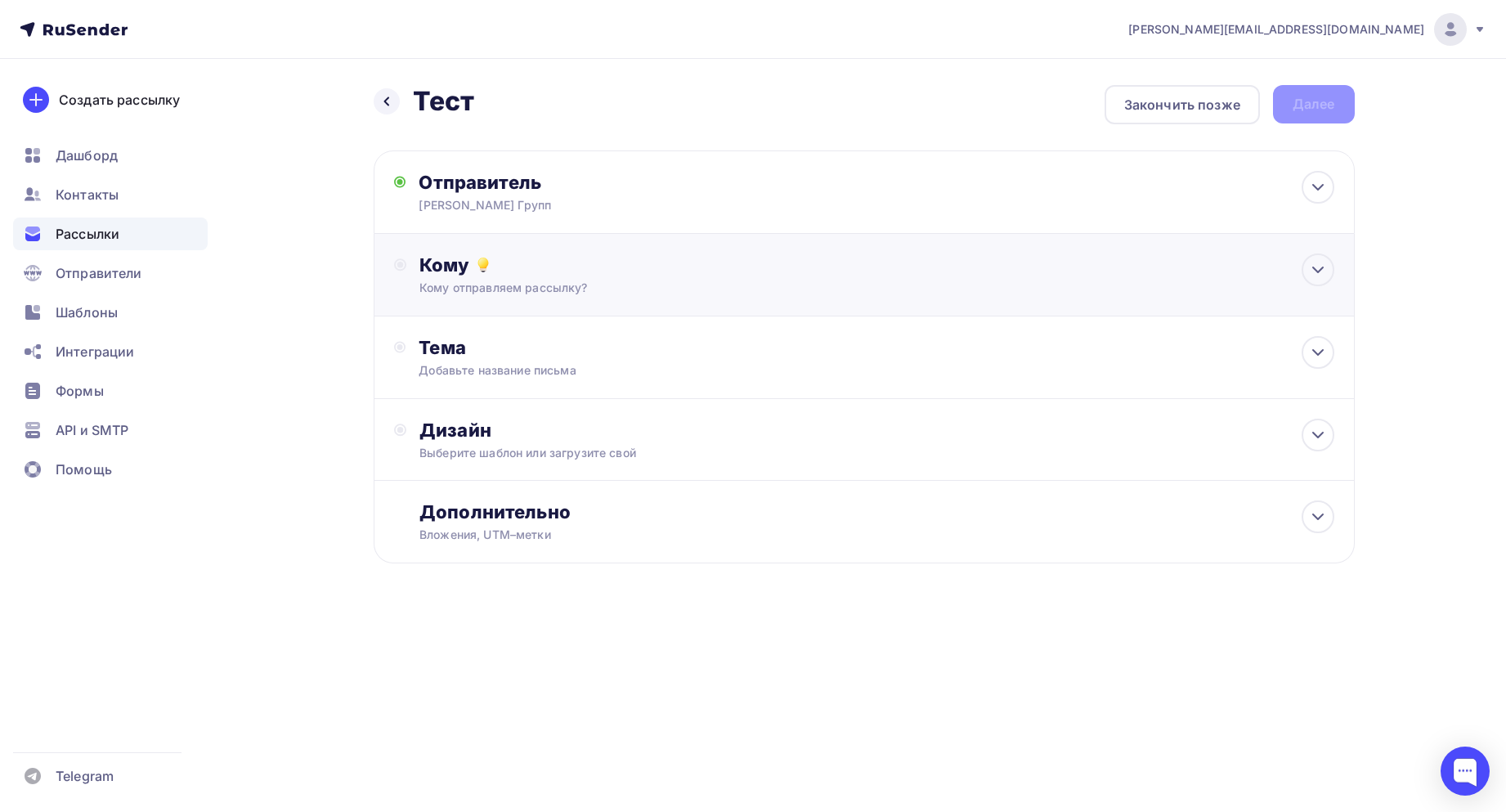
click at [539, 276] on div "Кому" at bounding box center [876, 265] width 914 height 23
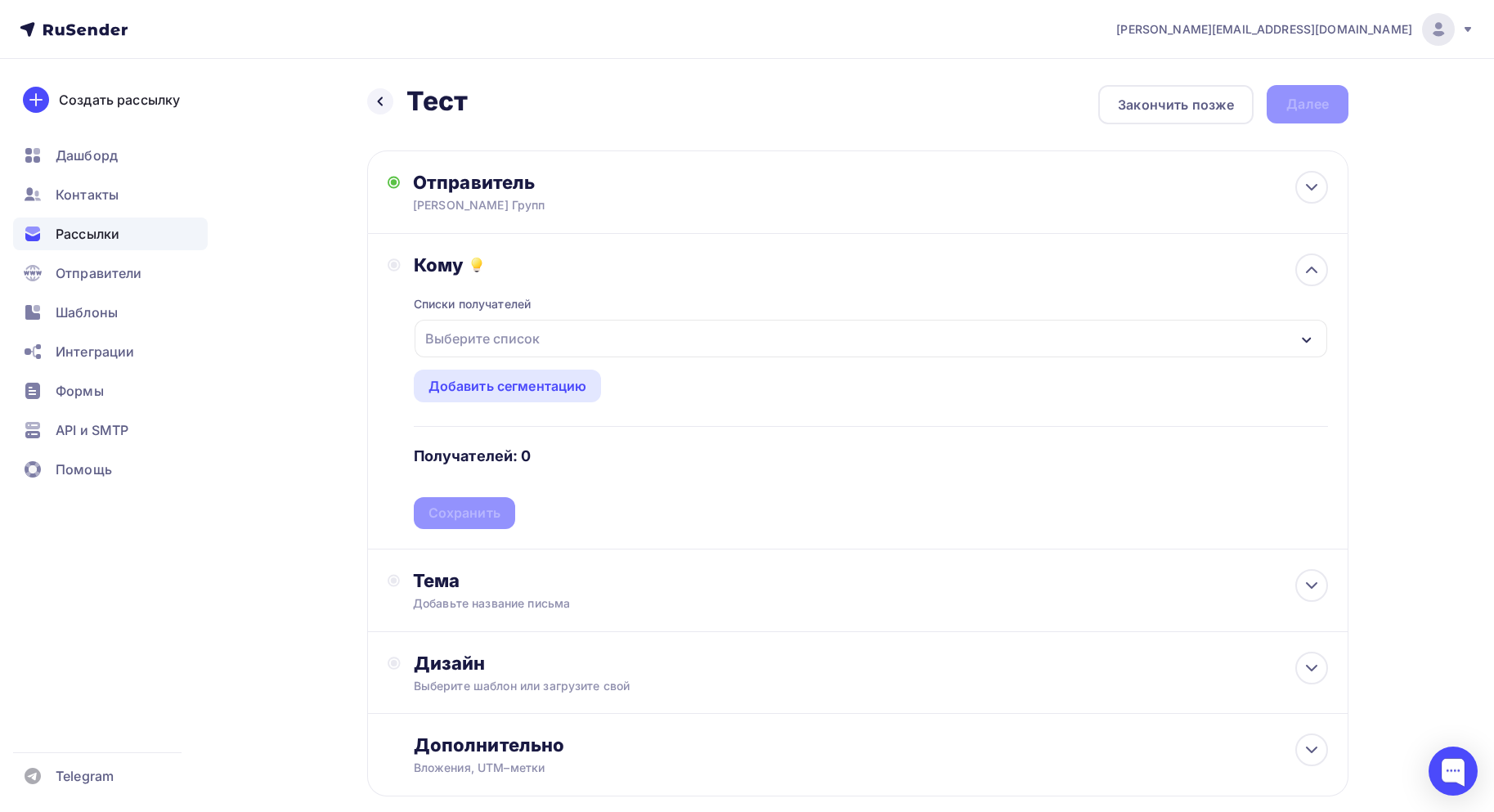
click at [530, 345] on div "Выберите список" at bounding box center [483, 338] width 128 height 30
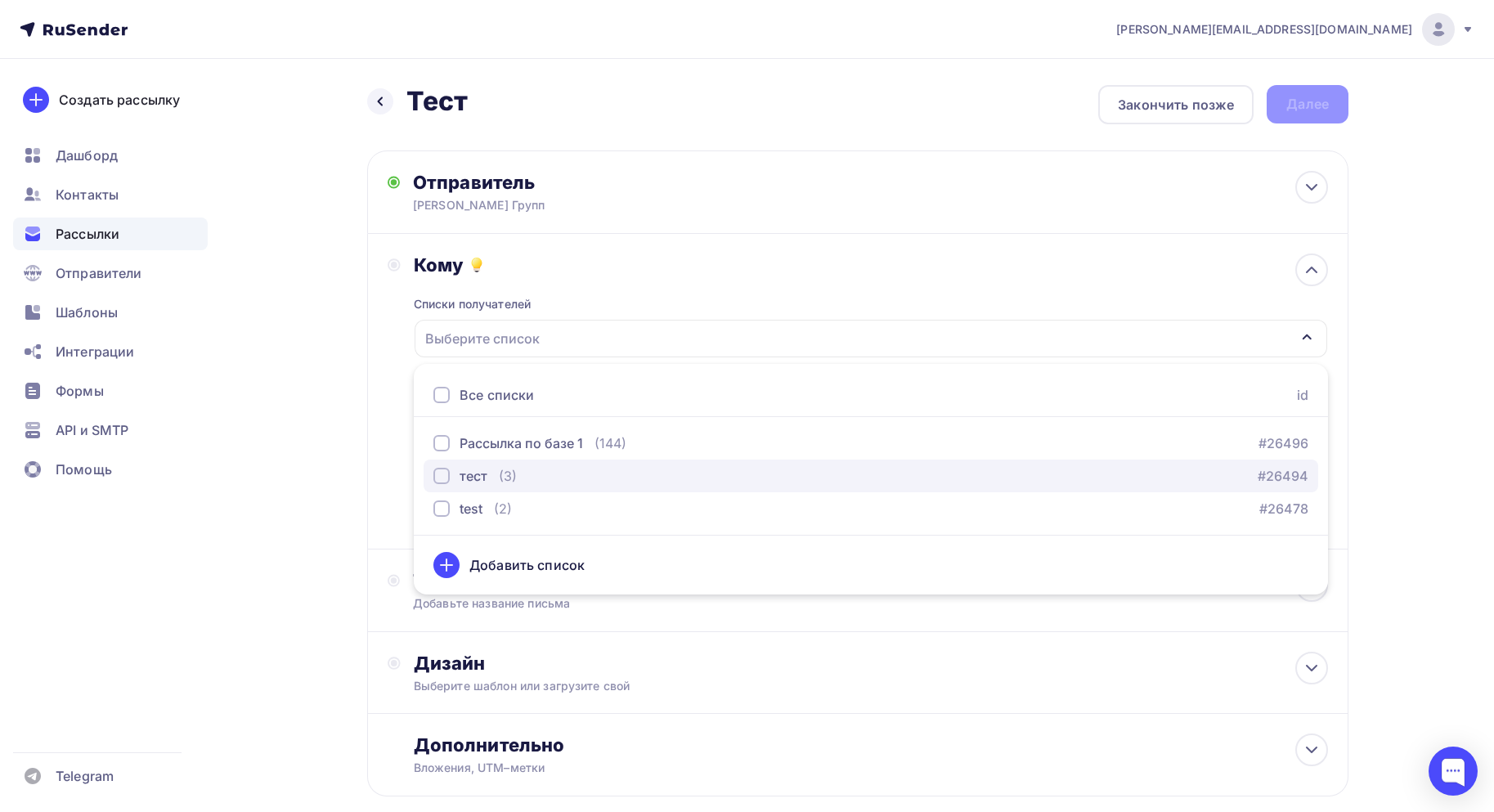
click at [509, 477] on div "(3)" at bounding box center [507, 475] width 18 height 19
click at [788, 247] on div "Кому Списки получателей тест Все списки id Рассылка по базе 1 (144) #26496 тест…" at bounding box center [858, 391] width 982 height 315
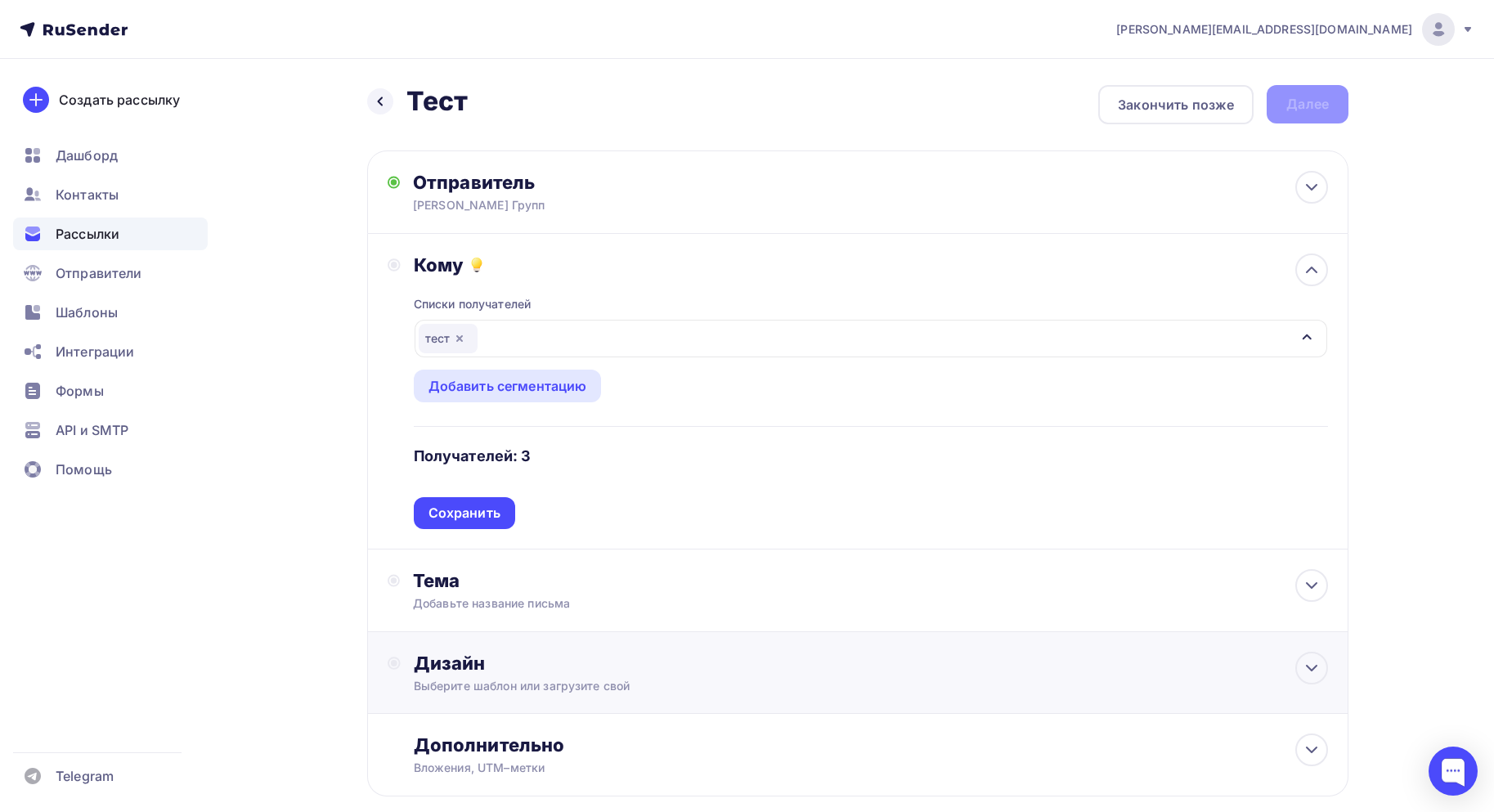
drag, startPoint x: 469, startPoint y: 507, endPoint x: 544, endPoint y: 507, distance: 75.0
click at [474, 507] on div "Сохранить" at bounding box center [464, 512] width 72 height 18
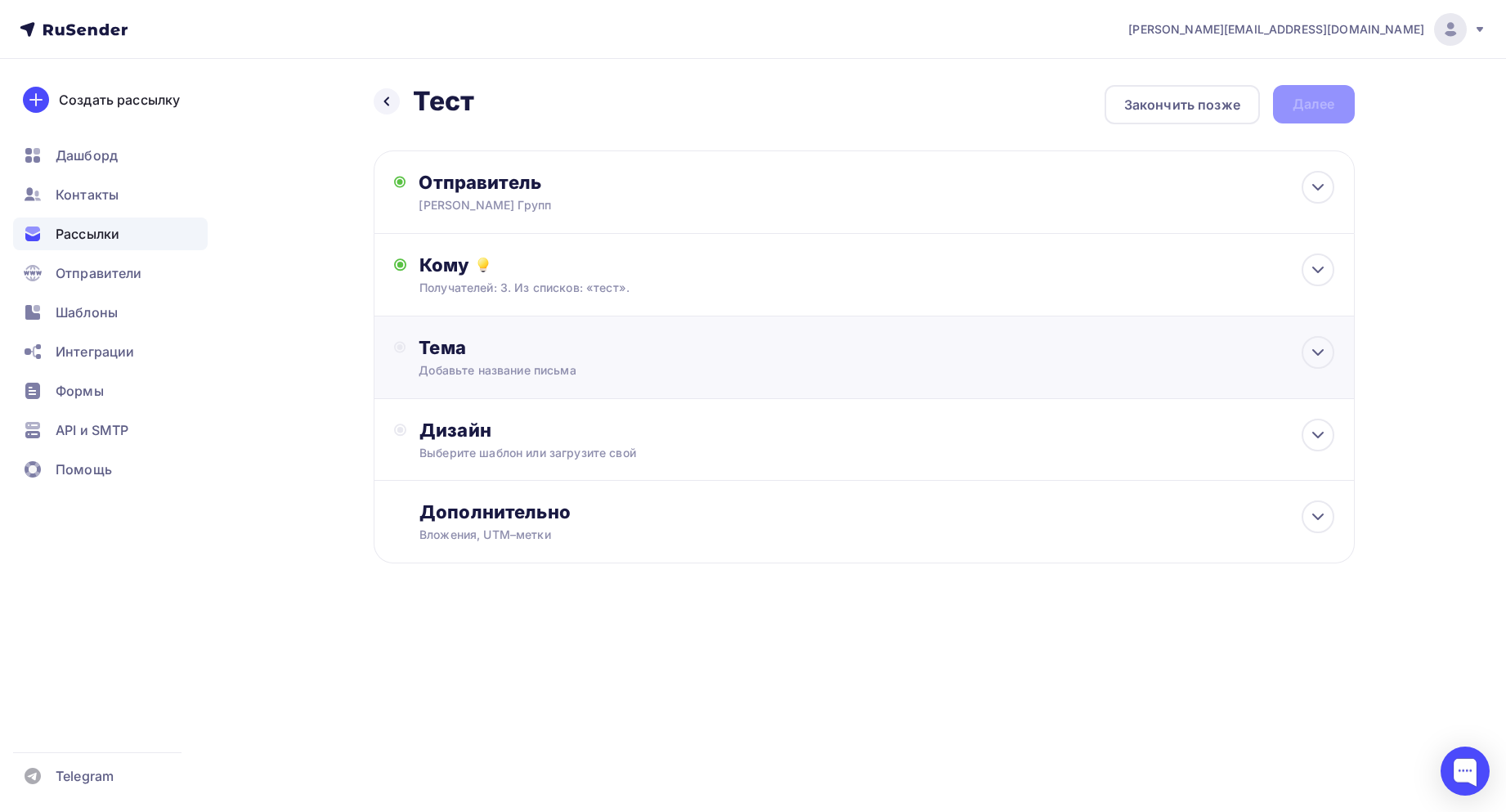
click at [603, 363] on div "Добавьте название письма" at bounding box center [564, 371] width 291 height 17
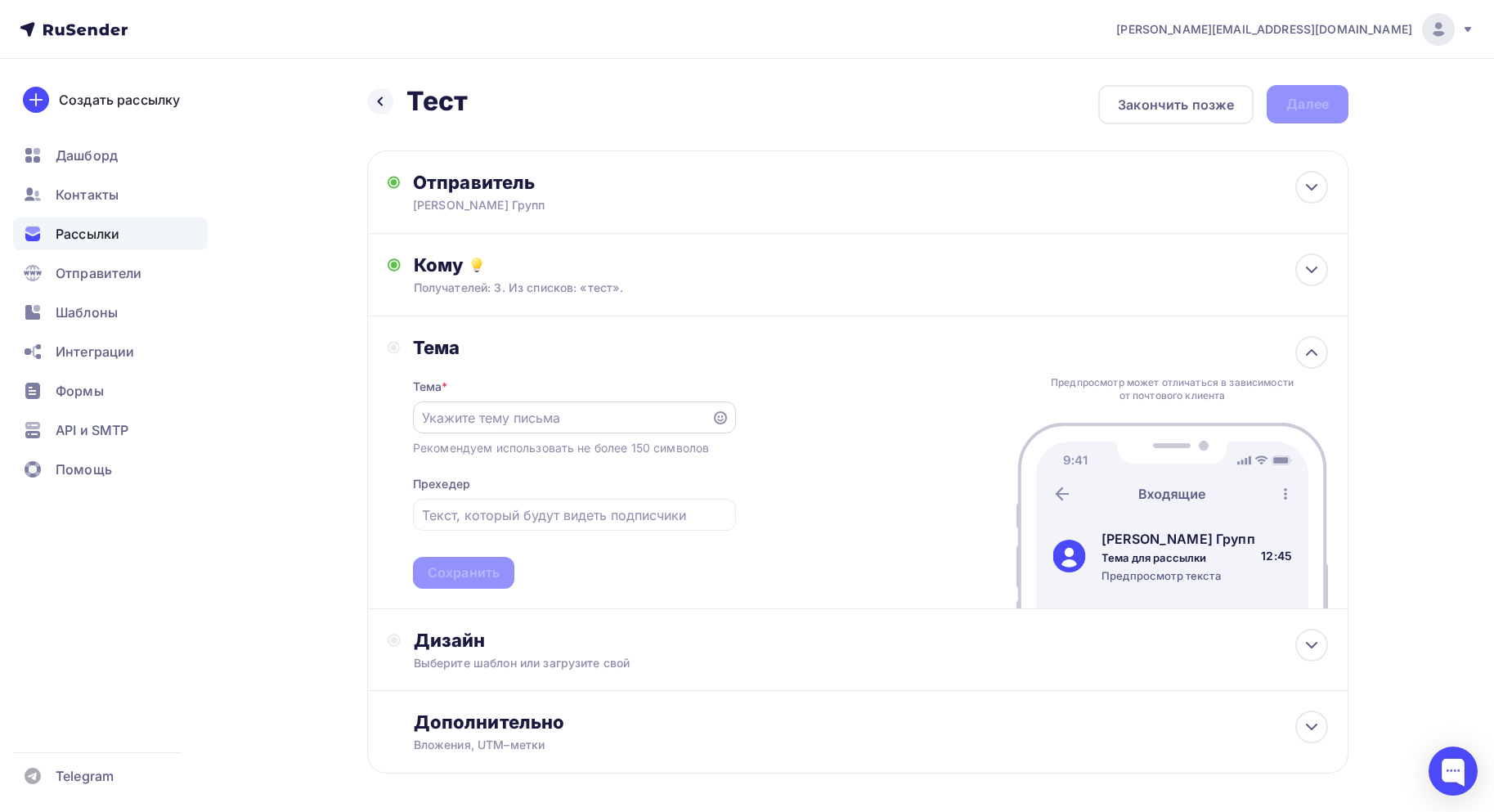
click at [510, 415] on input "text" at bounding box center [562, 417] width 279 height 19
paste input "Предложение по автоматизации документооборота и бизнес-процессов"
type input "Предложение по автоматизации документооборота и бизнес-процессов"
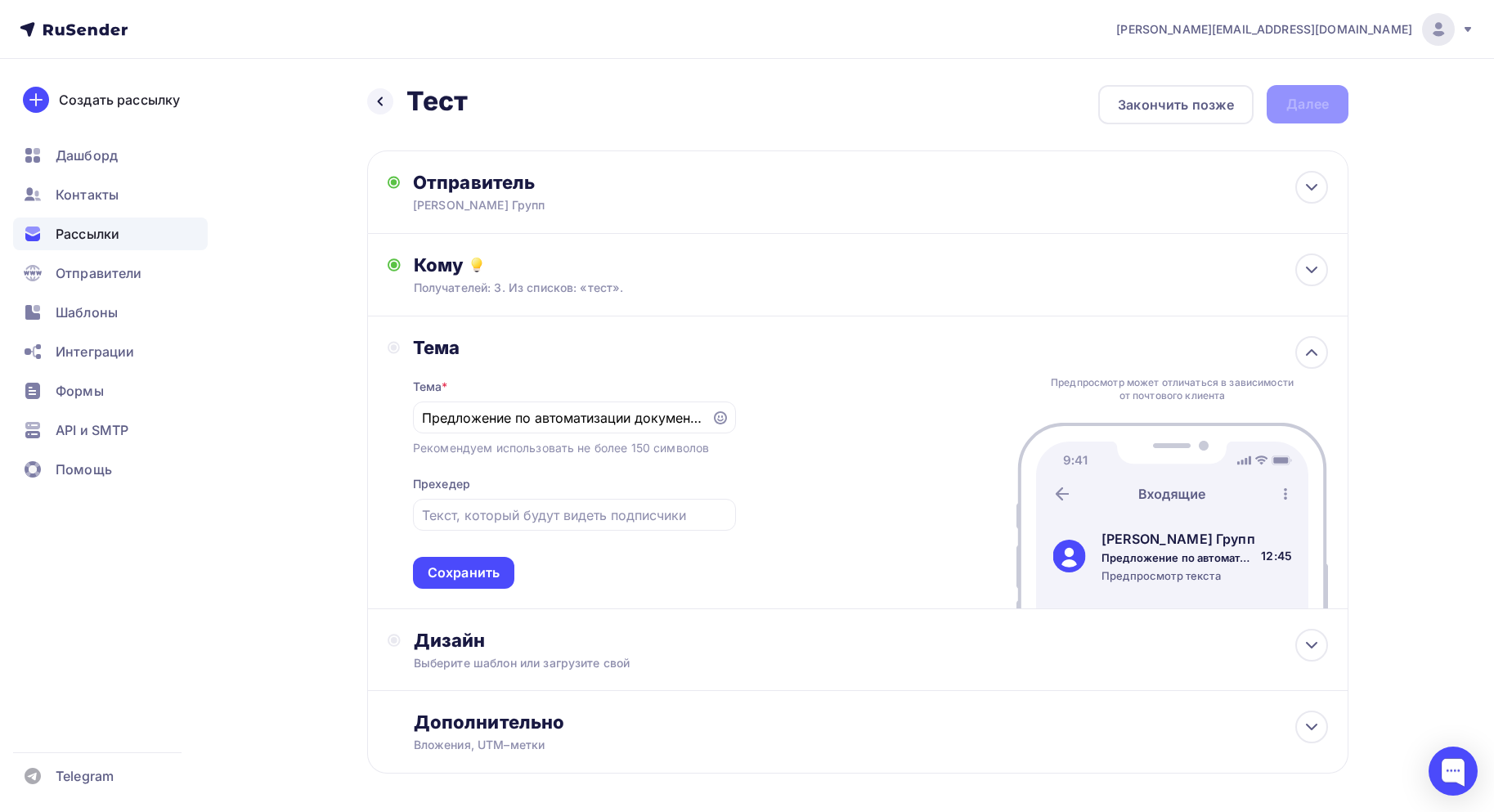
click at [802, 464] on div "Тема Тема * Предложение по автоматизации документооборота и бизнес-процессов Ре…" at bounding box center [858, 462] width 982 height 292
click at [557, 518] on input "text" at bounding box center [574, 514] width 304 height 19
click at [488, 509] on input "text" at bounding box center [574, 514] width 304 height 19
paste input "омплексные решения для автоматизации документооборота и оптимизации бизнес-проц…"
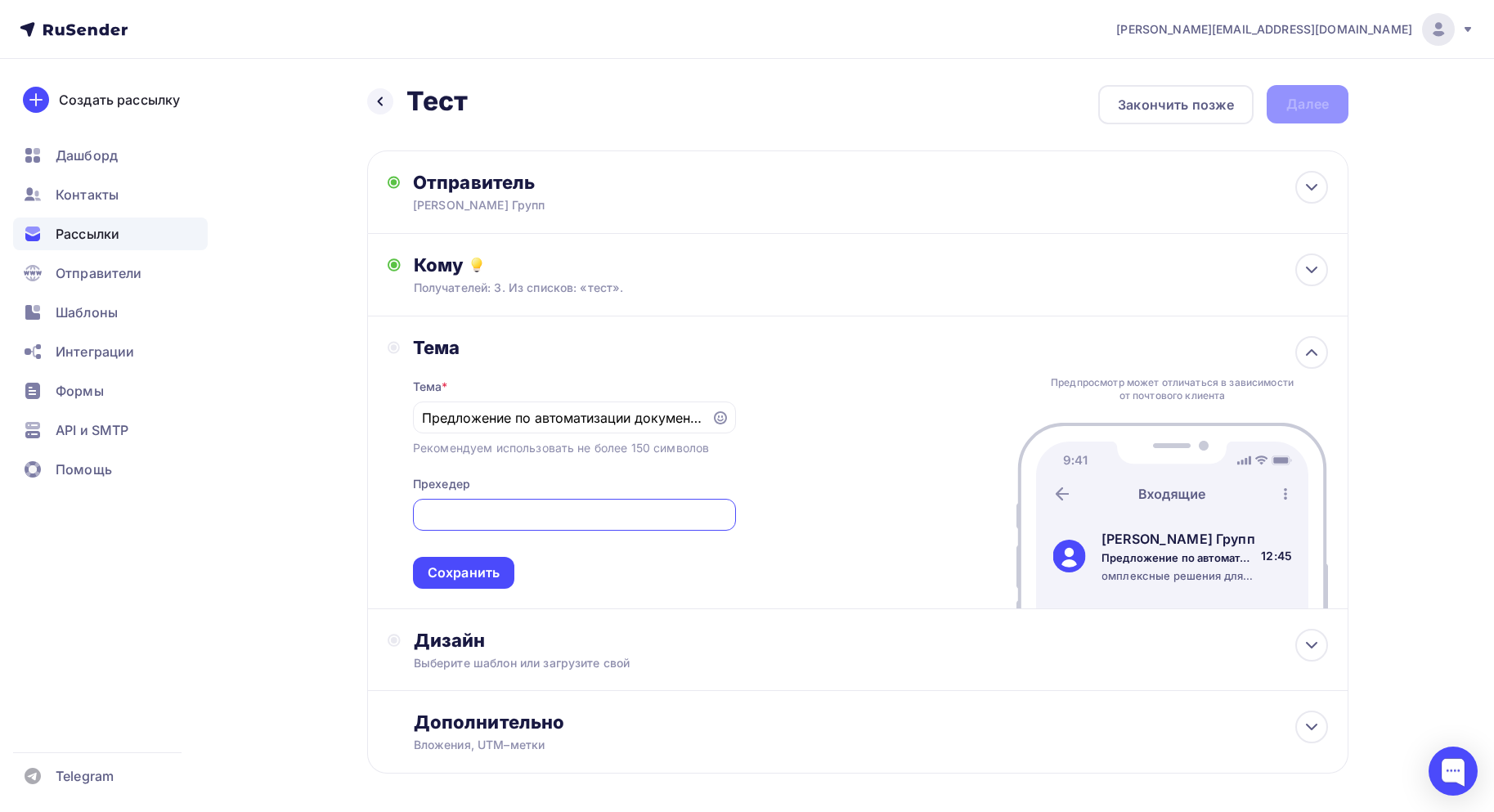
click at [318, 518] on div "Назад Тест Тест Закончить позже Далее Отправитель СТАРКОВ Групп Email * sales@s…" at bounding box center [747, 469] width 1340 height 820
drag, startPoint x: 465, startPoint y: 518, endPoint x: 325, endPoint y: 515, distance: 140.0
click at [325, 515] on div "Назад Тест Тест Закончить позже Далее Отправитель СТАРКОВ Групп Email * sales@s…" at bounding box center [747, 469] width 1340 height 820
drag, startPoint x: 462, startPoint y: 532, endPoint x: 426, endPoint y: 526, distance: 36.5
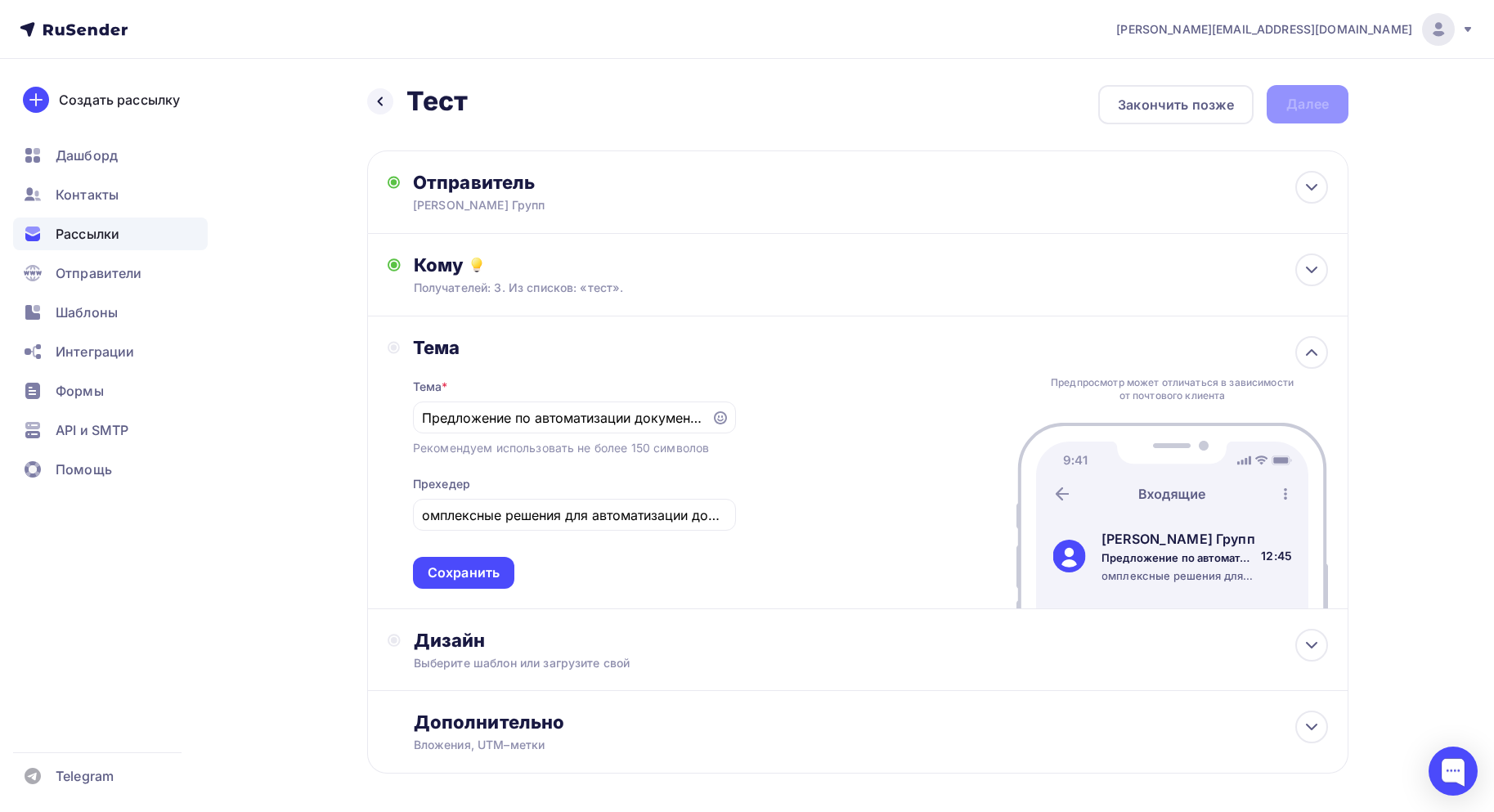
click at [462, 532] on div "Тема * Предложение по автоматизации документооборота и бизнес-процессов Рекомен…" at bounding box center [574, 474] width 323 height 229
click at [422, 522] on input "омплексные решения для автоматизации документооборота и оптимизации бизнес-проц…" at bounding box center [574, 514] width 304 height 19
type input "Комплексные решения для автоматизации документооборота и оптимизации бизнес-про…"
click at [942, 528] on div "Тема Тема * Предложение по автоматизации документооборота и бизнес-процессов Ре…" at bounding box center [858, 462] width 982 height 292
click at [475, 566] on div "Сохранить" at bounding box center [463, 572] width 72 height 18
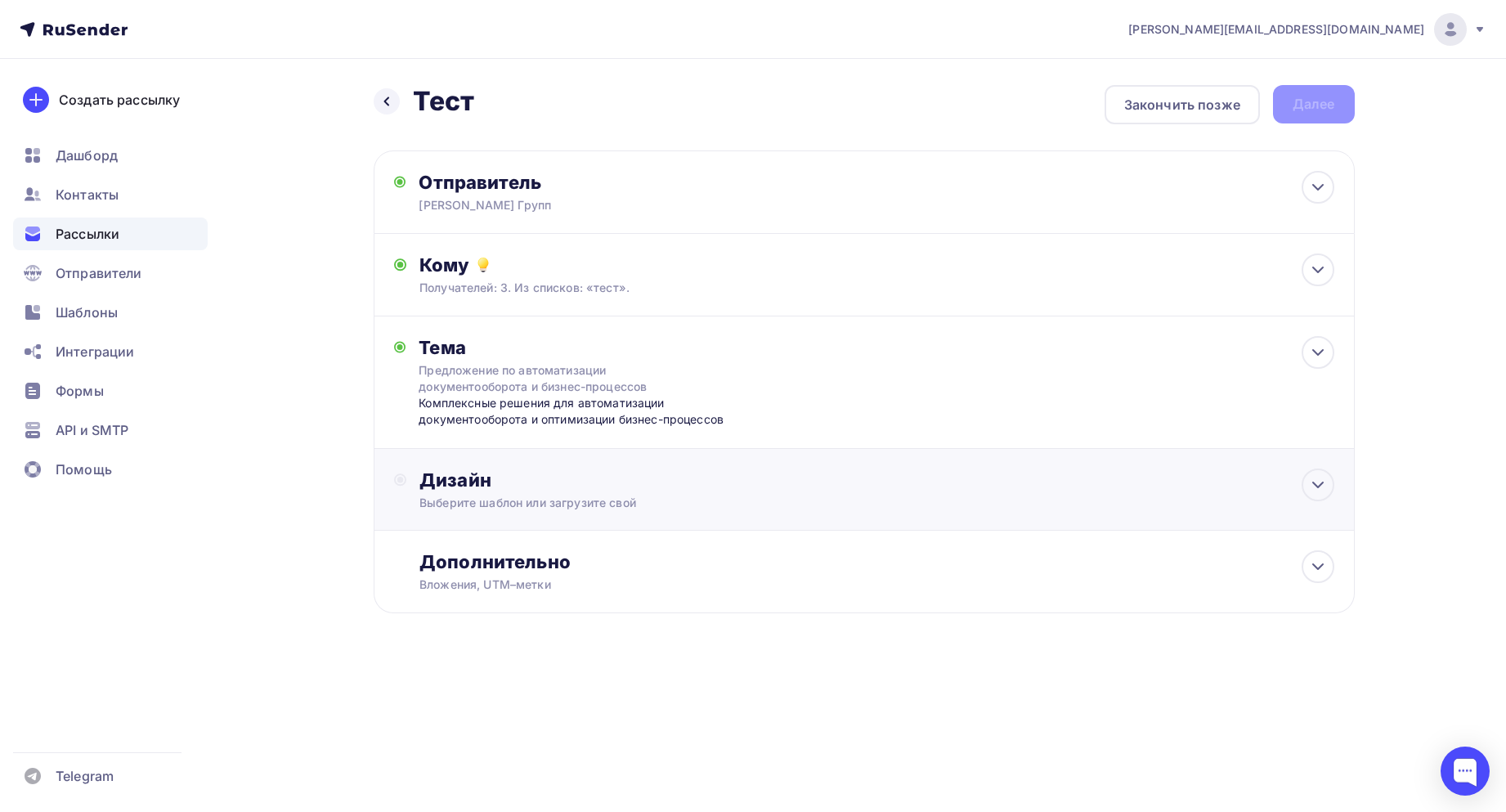
click at [525, 464] on div "Дизайн Выберите шаблон или загрузите свой" at bounding box center [864, 489] width 981 height 81
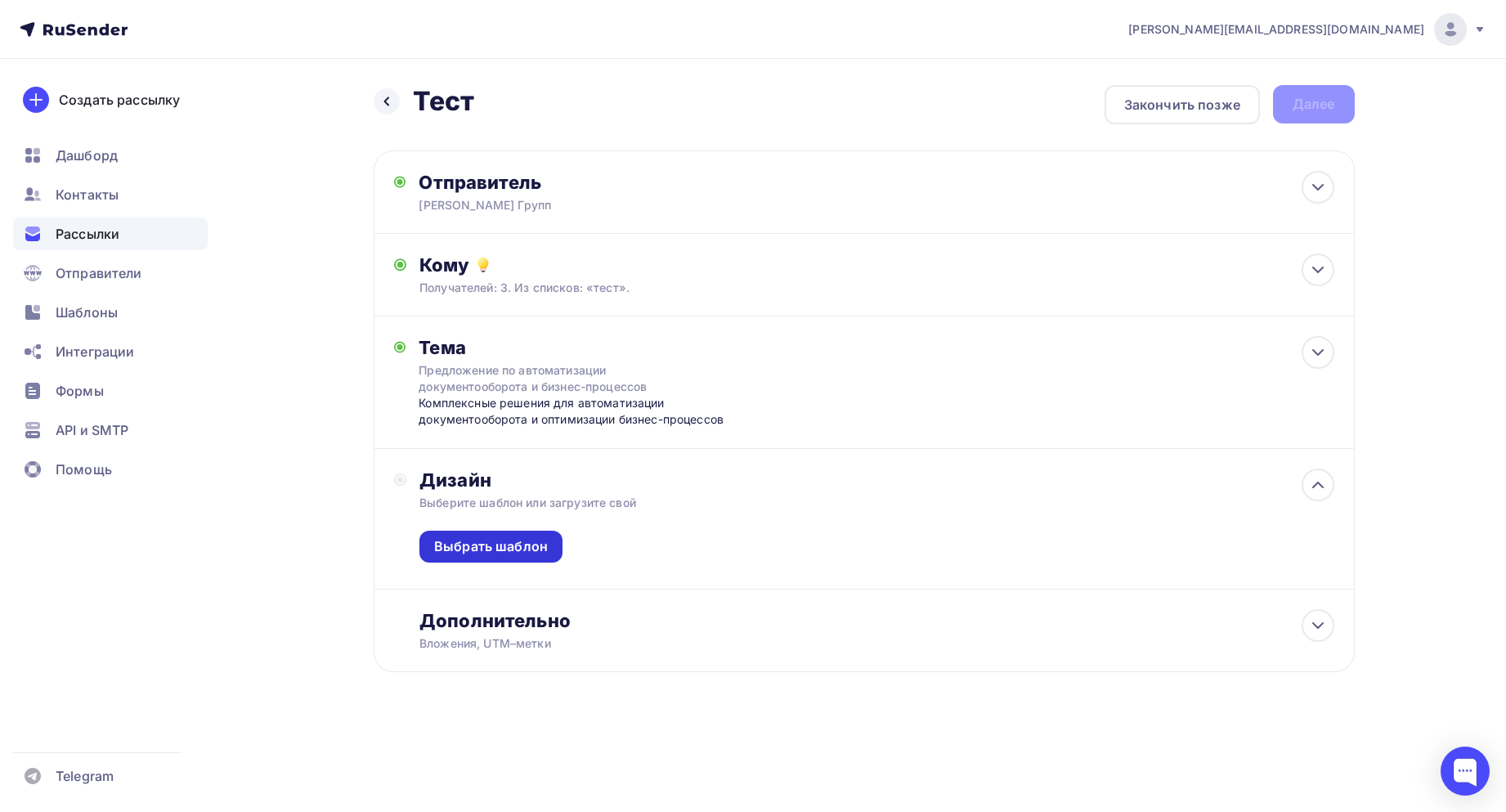
click at [498, 543] on div "Выбрать шаблон" at bounding box center [490, 547] width 114 height 18
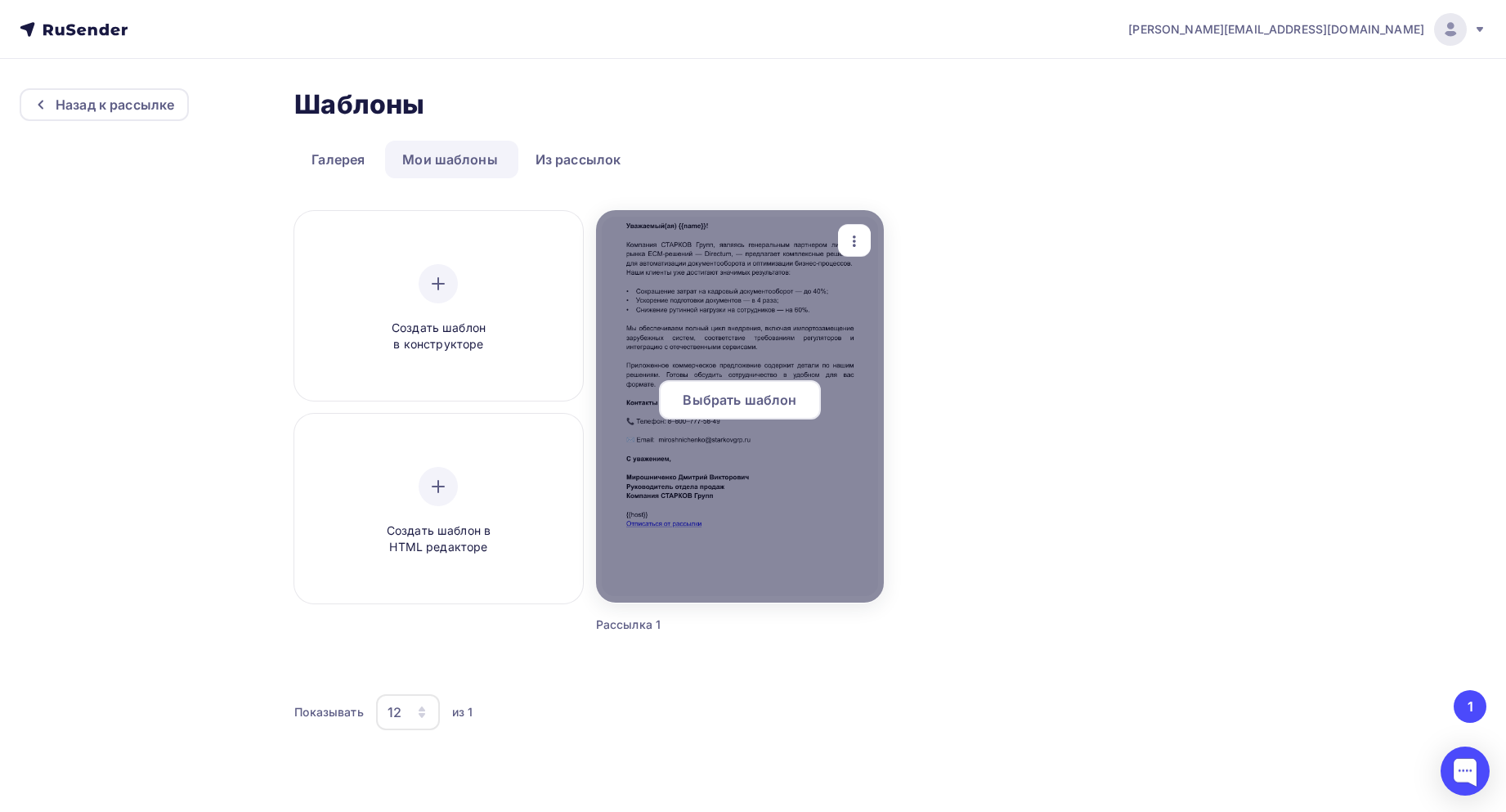
click at [742, 246] on div at bounding box center [739, 406] width 288 height 392
click at [749, 405] on span "Выбрать шаблон" at bounding box center [739, 400] width 114 height 19
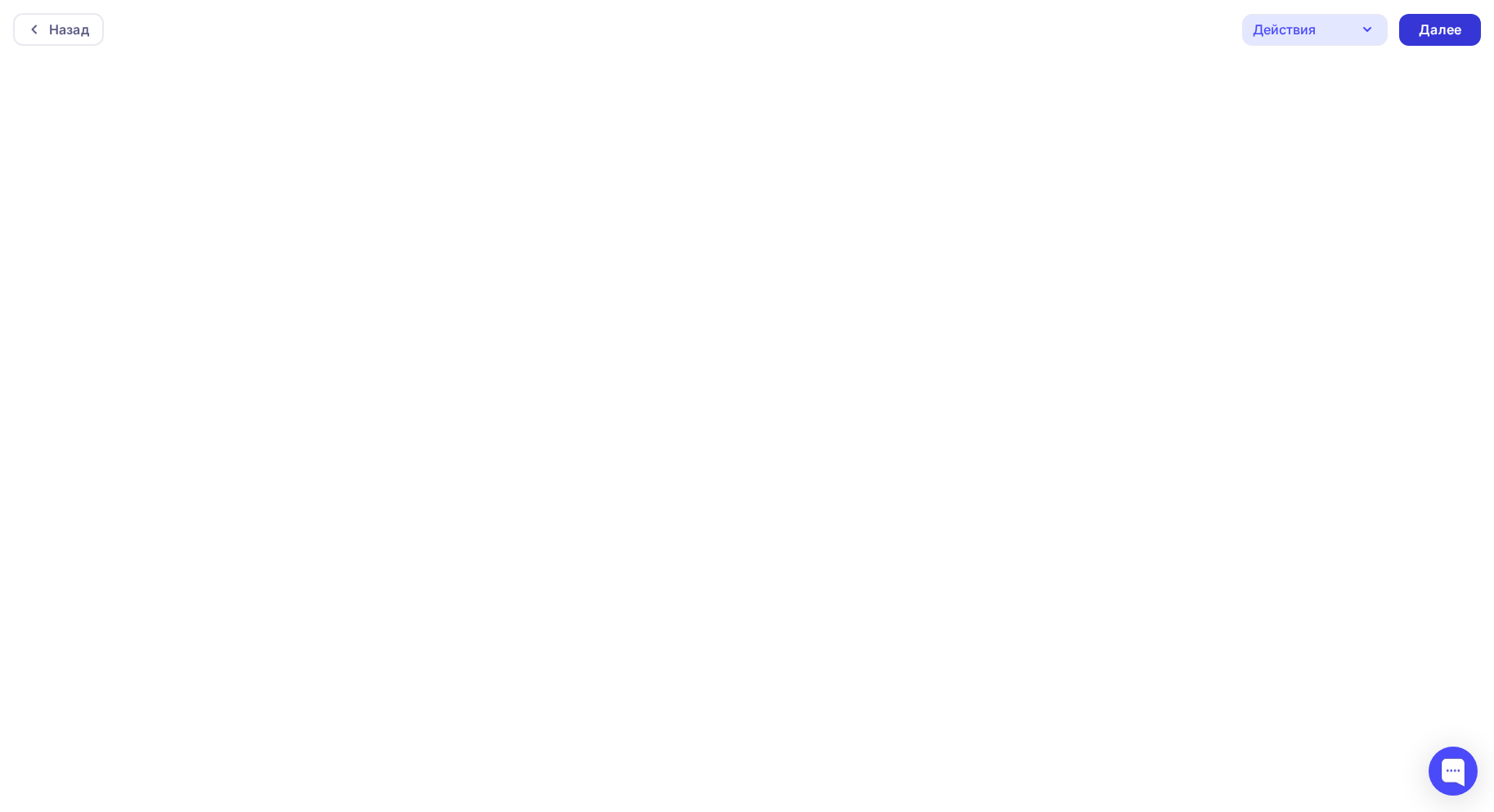
click at [1467, 20] on div "Далее" at bounding box center [1439, 30] width 81 height 31
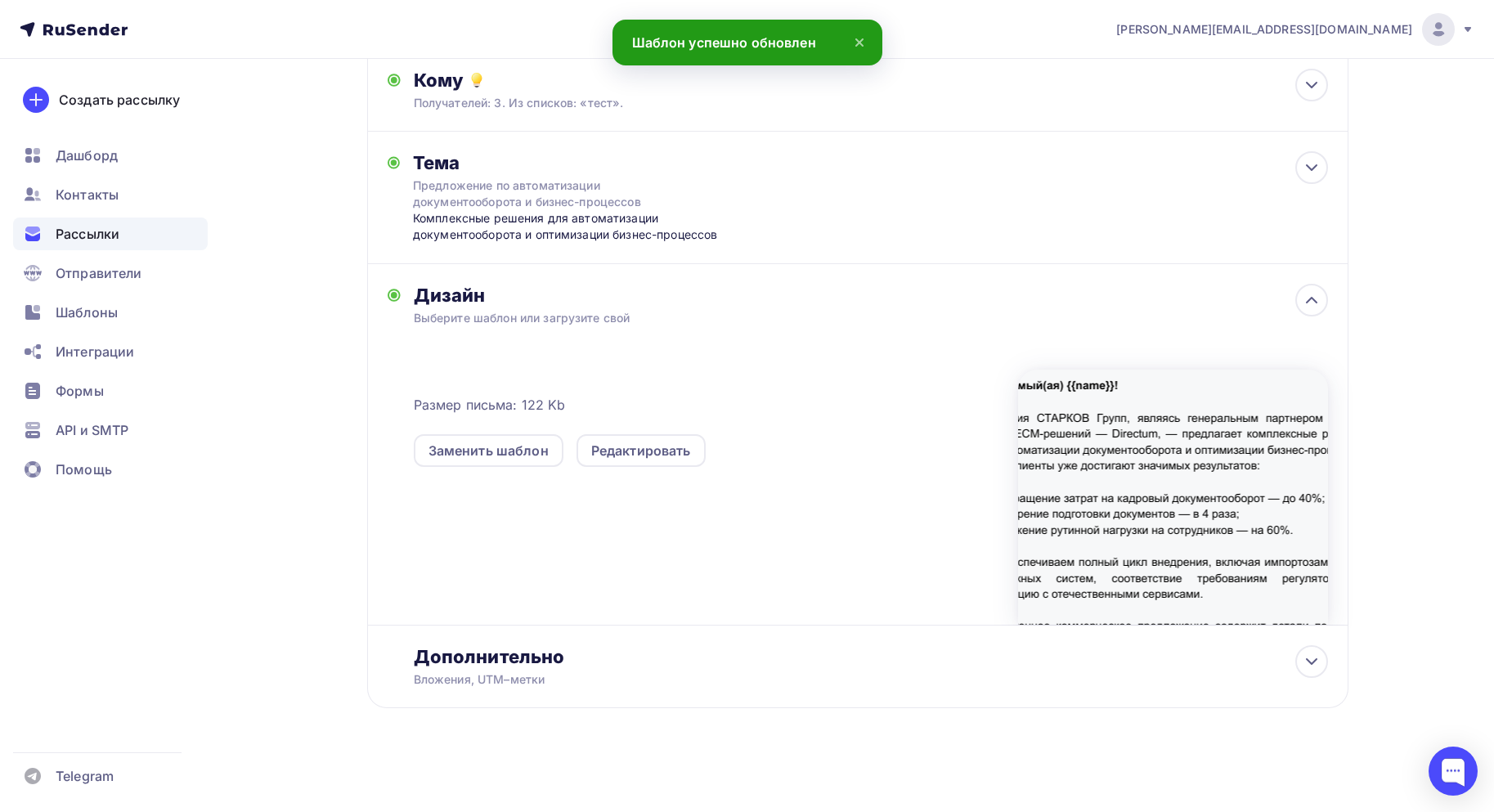
scroll to position [187, 0]
click at [634, 654] on div "Дополнительно" at bounding box center [870, 655] width 914 height 23
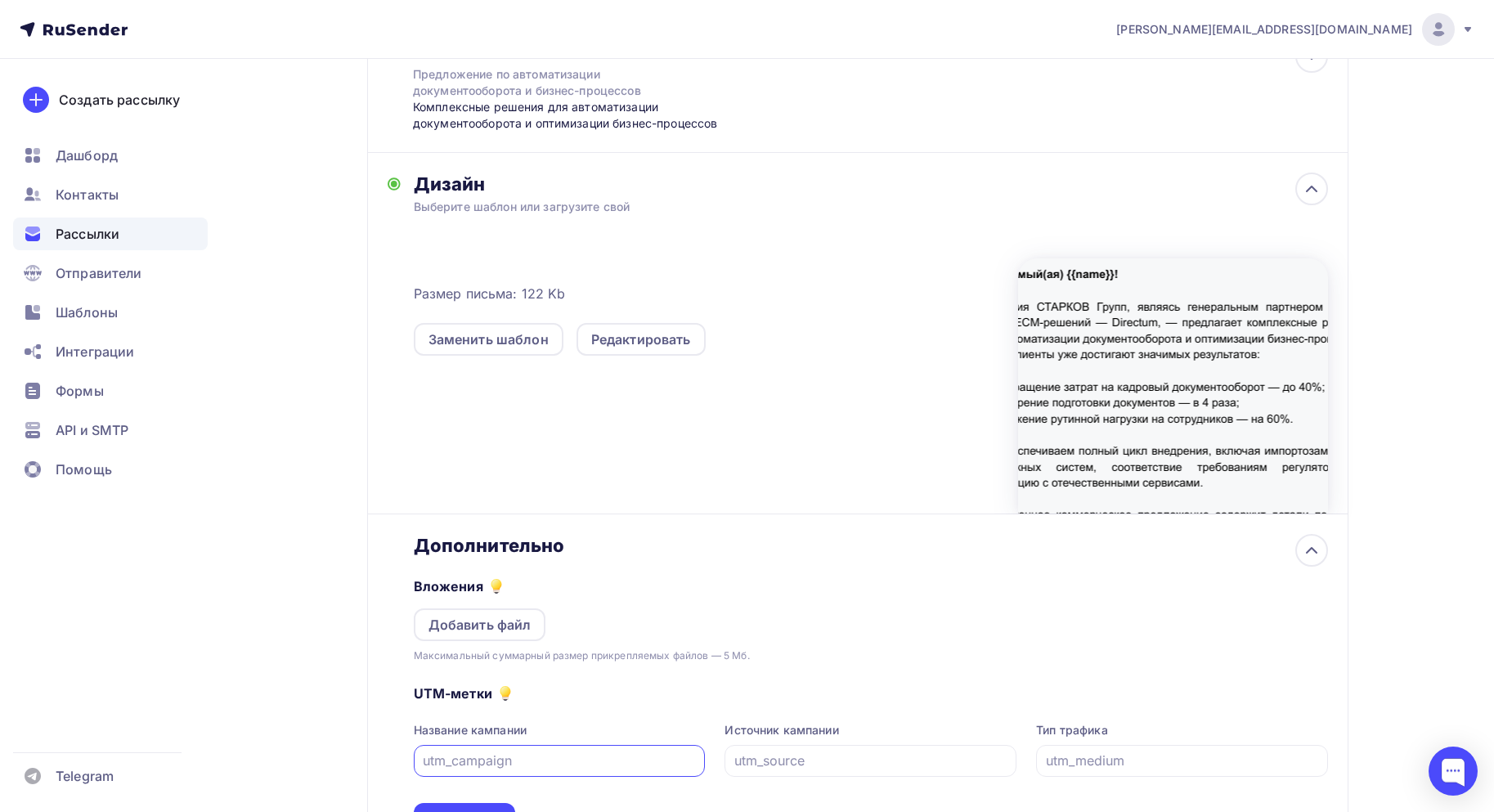
scroll to position [431, 0]
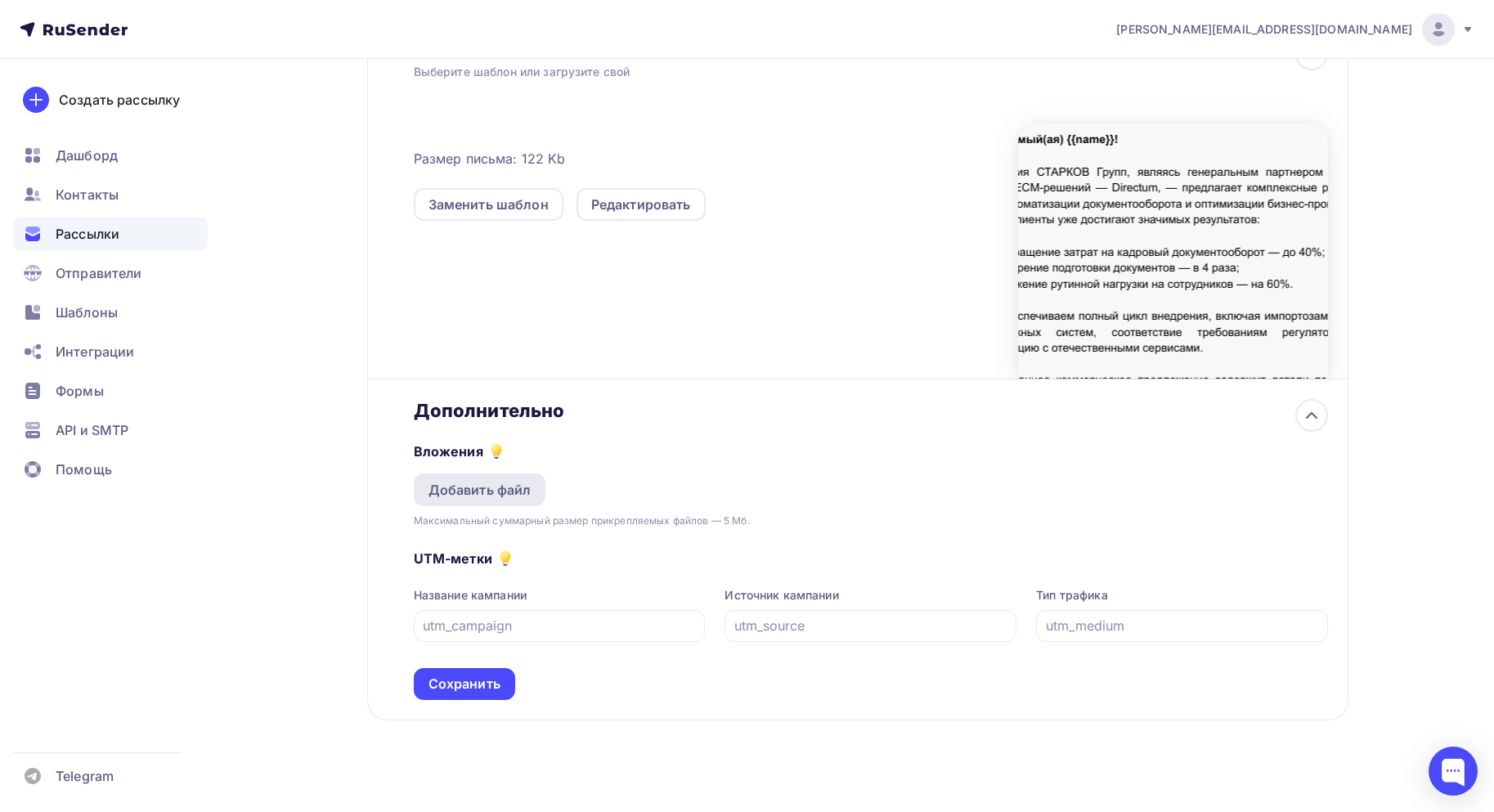
click at [465, 487] on div "Добавить файл" at bounding box center [479, 489] width 103 height 19
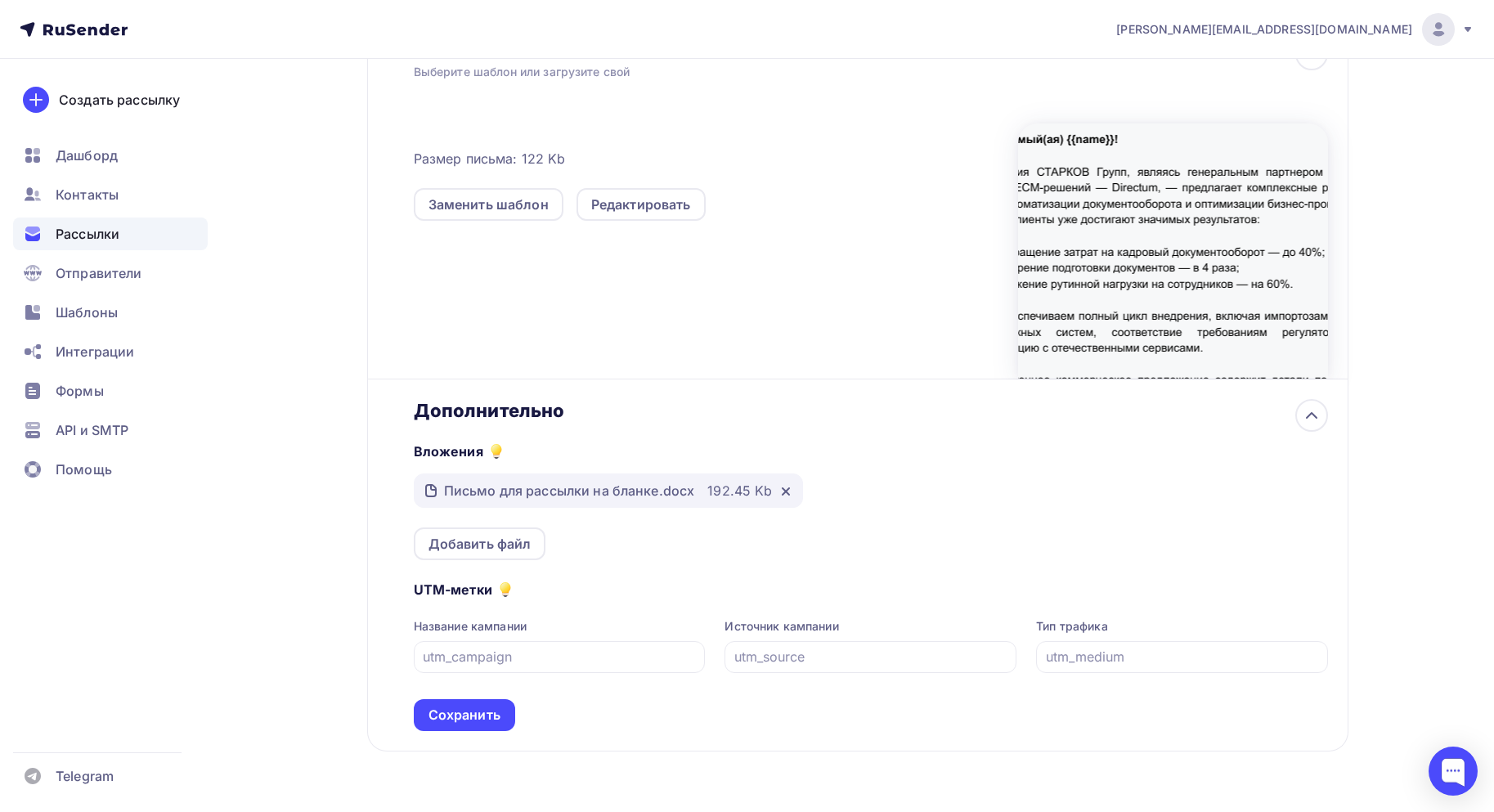
click at [523, 637] on div "Название кампании" at bounding box center [560, 645] width 292 height 55
click at [523, 644] on div at bounding box center [560, 657] width 292 height 31
click at [519, 656] on input "text" at bounding box center [559, 656] width 273 height 19
drag, startPoint x: 519, startPoint y: 656, endPoint x: 141, endPoint y: 630, distance: 378.9
click at [141, 630] on div "agabekyan@starkovgrp.ru Аккаунт Тарифы Выйти Создать рассылку Дашборд Контакты …" at bounding box center [747, 213] width 1494 height 1287
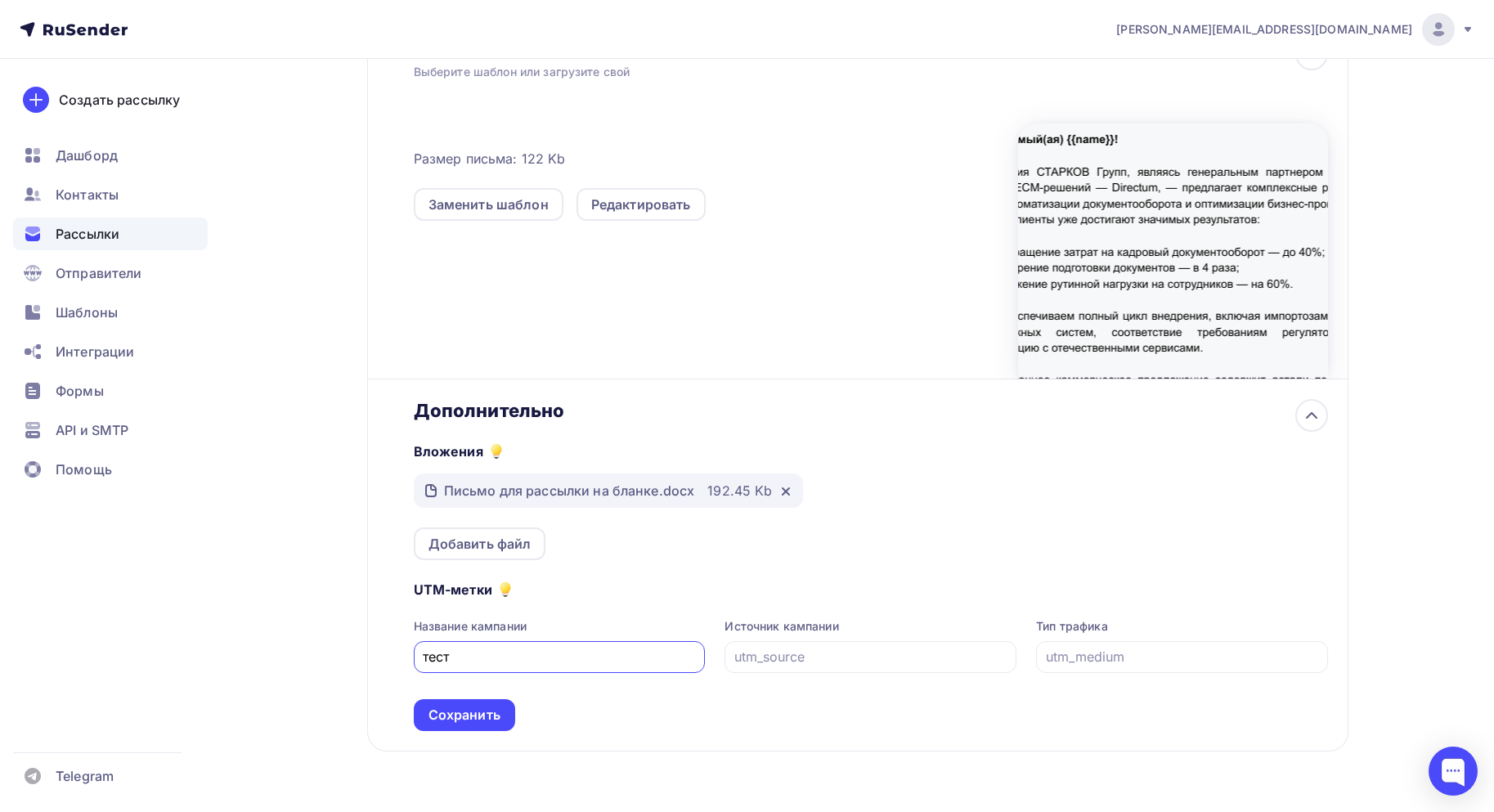
type input "тест"
click at [492, 713] on div "Сохранить" at bounding box center [464, 715] width 72 height 18
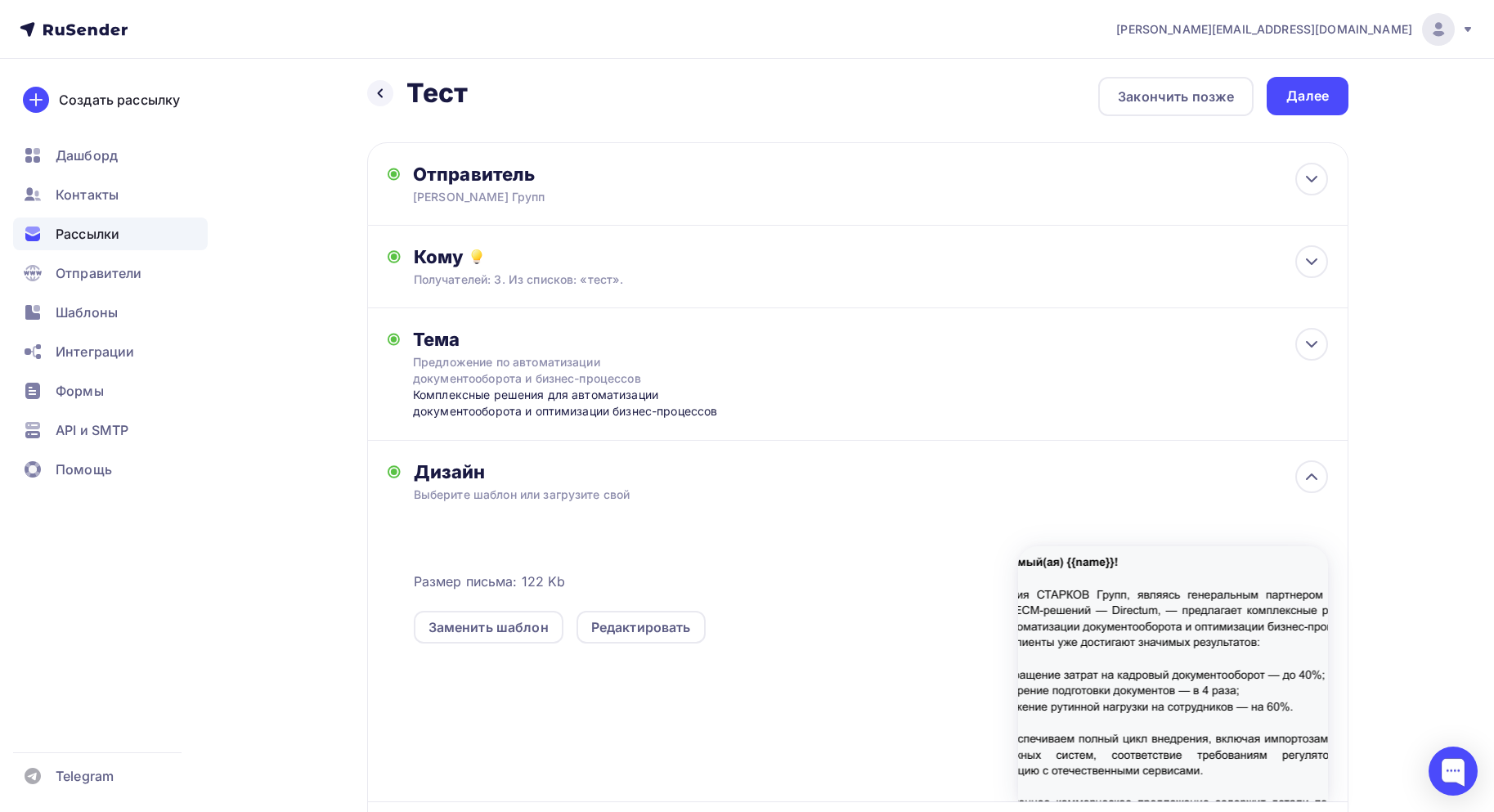
scroll to position [0, 0]
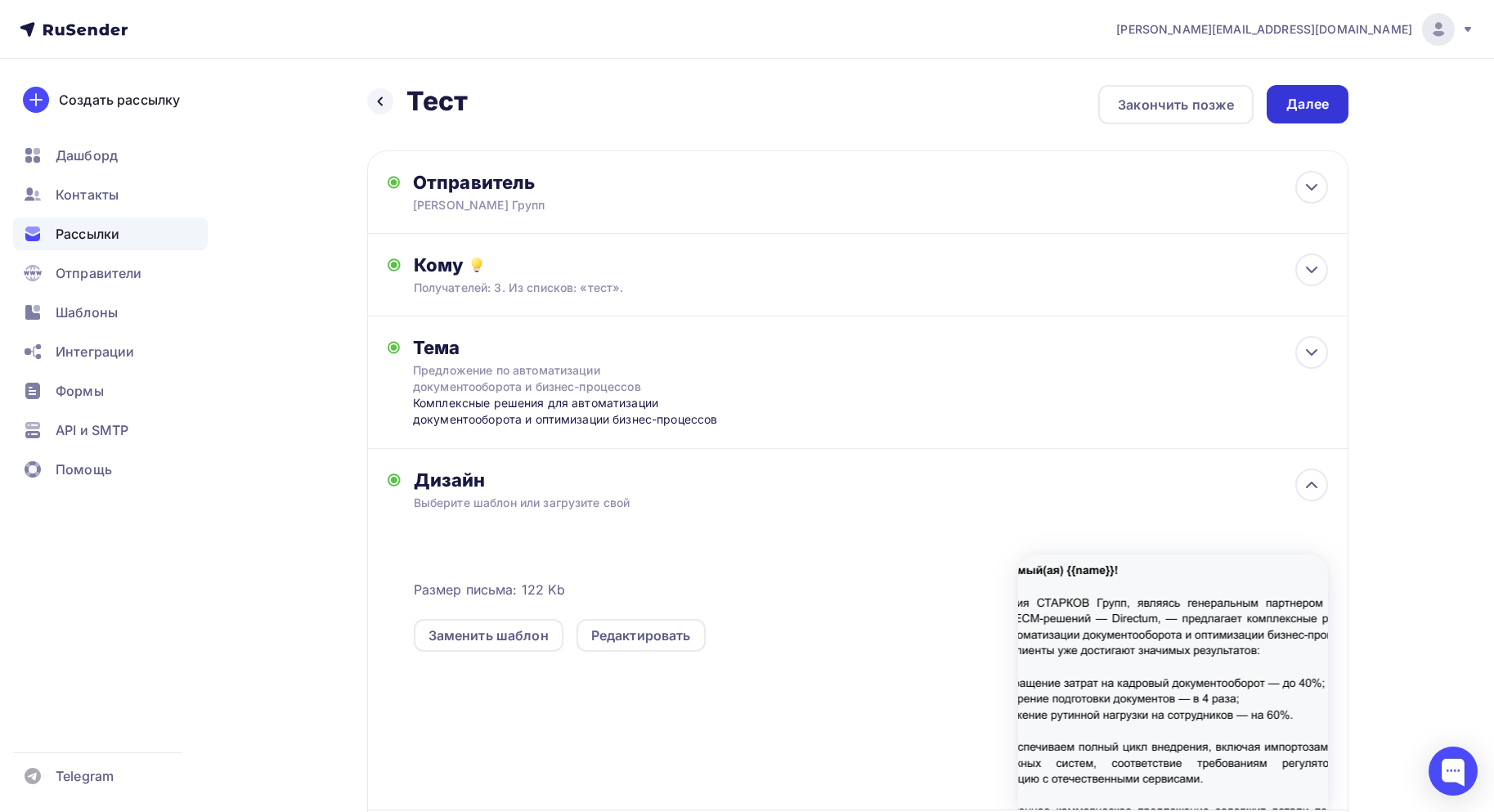
click at [1290, 119] on div "Далее" at bounding box center [1307, 105] width 81 height 39
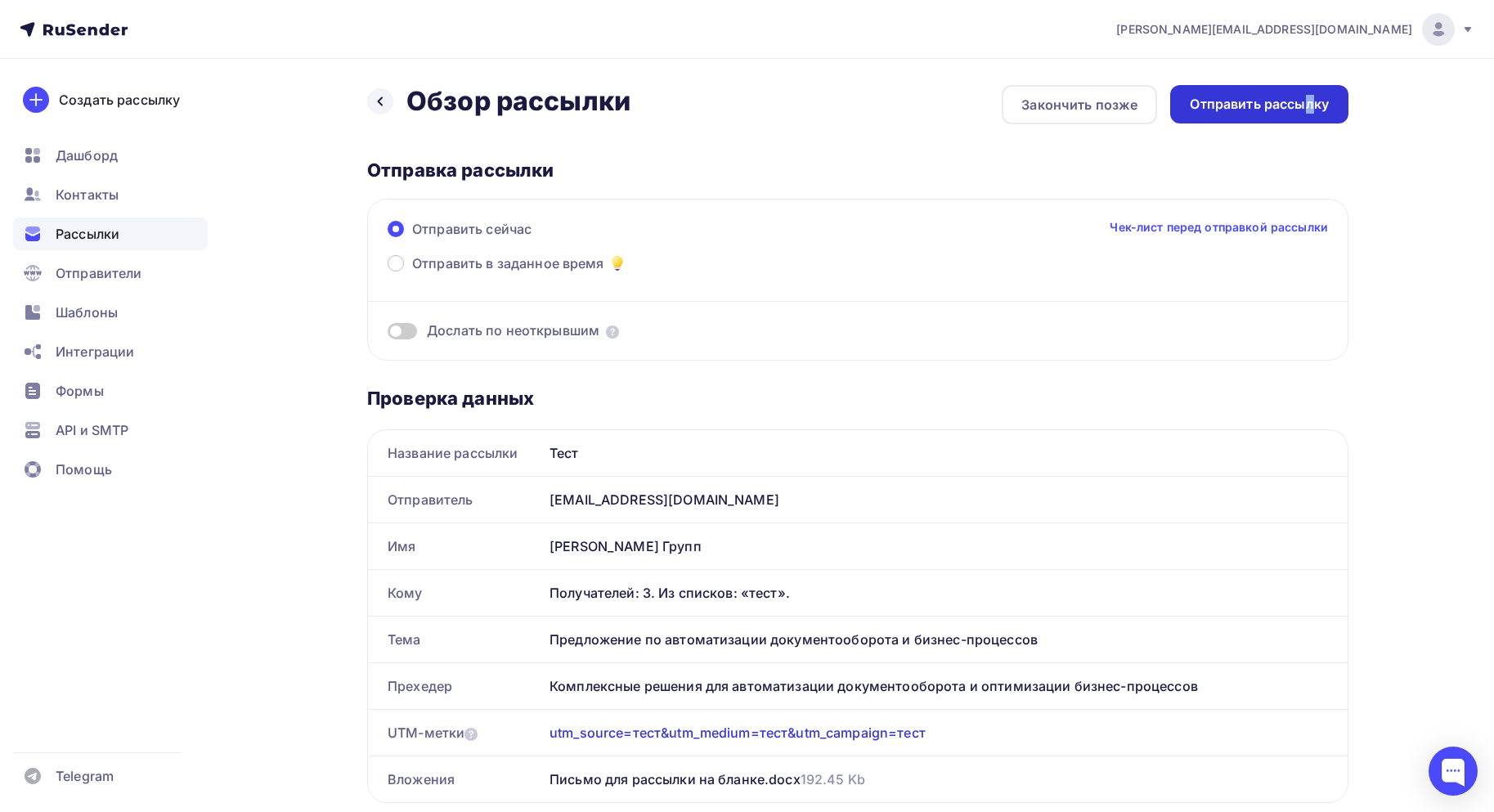
click at [1308, 102] on div "Отправить рассылку" at bounding box center [1259, 105] width 139 height 18
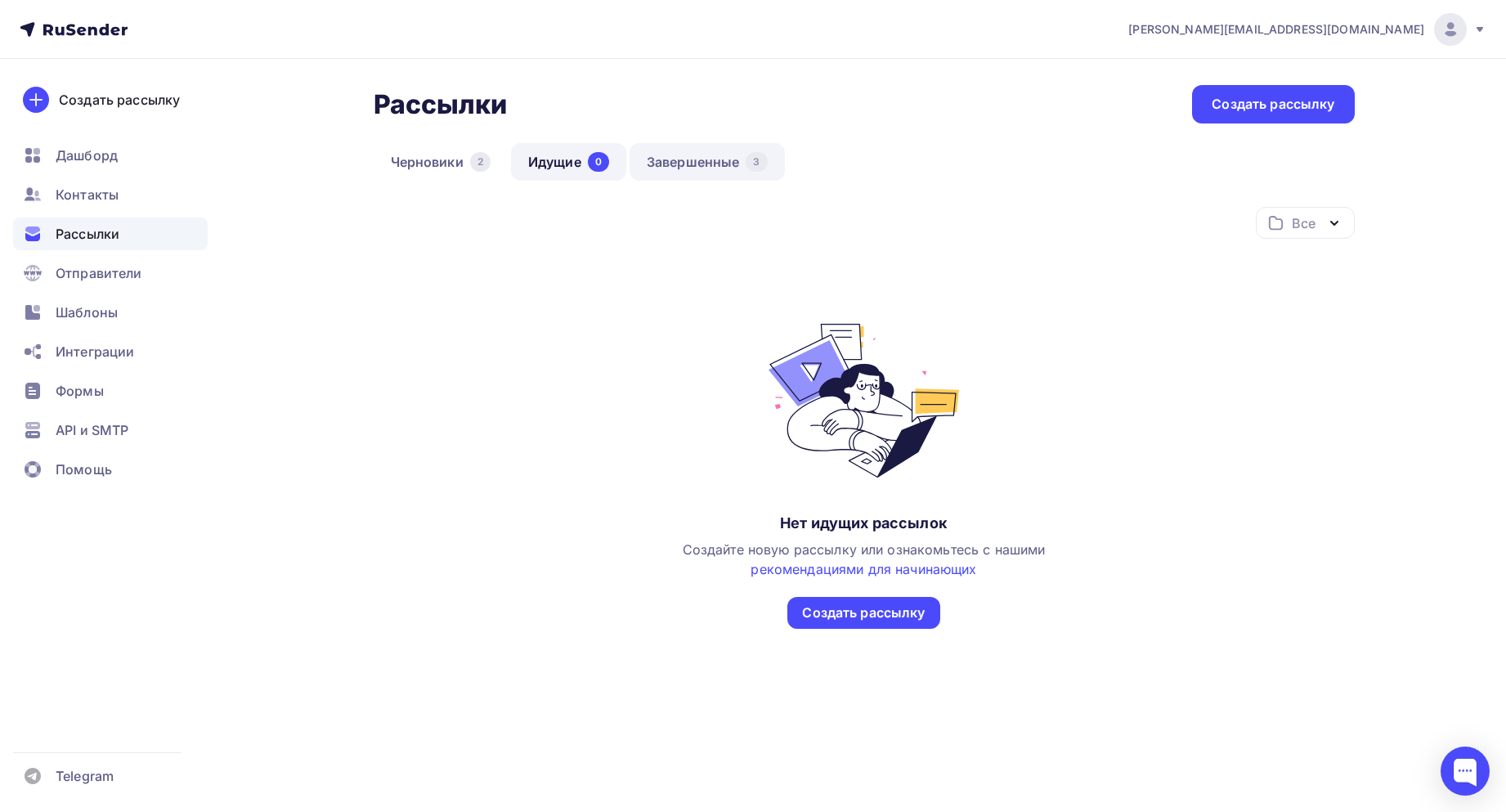
drag, startPoint x: 714, startPoint y: 132, endPoint x: 699, endPoint y: 155, distance: 27.5
click at [710, 136] on div "Рассылки Рассылки Создать рассылку [GEOGRAPHIC_DATA] 2 Идущие 0 Завершенные 3 И…" at bounding box center [864, 397] width 981 height 623
click at [697, 163] on link "Завершенные 3" at bounding box center [708, 162] width 155 height 38
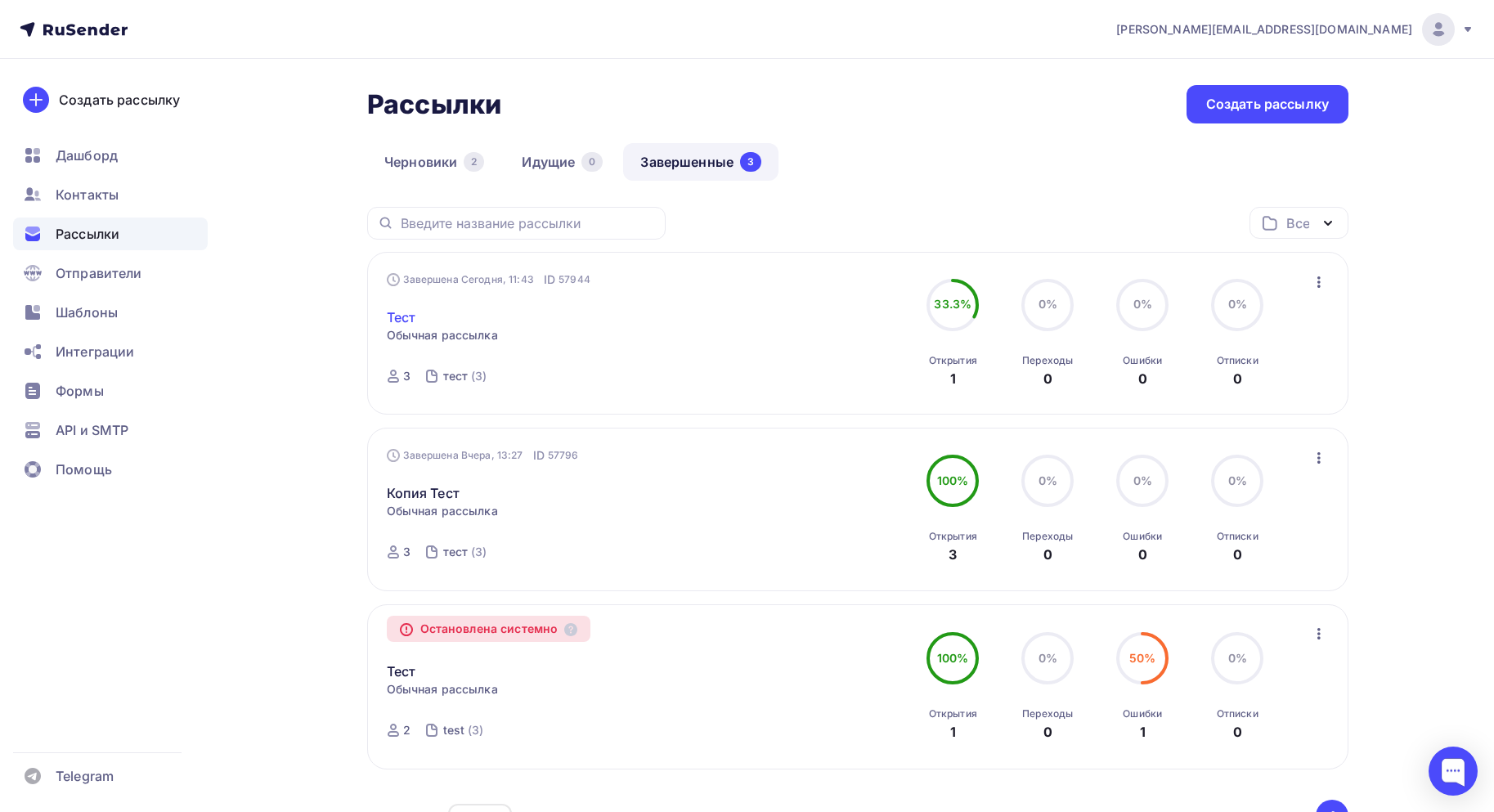
click at [404, 320] on link "Тест" at bounding box center [401, 316] width 30 height 19
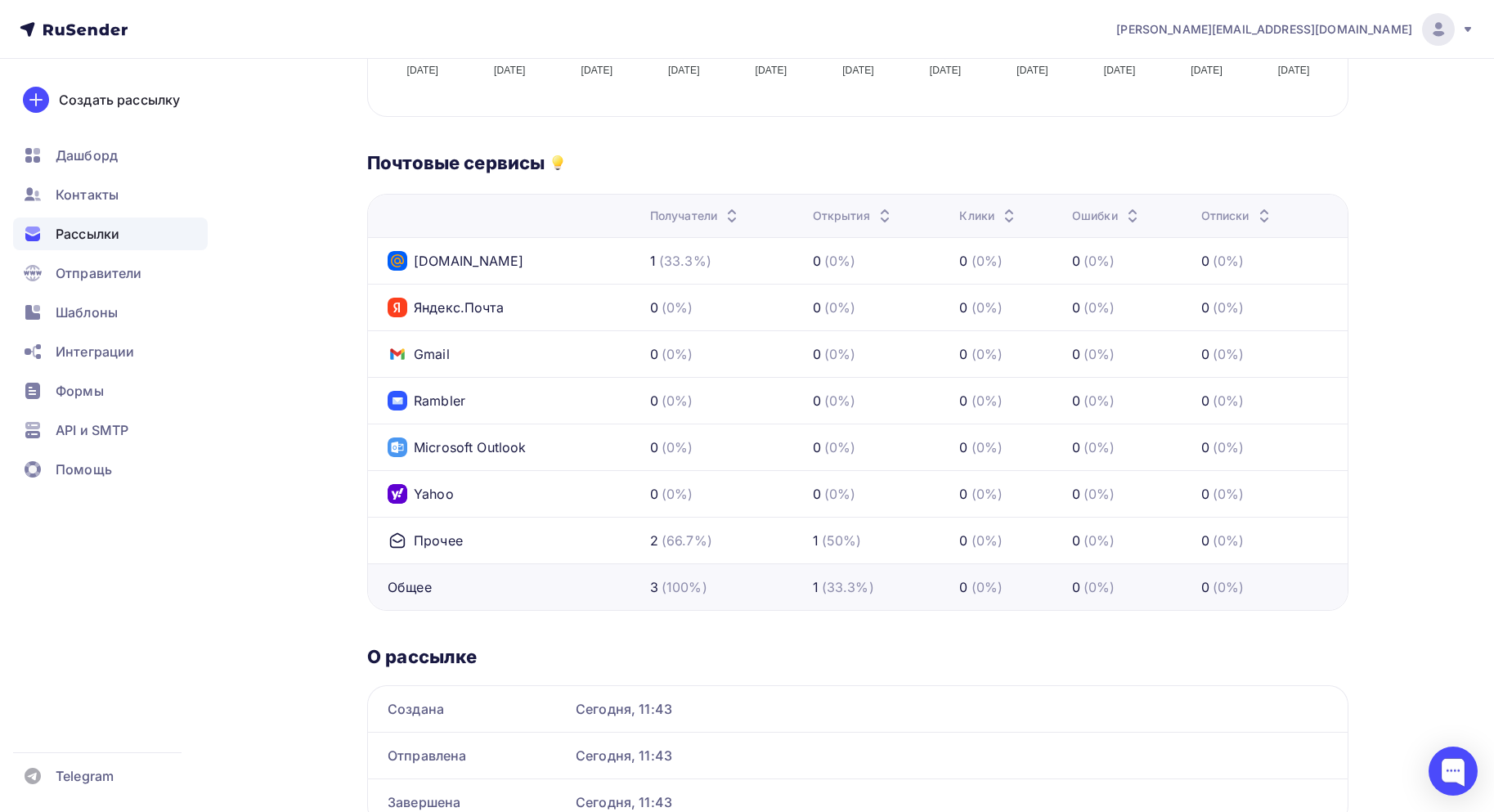
scroll to position [674, 0]
click at [1222, 265] on div "(0%)" at bounding box center [1229, 263] width 31 height 19
click at [72, 186] on span "Контакты" at bounding box center [87, 194] width 63 height 19
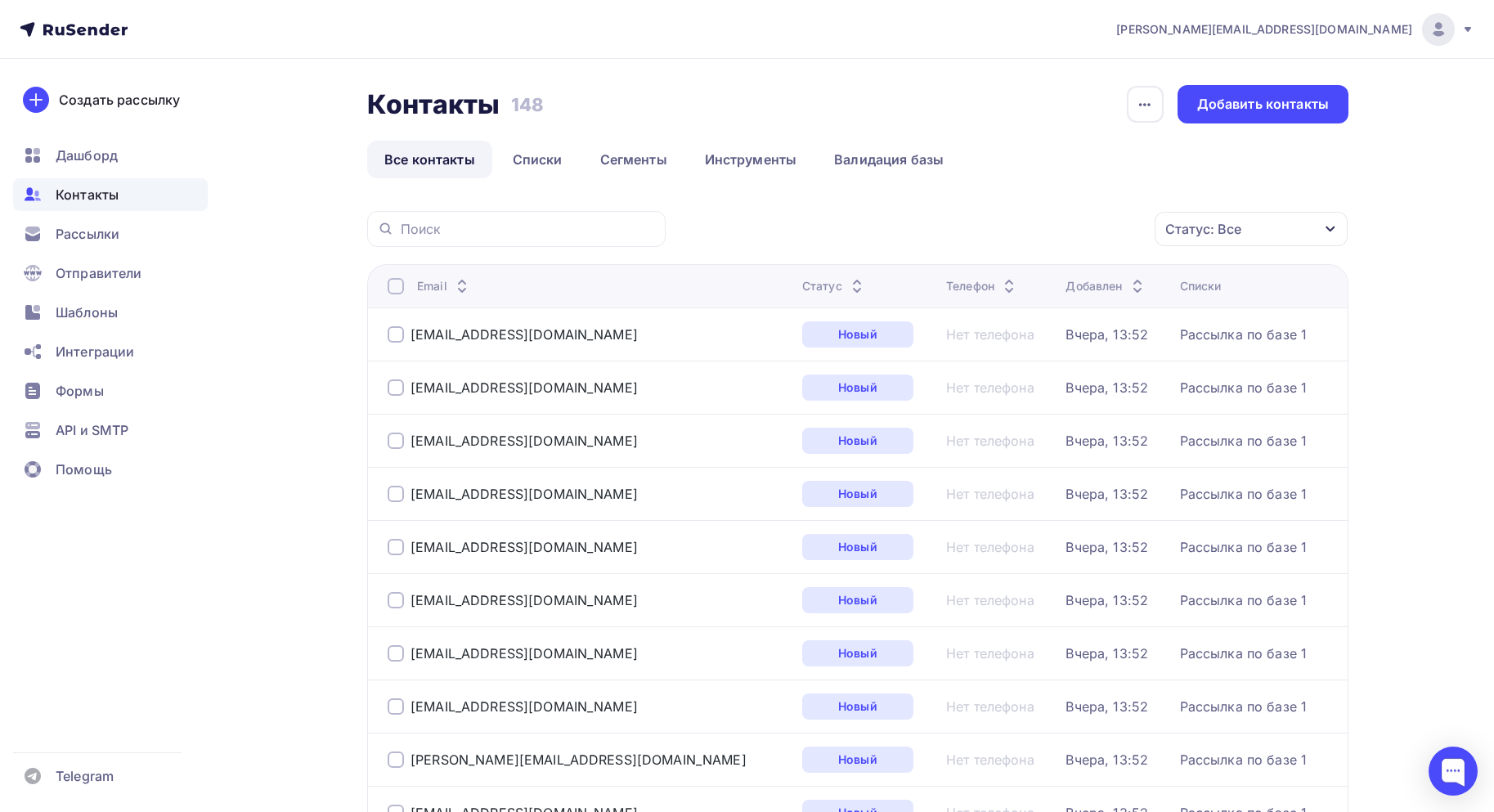
click at [87, 251] on ul "Дашборд Контакты Рассылки Отправители Шаблоны Интеграции Формы API и SMTP Помощь" at bounding box center [110, 316] width 194 height 355
click at [117, 252] on ul "Дашборд Контакты Рассылки Отправители Шаблоны Интеграции Формы API и SMTP Помощь" at bounding box center [110, 316] width 194 height 355
click at [93, 237] on span "Рассылки" at bounding box center [87, 233] width 64 height 19
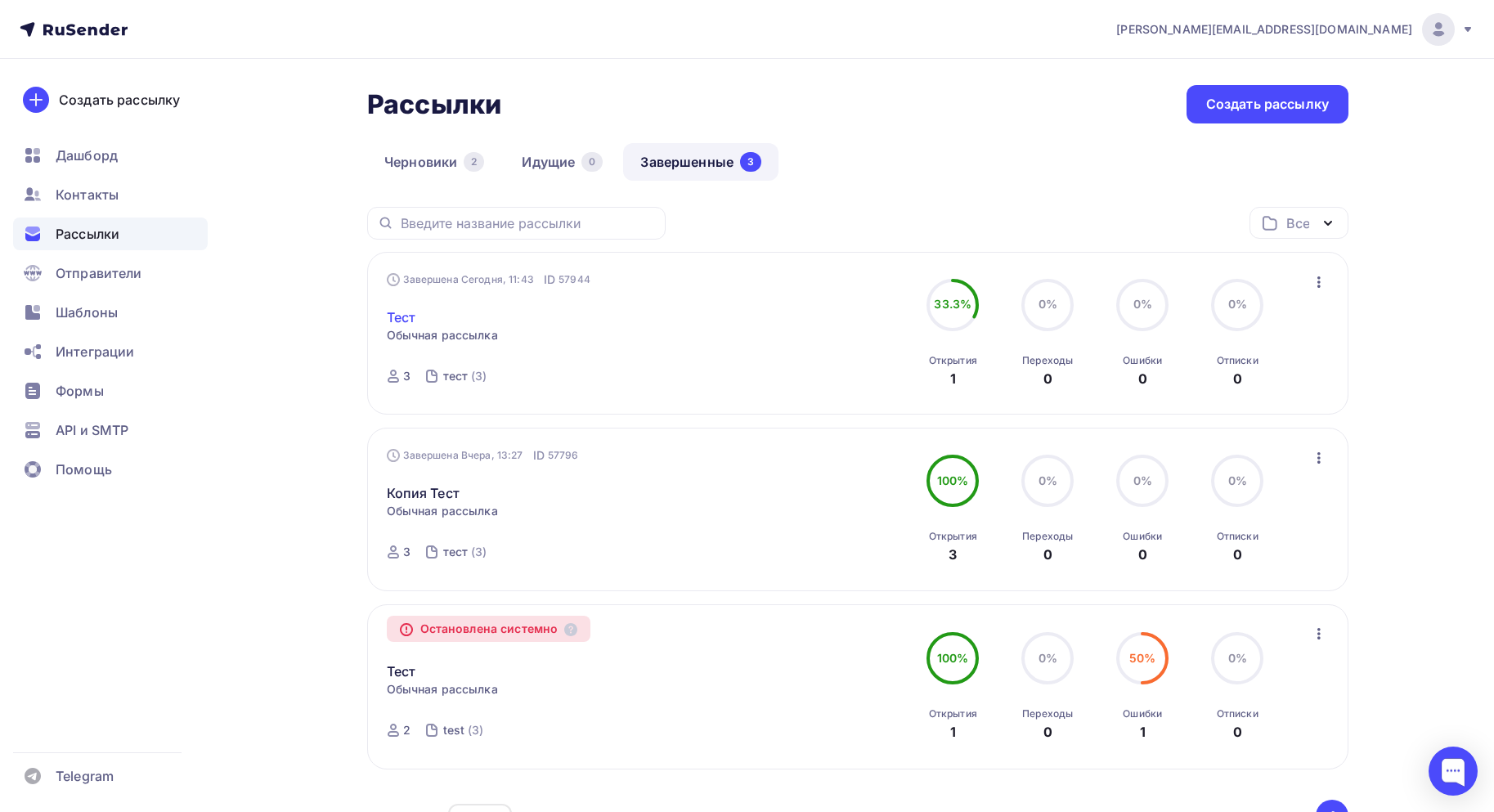
click at [402, 324] on link "Тест" at bounding box center [401, 316] width 30 height 19
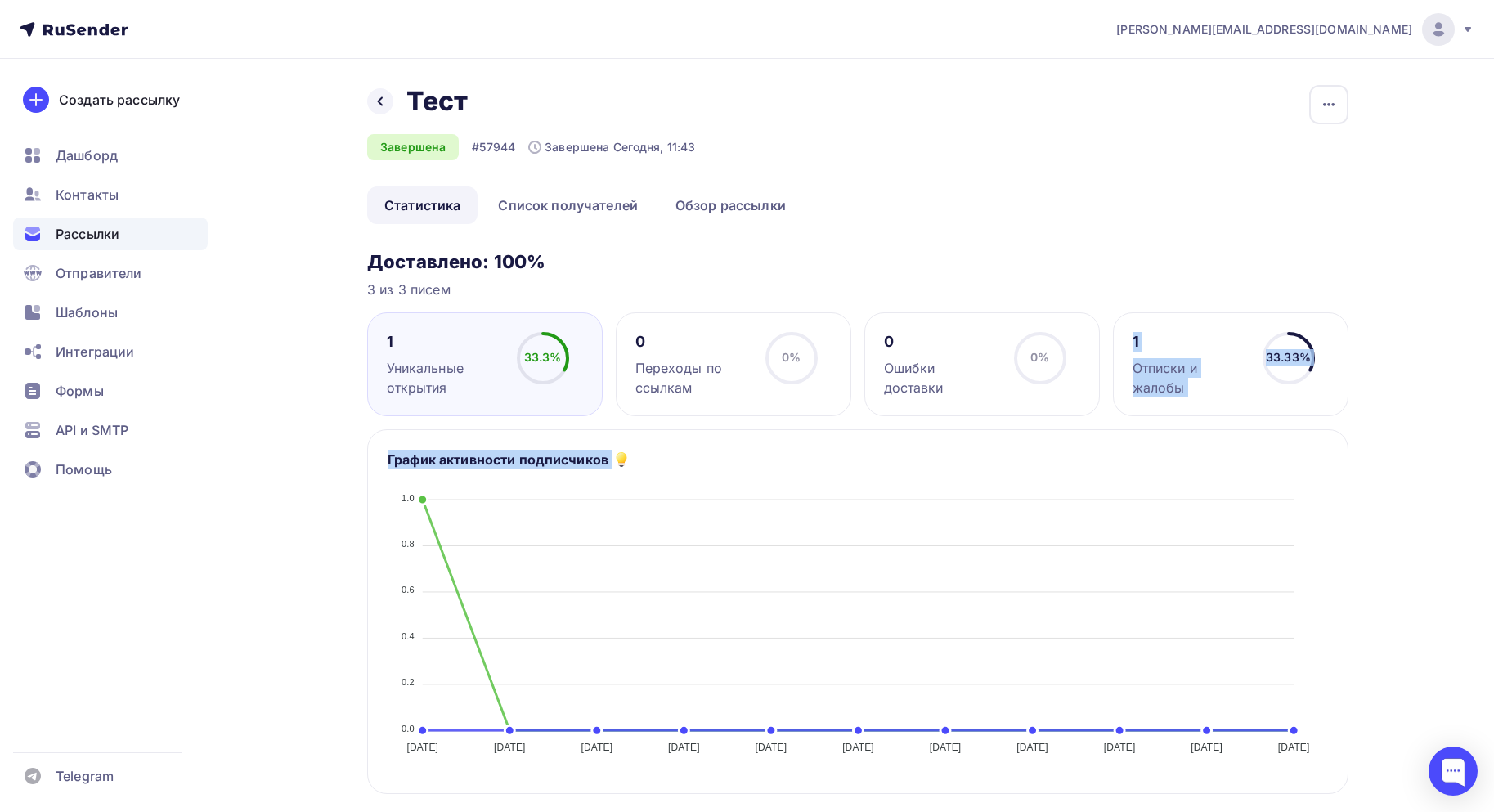
drag, startPoint x: 1117, startPoint y: 326, endPoint x: 1171, endPoint y: 424, distance: 111.9
click at [1365, 402] on div "Назад Тест Тест Завершена #57944 Завершена [DATE], 11:43 Копировать Добавить в …" at bounding box center [747, 814] width 1340 height 1509
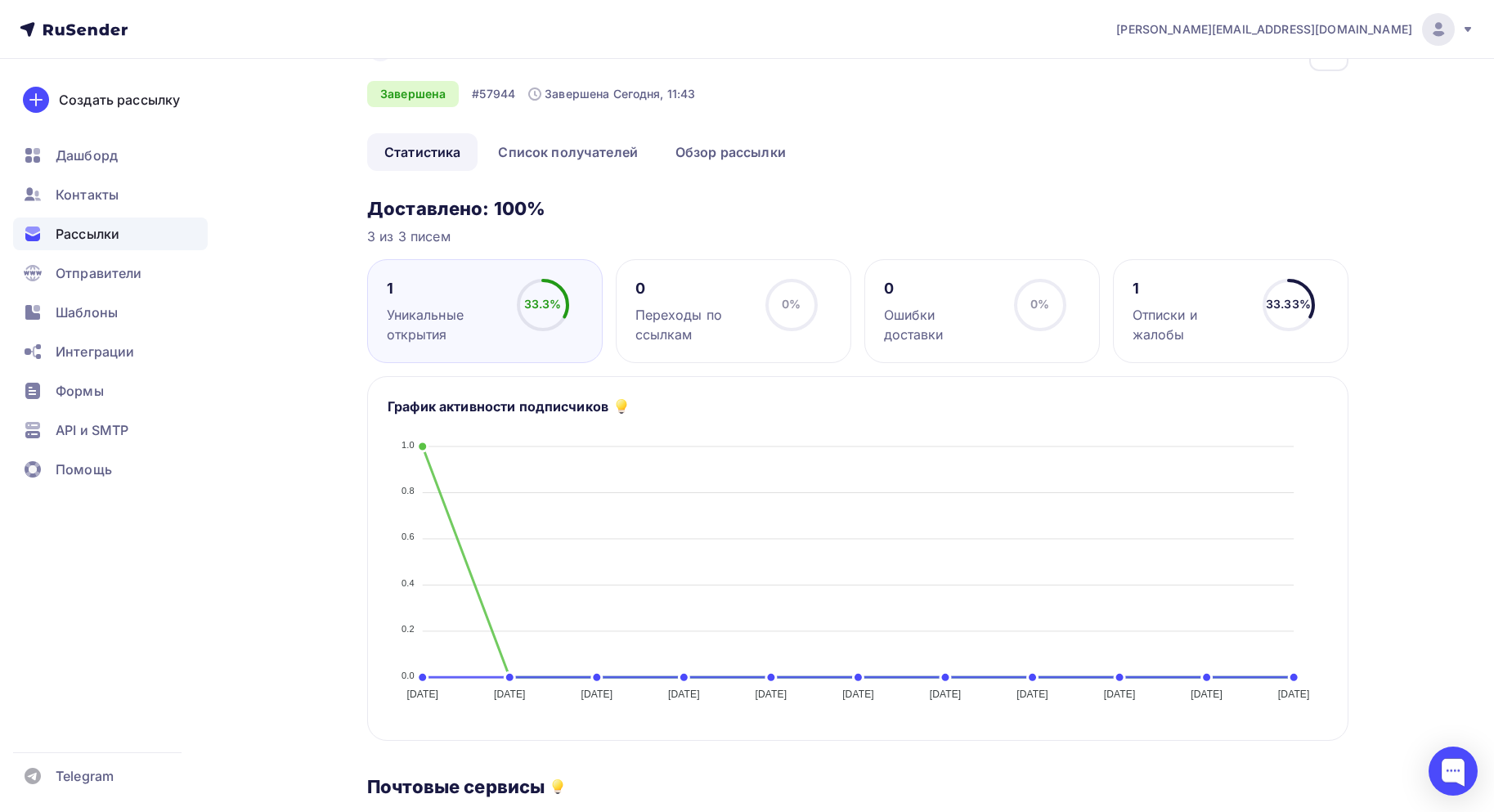
scroll to position [81, 0]
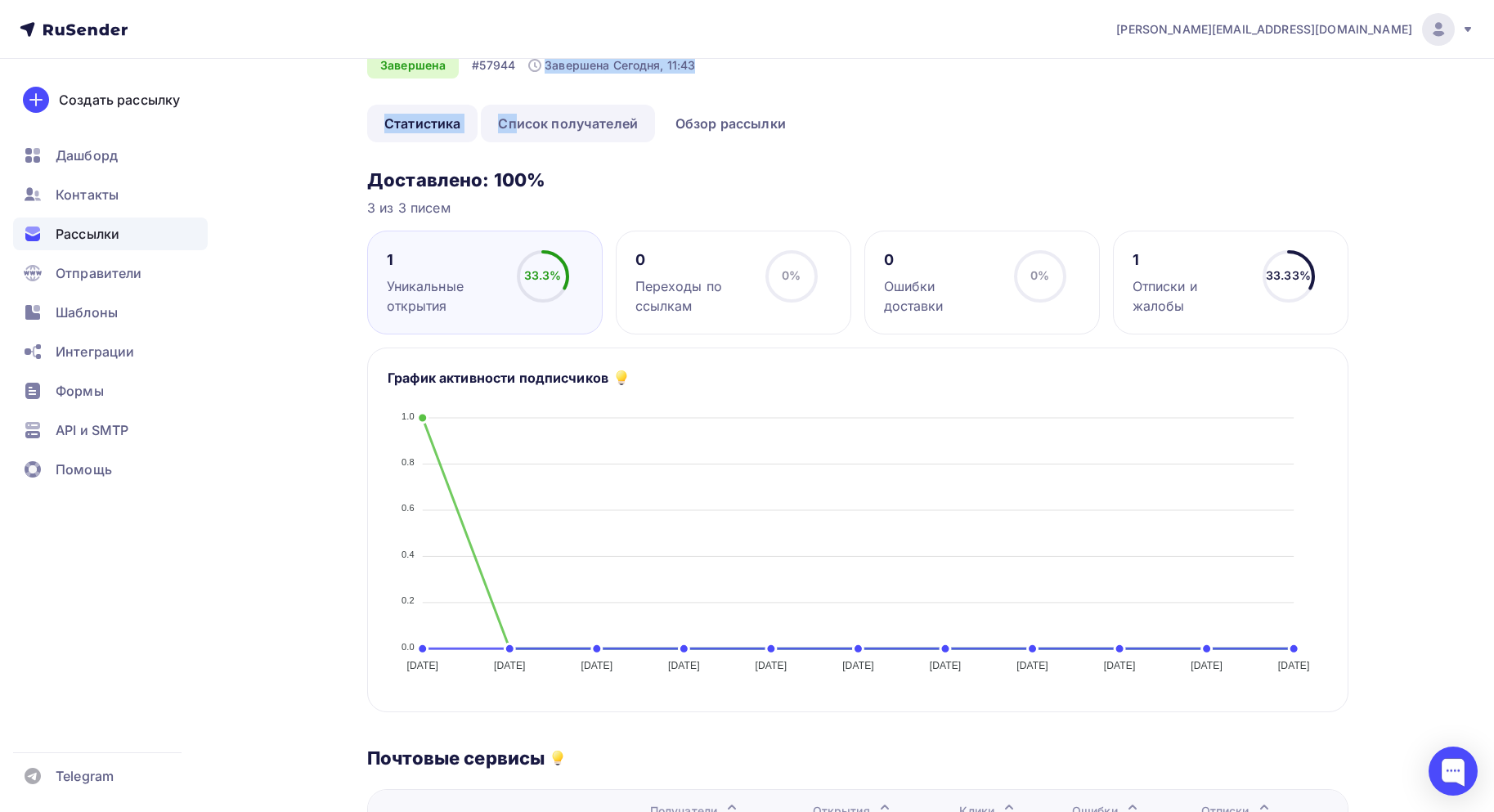
click at [523, 113] on div "Назад Тест Тест Завершена #57944 Завершена [DATE], 11:43 Копировать Добавить в …" at bounding box center [858, 73] width 982 height 139
click at [532, 118] on link "Список получателей" at bounding box center [568, 123] width 174 height 38
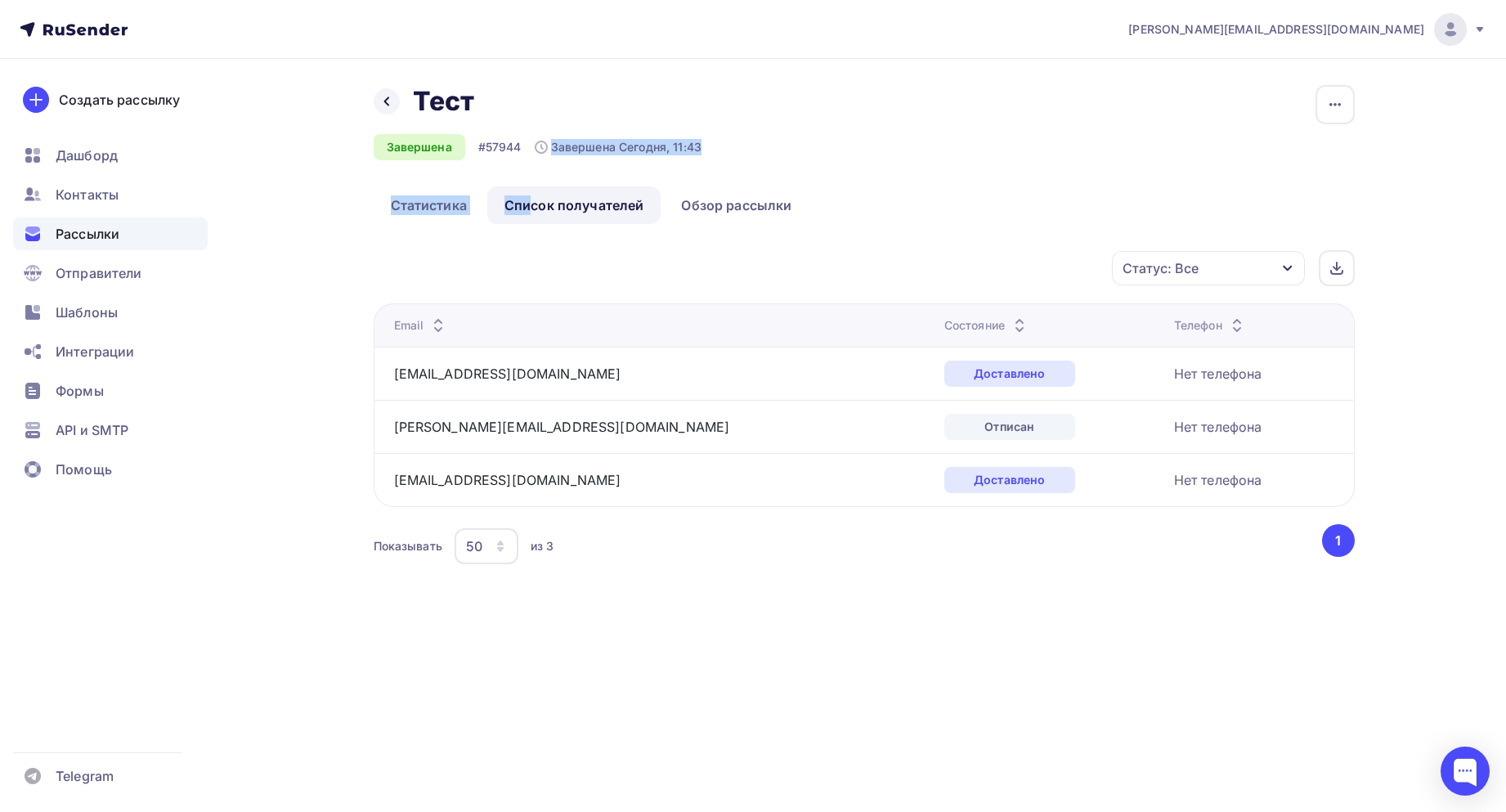
drag, startPoint x: 381, startPoint y: 426, endPoint x: 1296, endPoint y: 429, distance: 915.0
click at [1296, 429] on tr "[PERSON_NAME][EMAIL_ADDRESS][DOMAIN_NAME] Отписан Нет телефона" at bounding box center [864, 425] width 981 height 53
click at [1201, 642] on div "[PERSON_NAME][EMAIL_ADDRESS][DOMAIN_NAME] Аккаунт Тарифы Выйти Создать рассылку…" at bounding box center [753, 406] width 1506 height 812
click at [415, 197] on link "Статистика" at bounding box center [428, 205] width 110 height 38
